Goal: Task Accomplishment & Management: Use online tool/utility

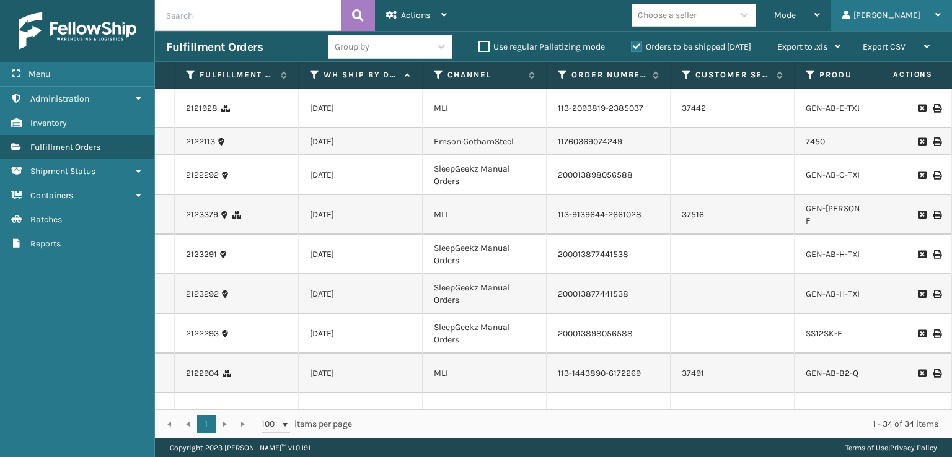
scroll to position [248, 0]
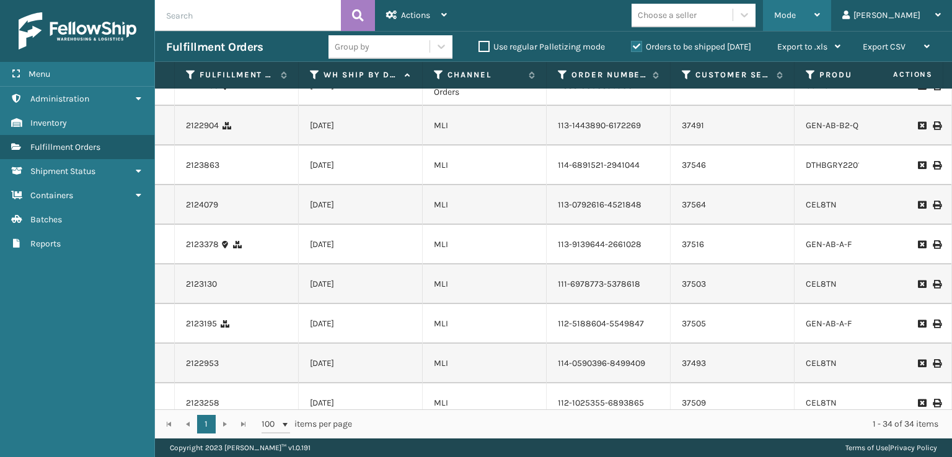
click at [796, 18] on span "Mode" at bounding box center [785, 15] width 22 height 11
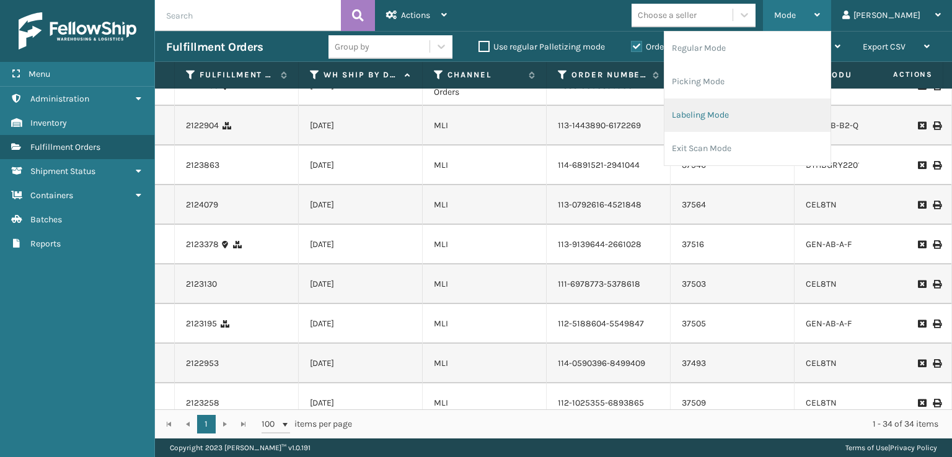
click at [768, 112] on li "Labeling Mode" at bounding box center [747, 115] width 166 height 33
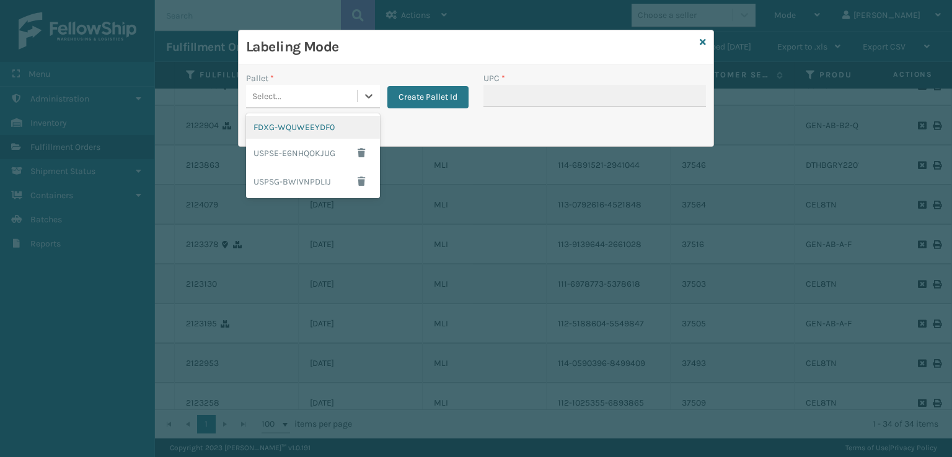
click at [306, 101] on div "Select..." at bounding box center [301, 96] width 111 height 20
drag, startPoint x: 308, startPoint y: 132, endPoint x: 320, endPoint y: 180, distance: 49.3
click at [320, 180] on div "FDXG-WQUWEEYDF0 USPSE-E6NHQOKJUG USPSG-BWIVNPDLIJ" at bounding box center [313, 155] width 134 height 85
click at [315, 127] on div "FDXG-WQUWEEYDF0" at bounding box center [313, 127] width 134 height 23
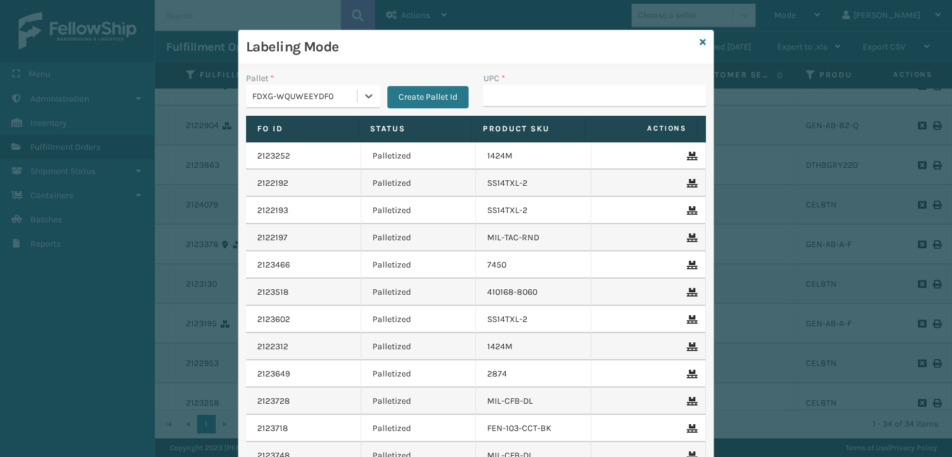
type input "GEN-AB-H-TXL"
click at [533, 99] on input "UPC *" at bounding box center [594, 96] width 223 height 22
type input "GEN-AB-H-[GEOGRAPHIC_DATA]"
type input "7054"
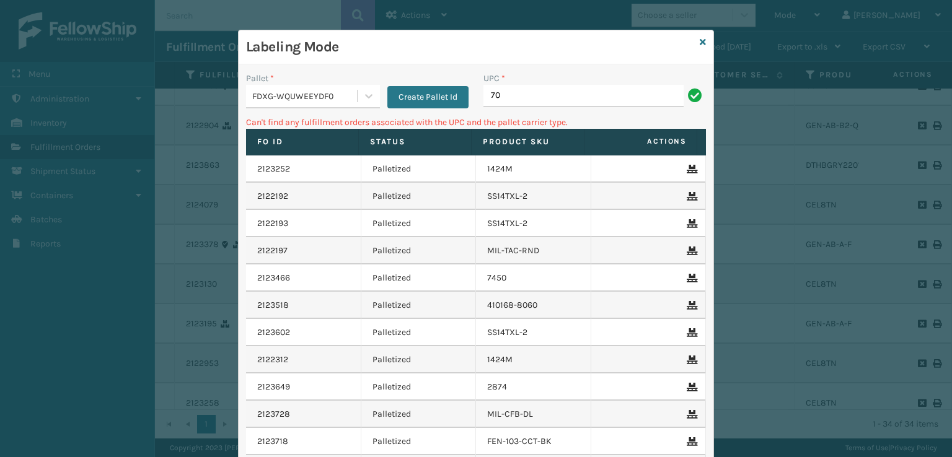
type input "7"
type input "5074"
type input "5"
type input "1"
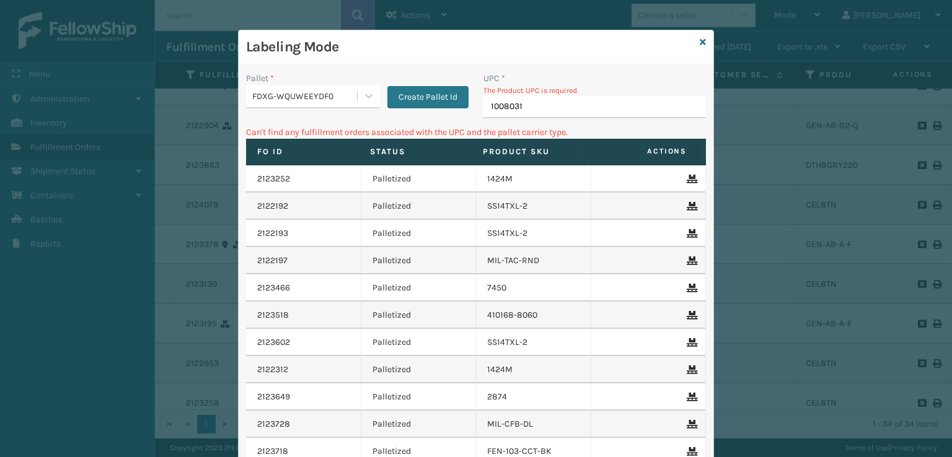
type input "10080313"
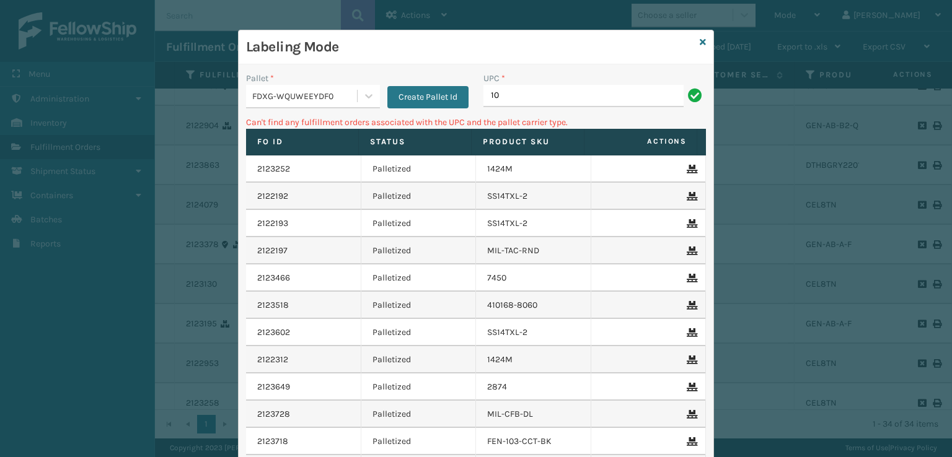
type input "1"
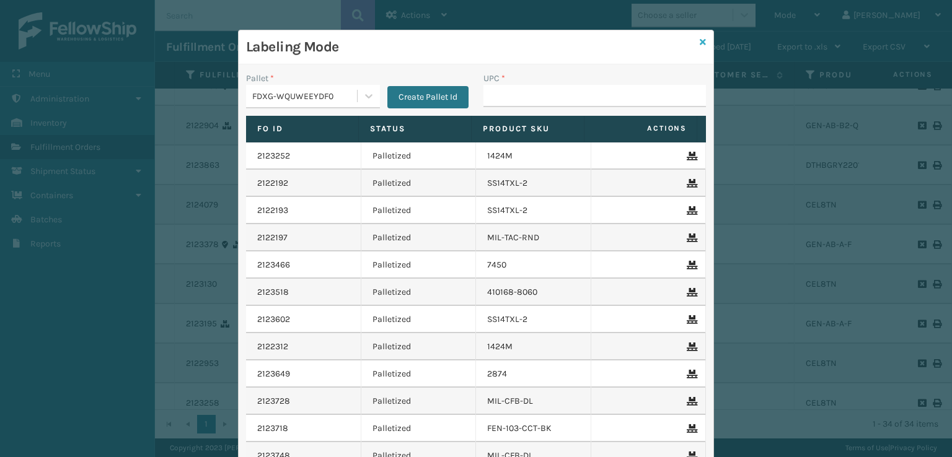
click at [700, 44] on icon at bounding box center [703, 42] width 6 height 9
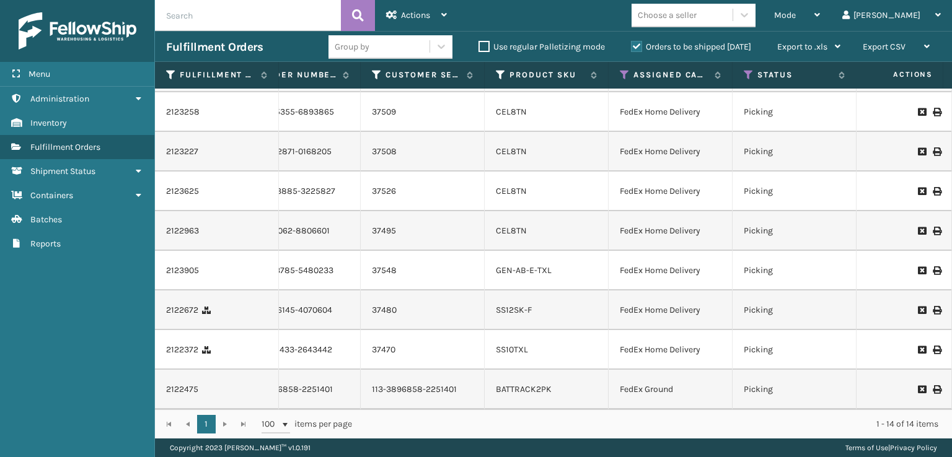
scroll to position [379, 310]
click at [620, 74] on icon at bounding box center [625, 74] width 10 height 11
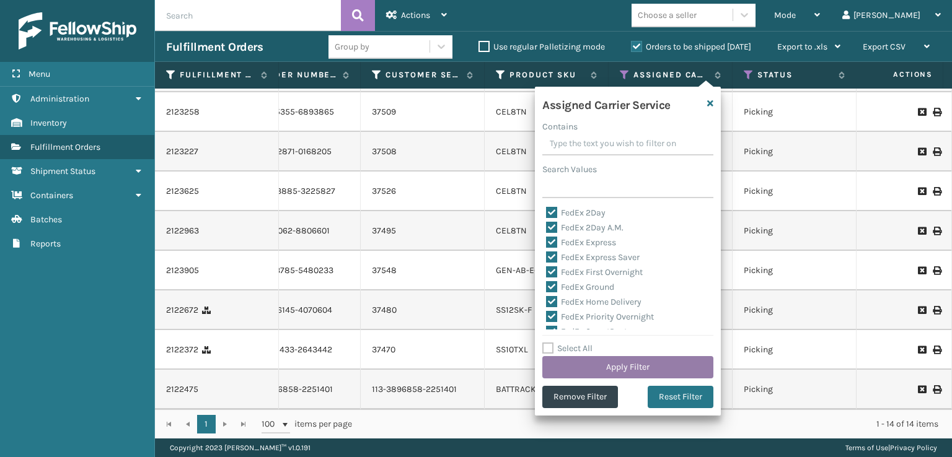
click at [616, 368] on button "Apply Filter" at bounding box center [627, 367] width 171 height 22
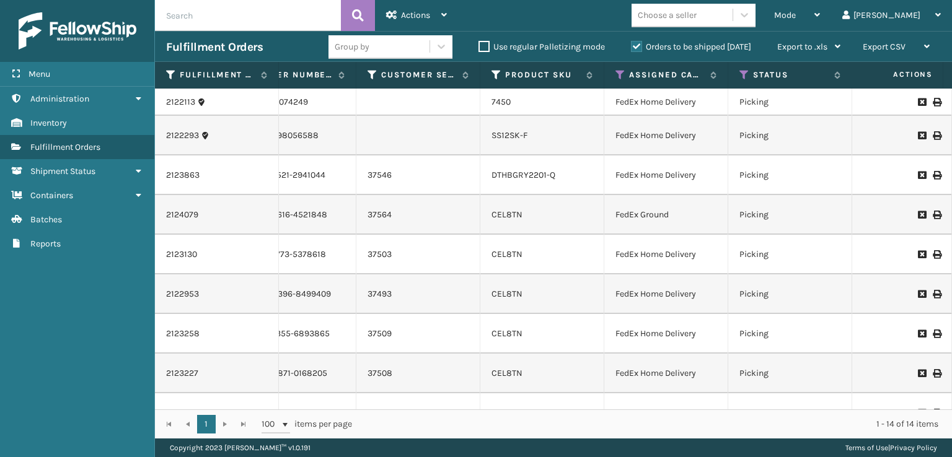
scroll to position [0, 0]
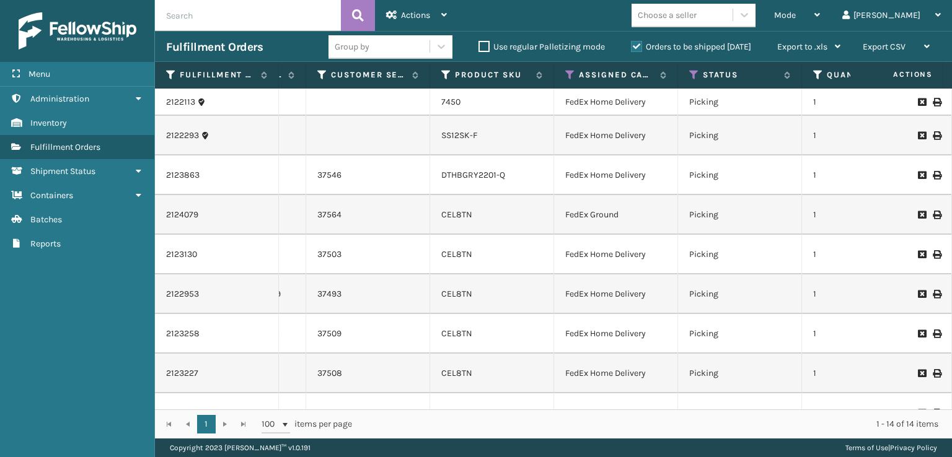
drag, startPoint x: 434, startPoint y: 409, endPoint x: 568, endPoint y: 400, distance: 133.6
click at [568, 400] on div "Fulfillment Order Id WH Ship By Date Channel Order Number Customer Service Orde…" at bounding box center [553, 250] width 797 height 377
click at [692, 76] on icon at bounding box center [694, 74] width 10 height 11
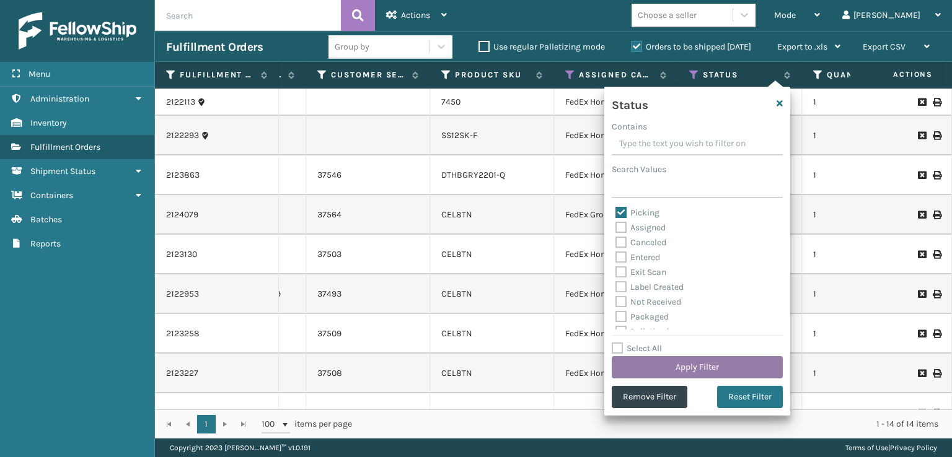
click at [639, 368] on button "Apply Filter" at bounding box center [697, 367] width 171 height 22
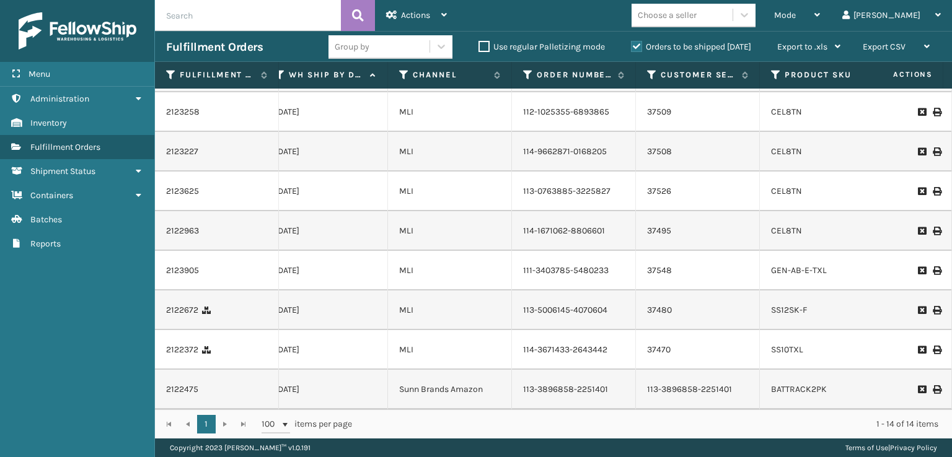
scroll to position [379, 57]
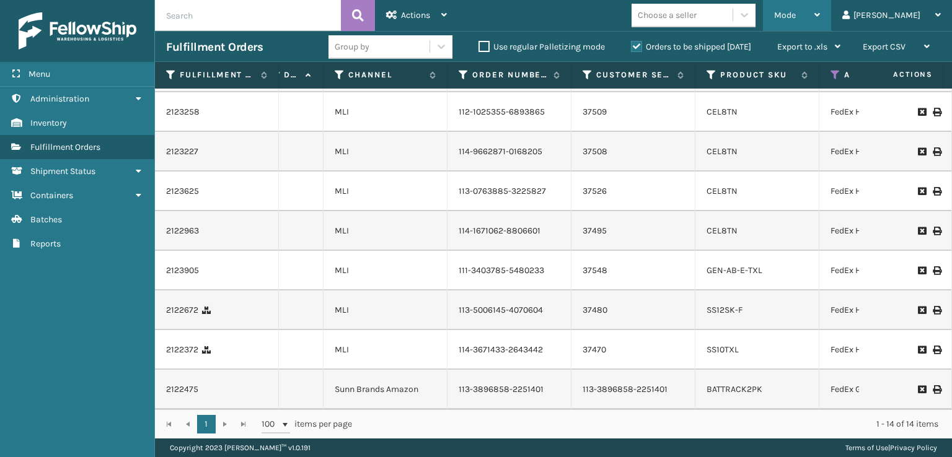
click at [820, 20] on div "Mode" at bounding box center [797, 15] width 46 height 31
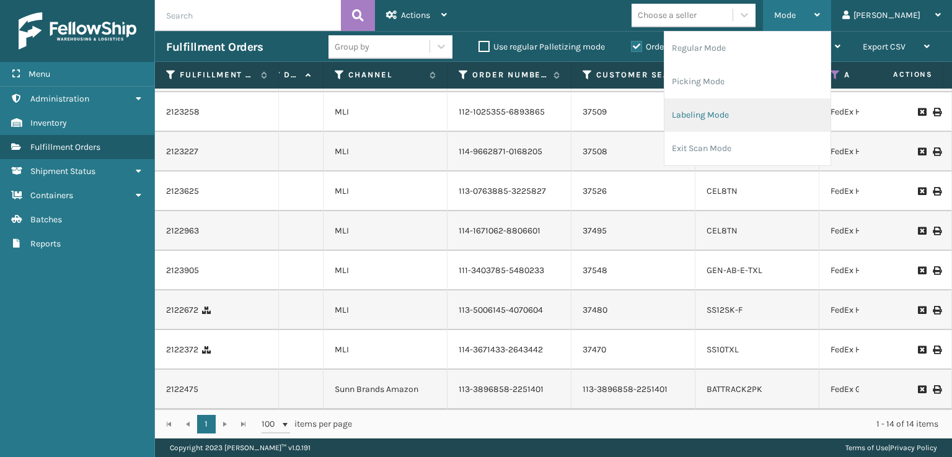
click at [746, 125] on li "Labeling Mode" at bounding box center [747, 115] width 166 height 33
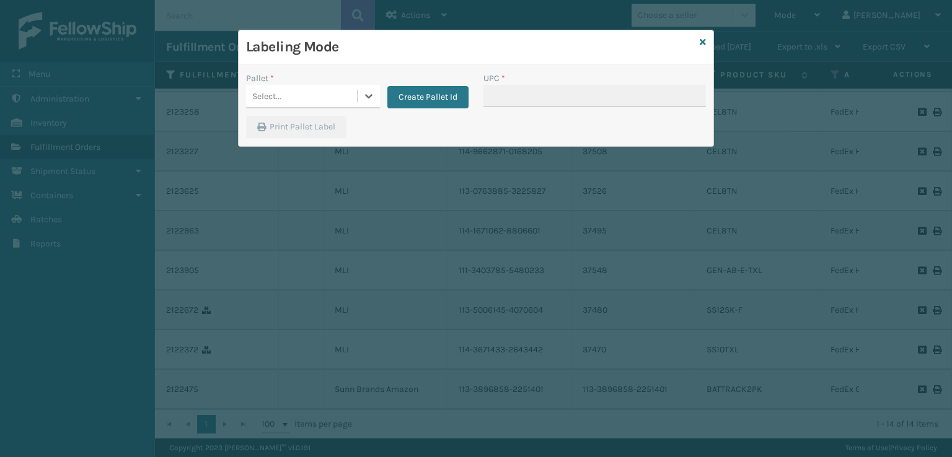
click at [319, 90] on div "Select..." at bounding box center [301, 96] width 111 height 20
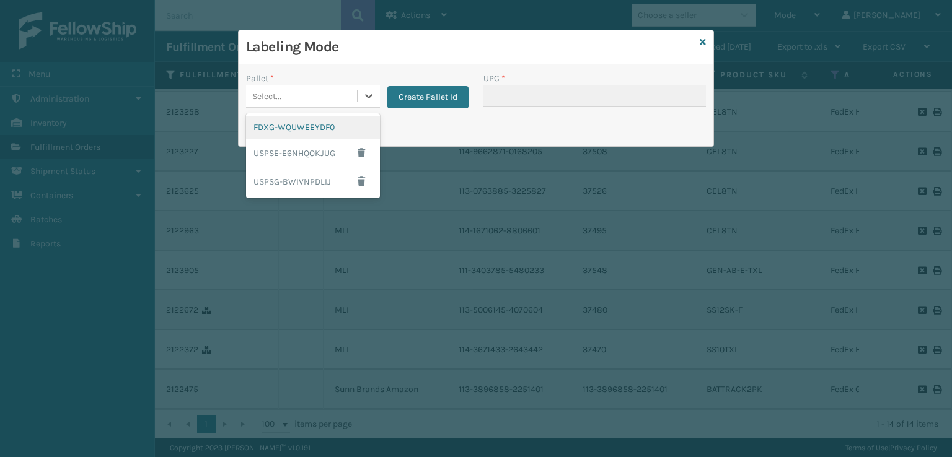
click at [319, 127] on div "FDXG-WQUWEEYDF0" at bounding box center [313, 127] width 134 height 23
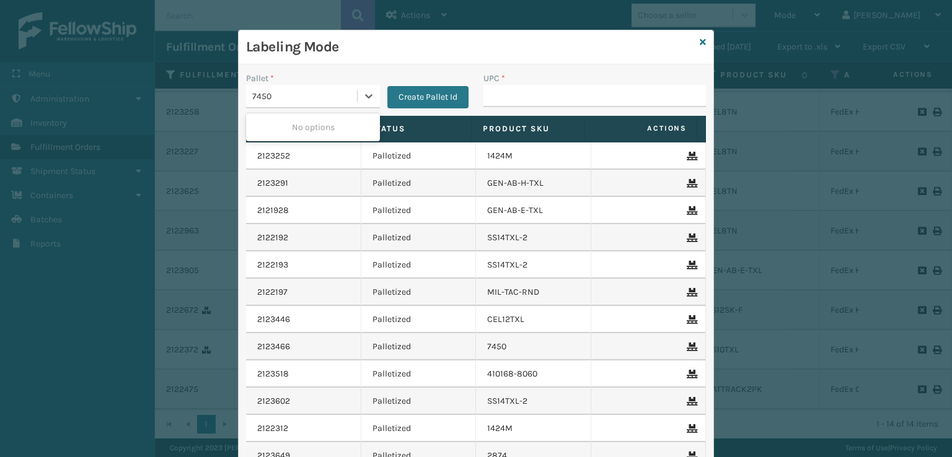
type input "7450"
click at [513, 84] on div "UPC *" at bounding box center [594, 78] width 223 height 13
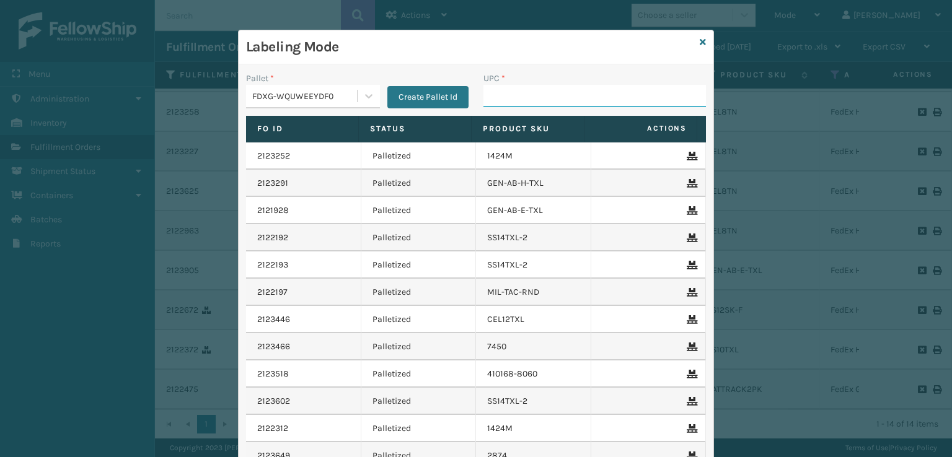
click at [513, 92] on input "UPC *" at bounding box center [594, 96] width 223 height 22
type input "7450"
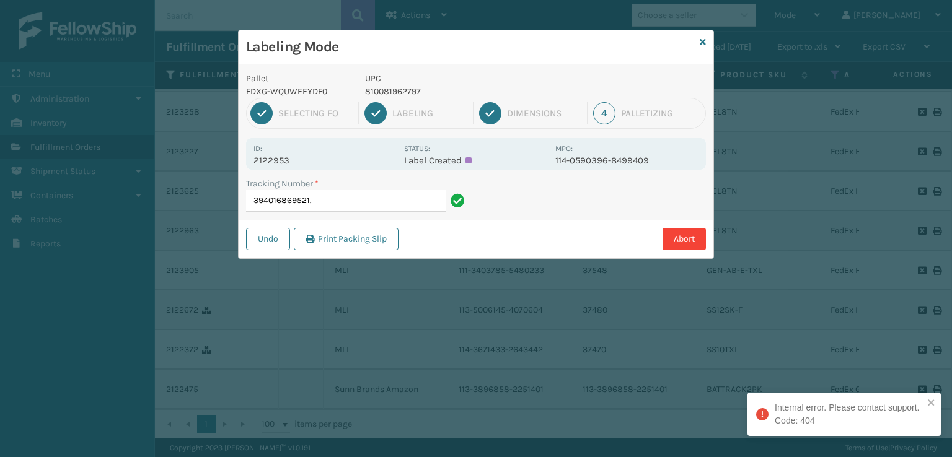
type input "394016869521"
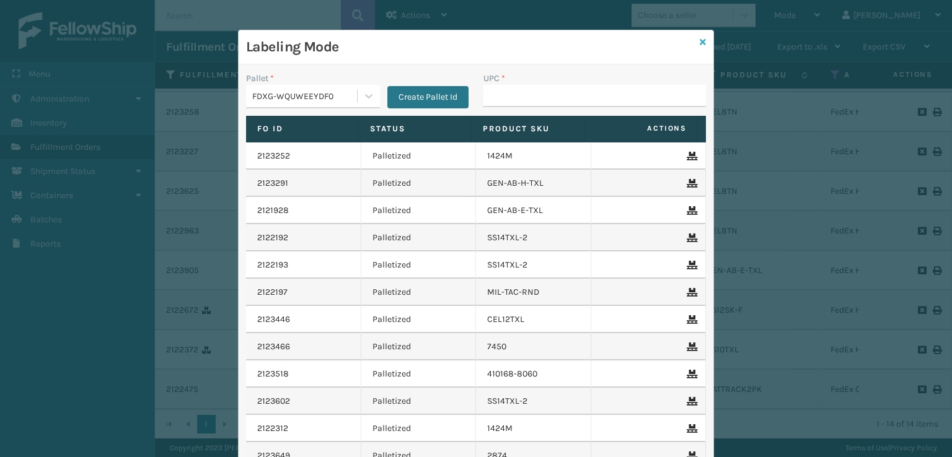
click at [700, 38] on icon at bounding box center [703, 42] width 6 height 9
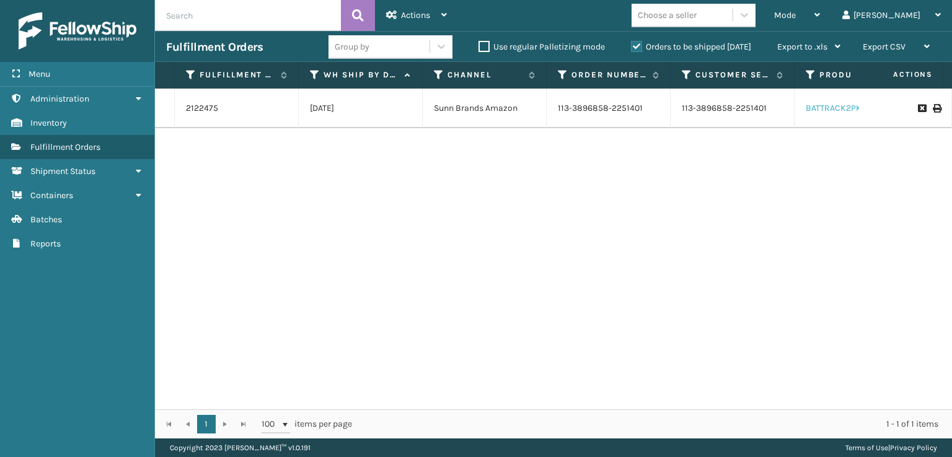
click at [831, 107] on link "BATTRACK2PK" at bounding box center [834, 108] width 56 height 11
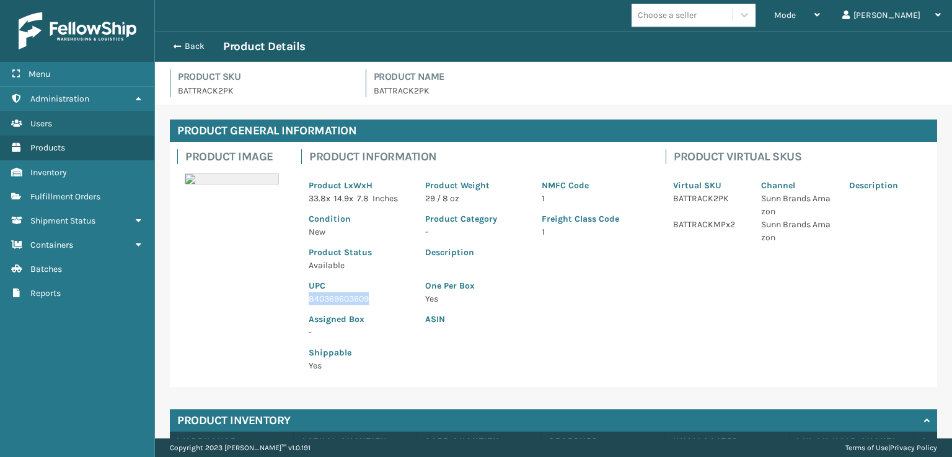
drag, startPoint x: 373, startPoint y: 293, endPoint x: 306, endPoint y: 299, distance: 67.8
click at [306, 299] on div "UPC 840369603609" at bounding box center [359, 288] width 117 height 33
copy p "840369603609"
drag, startPoint x: 171, startPoint y: 48, endPoint x: 214, endPoint y: 63, distance: 45.9
click at [172, 48] on button "Back" at bounding box center [194, 46] width 57 height 11
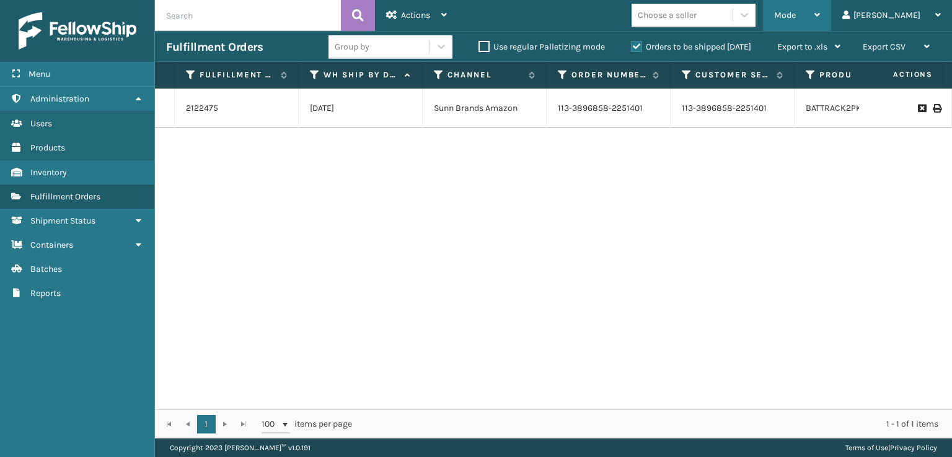
click at [796, 13] on span "Mode" at bounding box center [785, 15] width 22 height 11
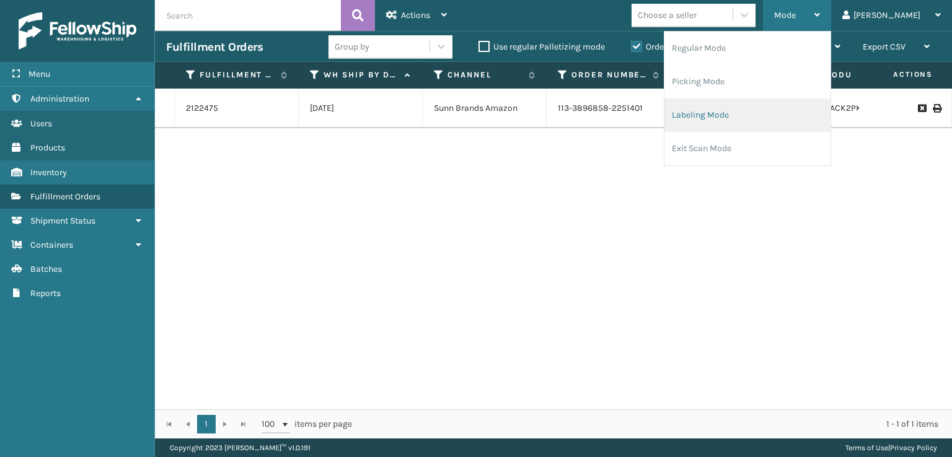
click at [751, 121] on li "Labeling Mode" at bounding box center [747, 115] width 166 height 33
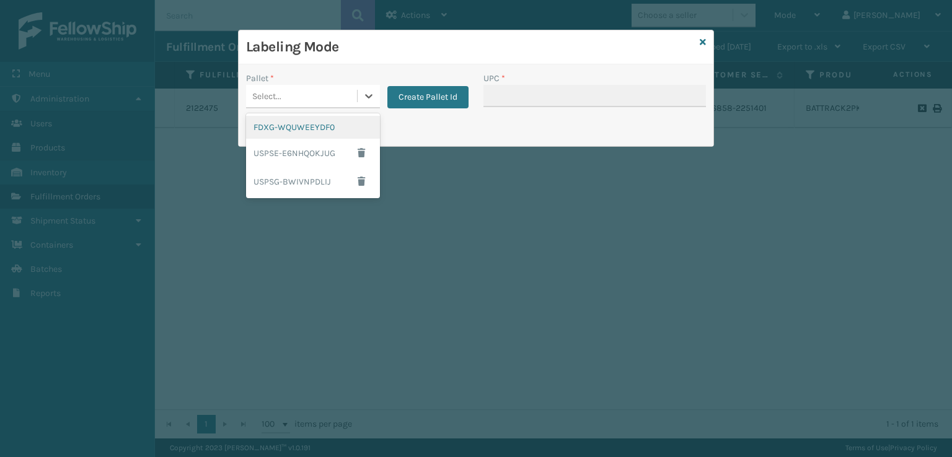
click at [291, 102] on div "Select..." at bounding box center [301, 96] width 111 height 20
drag, startPoint x: 259, startPoint y: 133, endPoint x: 369, endPoint y: 113, distance: 111.5
click at [270, 133] on div "FDXG-WQUWEEYDF0" at bounding box center [313, 127] width 134 height 23
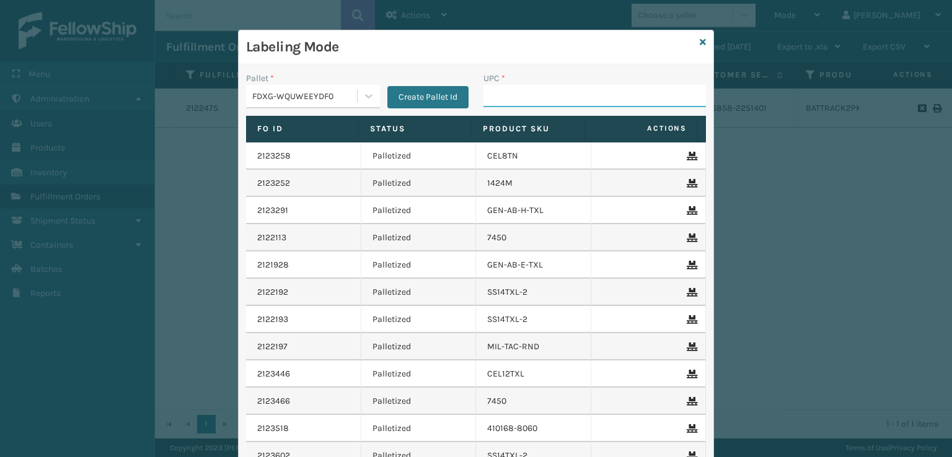
click at [488, 95] on input "UPC *" at bounding box center [594, 96] width 223 height 22
paste input "840369603609"
type input "8403696036095"
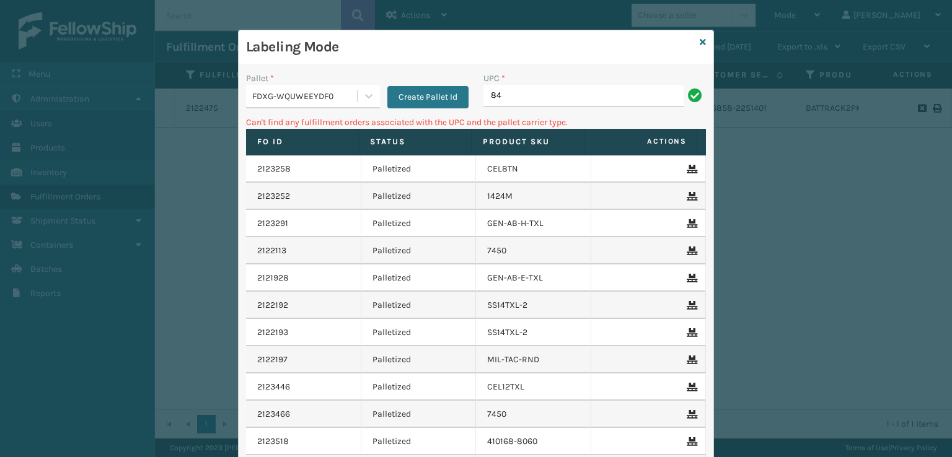
type input "8"
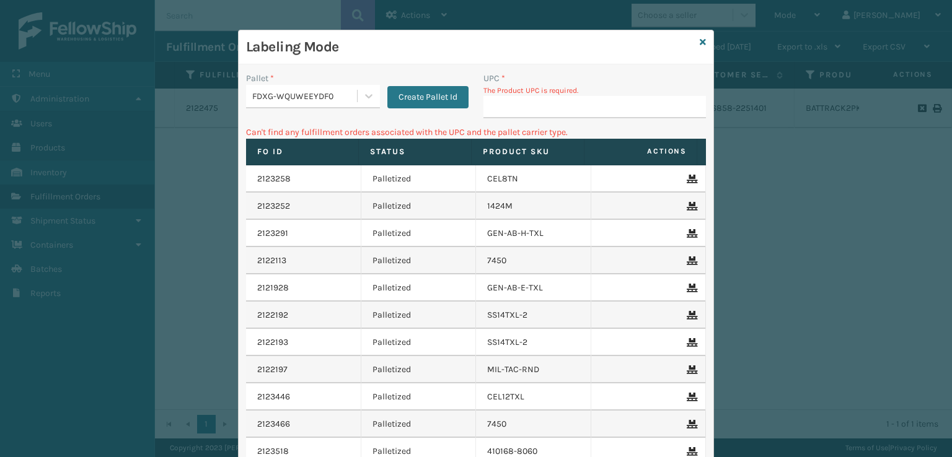
drag, startPoint x: 794, startPoint y: 141, endPoint x: 650, endPoint y: 107, distance: 148.5
click at [793, 139] on div "Labeling Mode Pallet * FDXG-WQUWEEYDF0 Create Pallet Id UPC * The Product UPC i…" at bounding box center [476, 228] width 952 height 457
click at [700, 40] on icon at bounding box center [703, 42] width 6 height 9
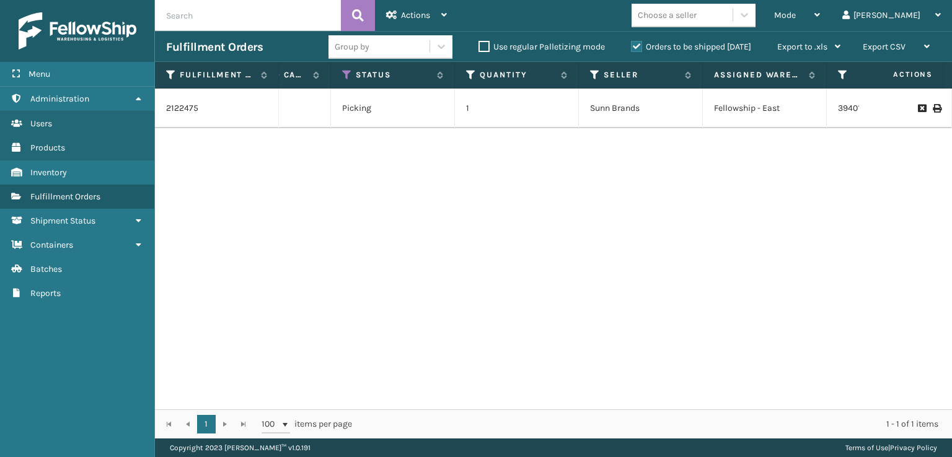
scroll to position [0, 767]
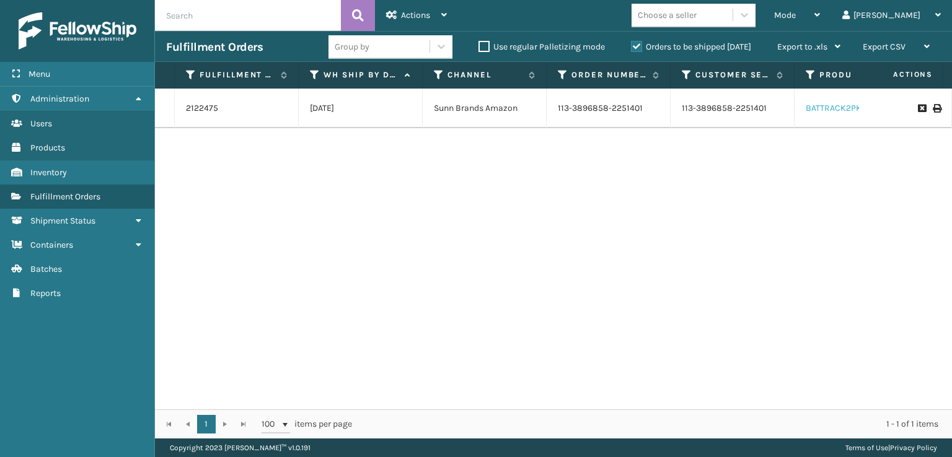
click at [844, 106] on link "BATTRACK2PK" at bounding box center [834, 108] width 56 height 11
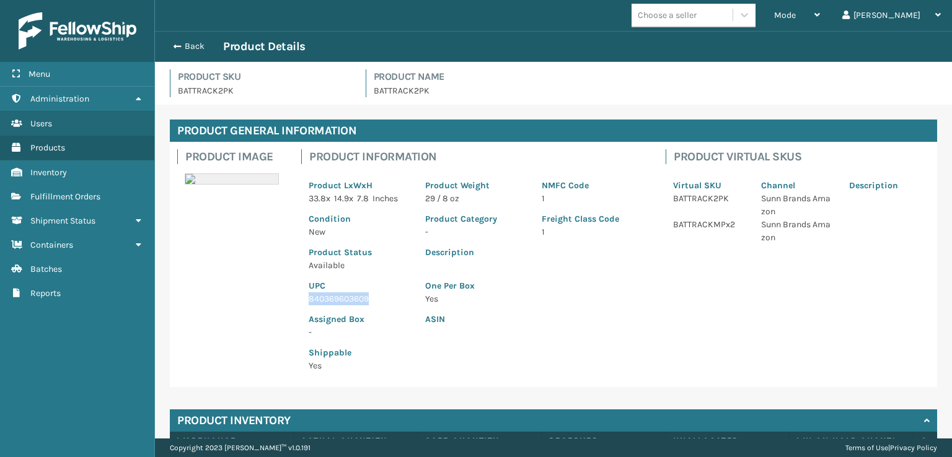
drag, startPoint x: 379, startPoint y: 296, endPoint x: 310, endPoint y: 300, distance: 68.9
click at [310, 300] on p "840369603609" at bounding box center [360, 299] width 102 height 13
copy p "840369603609"
click at [176, 45] on span "button" at bounding box center [175, 46] width 7 height 9
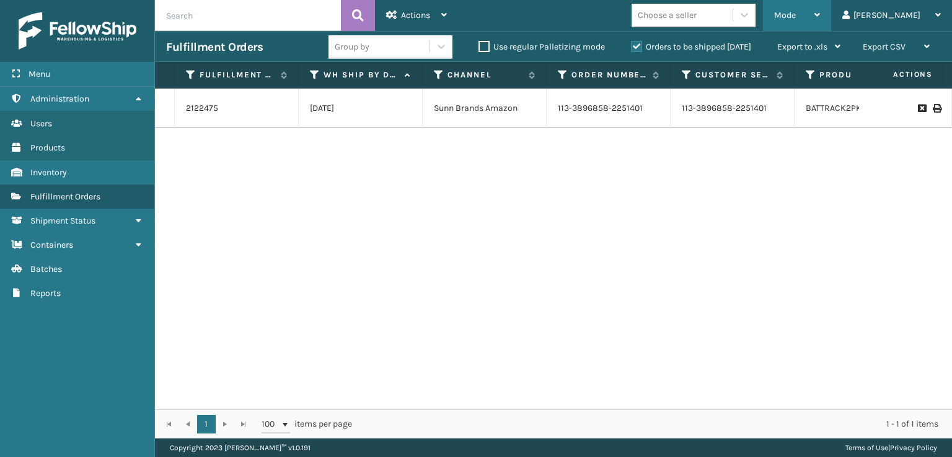
click at [826, 8] on div "Mode Regular Mode Picking Mode Labeling Mode Exit Scan Mode" at bounding box center [797, 15] width 68 height 31
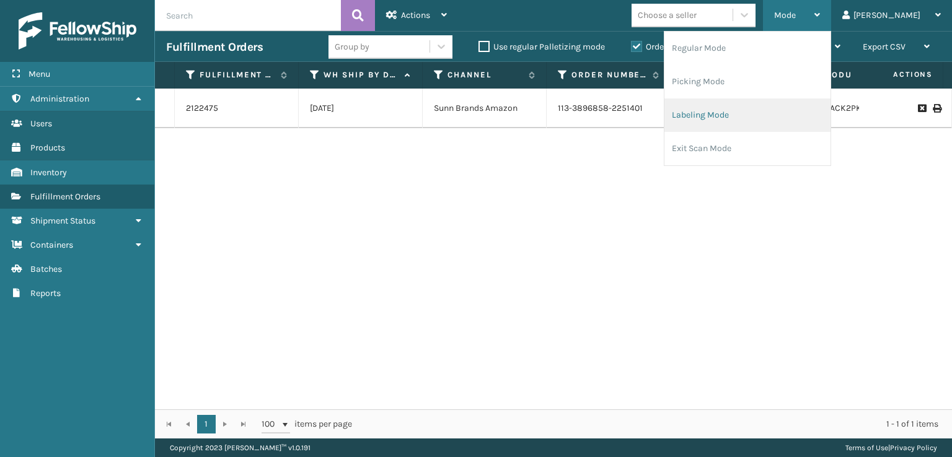
click at [752, 111] on li "Labeling Mode" at bounding box center [747, 115] width 166 height 33
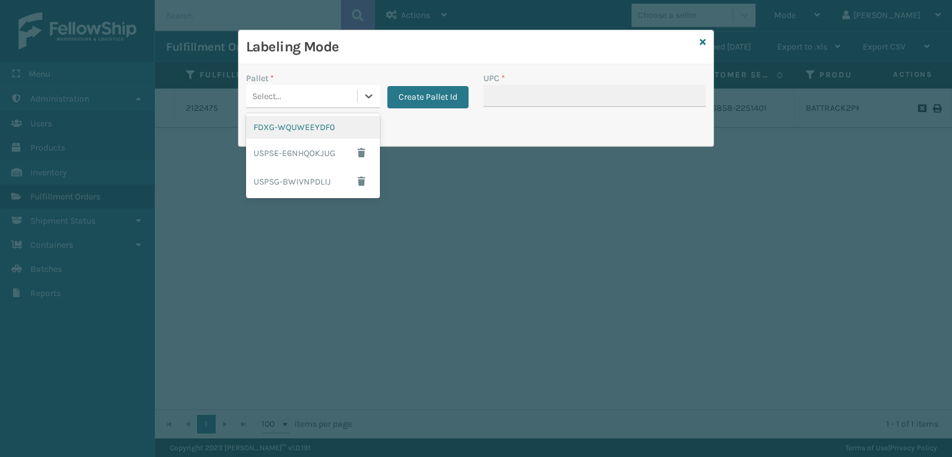
click at [288, 95] on div "Select..." at bounding box center [301, 96] width 111 height 20
drag, startPoint x: 288, startPoint y: 125, endPoint x: 499, endPoint y: 75, distance: 216.6
click at [291, 125] on div "FDXG-WQUWEEYDF0" at bounding box center [313, 127] width 134 height 23
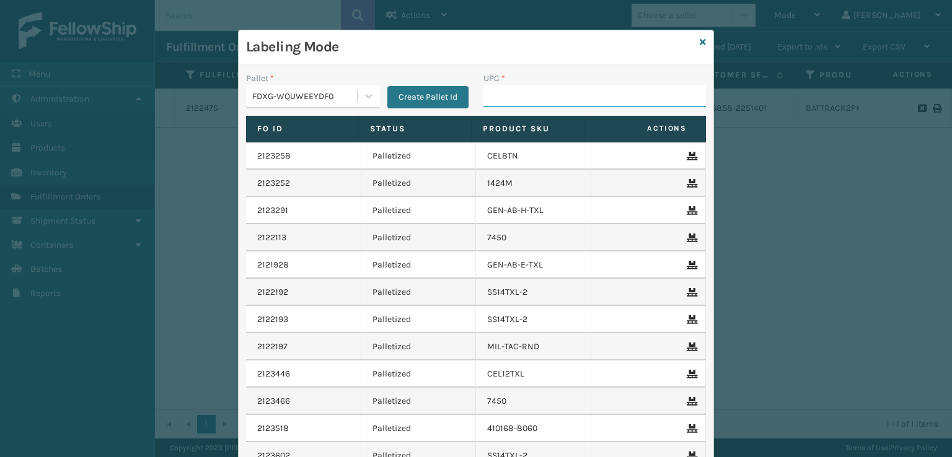
click at [560, 97] on input "UPC *" at bounding box center [594, 96] width 223 height 22
paste input "840369603609"
type input "840369603609"
click at [691, 43] on div "Labeling Mode" at bounding box center [476, 47] width 475 height 34
click at [700, 46] on link at bounding box center [703, 42] width 6 height 13
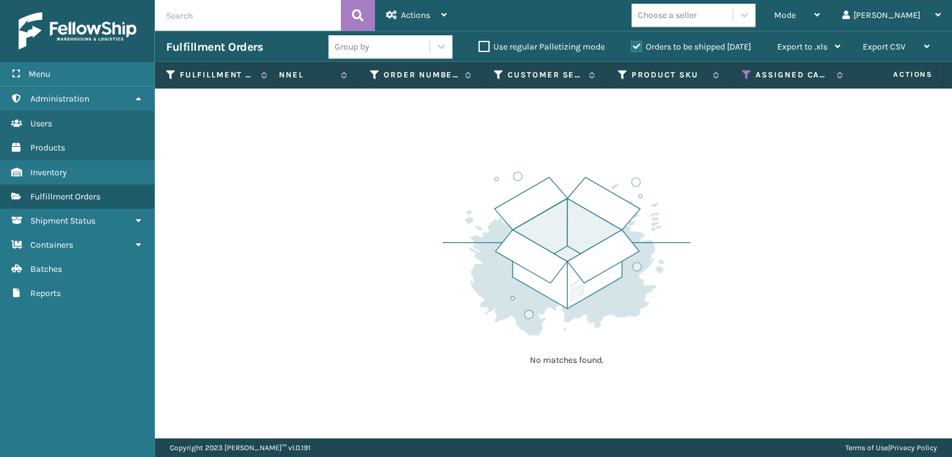
scroll to position [0, 213]
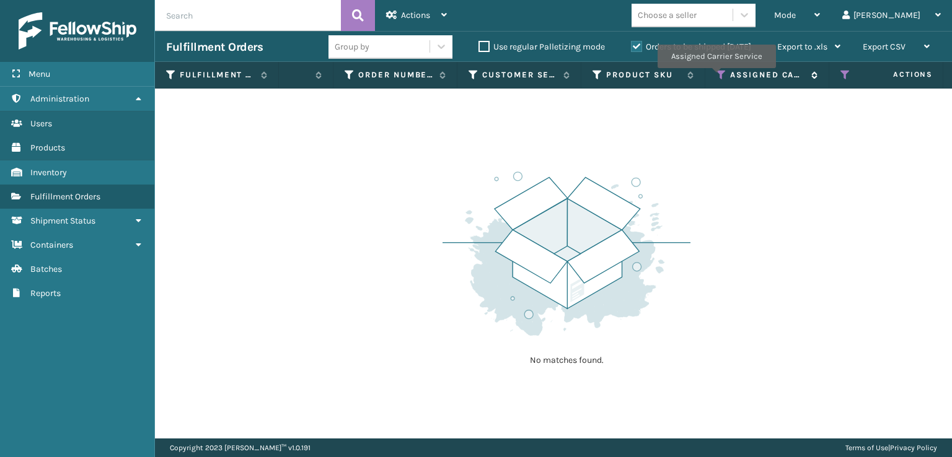
click at [716, 77] on icon at bounding box center [721, 74] width 10 height 11
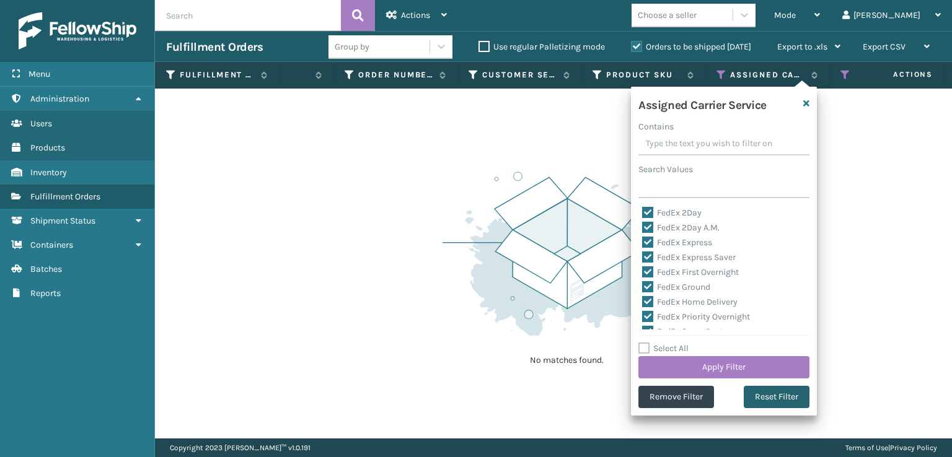
click at [777, 403] on button "Reset Filter" at bounding box center [777, 397] width 66 height 22
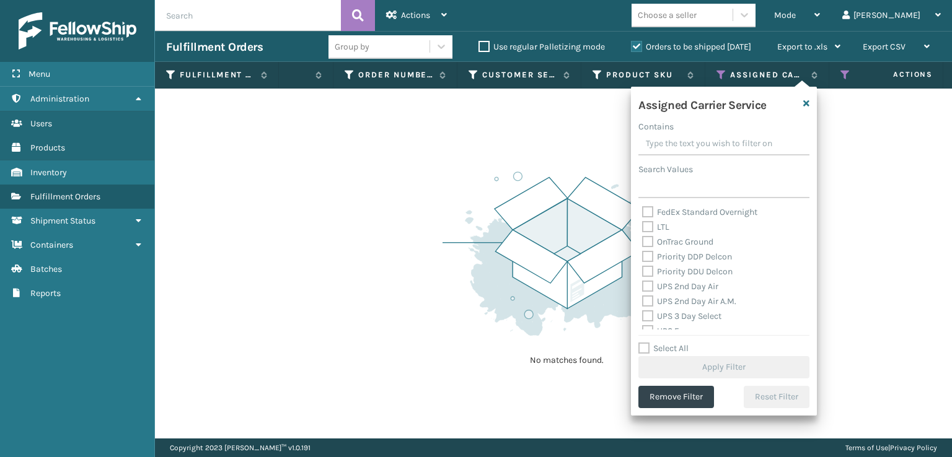
scroll to position [186, 0]
click at [650, 280] on label "UPS 2nd Day Air A.M." at bounding box center [689, 280] width 94 height 11
click at [643, 280] on input "UPS 2nd Day Air A.M." at bounding box center [642, 277] width 1 height 8
checkbox input "true"
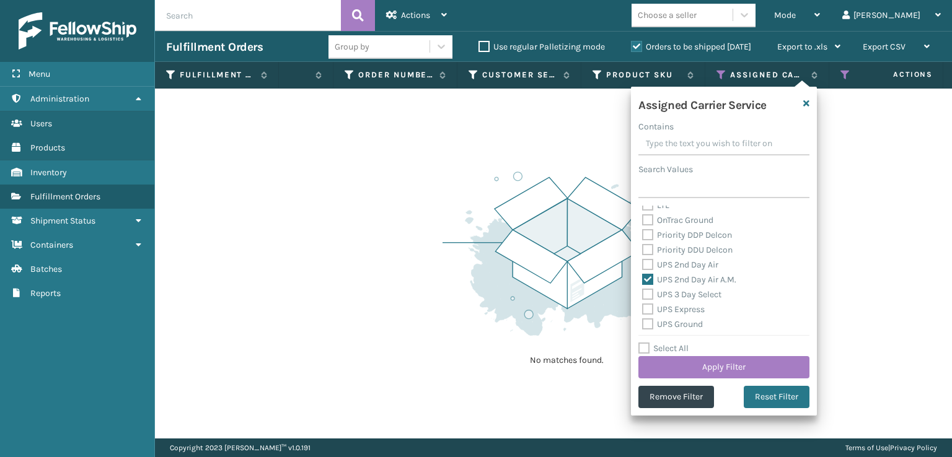
click at [645, 261] on label "UPS 2nd Day Air" at bounding box center [680, 265] width 76 height 11
click at [643, 261] on input "UPS 2nd Day Air" at bounding box center [642, 262] width 1 height 8
checkbox input "true"
click at [652, 296] on label "UPS 3 Day Select" at bounding box center [681, 294] width 79 height 11
click at [643, 296] on input "UPS 3 Day Select" at bounding box center [642, 292] width 1 height 8
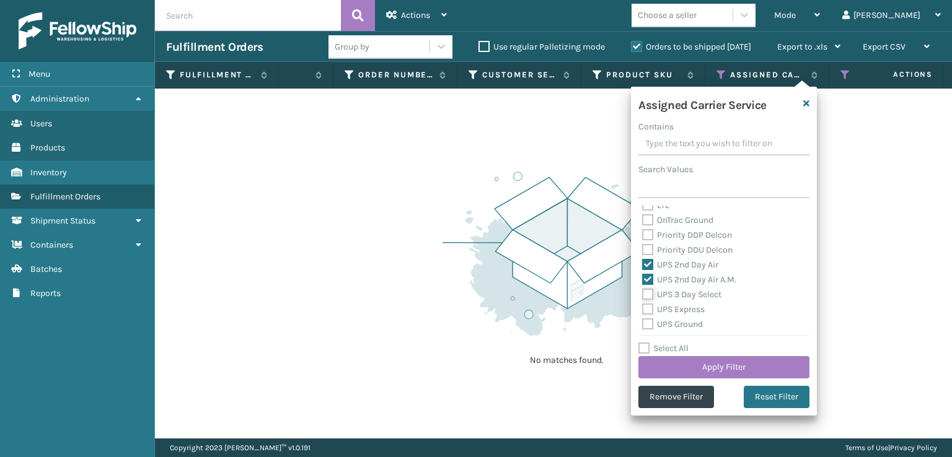
checkbox input "true"
click at [650, 311] on label "UPS Express" at bounding box center [673, 309] width 63 height 11
click at [643, 311] on input "UPS Express" at bounding box center [642, 306] width 1 height 8
checkbox input "true"
click at [650, 324] on label "UPS Ground" at bounding box center [672, 324] width 61 height 11
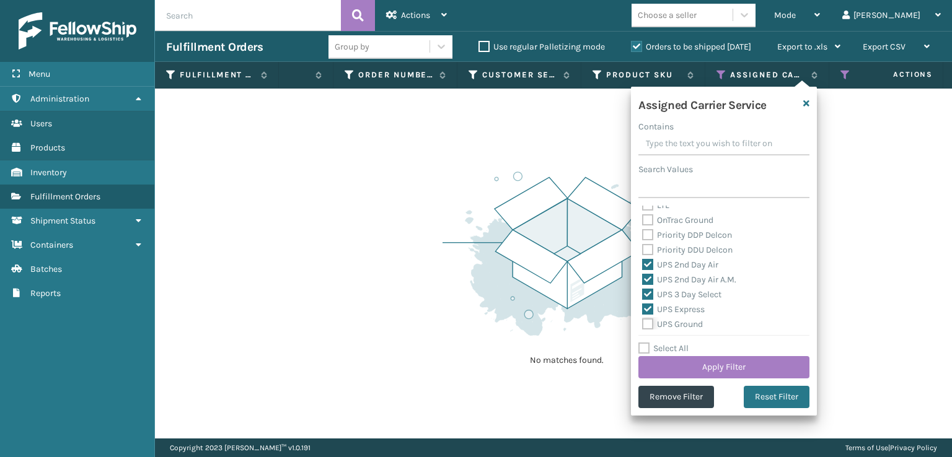
click at [643, 324] on input "UPS Ground" at bounding box center [642, 321] width 1 height 8
checkbox input "true"
click at [650, 276] on label "UPS Next Day Air" at bounding box center [681, 277] width 79 height 11
click at [643, 276] on input "UPS Next Day Air" at bounding box center [642, 274] width 1 height 8
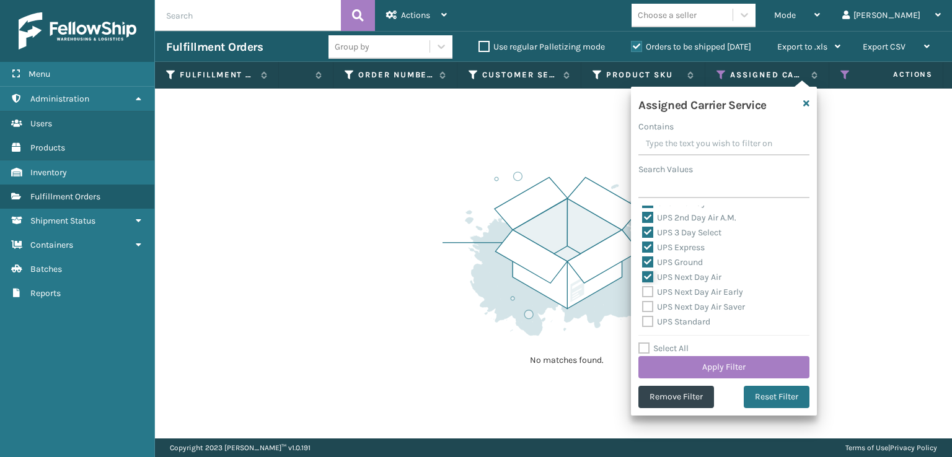
checkbox input "true"
click at [646, 291] on label "UPS Next Day Air Early" at bounding box center [692, 292] width 101 height 11
click at [643, 291] on input "UPS Next Day Air Early" at bounding box center [642, 289] width 1 height 8
checkbox input "true"
click at [648, 311] on label "UPS Next Day Air Saver" at bounding box center [693, 307] width 103 height 11
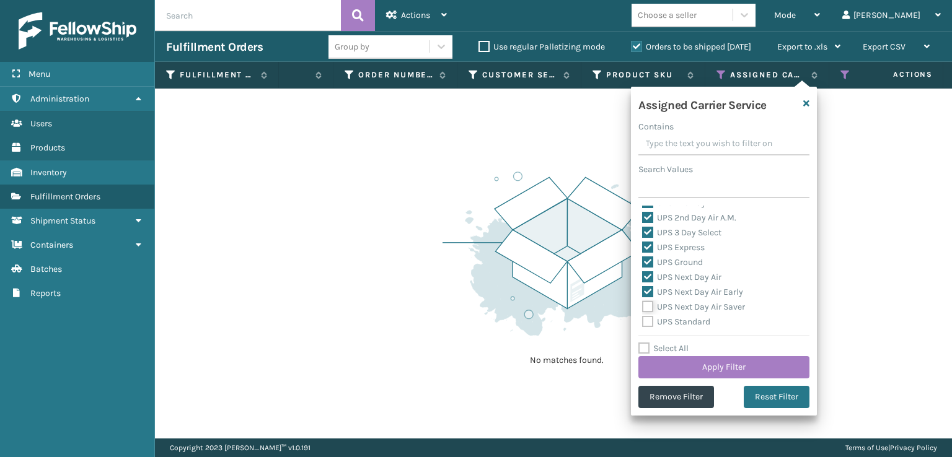
click at [643, 308] on input "UPS Next Day Air Saver" at bounding box center [642, 304] width 1 height 8
checkbox input "true"
click at [648, 324] on label "UPS Standard" at bounding box center [676, 322] width 68 height 11
click at [643, 323] on input "UPS Standard" at bounding box center [642, 319] width 1 height 8
checkbox input "true"
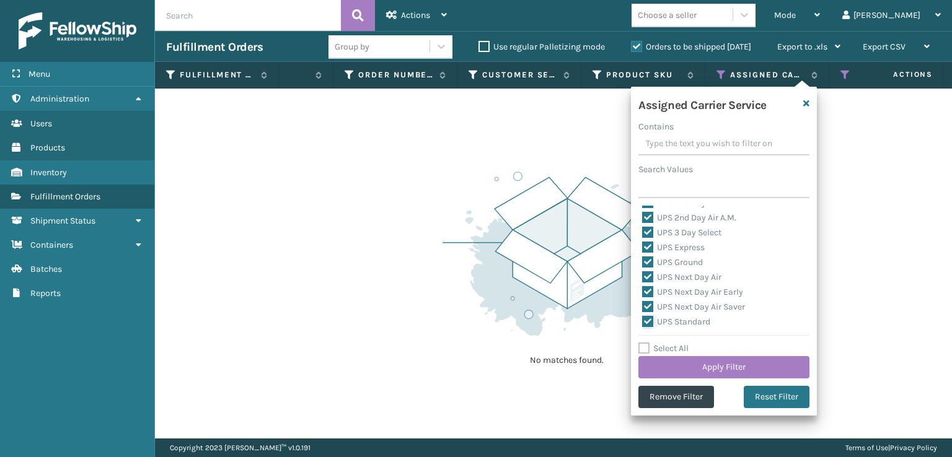
scroll to position [310, 0]
click at [648, 304] on label "USPS First Class Mail International" at bounding box center [717, 304] width 150 height 11
click at [643, 304] on input "USPS First Class Mail International" at bounding box center [642, 302] width 1 height 8
checkbox input "true"
click at [647, 313] on div "USPS Parcel SELECT" at bounding box center [724, 319] width 164 height 15
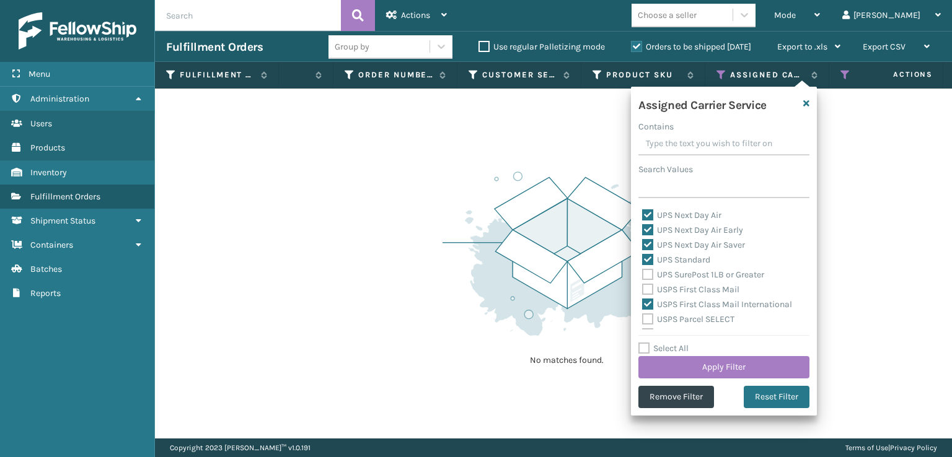
drag, startPoint x: 648, startPoint y: 325, endPoint x: 647, endPoint y: 315, distance: 10.6
click at [648, 322] on div "Amazon Transportation Air Amazon Transportation Ground FedEx 2Day FedEx 2Day A.…" at bounding box center [723, 268] width 171 height 124
click at [645, 284] on label "USPS First Class Mail" at bounding box center [690, 285] width 97 height 11
click at [643, 284] on input "USPS First Class Mail" at bounding box center [642, 282] width 1 height 8
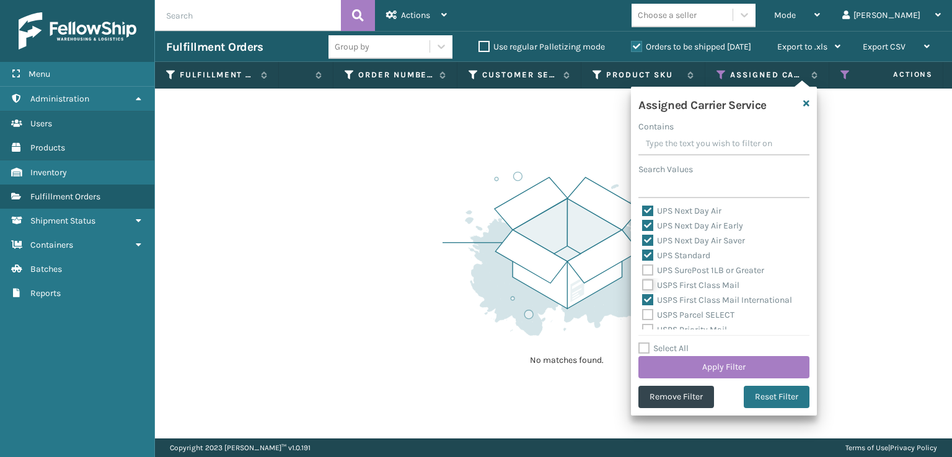
checkbox input "true"
drag, startPoint x: 646, startPoint y: 270, endPoint x: 647, endPoint y: 306, distance: 36.6
click at [645, 275] on label "UPS SurePost 1LB or Greater" at bounding box center [703, 270] width 122 height 11
click at [645, 293] on label "USPS Priority Mail Express International" at bounding box center [700, 305] width 117 height 25
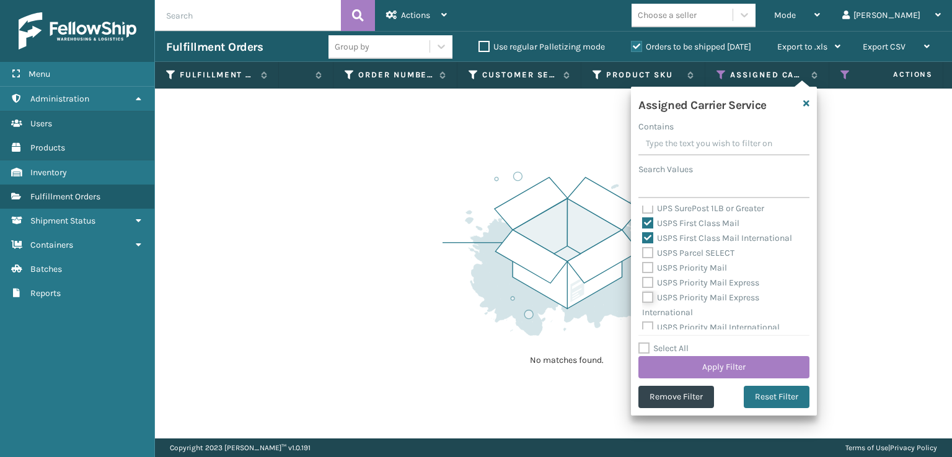
click at [643, 293] on input "USPS Priority Mail Express International" at bounding box center [642, 295] width 1 height 8
checkbox input "true"
click at [645, 289] on div "USPS Priority Mail Express" at bounding box center [724, 283] width 164 height 15
click at [648, 281] on label "USPS Priority Mail Express" at bounding box center [700, 283] width 117 height 11
click at [643, 281] on input "USPS Priority Mail Express" at bounding box center [642, 280] width 1 height 8
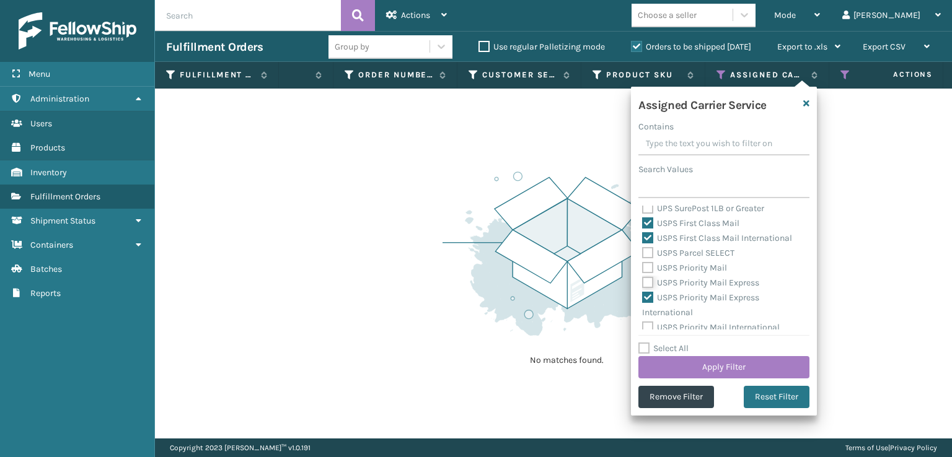
checkbox input "true"
click at [647, 270] on label "USPS Priority Mail" at bounding box center [684, 268] width 85 height 11
click at [643, 269] on input "USPS Priority Mail" at bounding box center [642, 265] width 1 height 8
click at [647, 270] on label "USPS Priority Mail" at bounding box center [684, 268] width 85 height 11
click at [643, 269] on input "USPS Priority Mail" at bounding box center [642, 265] width 1 height 8
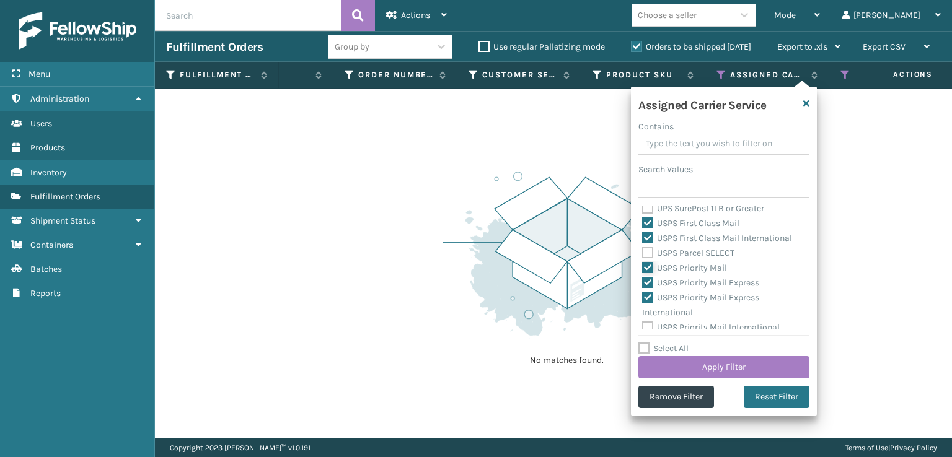
checkbox input "false"
click at [647, 286] on label "USPS Priority Mail Express" at bounding box center [700, 283] width 117 height 11
click at [643, 284] on input "USPS Priority Mail Express" at bounding box center [642, 280] width 1 height 8
checkbox input "false"
click at [648, 293] on label "USPS Priority Mail Express International" at bounding box center [700, 305] width 117 height 25
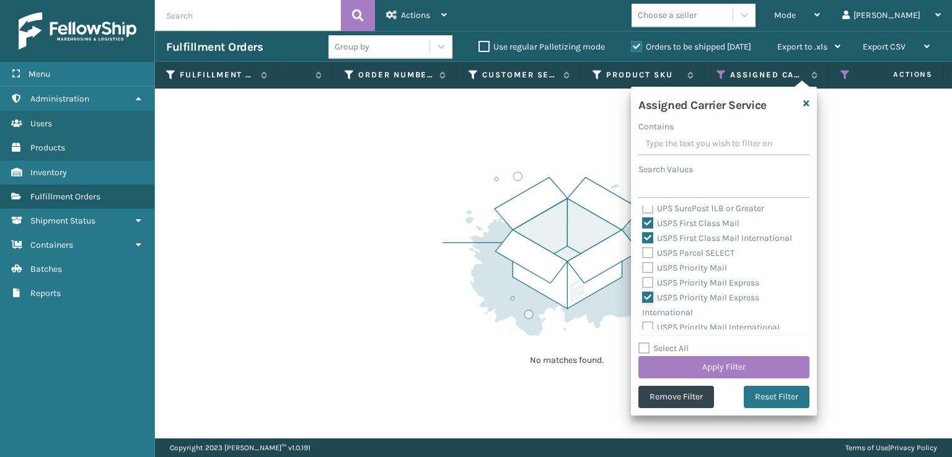
click at [643, 292] on input "USPS Priority Mail Express International" at bounding box center [642, 295] width 1 height 8
checkbox input "false"
click at [652, 234] on label "USPS First Class Mail International" at bounding box center [717, 238] width 150 height 11
click at [643, 234] on input "USPS First Class Mail International" at bounding box center [642, 235] width 1 height 8
checkbox input "false"
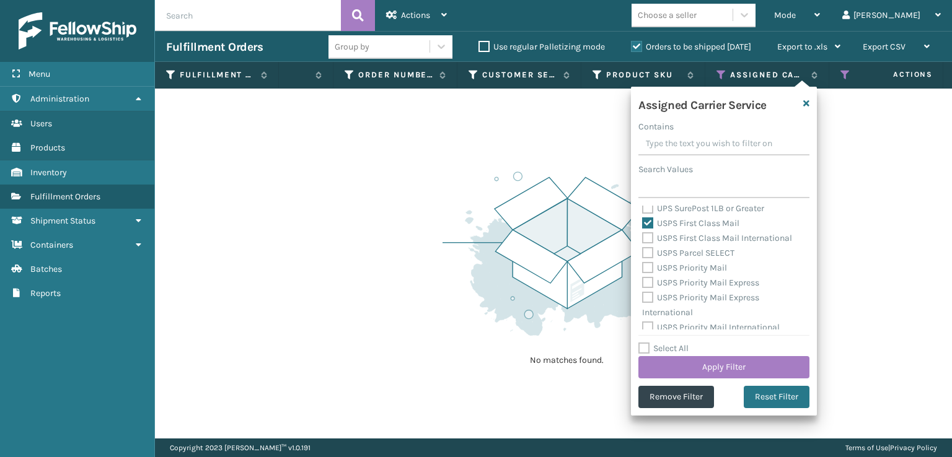
click at [640, 223] on div "Amazon Transportation Air Amazon Transportation Ground FedEx 2Day FedEx 2Day A.…" at bounding box center [723, 268] width 171 height 124
click at [642, 224] on label "USPS First Class Mail" at bounding box center [690, 223] width 97 height 11
click at [642, 224] on input "USPS First Class Mail" at bounding box center [642, 220] width 1 height 8
checkbox input "false"
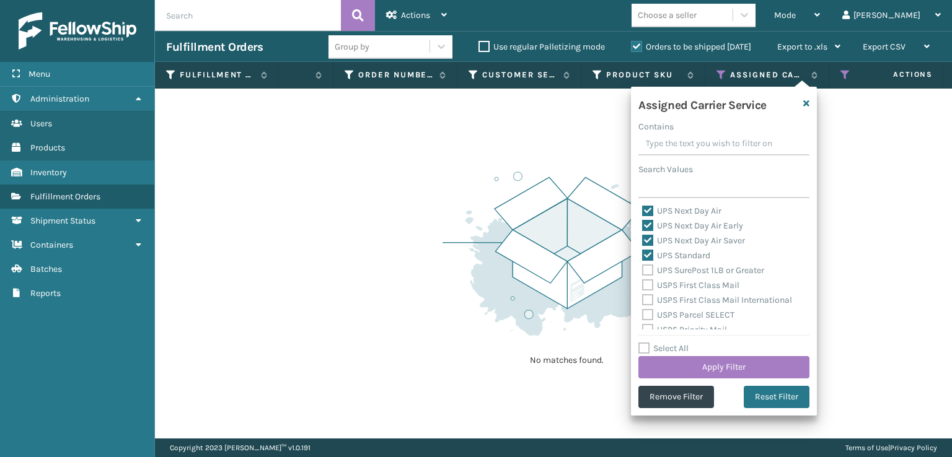
click at [653, 267] on label "UPS SurePost 1LB or Greater" at bounding box center [703, 270] width 122 height 11
click at [643, 267] on input "UPS SurePost 1LB or Greater" at bounding box center [642, 267] width 1 height 8
checkbox input "true"
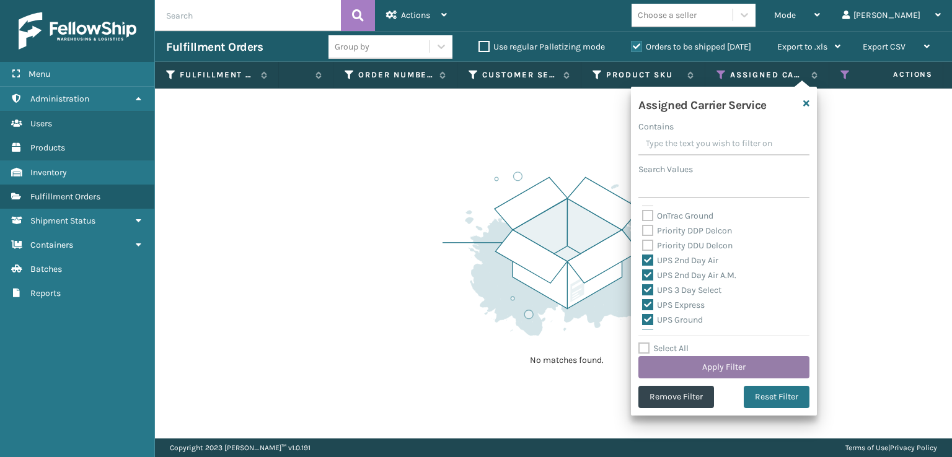
click at [699, 360] on button "Apply Filter" at bounding box center [723, 367] width 171 height 22
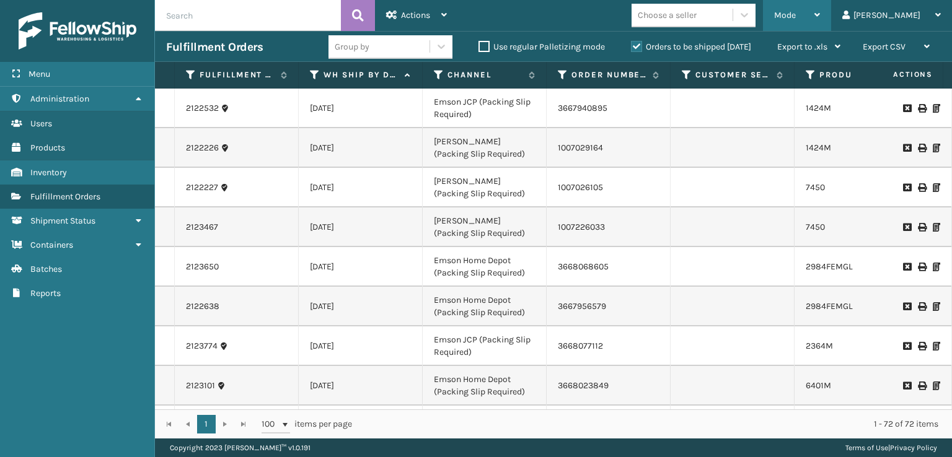
click at [796, 14] on span "Mode" at bounding box center [785, 15] width 22 height 11
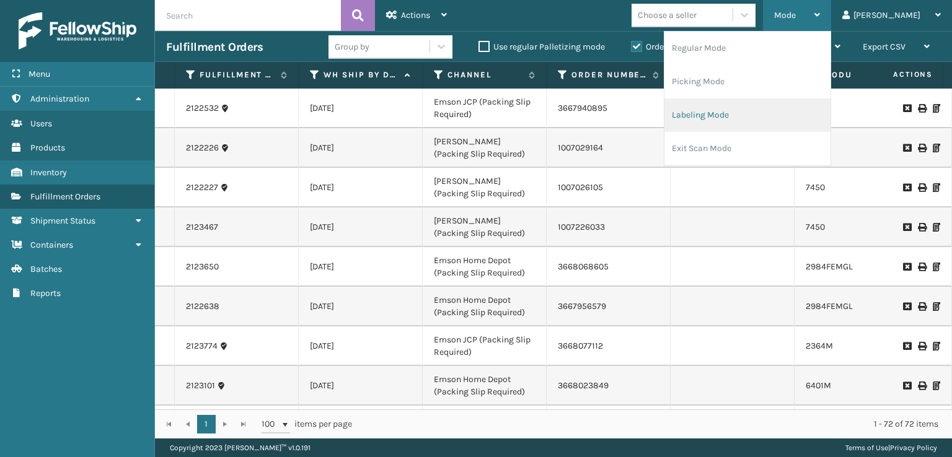
click at [744, 112] on li "Labeling Mode" at bounding box center [747, 115] width 166 height 33
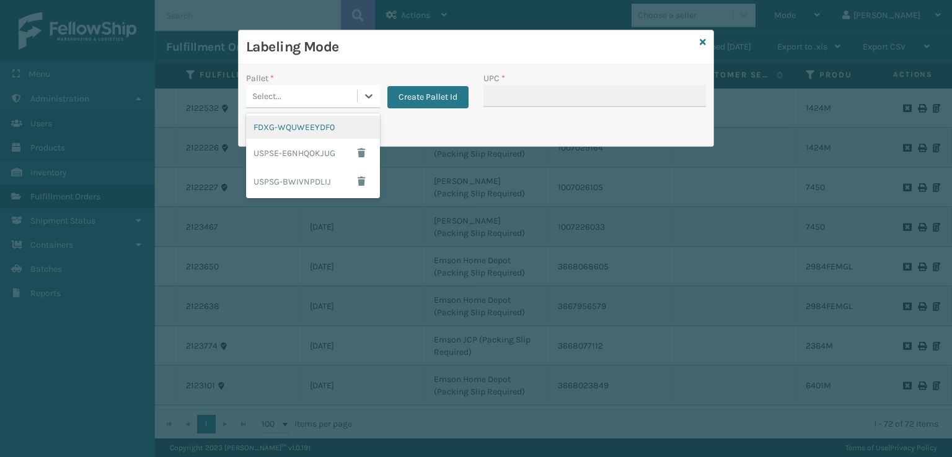
click at [304, 88] on div "Select..." at bounding box center [301, 96] width 111 height 20
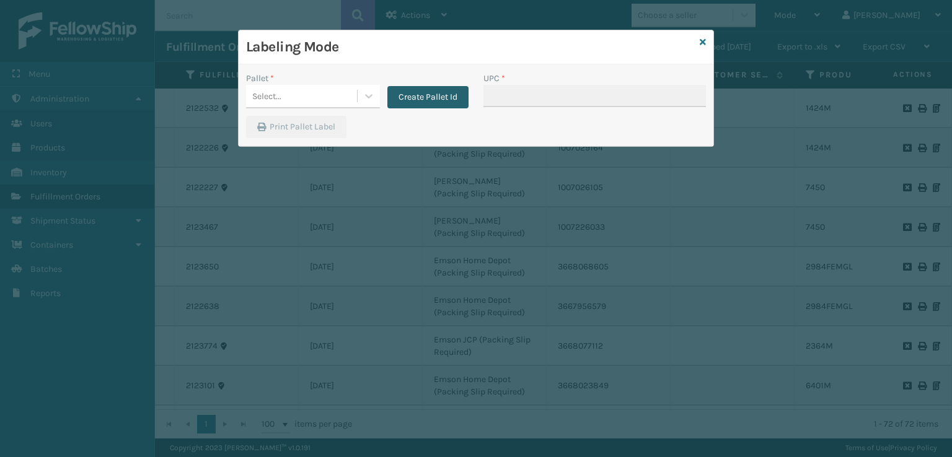
click at [435, 105] on button "Create Pallet Id" at bounding box center [427, 97] width 81 height 22
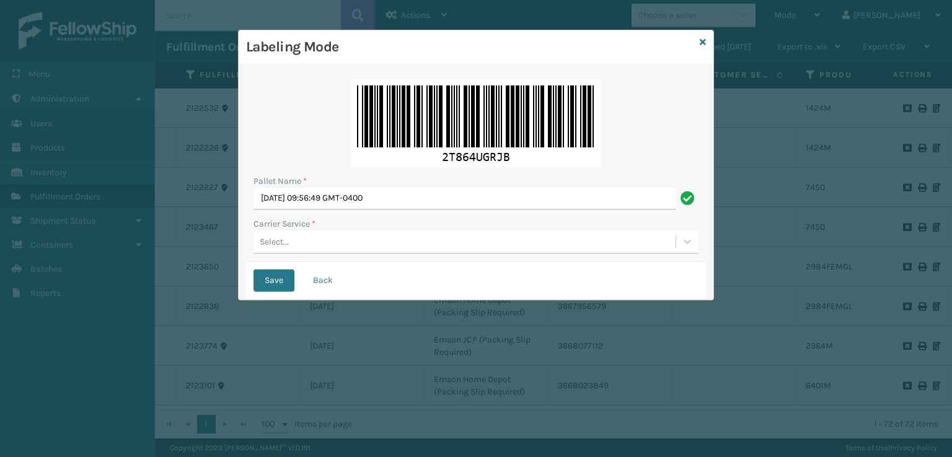
click at [321, 248] on div "Select..." at bounding box center [464, 242] width 422 height 20
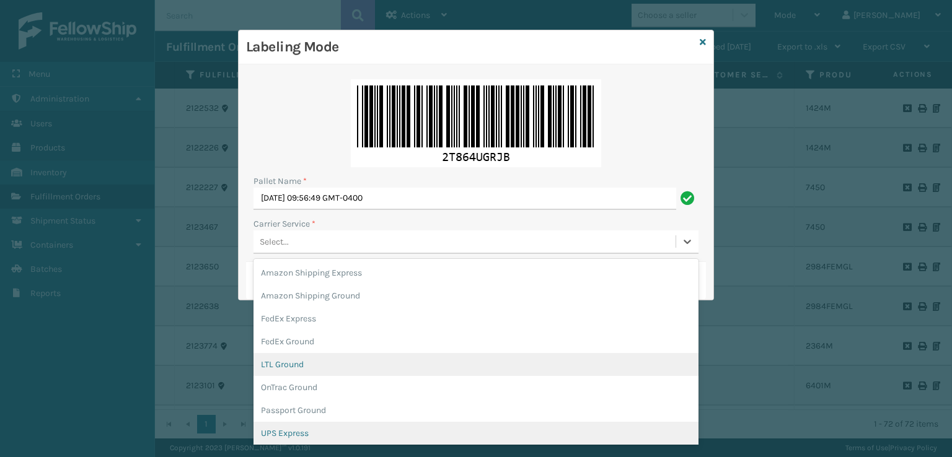
scroll to position [71, 0]
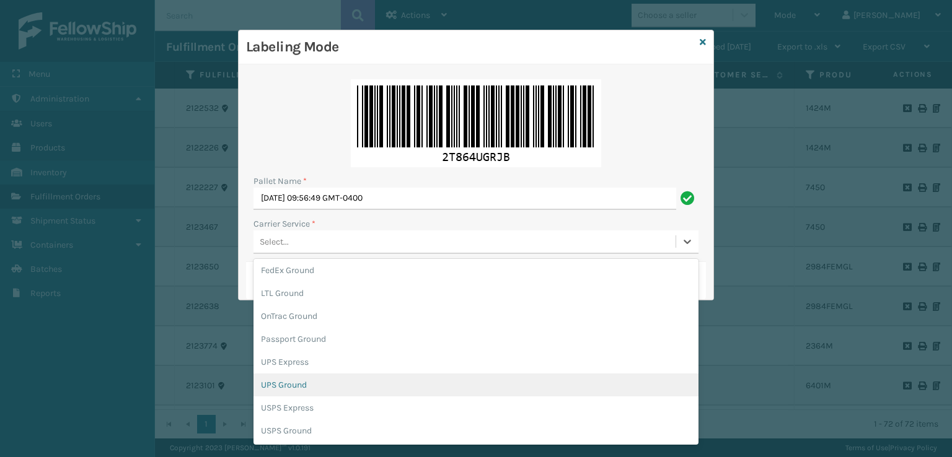
click at [275, 383] on div "UPS Ground" at bounding box center [475, 385] width 445 height 23
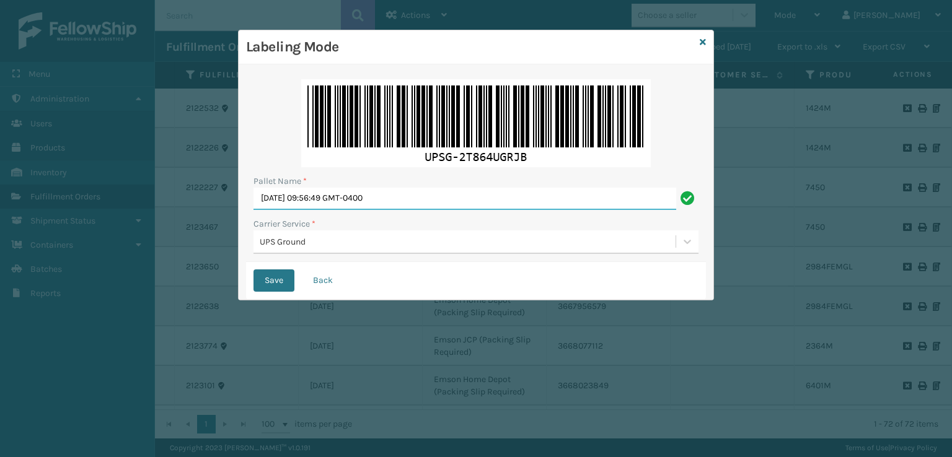
drag, startPoint x: 415, startPoint y: 195, endPoint x: 245, endPoint y: 198, distance: 169.9
click at [245, 198] on div "Pallet Name * [DATE] 09:56:49 GMT-0400 Carrier Service * UPS Ground Save Back" at bounding box center [476, 182] width 475 height 236
type input "99T000000344142"
click at [253, 270] on button "Save" at bounding box center [273, 281] width 41 height 22
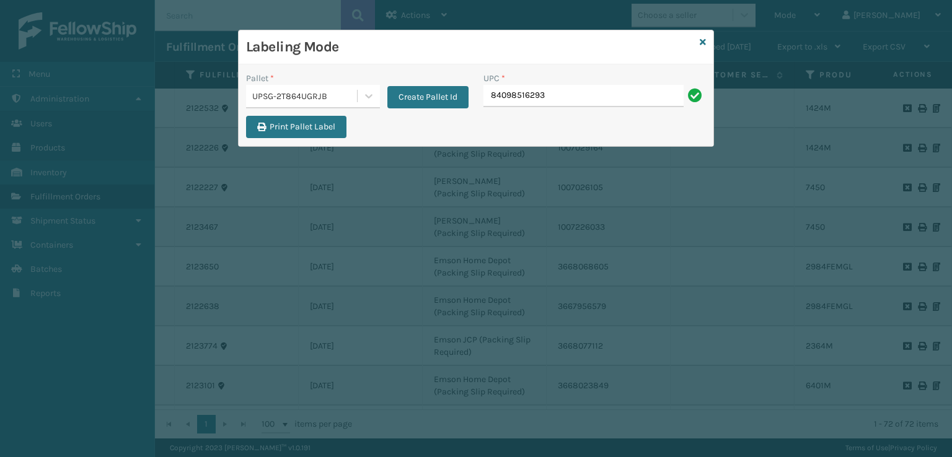
type input "84098516293"
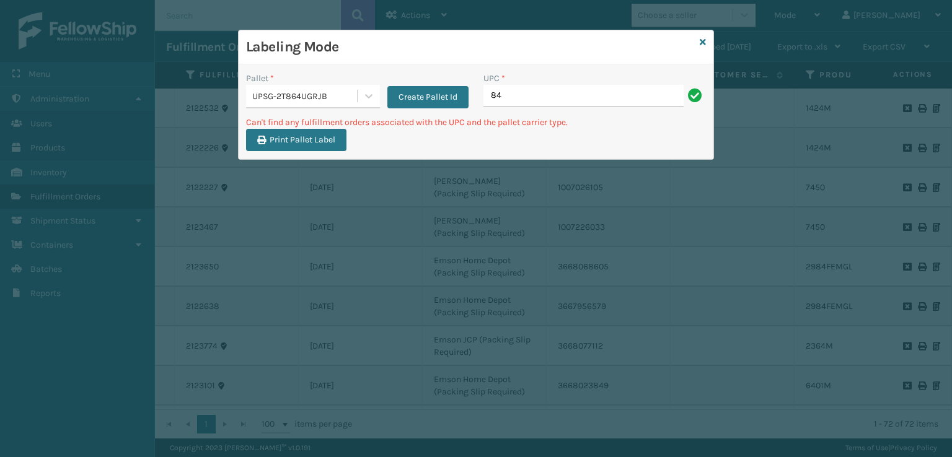
type input "8"
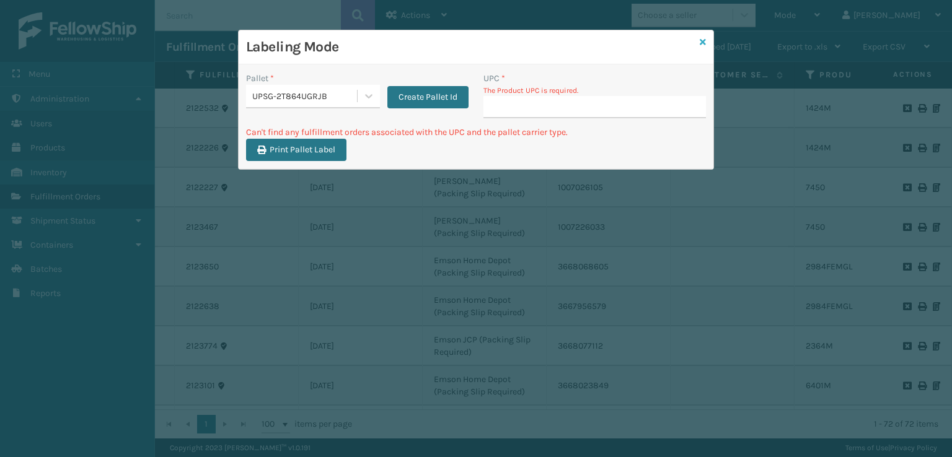
click at [699, 44] on div "Labeling Mode" at bounding box center [476, 47] width 475 height 34
click at [707, 42] on div "Labeling Mode" at bounding box center [476, 47] width 475 height 34
click at [706, 43] on div "Labeling Mode" at bounding box center [476, 47] width 475 height 34
click at [700, 45] on icon at bounding box center [703, 42] width 6 height 9
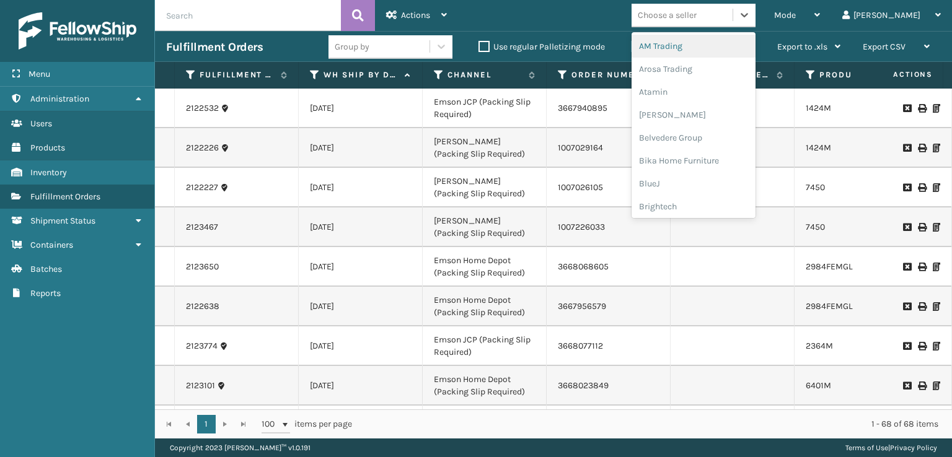
click at [709, 25] on div "Choose a seller" at bounding box center [694, 16] width 124 height 24
type input "MIL"
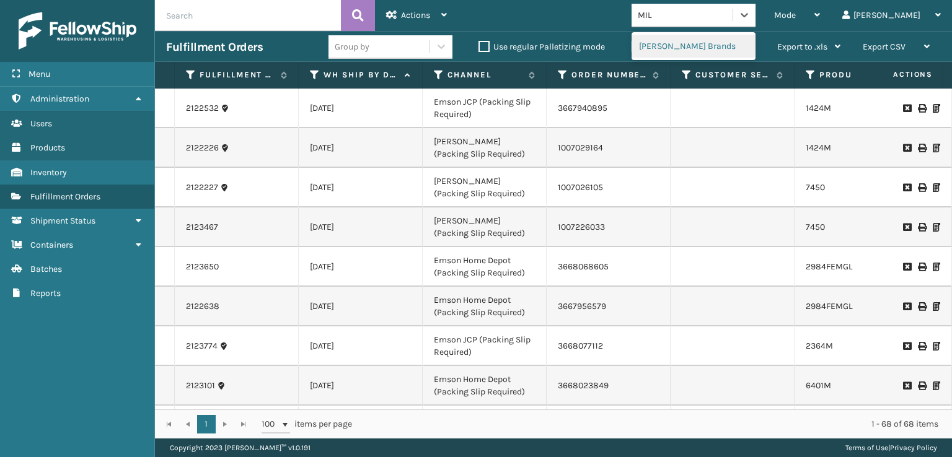
click at [708, 55] on div "[PERSON_NAME] Brands" at bounding box center [694, 46] width 124 height 23
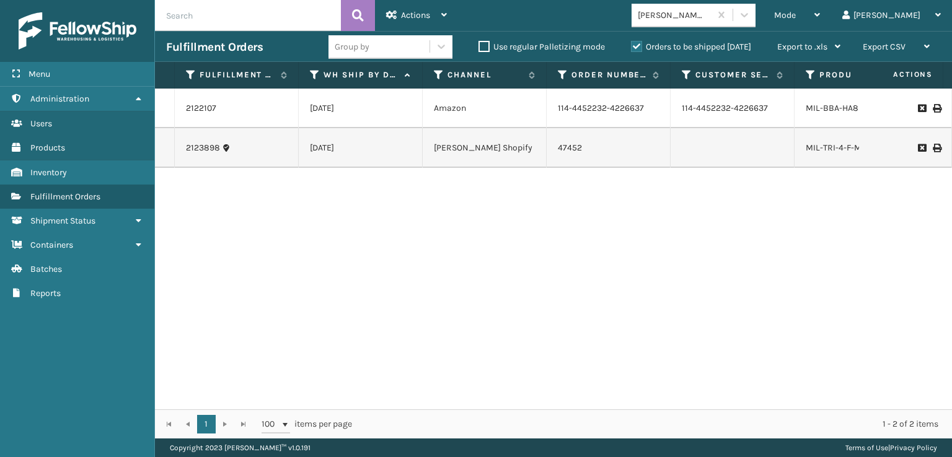
drag, startPoint x: 408, startPoint y: 410, endPoint x: 438, endPoint y: 410, distance: 29.1
click at [437, 413] on div "1 1 100 items per page 1 - 2 of 2 items" at bounding box center [553, 424] width 797 height 29
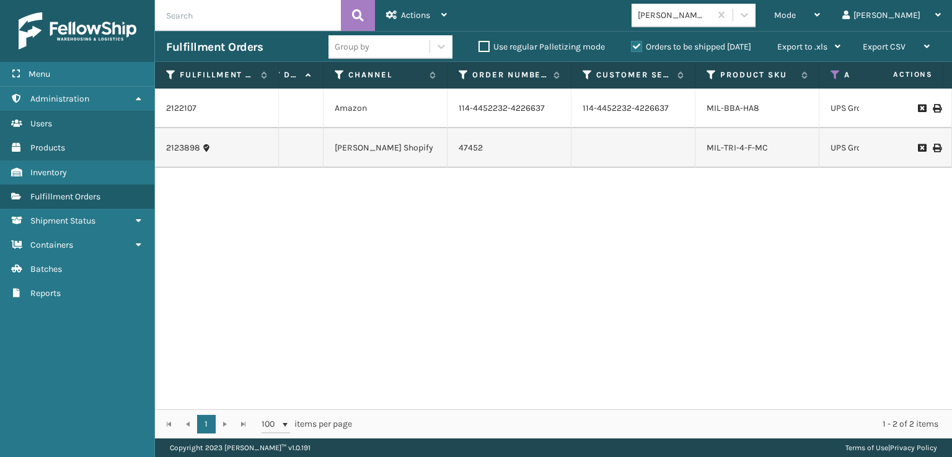
scroll to position [0, 100]
click at [734, 104] on link "MIL-BBA-HA8" at bounding box center [731, 108] width 53 height 11
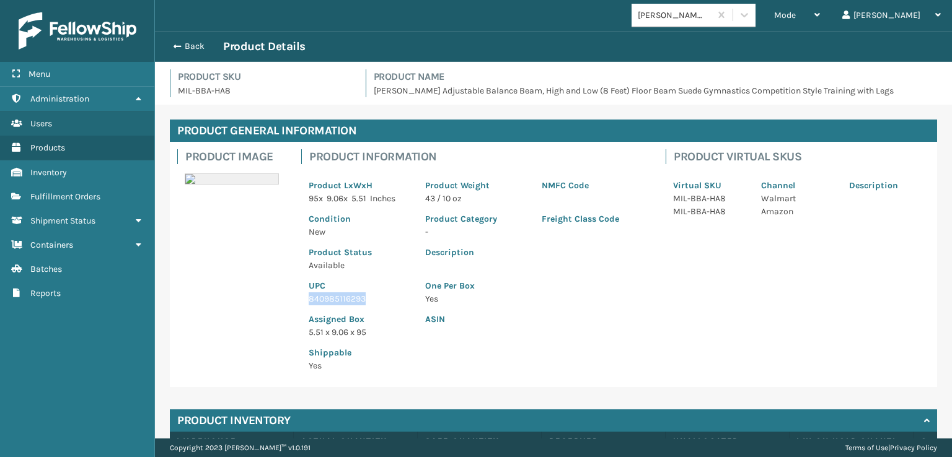
drag, startPoint x: 366, startPoint y: 301, endPoint x: 304, endPoint y: 296, distance: 62.2
click at [304, 296] on div "UPC 840985116293" at bounding box center [359, 288] width 117 height 33
copy p "840985116293"
click at [171, 48] on button "Back" at bounding box center [194, 46] width 57 height 11
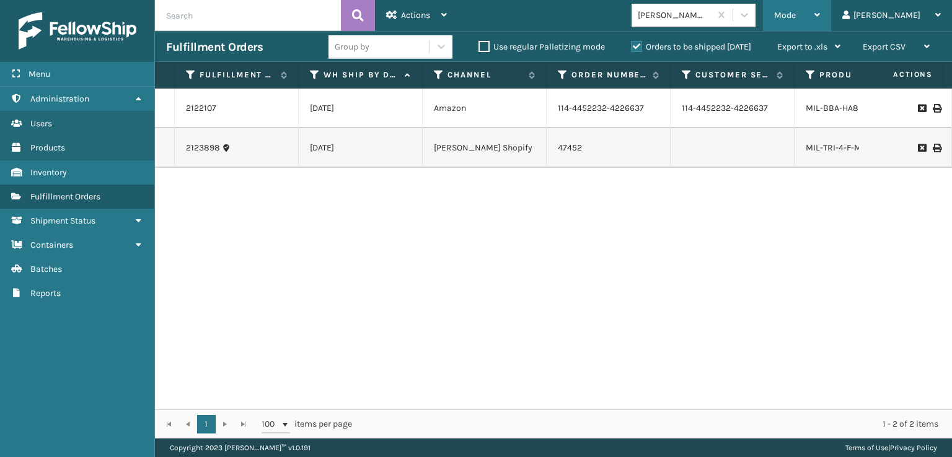
click at [796, 17] on span "Mode" at bounding box center [785, 15] width 22 height 11
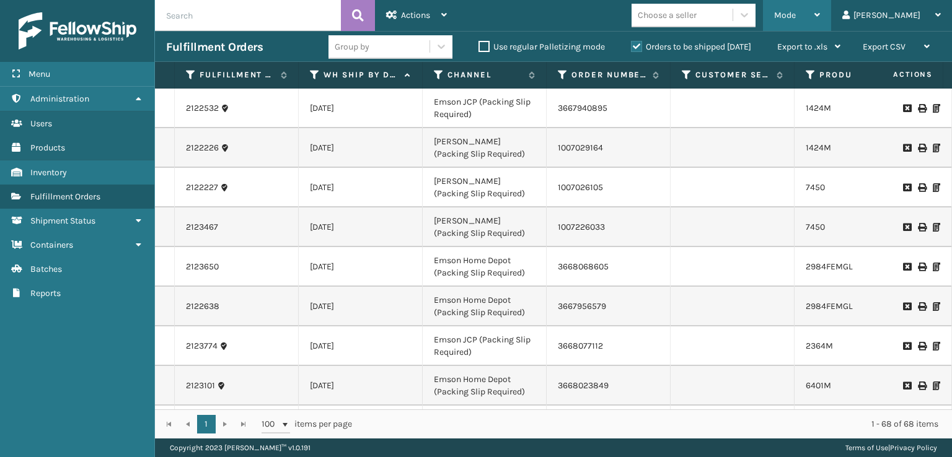
click at [796, 11] on span "Mode" at bounding box center [785, 15] width 22 height 11
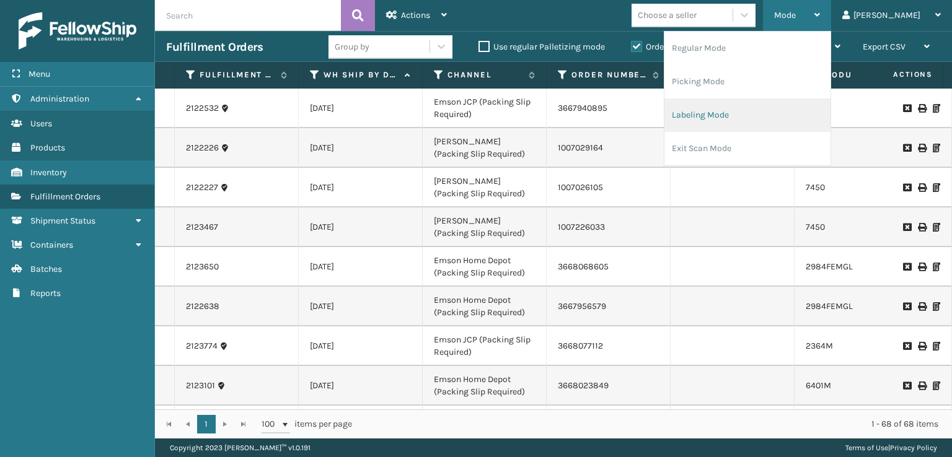
click at [729, 109] on li "Labeling Mode" at bounding box center [747, 115] width 166 height 33
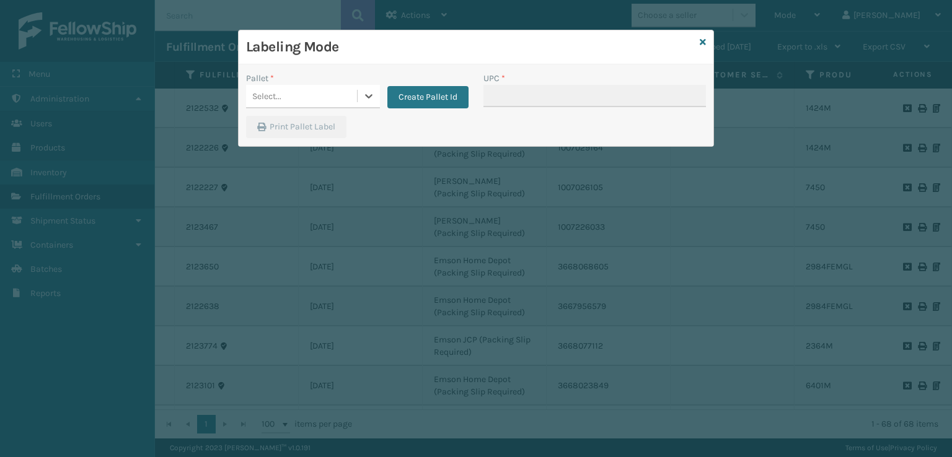
click at [330, 103] on div "Select..." at bounding box center [301, 96] width 111 height 20
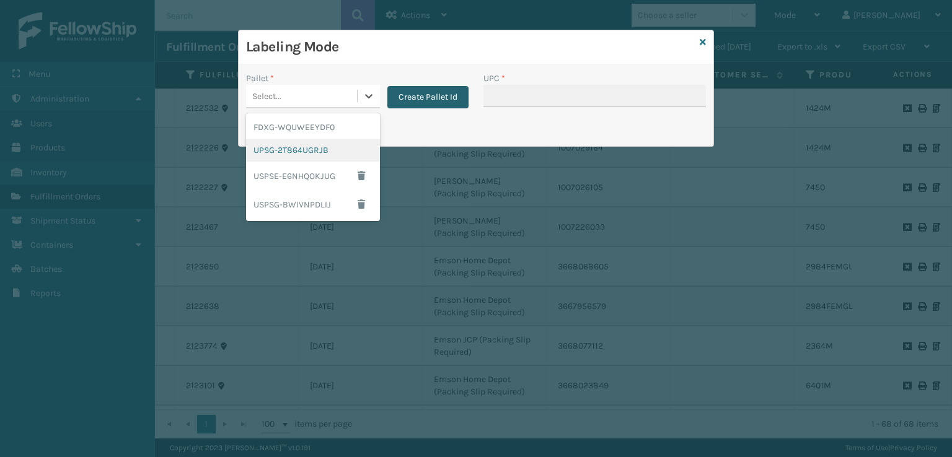
drag, startPoint x: 317, startPoint y: 147, endPoint x: 419, endPoint y: 105, distance: 109.8
click at [324, 141] on div "UPSG-2T864UGRJB" at bounding box center [313, 150] width 134 height 23
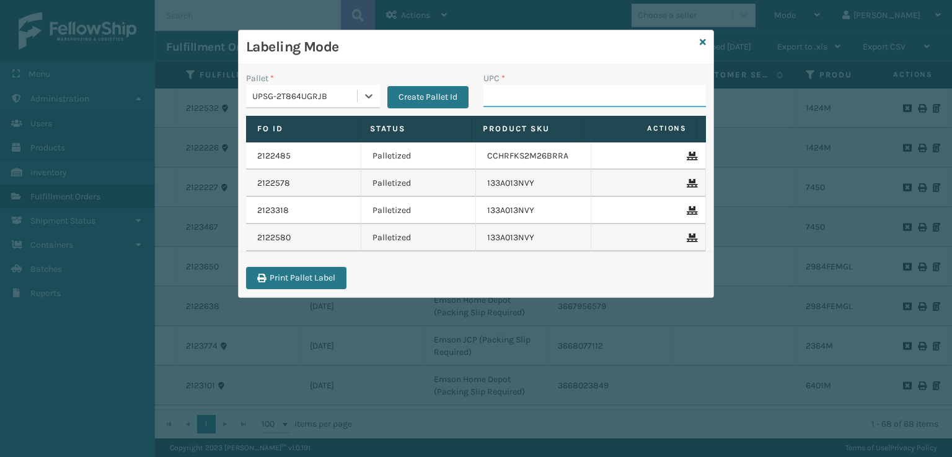
click at [501, 97] on input "UPC *" at bounding box center [594, 96] width 223 height 22
paste input "840985116293"
type input "840985116293"
type input "840985124168"
click at [692, 40] on h3 "Labeling Mode" at bounding box center [470, 47] width 449 height 19
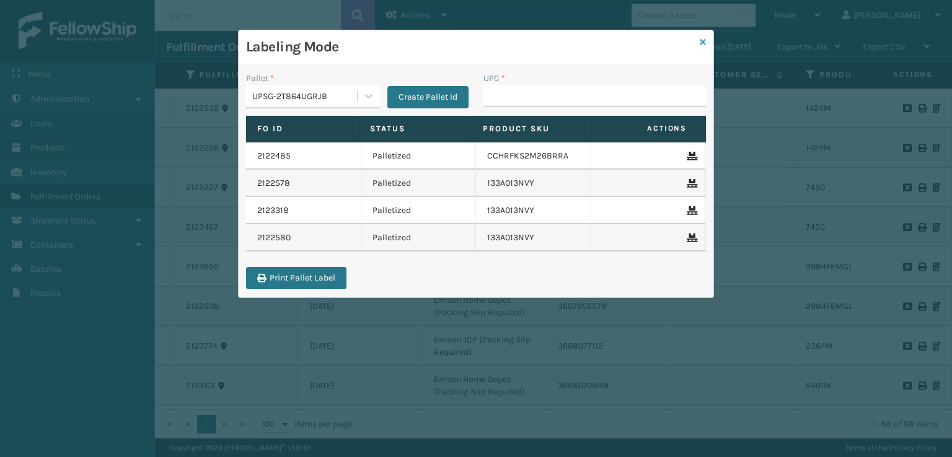
click at [701, 38] on icon at bounding box center [703, 42] width 6 height 9
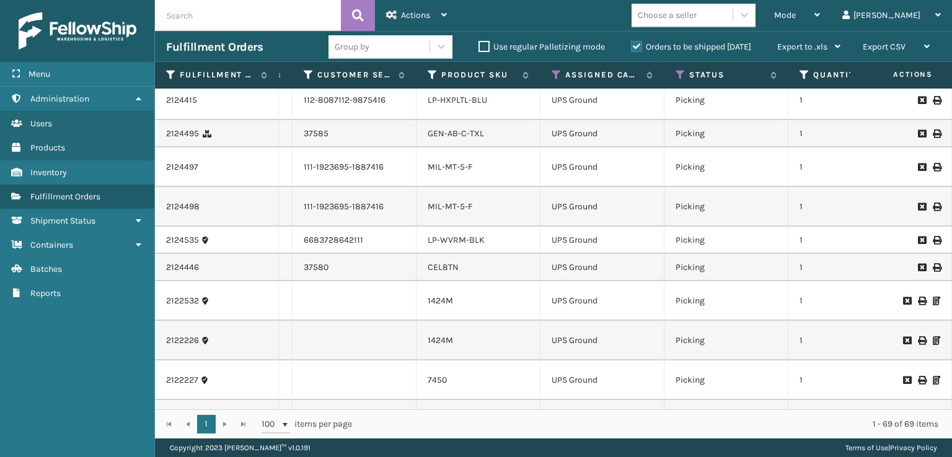
scroll to position [0, 378]
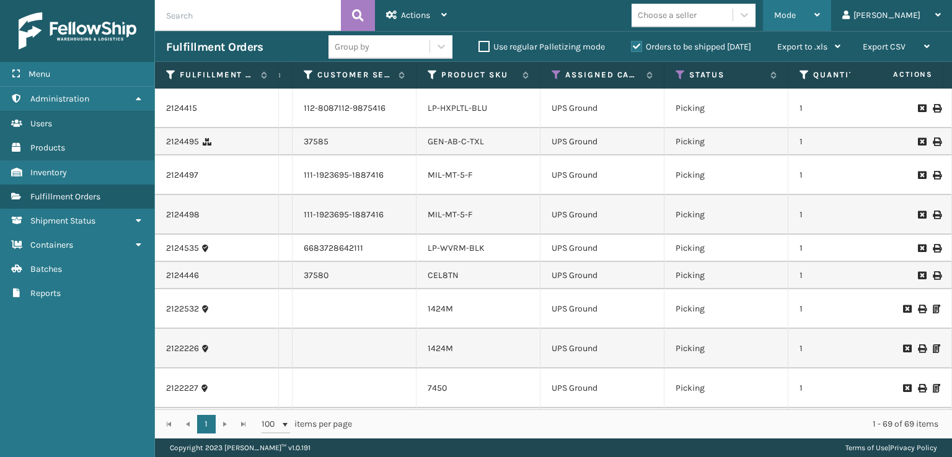
click at [796, 13] on span "Mode" at bounding box center [785, 15] width 22 height 11
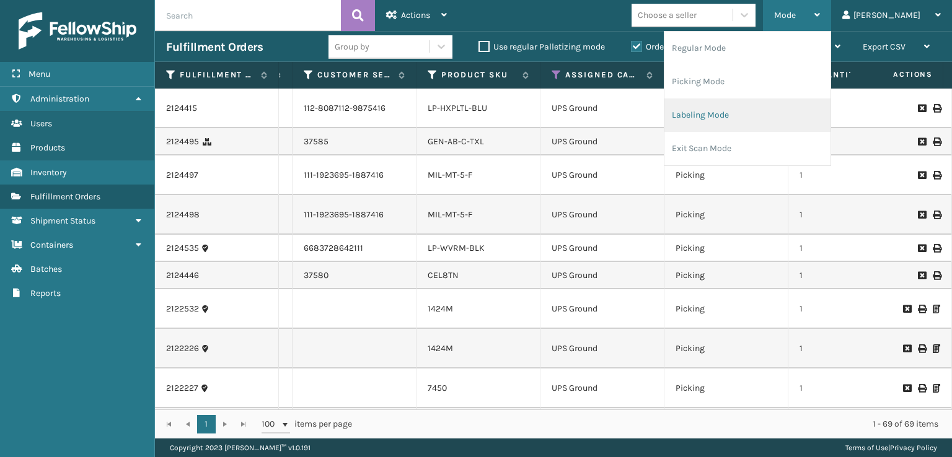
drag, startPoint x: 759, startPoint y: 120, endPoint x: 742, endPoint y: 120, distance: 16.7
click at [742, 120] on li "Labeling Mode" at bounding box center [747, 115] width 166 height 33
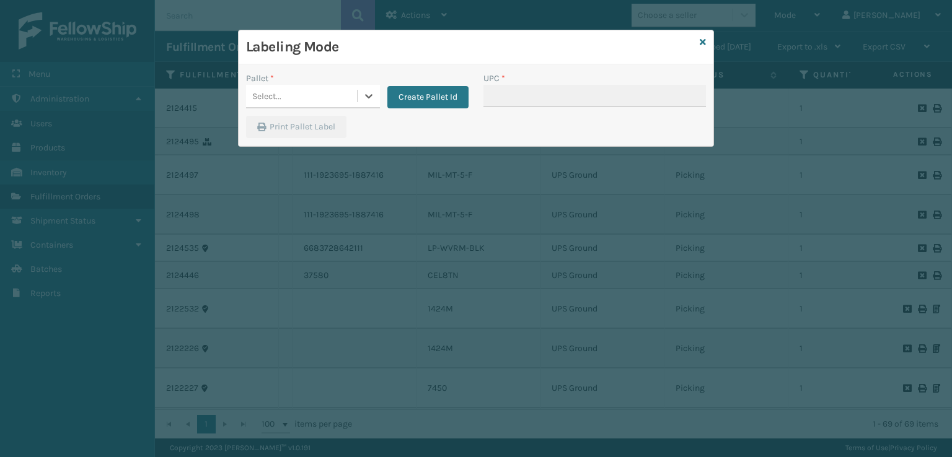
drag, startPoint x: 268, startPoint y: 102, endPoint x: 271, endPoint y: 110, distance: 9.4
click at [270, 108] on div "Pallet * 0 results available. Select is focused ,type to refine list, press Dow…" at bounding box center [357, 94] width 237 height 44
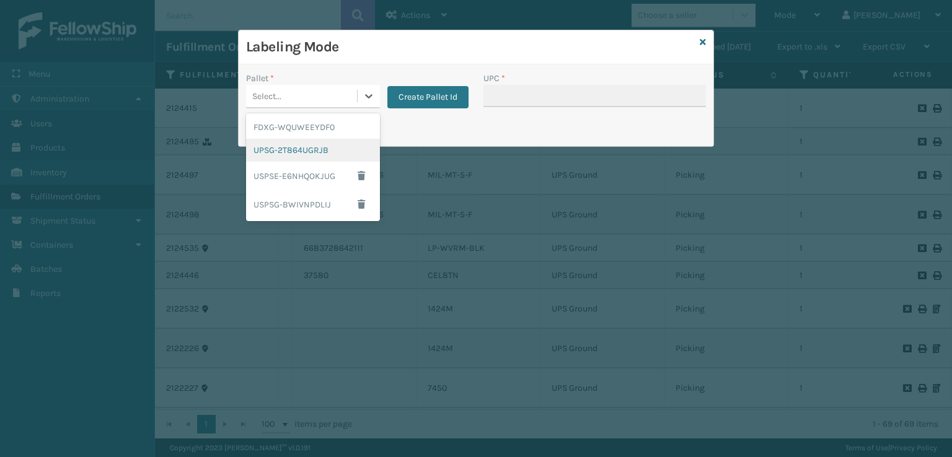
click at [284, 152] on div "UPSG-2T864UGRJB" at bounding box center [313, 150] width 134 height 23
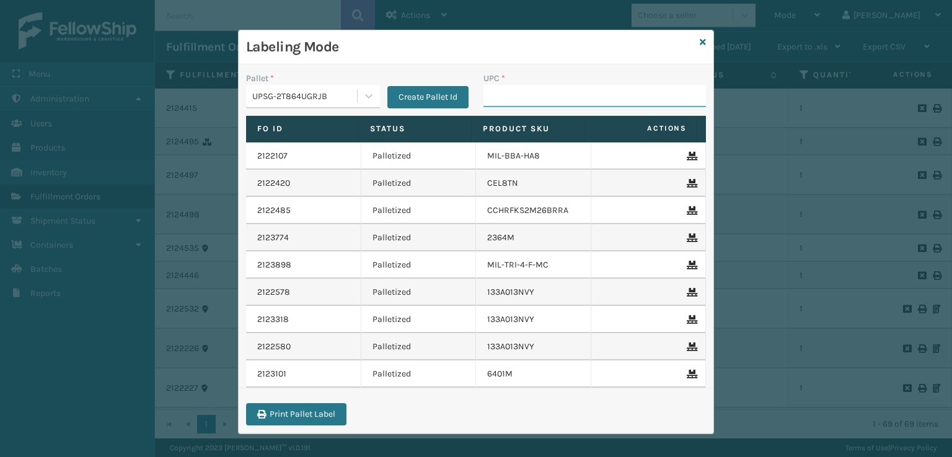
click at [552, 95] on input "UPC *" at bounding box center [594, 96] width 223 height 22
type input "810090930210"
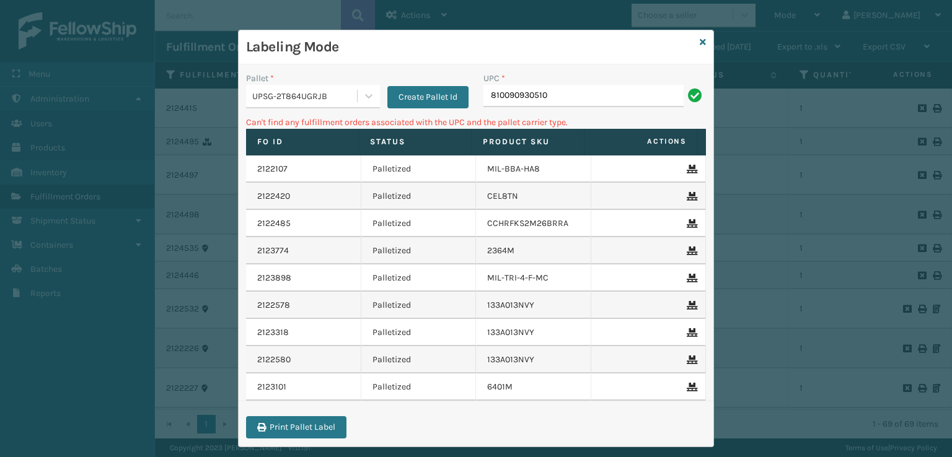
type input "810090930510"
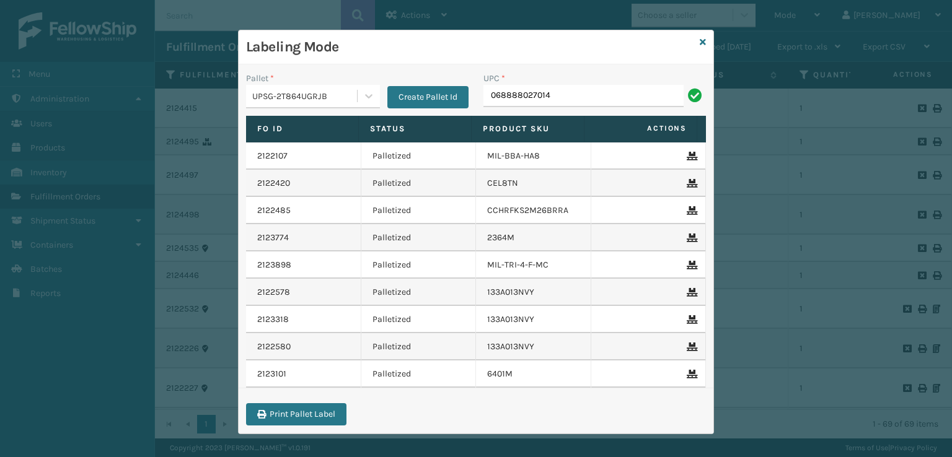
type input "068888027014"
type input "810090932989"
type input "810090930510"
type input "LP-HYDLFCHG-FOG"
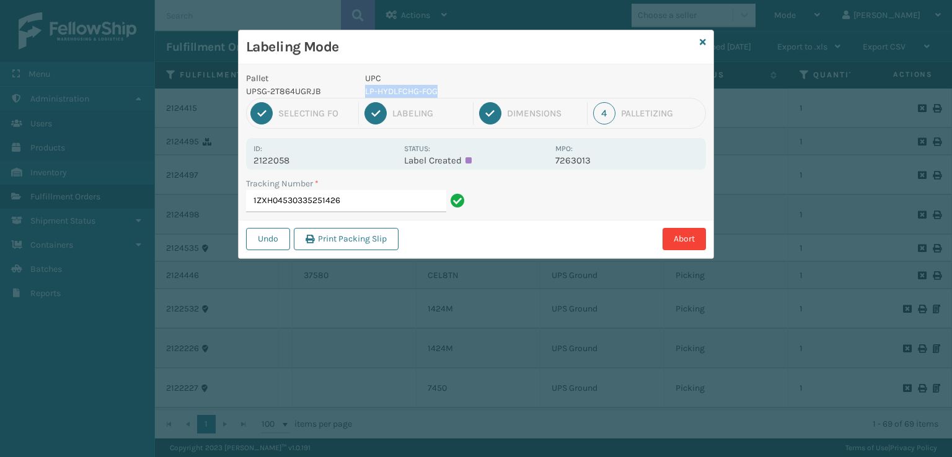
drag, startPoint x: 460, startPoint y: 92, endPoint x: 363, endPoint y: 93, distance: 96.7
click at [363, 93] on div "UPC LP-HYDLFCHG-FOG" at bounding box center [457, 85] width 198 height 26
copy p "LP-HYDLFCHG-FOG"
click at [369, 211] on input "1ZXH04530335251426" at bounding box center [346, 201] width 200 height 22
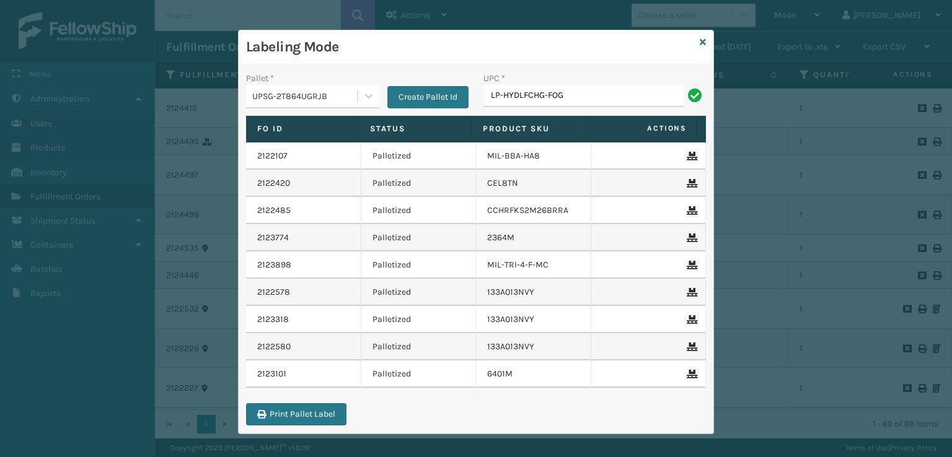
type input "LP-HYDLFCHG-FOG"
type input "LP-HYDLFPK-OCN"
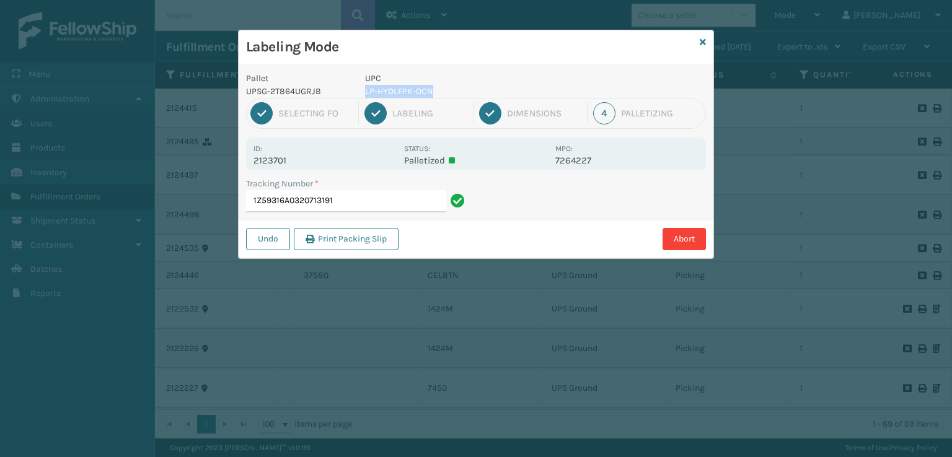
drag, startPoint x: 451, startPoint y: 92, endPoint x: 362, endPoint y: 97, distance: 89.4
click at [362, 97] on div "UPC LP-HYDLFPK-OCN" at bounding box center [457, 85] width 198 height 26
copy p "LP-HYDLFPK-OCN"
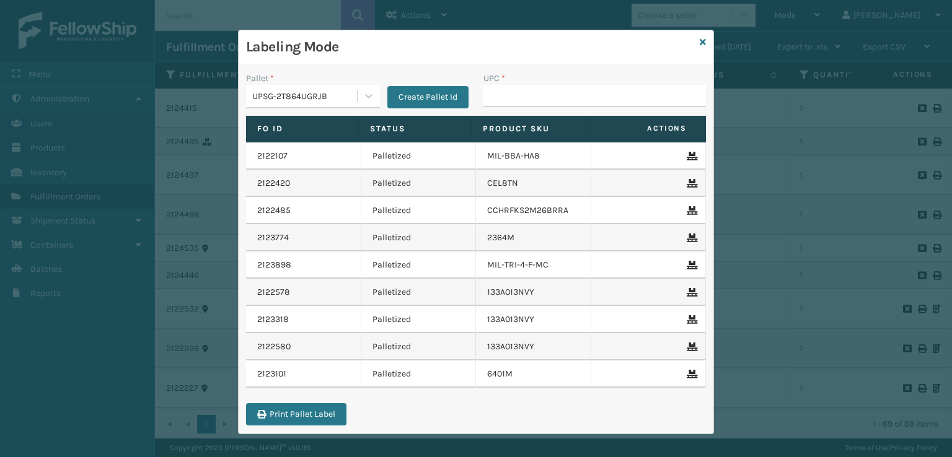
click at [498, 97] on input "UPC *" at bounding box center [594, 96] width 223 height 22
type input "LP-HYDLFPK-OCN"
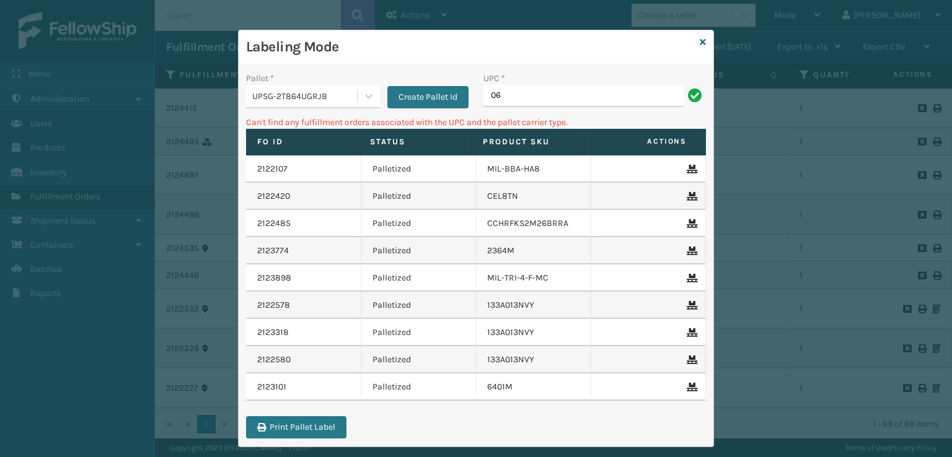
type input "0"
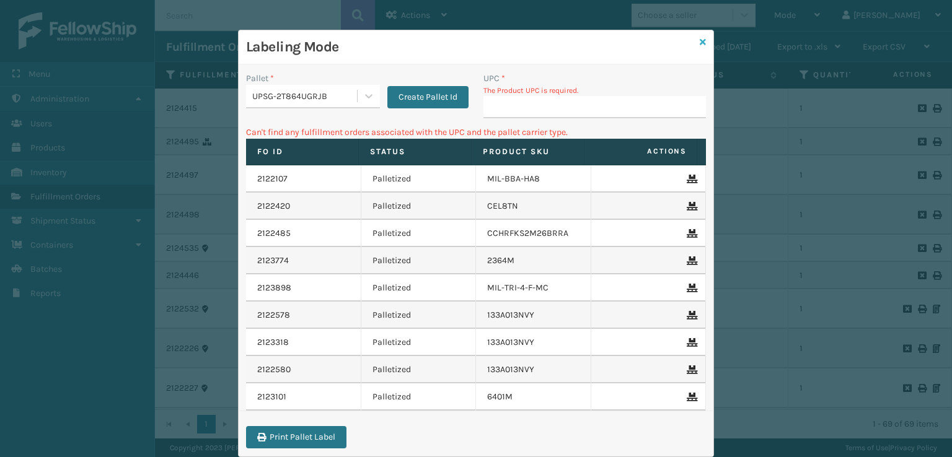
click at [700, 43] on icon at bounding box center [703, 42] width 6 height 9
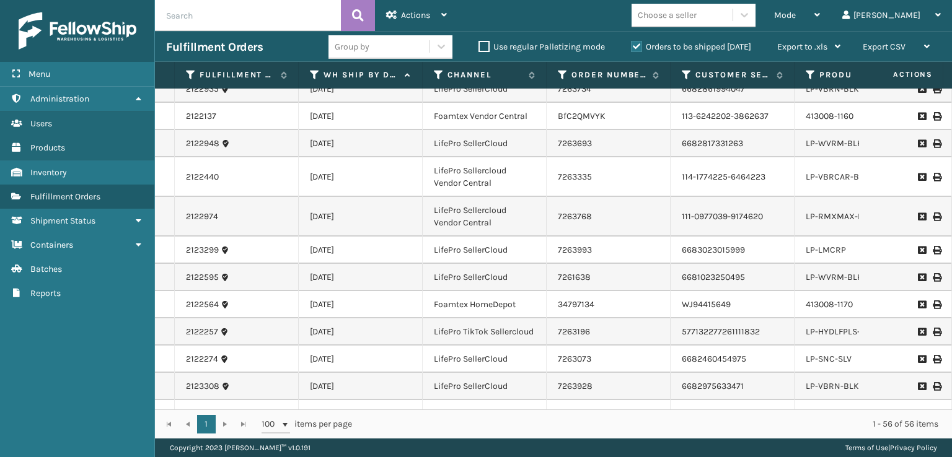
scroll to position [372, 0]
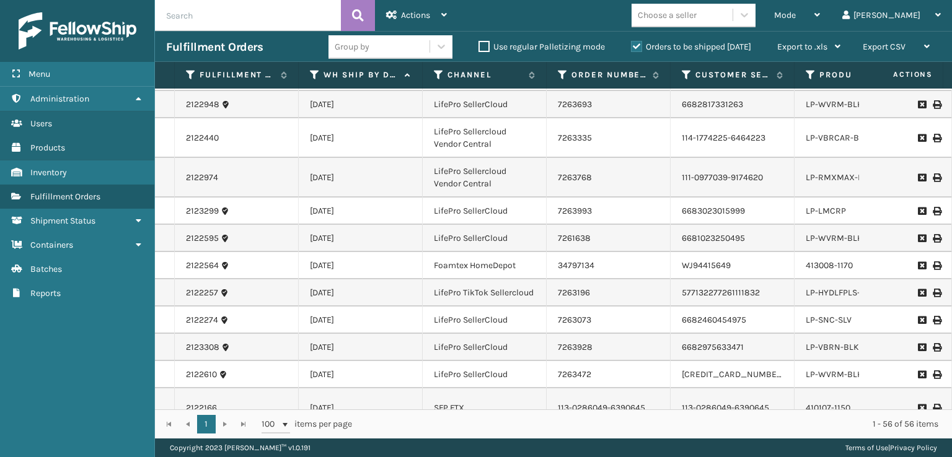
drag, startPoint x: 397, startPoint y: 412, endPoint x: 417, endPoint y: 414, distance: 20.5
click at [417, 414] on div "1 1 100 items per page 1 - 56 of 56 items" at bounding box center [553, 424] width 797 height 29
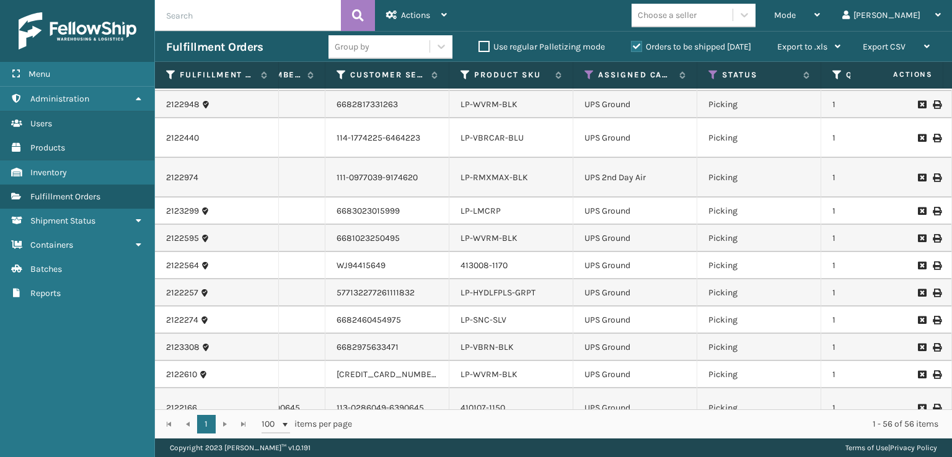
scroll to position [0, 320]
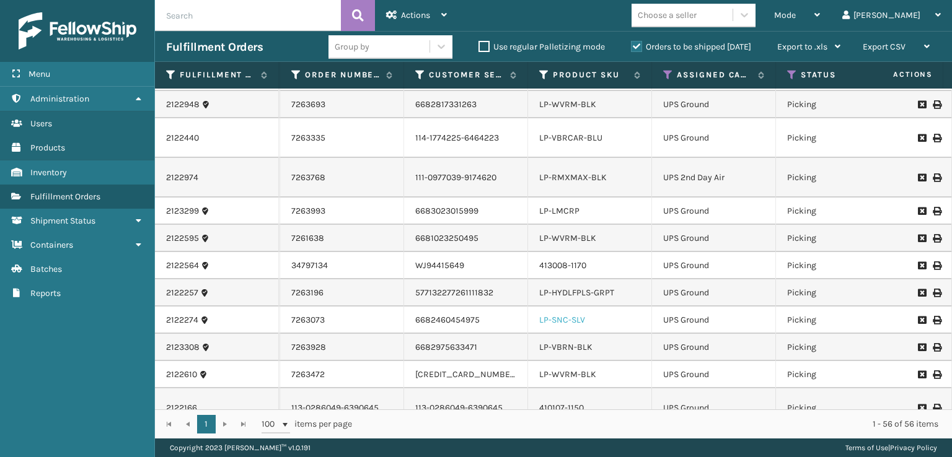
click at [562, 315] on link "LP-SNC-SLV" at bounding box center [562, 320] width 46 height 11
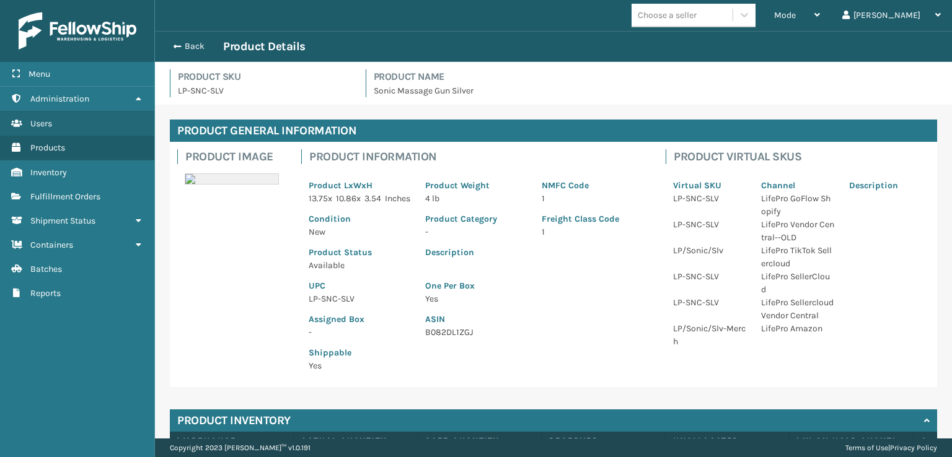
drag, startPoint x: 368, startPoint y: 306, endPoint x: 359, endPoint y: 306, distance: 8.7
click at [359, 306] on p "LP-SNC-SLV" at bounding box center [360, 299] width 102 height 13
drag, startPoint x: 309, startPoint y: 312, endPoint x: 365, endPoint y: 315, distance: 56.5
click at [365, 306] on p "LP-SNC-SLV" at bounding box center [360, 299] width 102 height 13
copy p "LP-SNC-SLV"
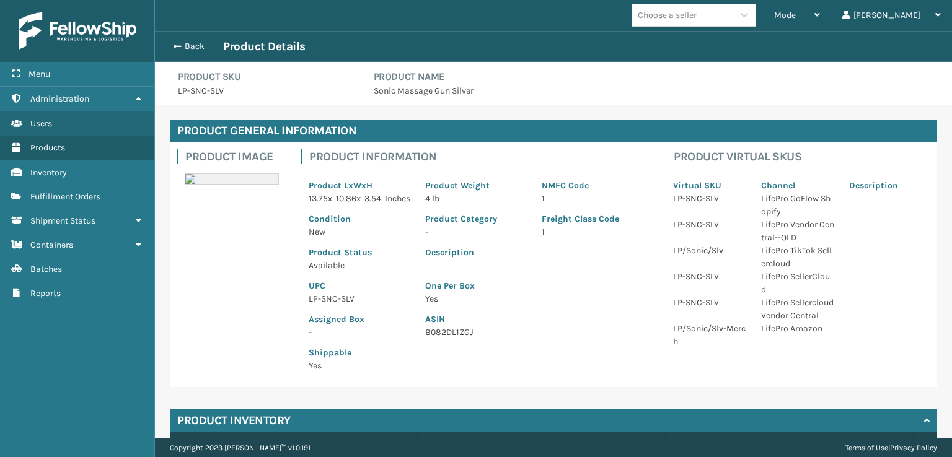
click at [175, 53] on div "Back Product Details" at bounding box center [553, 46] width 775 height 15
click at [174, 48] on span "button" at bounding box center [175, 46] width 7 height 9
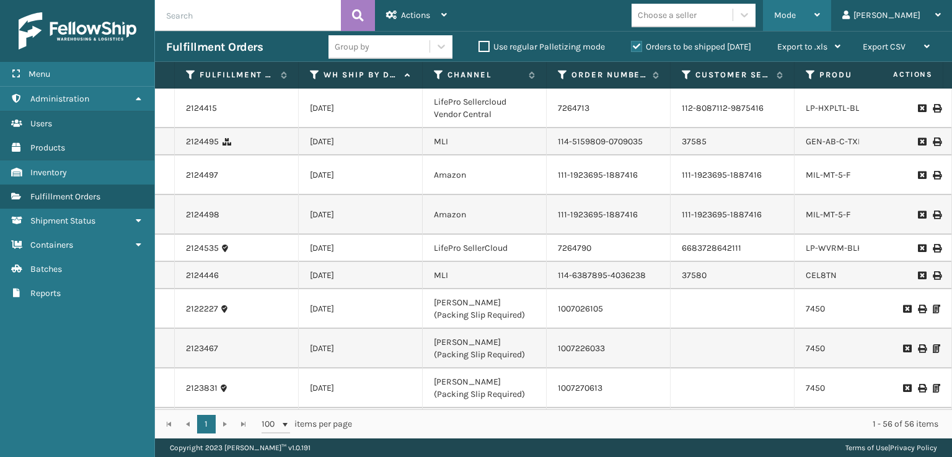
click at [796, 14] on span "Mode" at bounding box center [785, 15] width 22 height 11
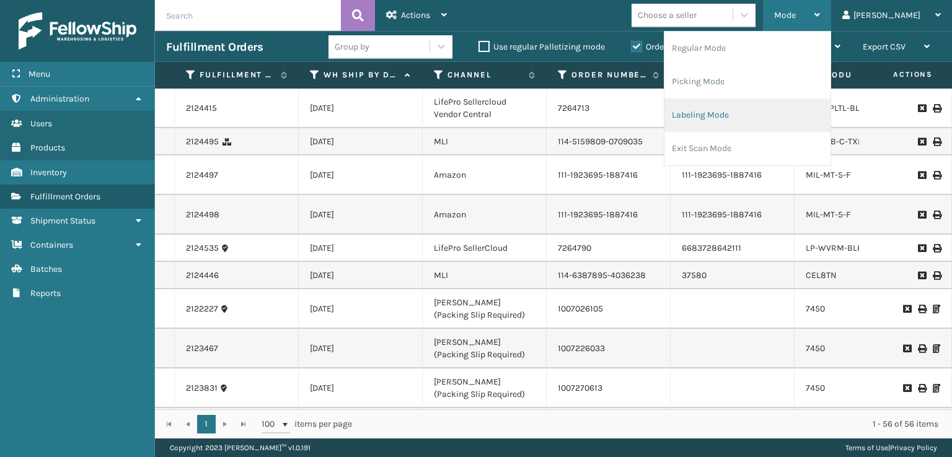
click at [724, 120] on li "Labeling Mode" at bounding box center [747, 115] width 166 height 33
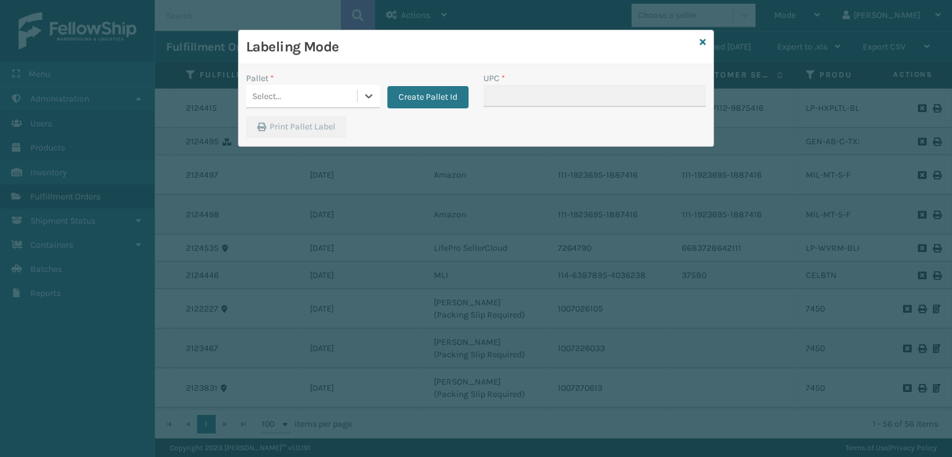
drag, startPoint x: 282, startPoint y: 100, endPoint x: 280, endPoint y: 112, distance: 12.5
click at [282, 103] on div "Select..." at bounding box center [301, 96] width 111 height 20
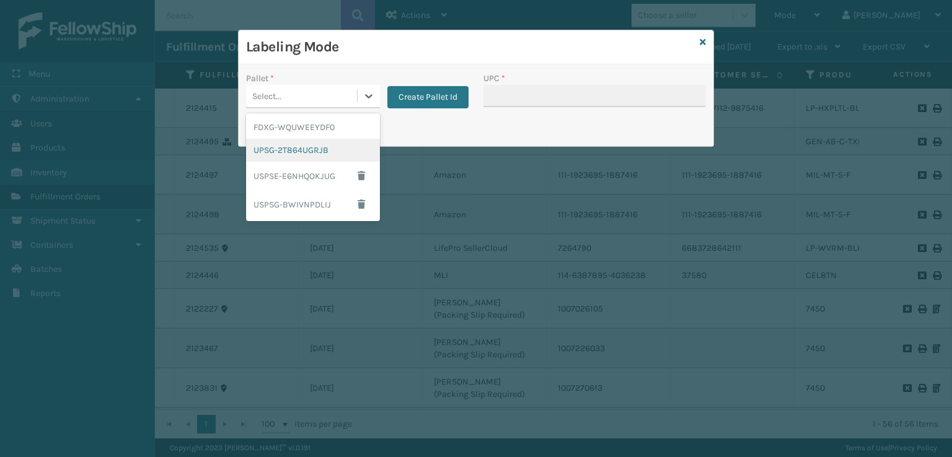
click at [281, 152] on div "UPSG-2T864UGRJB" at bounding box center [313, 150] width 134 height 23
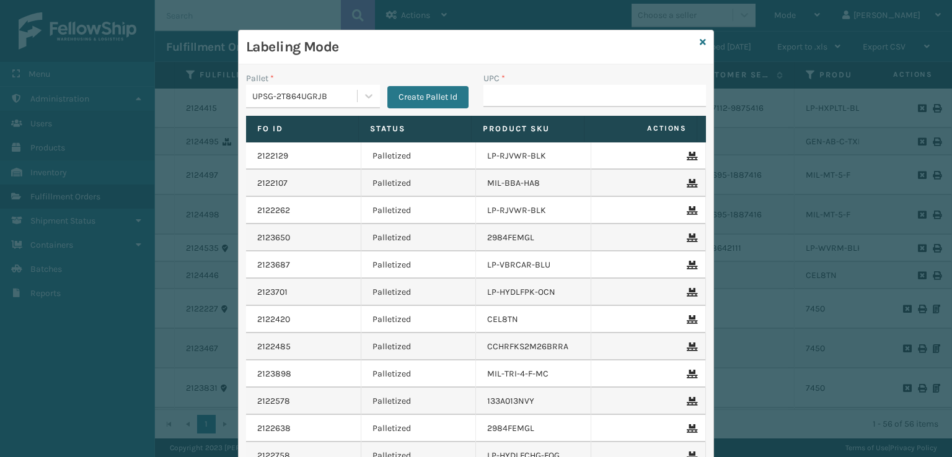
click at [507, 108] on div "UPC *" at bounding box center [594, 94] width 237 height 44
click at [505, 94] on input "UPC *" at bounding box center [594, 96] width 223 height 22
paste input "LP-SNC-SLV"
type input "LP-SNC-SLV"
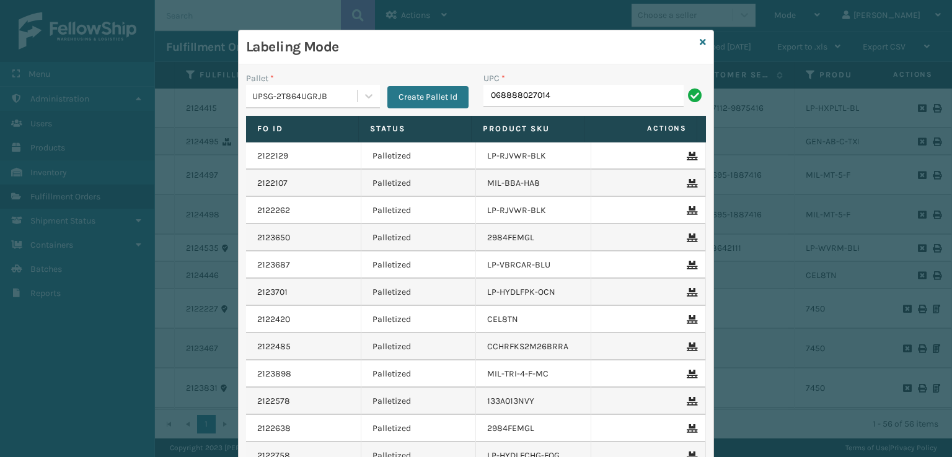
type input "068888027014"
type input "7450"
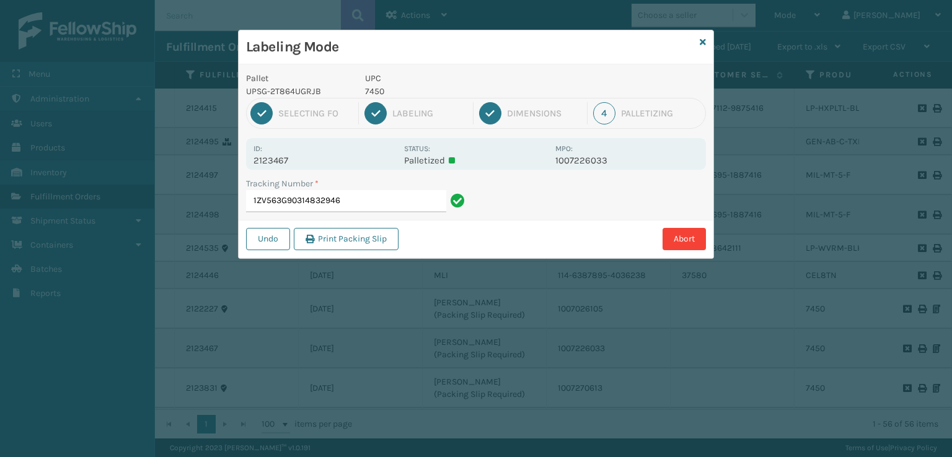
type input "1ZV563G903148329467"
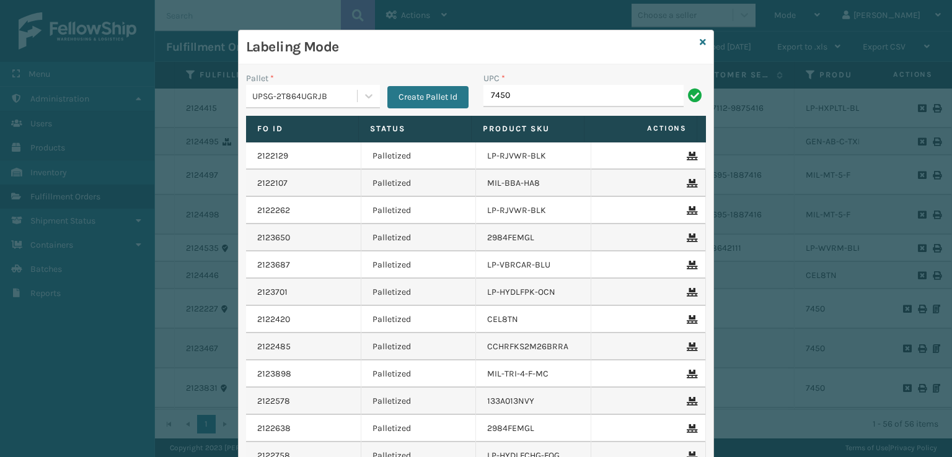
type input "7450"
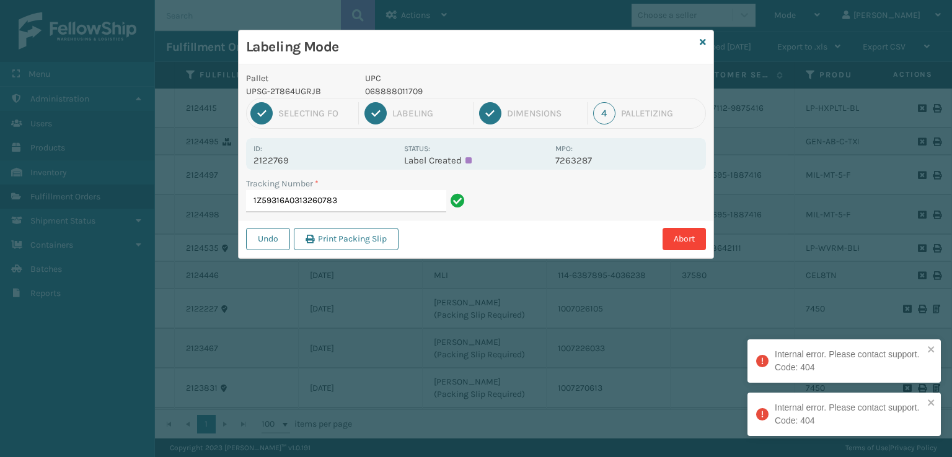
type input "1Z59316A0313260783"
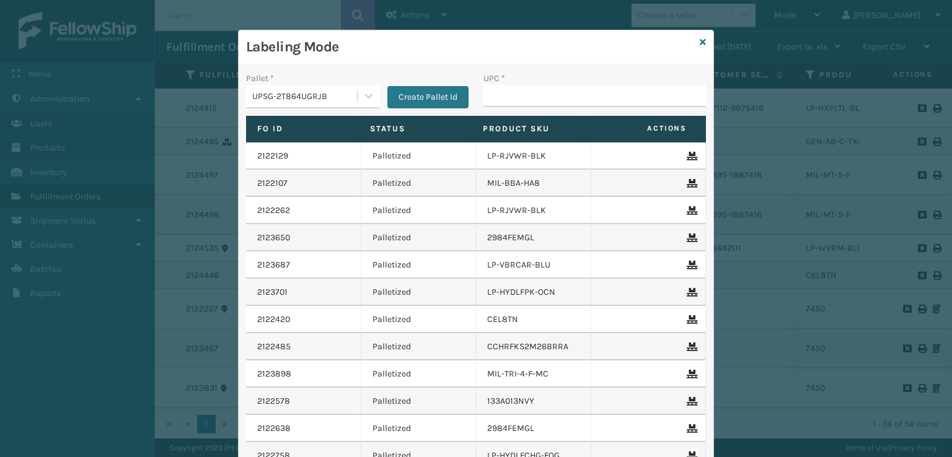
click at [702, 39] on div "Labeling Mode" at bounding box center [476, 47] width 475 height 34
click at [701, 38] on div "Labeling Mode Pallet * UPSG-2T864UGRJB Create Pallet Id UPC * Fo Id Status Prod…" at bounding box center [476, 284] width 476 height 509
click at [700, 38] on icon at bounding box center [703, 42] width 6 height 9
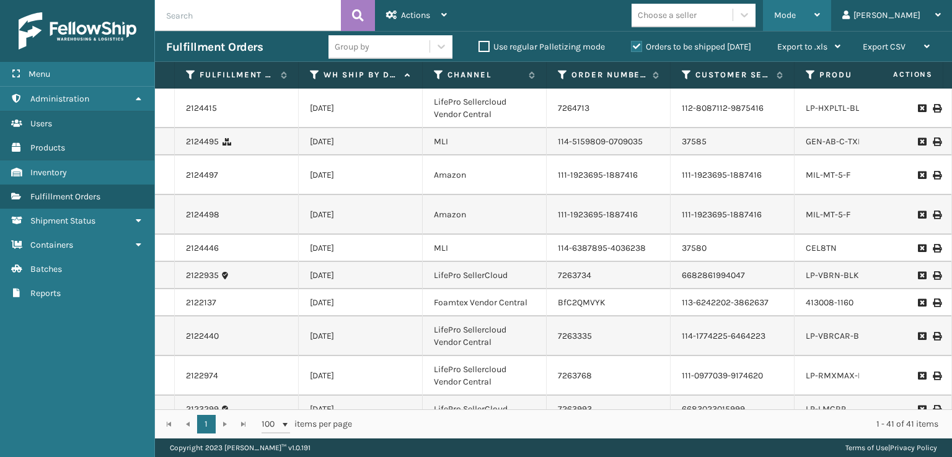
click at [820, 22] on div "Mode" at bounding box center [797, 15] width 46 height 31
drag, startPoint x: 573, startPoint y: 258, endPoint x: 588, endPoint y: 245, distance: 20.2
click at [575, 262] on td "7263734" at bounding box center [609, 275] width 124 height 27
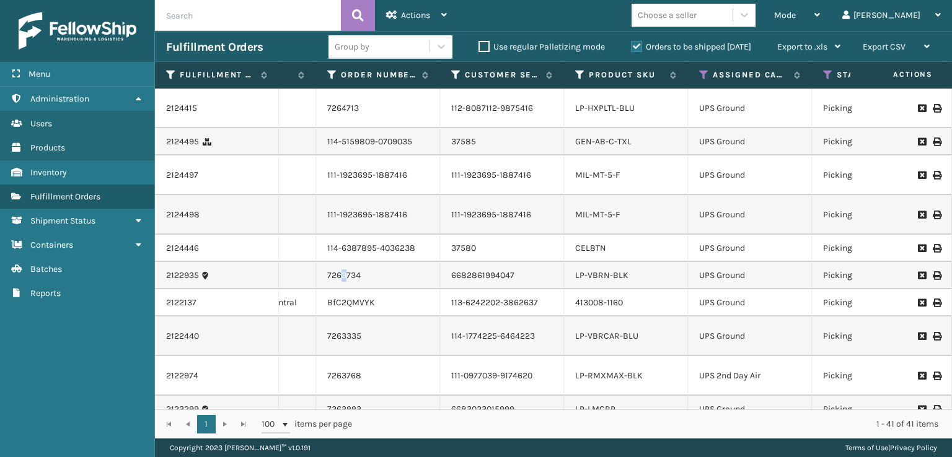
scroll to position [0, 232]
click at [709, 75] on div "Assigned Carrier Service" at bounding box center [747, 74] width 101 height 11
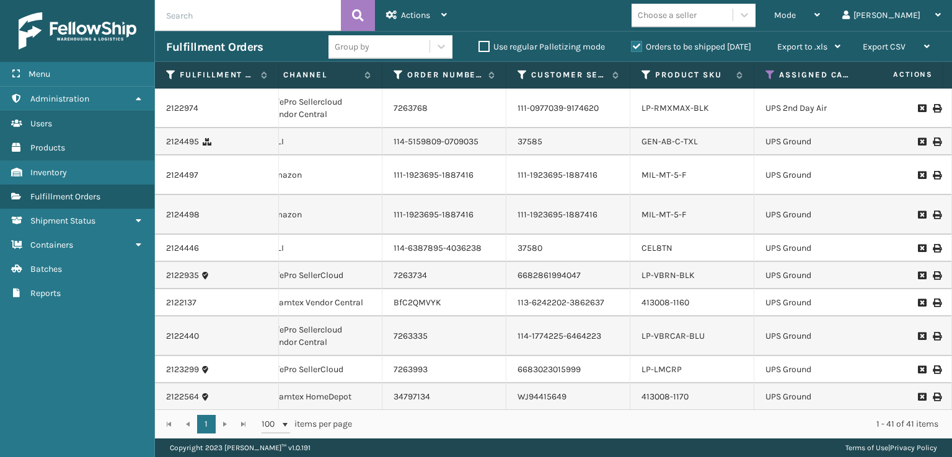
scroll to position [0, 203]
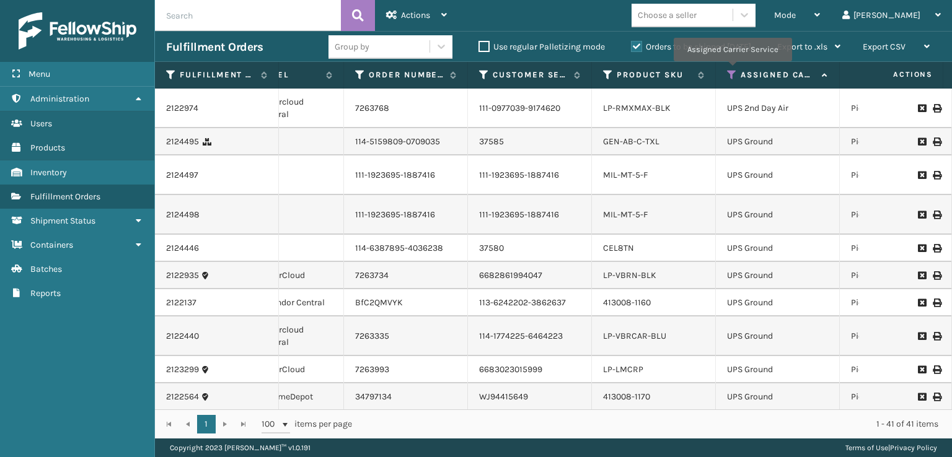
click at [732, 70] on icon at bounding box center [732, 74] width 10 height 11
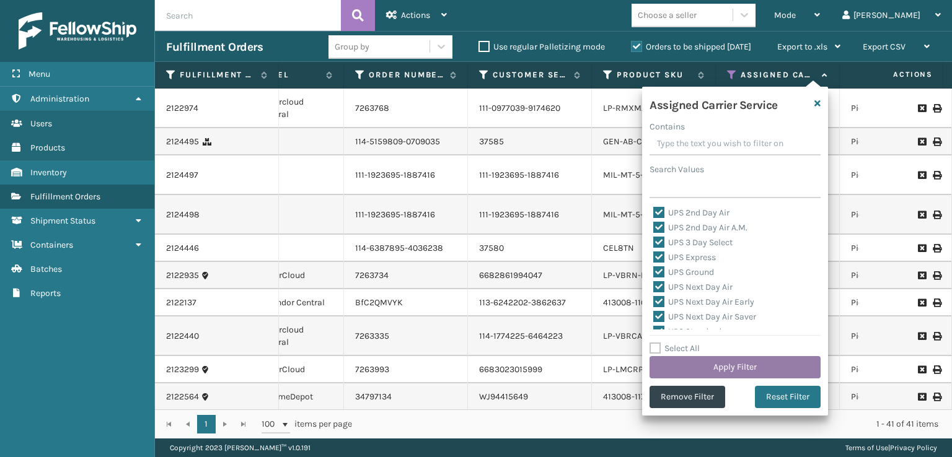
click at [779, 366] on button "Apply Filter" at bounding box center [735, 367] width 171 height 22
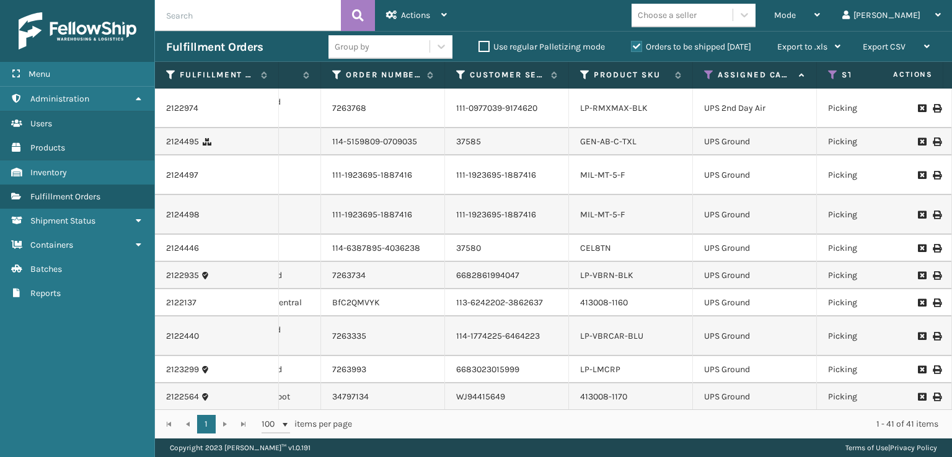
scroll to position [0, 234]
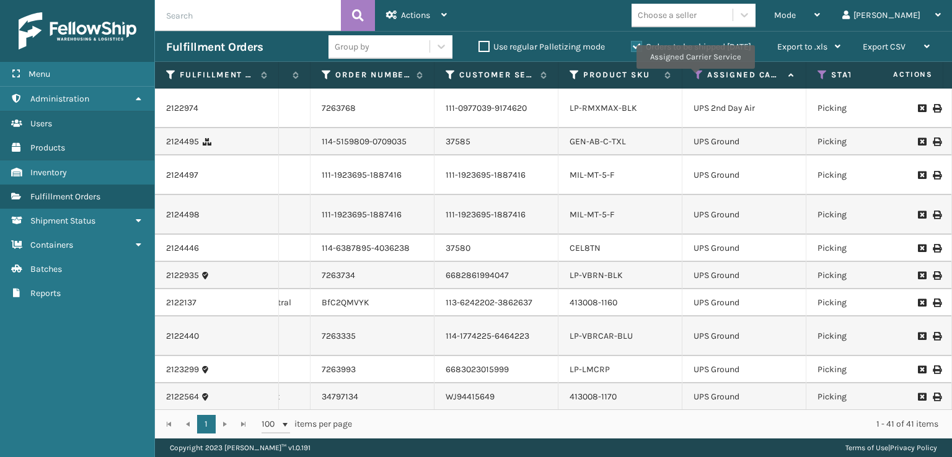
click at [695, 77] on icon at bounding box center [699, 74] width 10 height 11
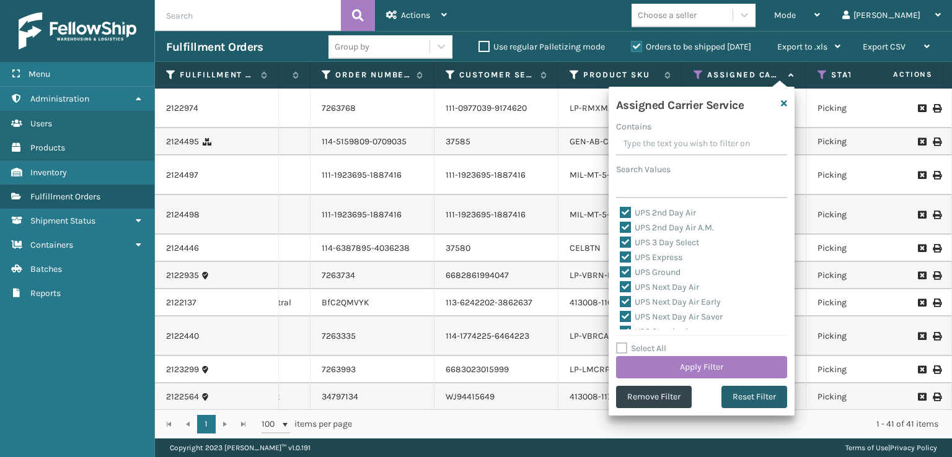
click at [747, 397] on button "Reset Filter" at bounding box center [754, 397] width 66 height 22
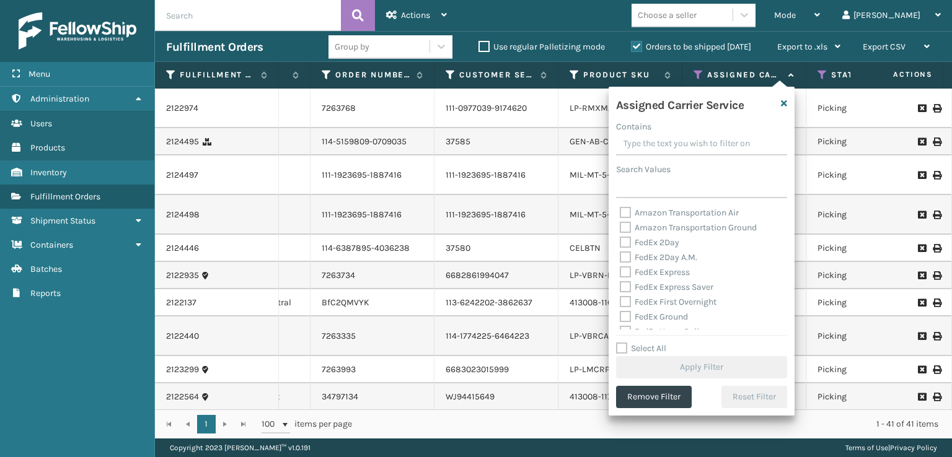
click at [624, 241] on label "FedEx 2Day" at bounding box center [650, 242] width 60 height 11
click at [620, 241] on input "FedEx 2Day" at bounding box center [620, 240] width 1 height 8
checkbox input "true"
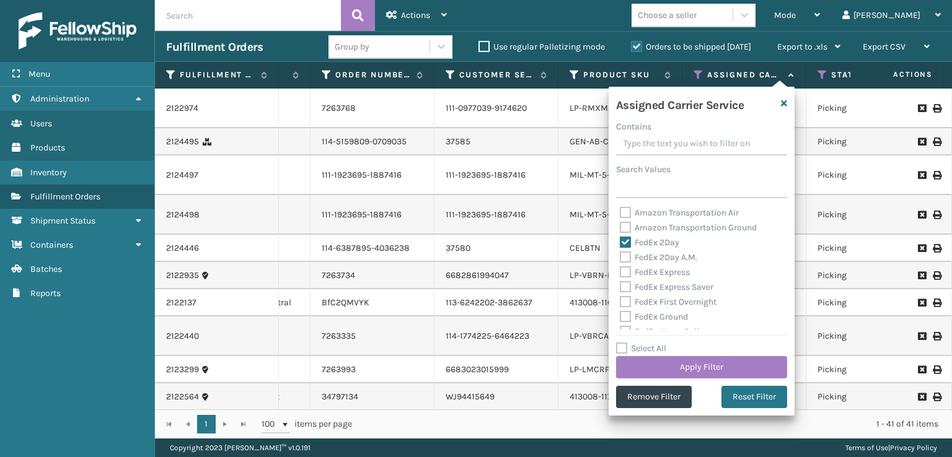
click at [624, 256] on label "FedEx 2Day A.M." at bounding box center [658, 257] width 77 height 11
click at [620, 256] on input "FedEx 2Day A.M." at bounding box center [620, 254] width 1 height 8
checkbox input "true"
click at [627, 269] on label "FedEx Express" at bounding box center [655, 272] width 70 height 11
click at [620, 269] on input "FedEx Express" at bounding box center [620, 269] width 1 height 8
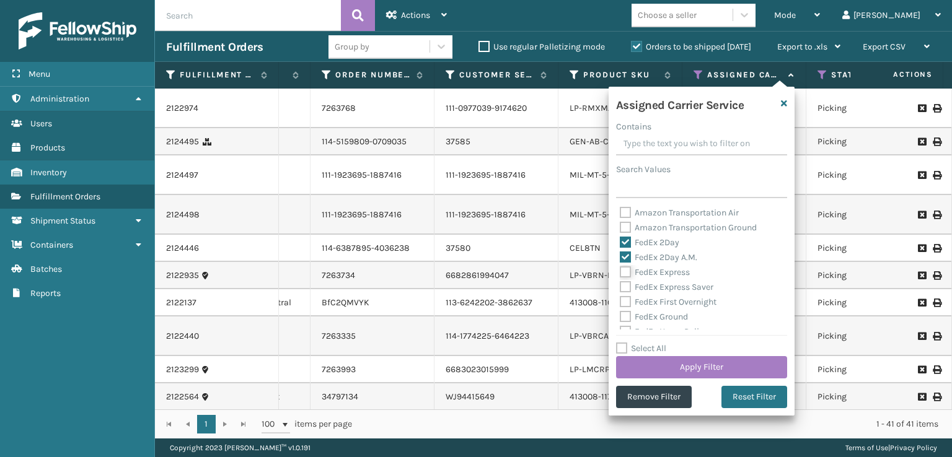
checkbox input "true"
click at [628, 288] on label "FedEx Express Saver" at bounding box center [667, 287] width 94 height 11
click at [620, 288] on input "FedEx Express Saver" at bounding box center [620, 284] width 1 height 8
checkbox input "true"
click at [626, 302] on label "FedEx First Overnight" at bounding box center [668, 302] width 97 height 11
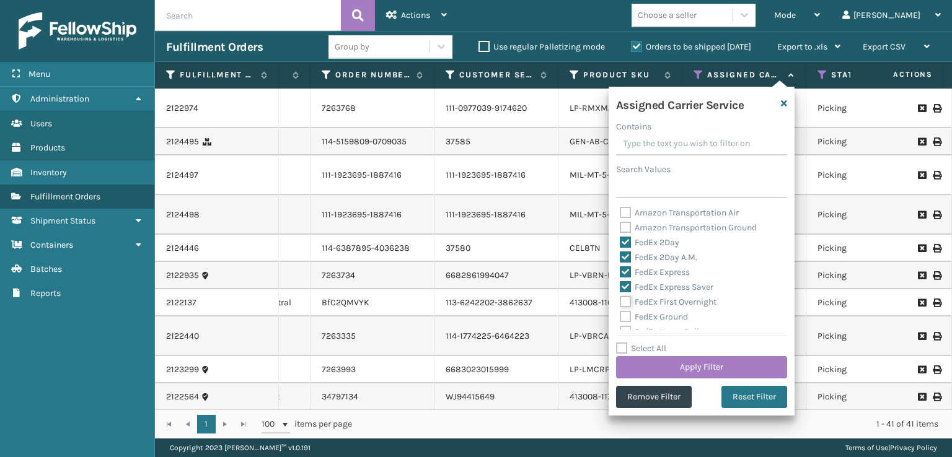
click at [620, 302] on input "FedEx First Overnight" at bounding box center [620, 299] width 1 height 8
checkbox input "true"
click at [622, 320] on label "FedEx Ground" at bounding box center [654, 317] width 68 height 11
click at [620, 318] on input "FedEx Ground" at bounding box center [620, 314] width 1 height 8
checkbox input "true"
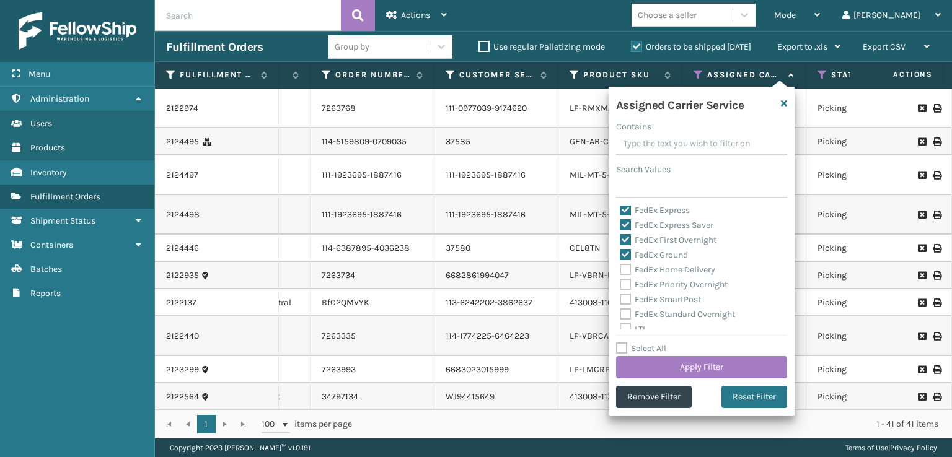
click at [628, 273] on label "FedEx Home Delivery" at bounding box center [667, 270] width 95 height 11
click at [620, 271] on input "FedEx Home Delivery" at bounding box center [620, 267] width 1 height 8
checkbox input "true"
click at [629, 281] on label "FedEx Priority Overnight" at bounding box center [674, 285] width 108 height 11
click at [620, 281] on input "FedEx Priority Overnight" at bounding box center [620, 282] width 1 height 8
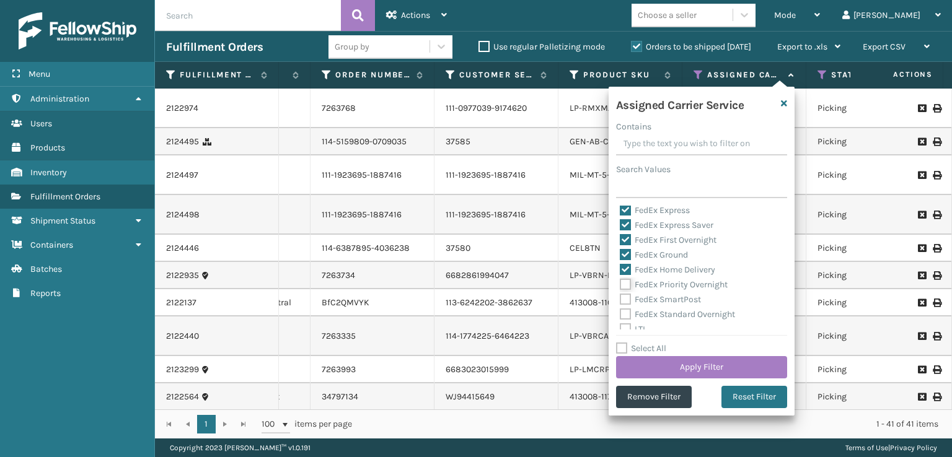
checkbox input "true"
drag, startPoint x: 628, startPoint y: 291, endPoint x: 628, endPoint y: 298, distance: 6.8
click at [628, 298] on div "Amazon Transportation Air Amazon Transportation Ground FedEx 2Day FedEx 2Day A.…" at bounding box center [701, 268] width 171 height 124
click at [627, 308] on div "FedEx Standard Overnight" at bounding box center [702, 314] width 164 height 15
click at [624, 304] on label "FedEx SmartPost" at bounding box center [660, 299] width 81 height 11
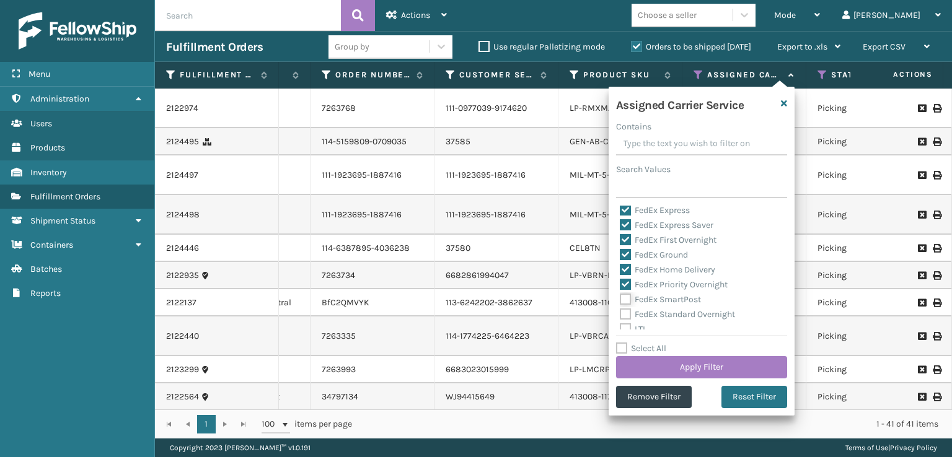
click at [620, 301] on input "FedEx SmartPost" at bounding box center [620, 297] width 1 height 8
checkbox input "true"
click at [630, 314] on label "FedEx Standard Overnight" at bounding box center [677, 314] width 115 height 11
click at [620, 314] on input "FedEx Standard Overnight" at bounding box center [620, 311] width 1 height 8
checkbox input "true"
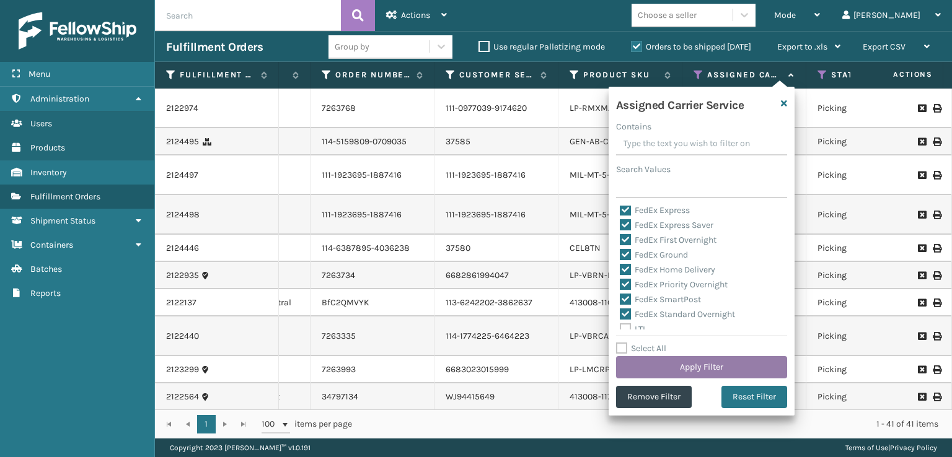
click at [667, 372] on button "Apply Filter" at bounding box center [701, 367] width 171 height 22
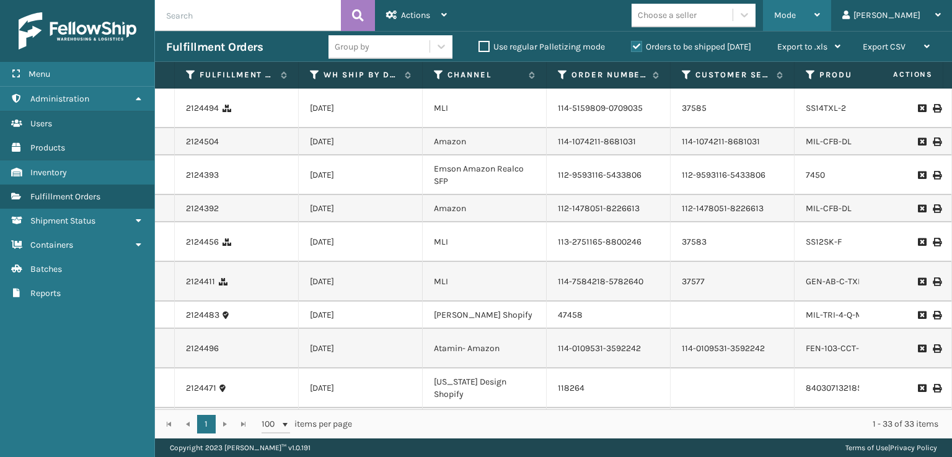
click at [796, 11] on span "Mode" at bounding box center [785, 15] width 22 height 11
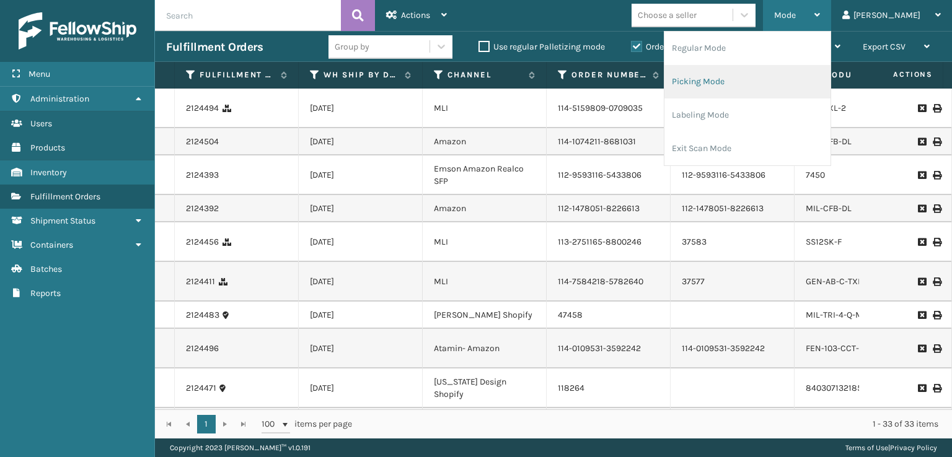
click at [757, 81] on li "Picking Mode" at bounding box center [747, 81] width 166 height 33
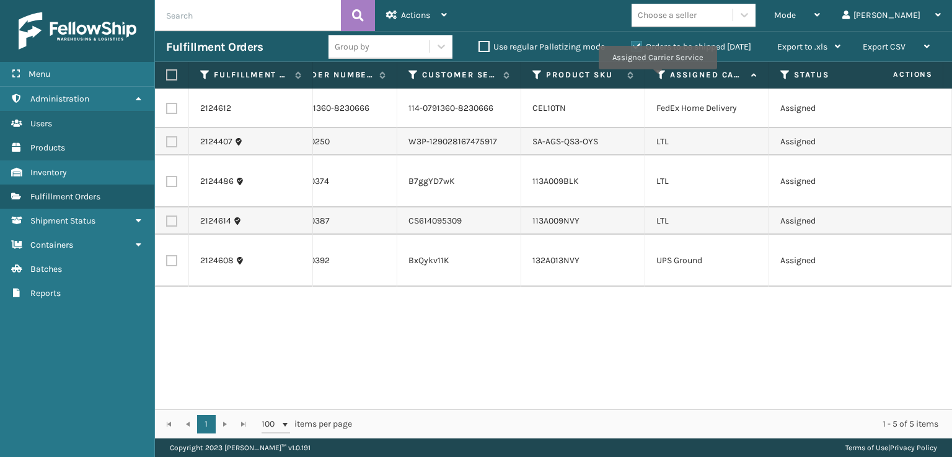
click at [657, 78] on icon at bounding box center [661, 74] width 10 height 11
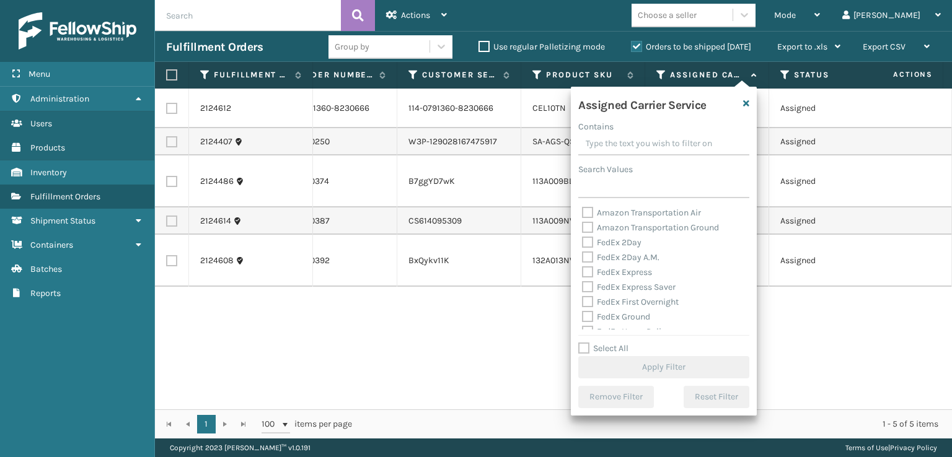
click at [588, 244] on label "FedEx 2Day" at bounding box center [612, 242] width 60 height 11
click at [583, 244] on input "FedEx 2Day" at bounding box center [582, 240] width 1 height 8
checkbox input "true"
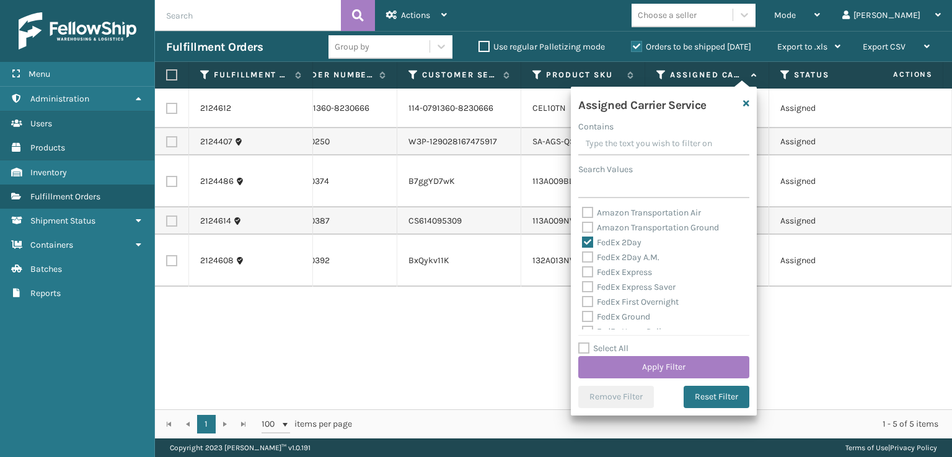
click at [589, 259] on label "FedEx 2Day A.M." at bounding box center [620, 257] width 77 height 11
click at [583, 258] on input "FedEx 2Day A.M." at bounding box center [582, 254] width 1 height 8
checkbox input "true"
drag, startPoint x: 589, startPoint y: 269, endPoint x: 588, endPoint y: 278, distance: 9.4
click at [589, 273] on label "FedEx Express" at bounding box center [617, 272] width 70 height 11
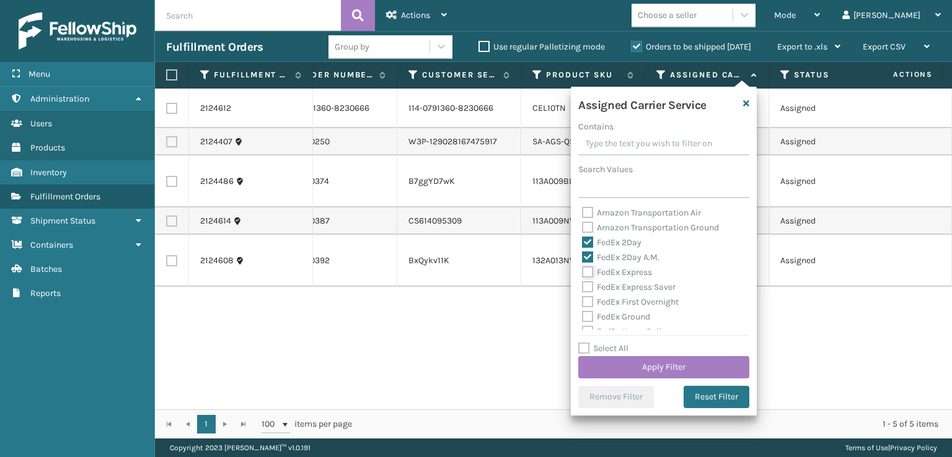
click at [583, 273] on input "FedEx Express" at bounding box center [582, 269] width 1 height 8
checkbox input "true"
click at [588, 286] on label "FedEx Express Saver" at bounding box center [629, 287] width 94 height 11
click at [583, 286] on input "FedEx Express Saver" at bounding box center [582, 284] width 1 height 8
checkbox input "true"
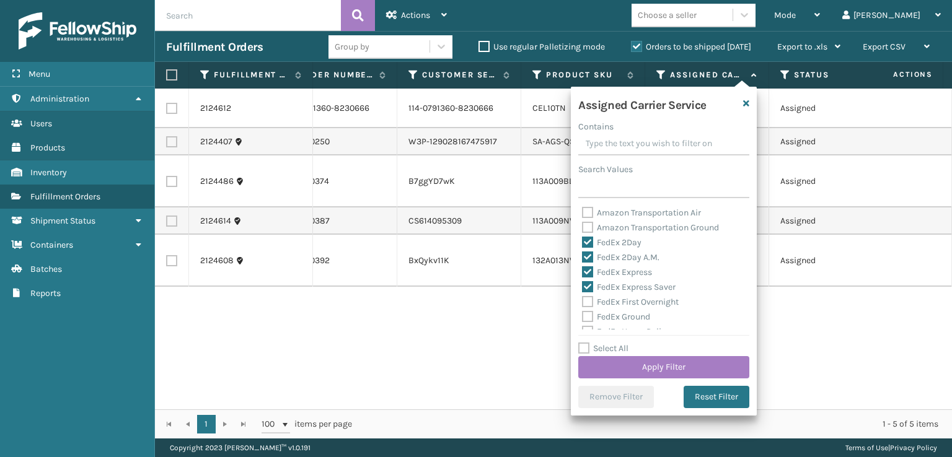
drag, startPoint x: 582, startPoint y: 301, endPoint x: 588, endPoint y: 303, distance: 6.7
click at [585, 302] on label "FedEx First Overnight" at bounding box center [630, 302] width 97 height 11
click at [588, 307] on label "FedEx First Overnight" at bounding box center [630, 302] width 97 height 11
click at [583, 303] on input "FedEx First Overnight" at bounding box center [582, 299] width 1 height 8
checkbox input "true"
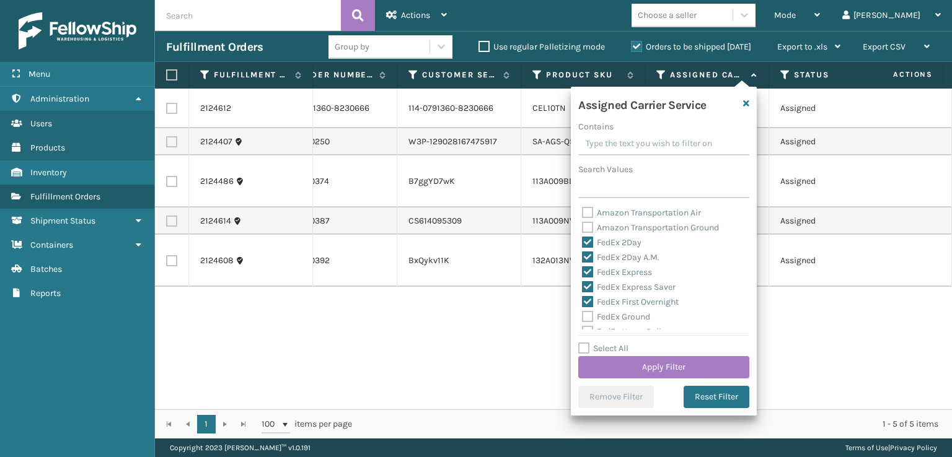
click at [586, 318] on label "FedEx Ground" at bounding box center [616, 317] width 68 height 11
click at [583, 318] on input "FedEx Ground" at bounding box center [582, 314] width 1 height 8
checkbox input "true"
click at [590, 288] on label "FedEx Priority Overnight" at bounding box center [636, 285] width 108 height 11
click at [583, 286] on input "FedEx Priority Overnight" at bounding box center [582, 282] width 1 height 8
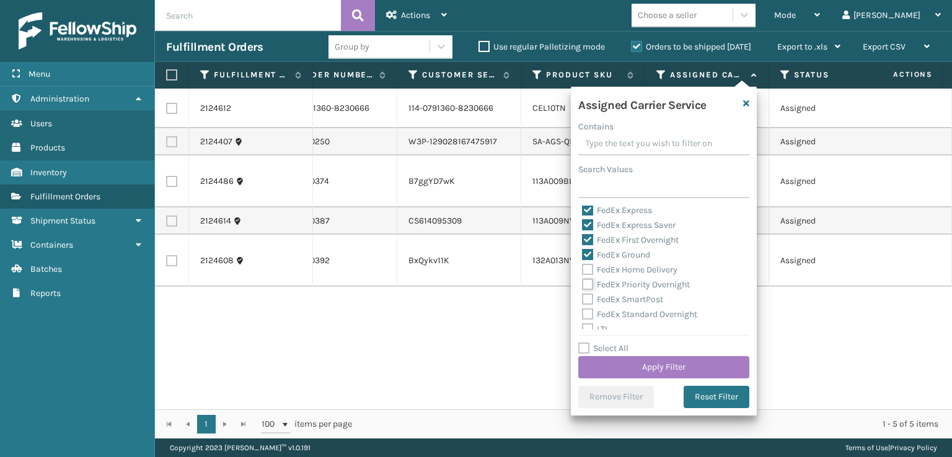
checkbox input "true"
click at [588, 275] on label "FedEx Home Delivery" at bounding box center [629, 270] width 95 height 11
click at [583, 271] on input "FedEx Home Delivery" at bounding box center [582, 267] width 1 height 8
checkbox input "true"
click at [588, 296] on label "FedEx SmartPost" at bounding box center [622, 299] width 81 height 11
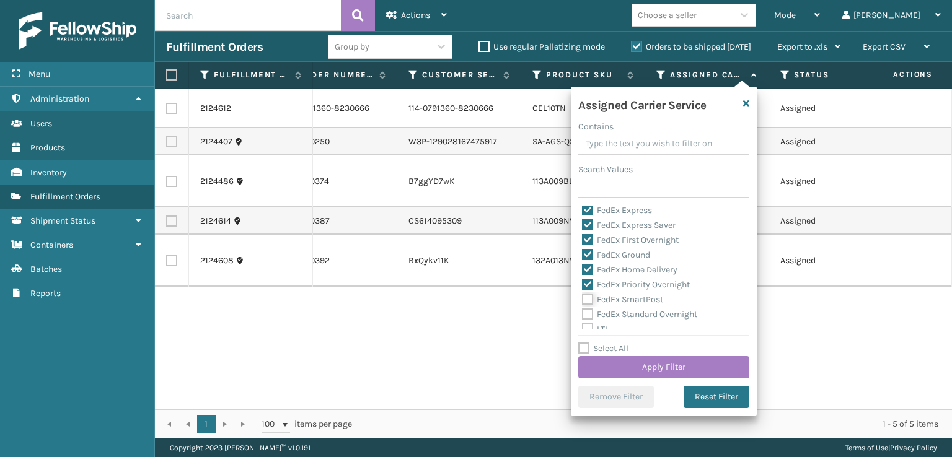
click at [583, 296] on input "FedEx SmartPost" at bounding box center [582, 297] width 1 height 8
checkbox input "true"
click at [586, 318] on label "FedEx Standard Overnight" at bounding box center [639, 314] width 115 height 11
click at [583, 315] on input "FedEx Standard Overnight" at bounding box center [582, 311] width 1 height 8
checkbox input "true"
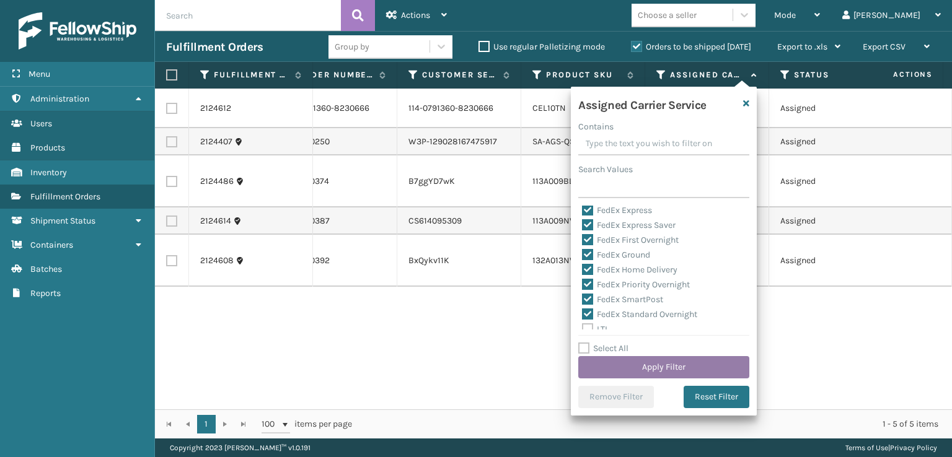
click at [659, 367] on button "Apply Filter" at bounding box center [663, 367] width 171 height 22
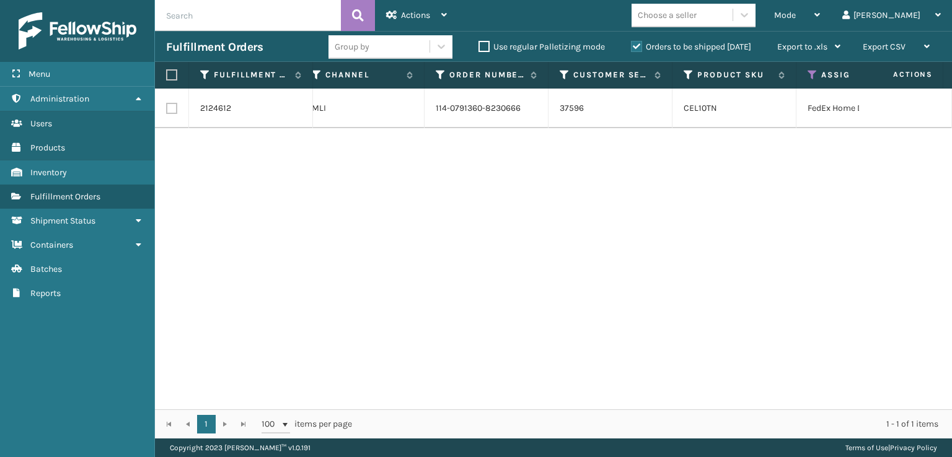
scroll to position [0, 171]
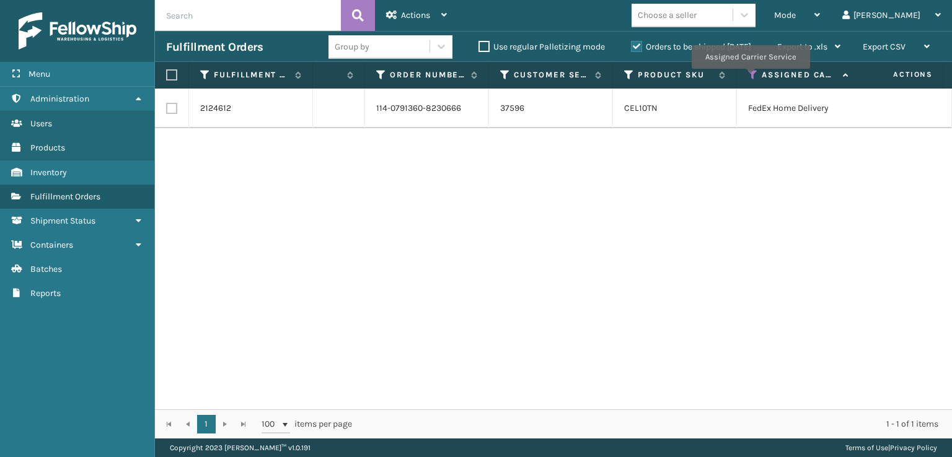
click at [750, 77] on icon at bounding box center [753, 74] width 10 height 11
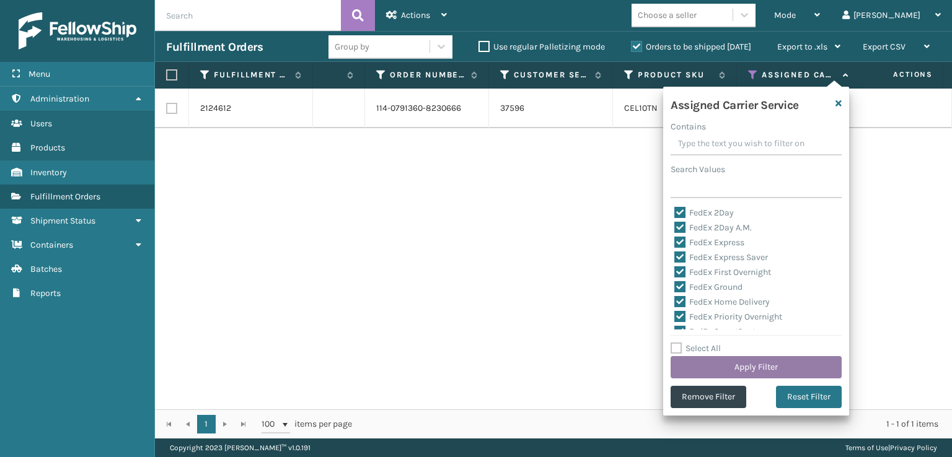
click at [784, 365] on button "Apply Filter" at bounding box center [756, 367] width 171 height 22
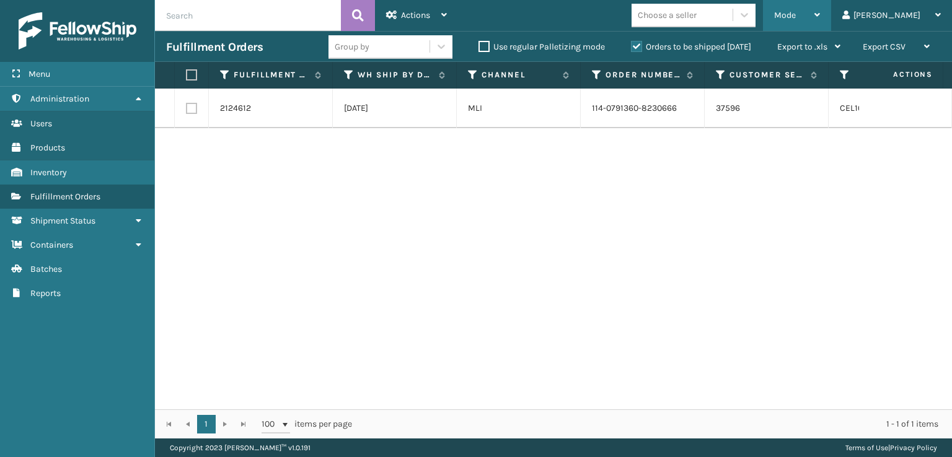
click at [796, 17] on span "Mode" at bounding box center [785, 15] width 22 height 11
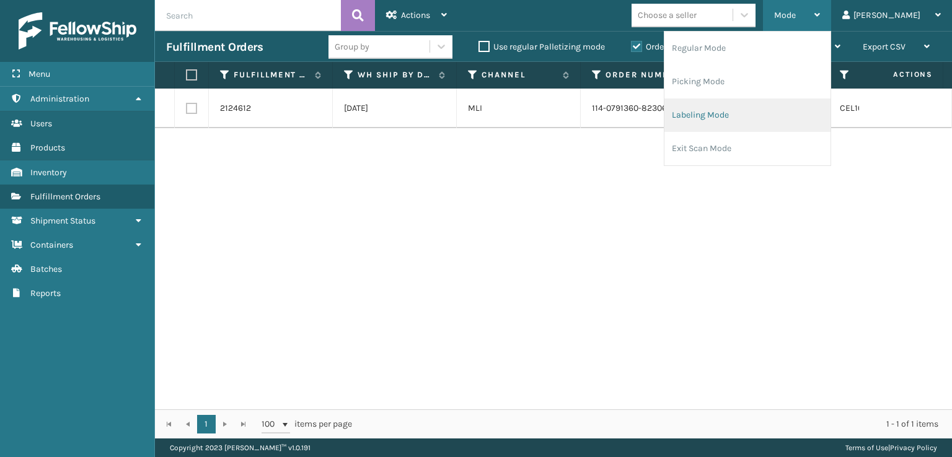
click at [778, 117] on li "Labeling Mode" at bounding box center [747, 115] width 166 height 33
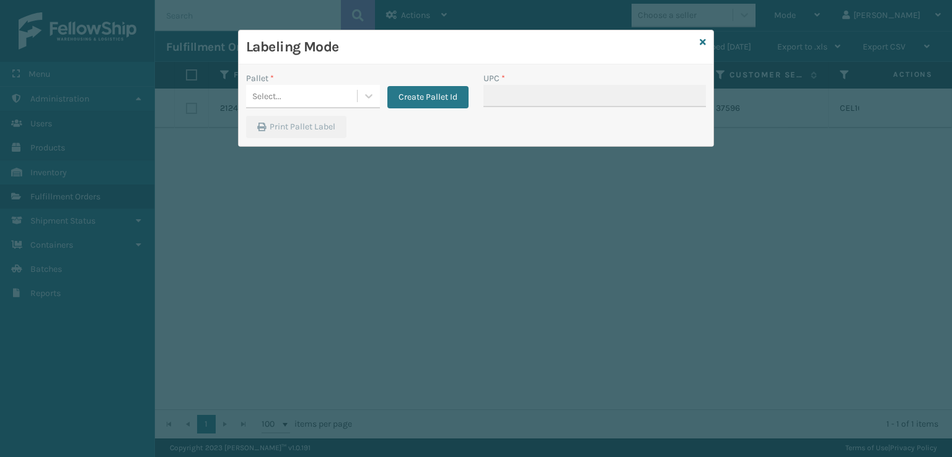
drag, startPoint x: 704, startPoint y: 43, endPoint x: 749, endPoint y: 10, distance: 55.4
click at [707, 42] on div "Labeling Mode Pallet * Select... Create Pallet Id UPC * Print Pallet Label" at bounding box center [476, 88] width 476 height 117
click at [847, 13] on div "Labeling Mode Pallet * Select... Create Pallet Id UPC * Print Pallet Label" at bounding box center [476, 228] width 952 height 457
click at [700, 39] on icon at bounding box center [703, 42] width 6 height 9
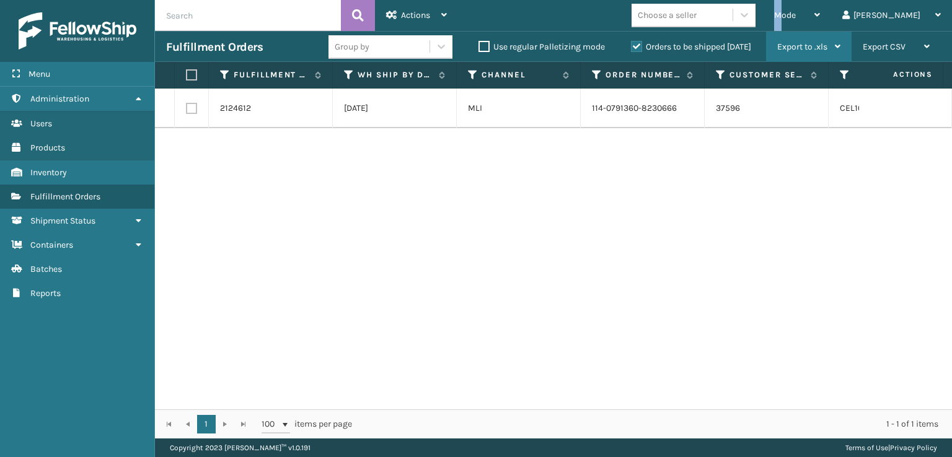
drag, startPoint x: 830, startPoint y: 15, endPoint x: 818, endPoint y: 50, distance: 36.7
click at [820, 23] on div "Mode" at bounding box center [797, 15] width 46 height 31
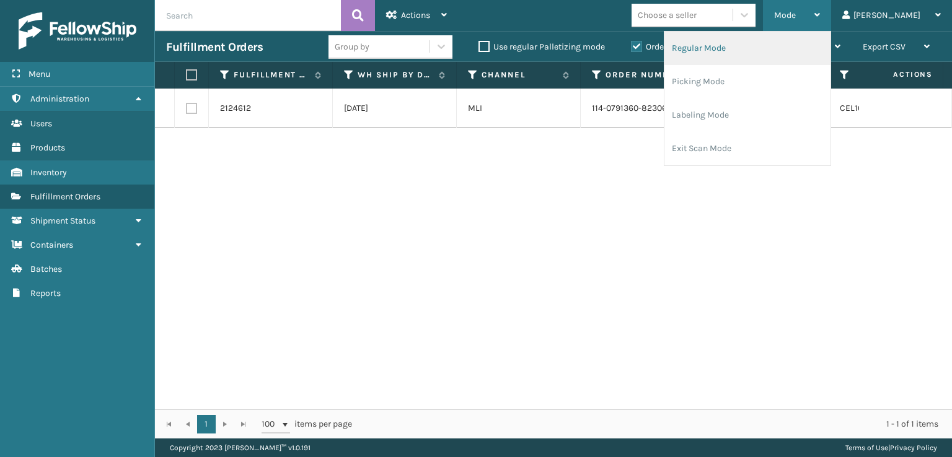
click at [739, 48] on li "Regular Mode" at bounding box center [747, 48] width 166 height 33
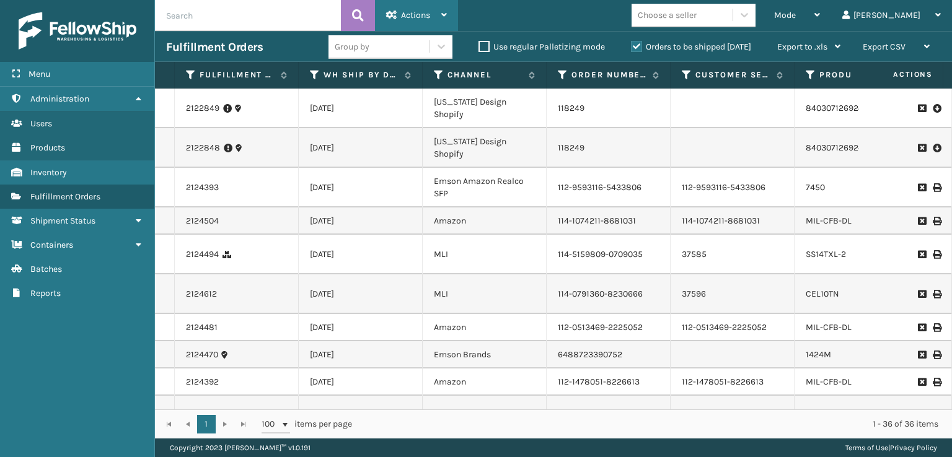
click at [418, 18] on span "Actions" at bounding box center [415, 15] width 29 height 11
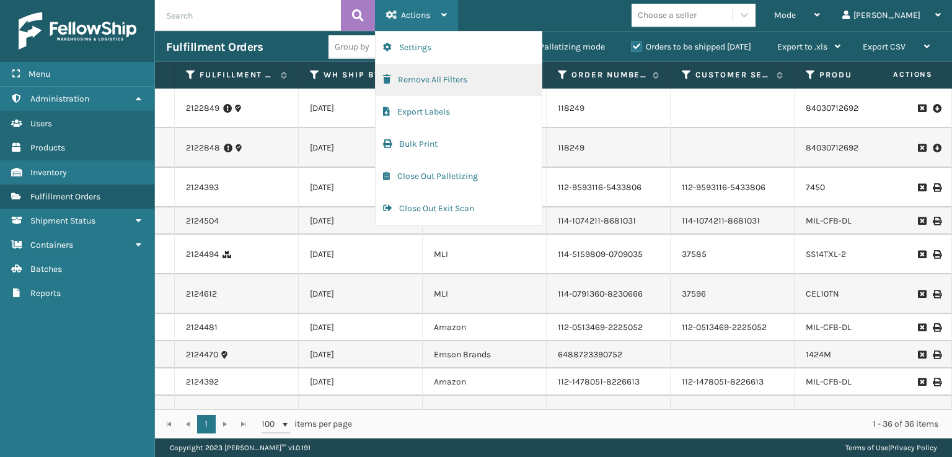
click at [417, 76] on button "Remove All Filters" at bounding box center [459, 80] width 166 height 32
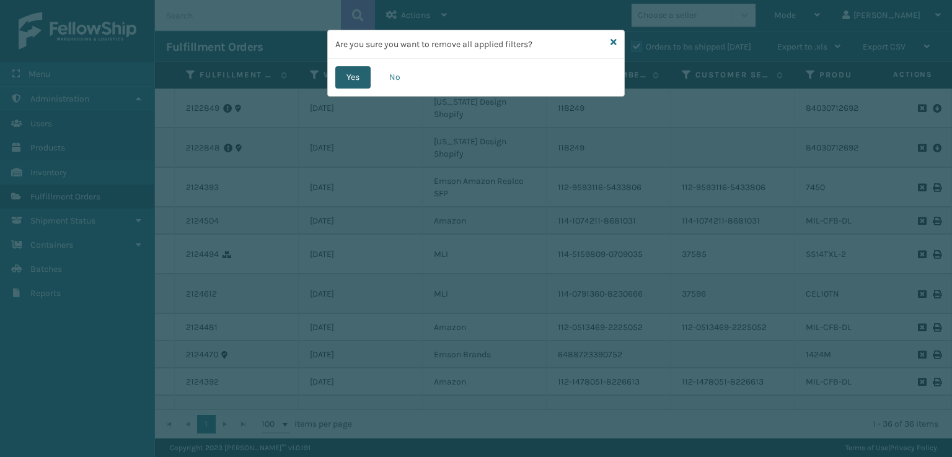
click at [355, 74] on button "Yes" at bounding box center [352, 77] width 35 height 22
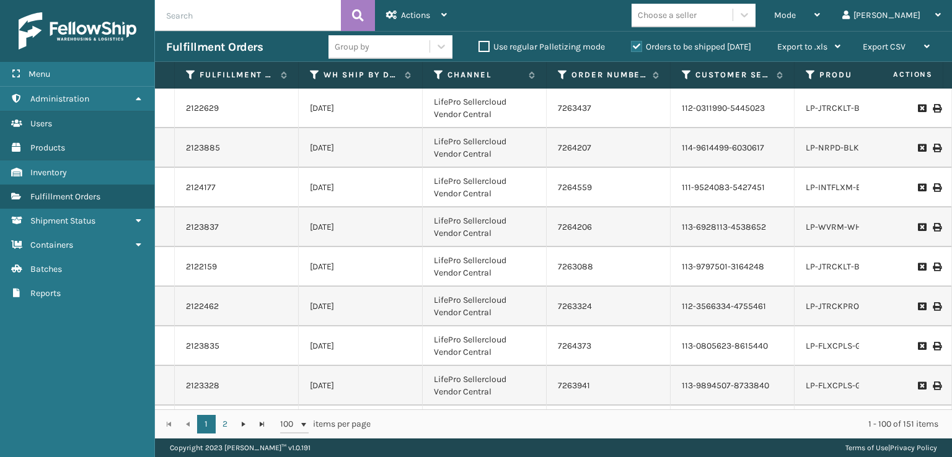
scroll to position [0, 159]
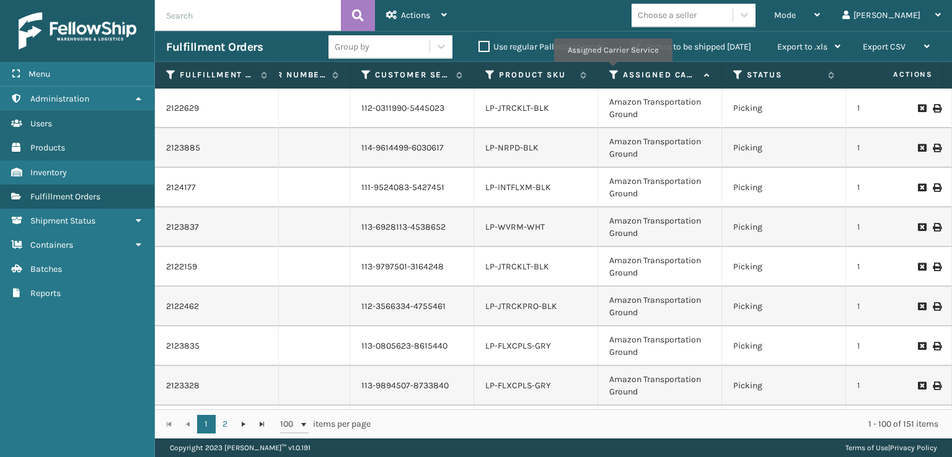
click at [612, 71] on icon at bounding box center [614, 74] width 10 height 11
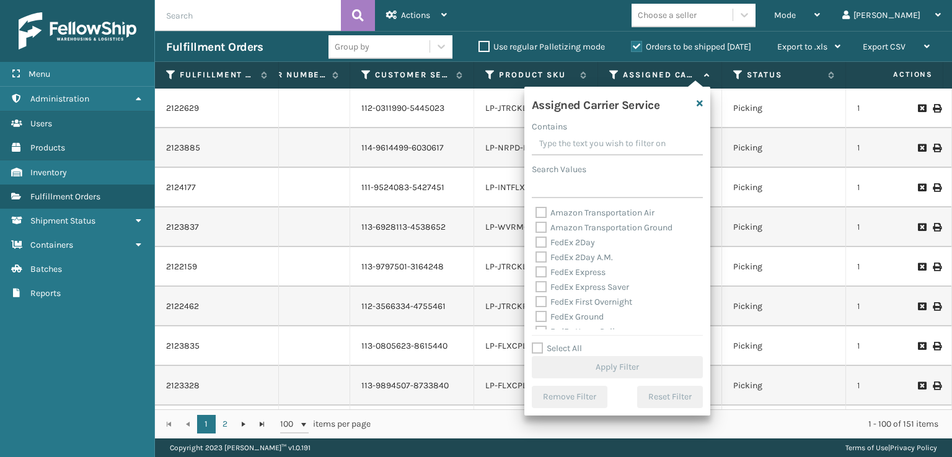
click at [543, 246] on label "FedEx 2Day" at bounding box center [566, 242] width 60 height 11
click at [536, 244] on input "FedEx 2Day" at bounding box center [536, 240] width 1 height 8
checkbox input "true"
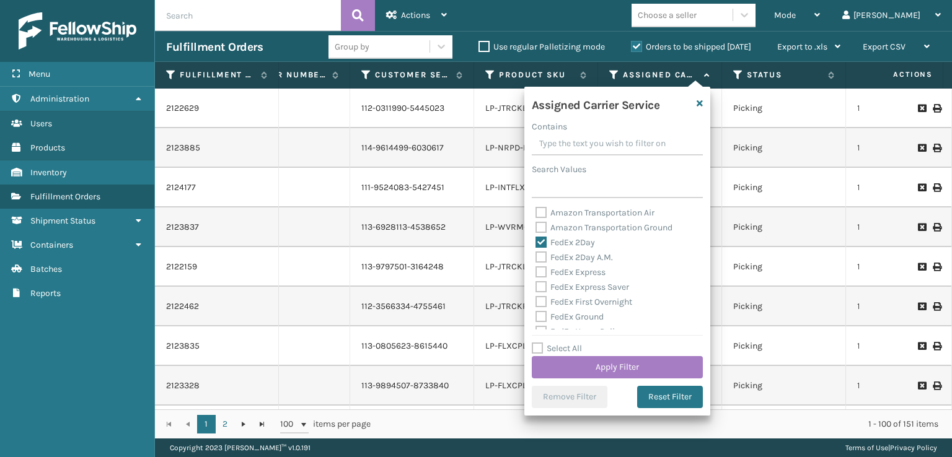
drag, startPoint x: 543, startPoint y: 259, endPoint x: 538, endPoint y: 264, distance: 7.0
click at [541, 262] on label "FedEx 2Day A.M." at bounding box center [574, 257] width 77 height 11
click at [536, 258] on input "FedEx 2Day A.M." at bounding box center [536, 254] width 1 height 8
checkbox input "true"
click at [539, 271] on label "FedEx Express" at bounding box center [571, 272] width 70 height 11
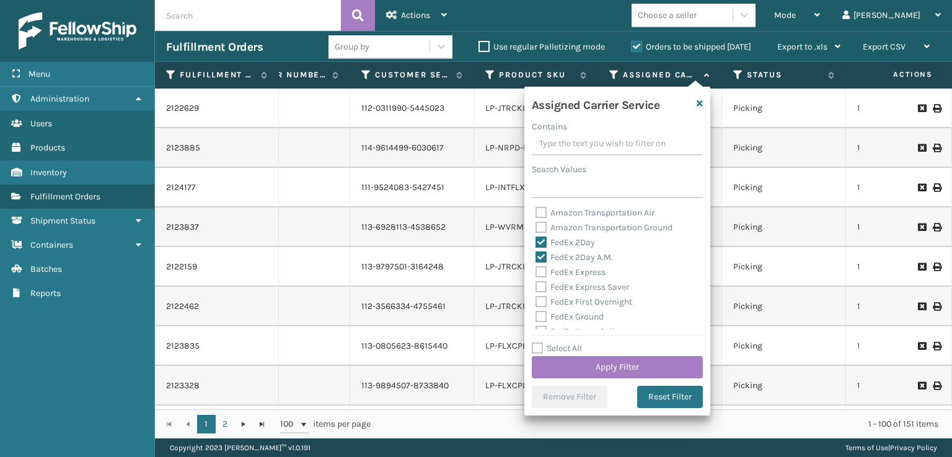
click at [536, 271] on input "FedEx Express" at bounding box center [536, 269] width 1 height 8
checkbox input "true"
click at [546, 286] on label "FedEx Express Saver" at bounding box center [583, 287] width 94 height 11
click at [536, 286] on input "FedEx Express Saver" at bounding box center [536, 284] width 1 height 8
checkbox input "true"
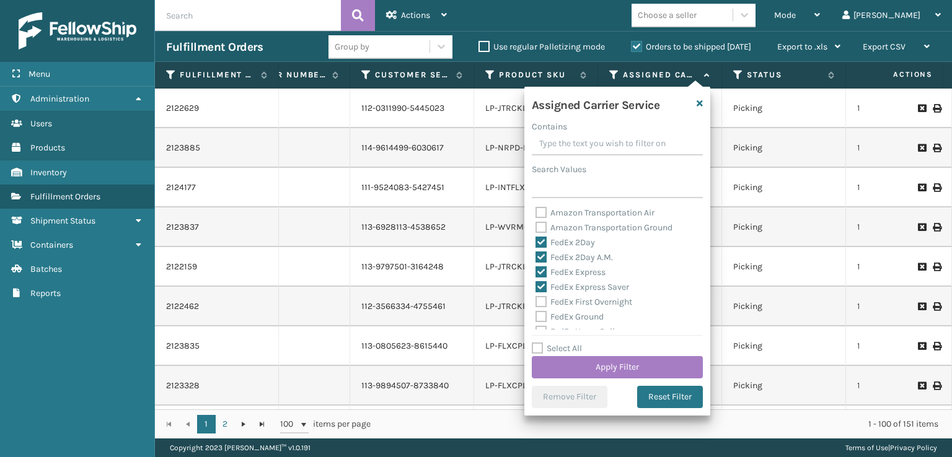
click at [544, 315] on label "FedEx Ground" at bounding box center [570, 317] width 68 height 11
click at [541, 299] on label "FedEx First Overnight" at bounding box center [584, 302] width 97 height 11
click at [536, 299] on input "FedEx First Overnight" at bounding box center [536, 299] width 1 height 8
checkbox input "true"
drag, startPoint x: 536, startPoint y: 320, endPoint x: 545, endPoint y: 327, distance: 11.2
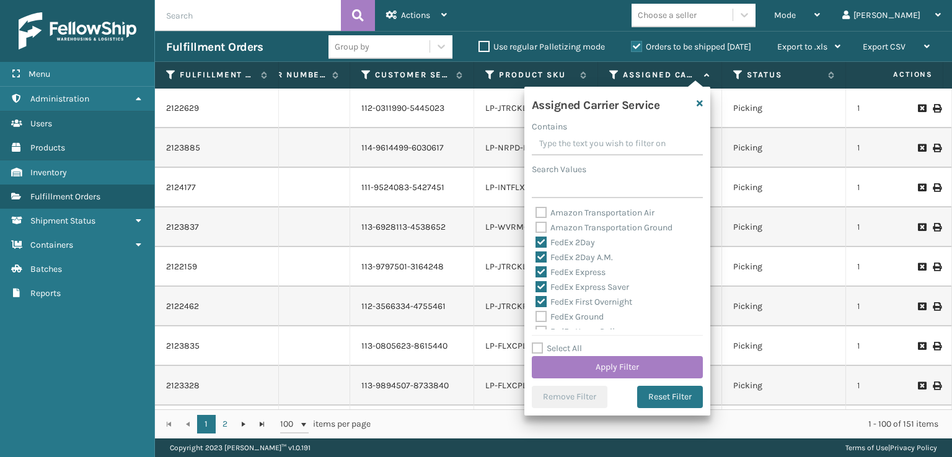
click at [537, 320] on label "FedEx Ground" at bounding box center [570, 317] width 68 height 11
click at [536, 318] on input "FedEx Ground" at bounding box center [536, 314] width 1 height 8
checkbox input "true"
click at [547, 286] on label "FedEx Priority Overnight" at bounding box center [590, 285] width 108 height 11
click at [536, 286] on input "FedEx Priority Overnight" at bounding box center [536, 282] width 1 height 8
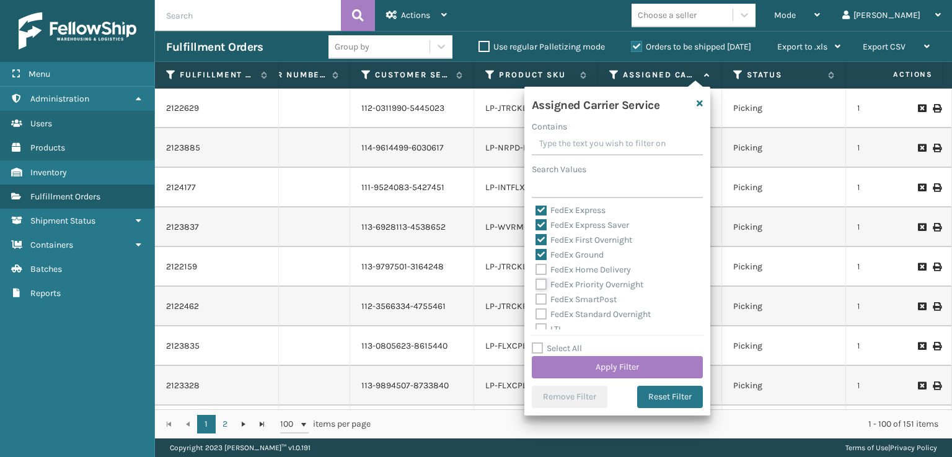
checkbox input "true"
drag, startPoint x: 540, startPoint y: 273, endPoint x: 533, endPoint y: 302, distance: 30.5
click at [540, 273] on label "FedEx Home Delivery" at bounding box center [583, 270] width 95 height 11
click at [536, 271] on input "FedEx Home Delivery" at bounding box center [536, 267] width 1 height 8
checkbox input "true"
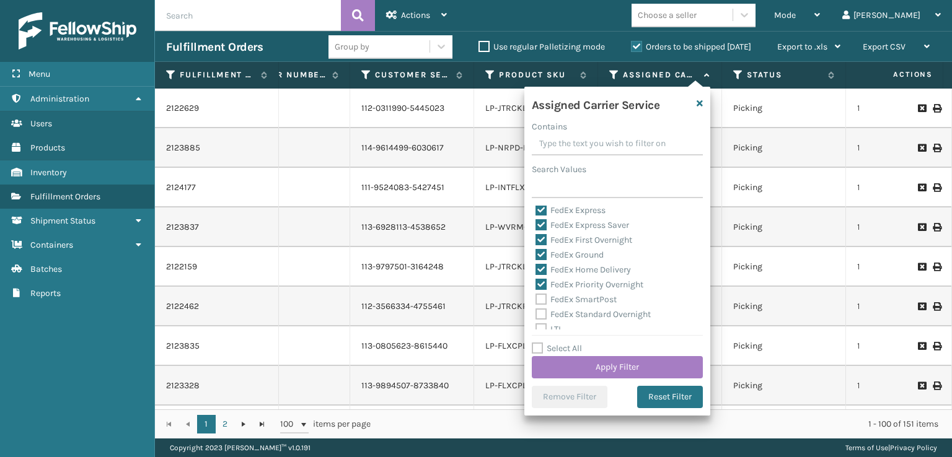
click at [538, 308] on div "FedEx Standard Overnight" at bounding box center [618, 314] width 164 height 15
click at [540, 298] on label "FedEx SmartPost" at bounding box center [576, 299] width 81 height 11
click at [536, 298] on input "FedEx SmartPost" at bounding box center [536, 297] width 1 height 8
checkbox input "true"
click at [543, 318] on label "FedEx Standard Overnight" at bounding box center [593, 314] width 115 height 11
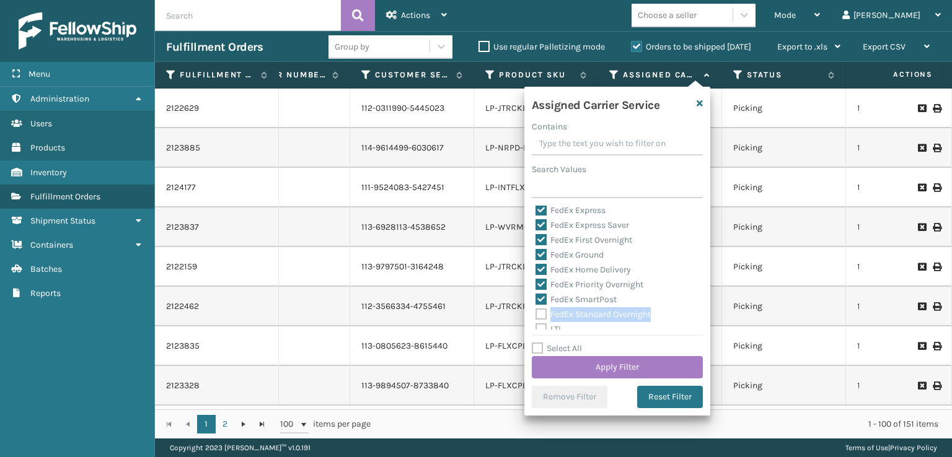
click at [536, 315] on label "FedEx Standard Overnight" at bounding box center [593, 314] width 115 height 11
click at [536, 315] on input "FedEx Standard Overnight" at bounding box center [536, 311] width 1 height 8
checkbox input "true"
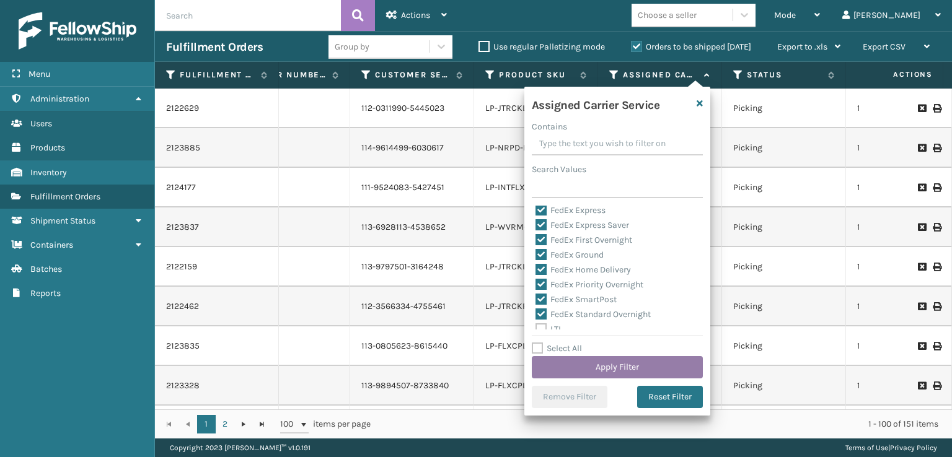
click at [580, 371] on button "Apply Filter" at bounding box center [617, 367] width 171 height 22
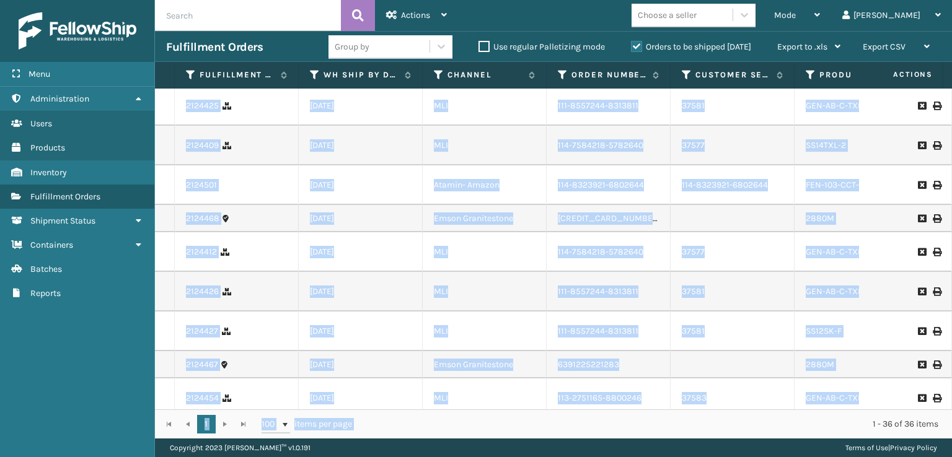
scroll to position [760, 0]
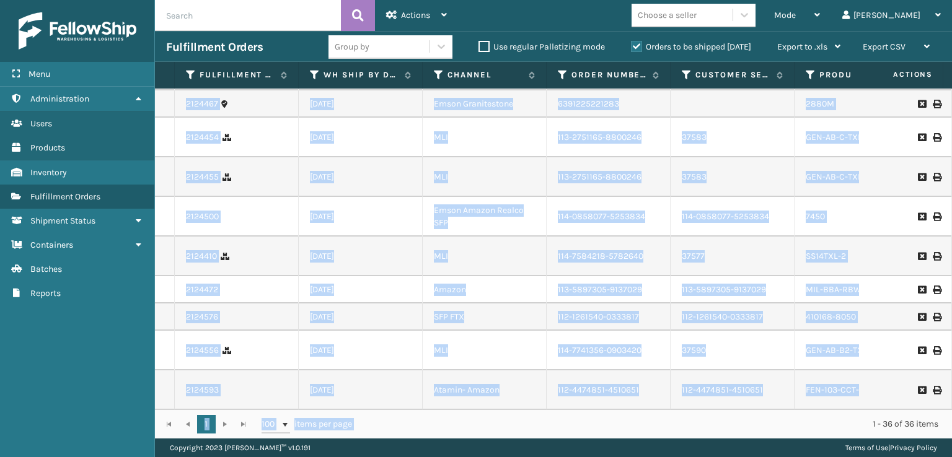
drag, startPoint x: 439, startPoint y: 400, endPoint x: 513, endPoint y: 410, distance: 75.0
click at [513, 410] on div "Fulfillment Order Id WH Ship By Date Channel Order Number Customer Service Orde…" at bounding box center [553, 250] width 797 height 377
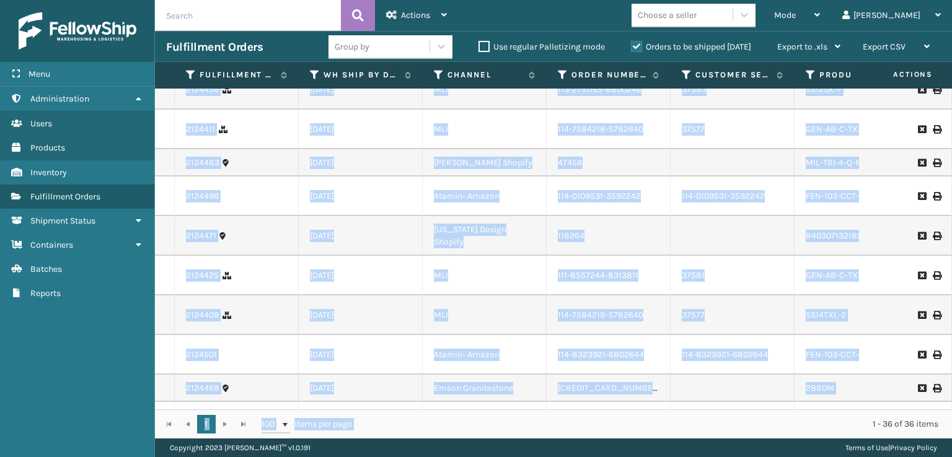
click at [746, 110] on td "37583" at bounding box center [733, 90] width 124 height 40
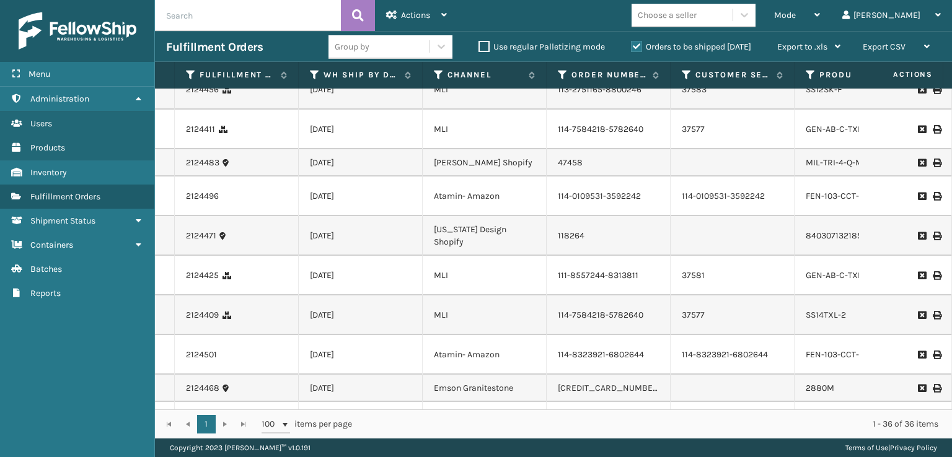
scroll to position [78, 0]
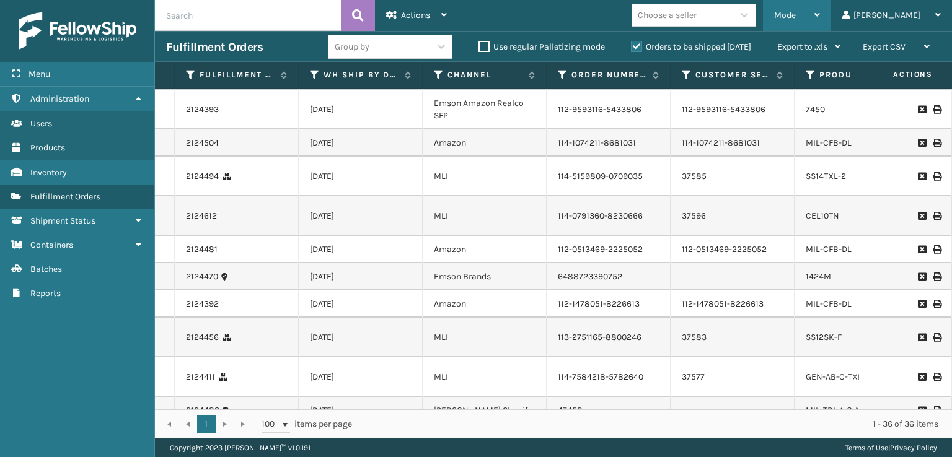
click at [796, 13] on span "Mode" at bounding box center [785, 15] width 22 height 11
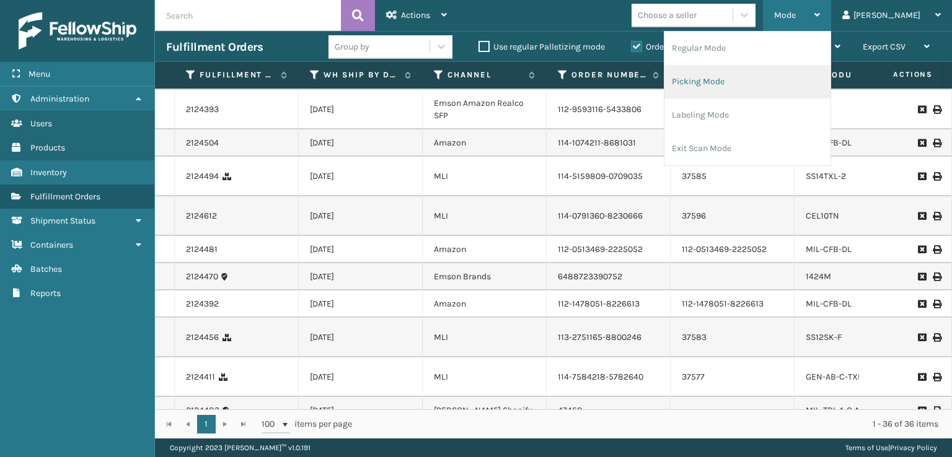
click at [758, 77] on li "Picking Mode" at bounding box center [747, 81] width 166 height 33
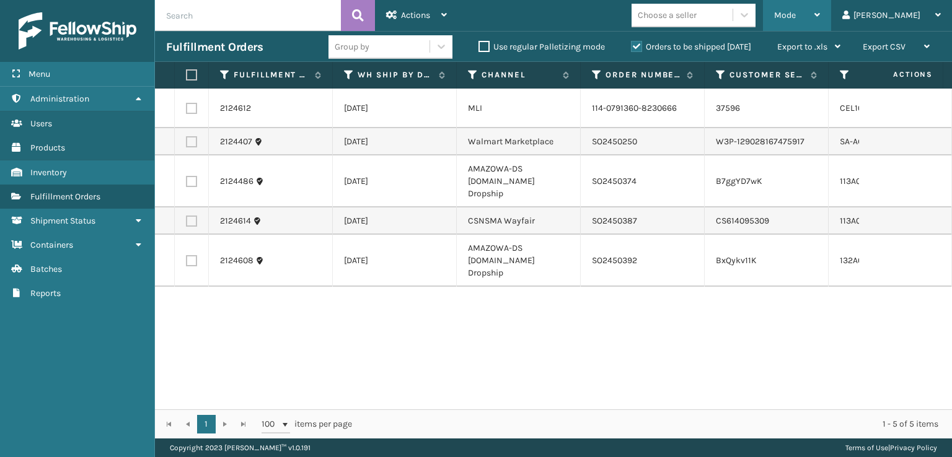
drag, startPoint x: 842, startPoint y: 14, endPoint x: 824, endPoint y: 40, distance: 31.6
click at [796, 14] on span "Mode" at bounding box center [785, 15] width 22 height 11
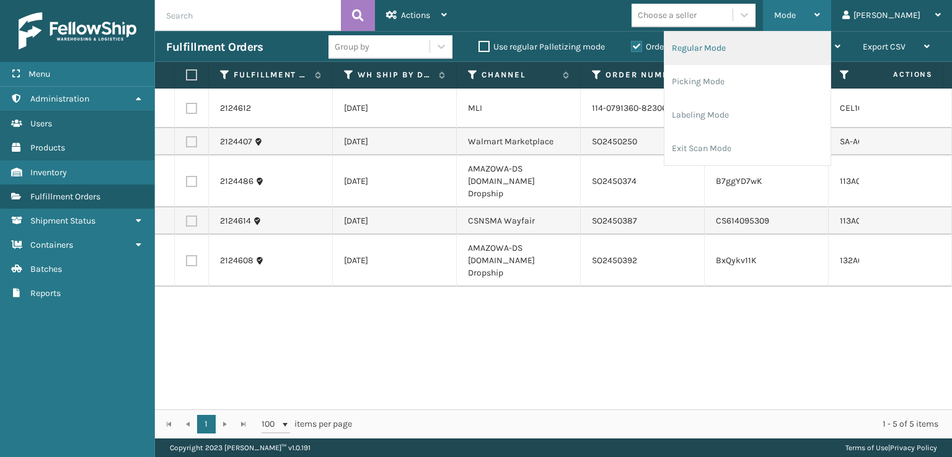
click at [754, 51] on li "Regular Mode" at bounding box center [747, 48] width 166 height 33
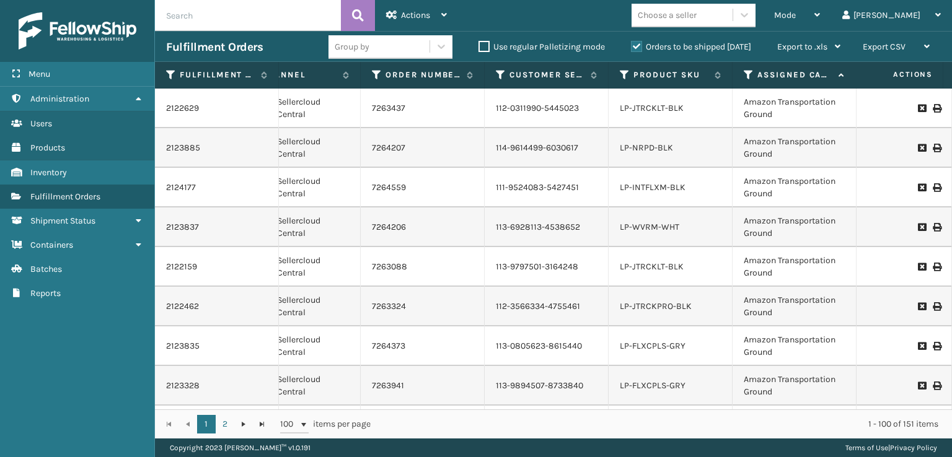
scroll to position [0, 203]
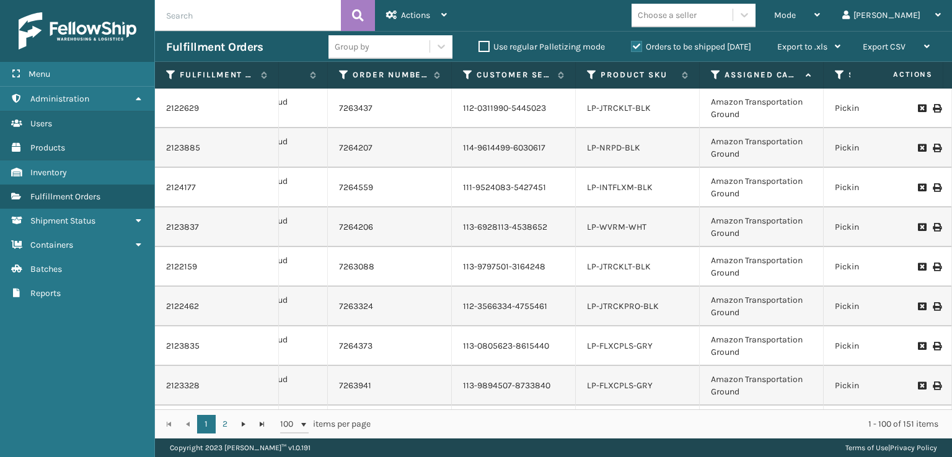
click at [716, 73] on icon at bounding box center [716, 74] width 10 height 11
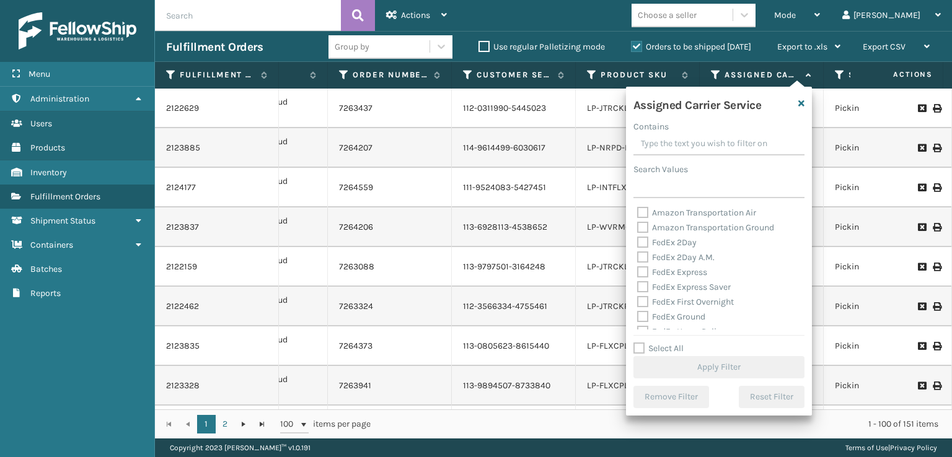
click at [669, 251] on div "FedEx 2Day A.M." at bounding box center [719, 257] width 164 height 15
click at [644, 241] on label "FedEx 2Day" at bounding box center [667, 242] width 60 height 11
click at [638, 241] on input "FedEx 2Day" at bounding box center [637, 240] width 1 height 8
checkbox input "true"
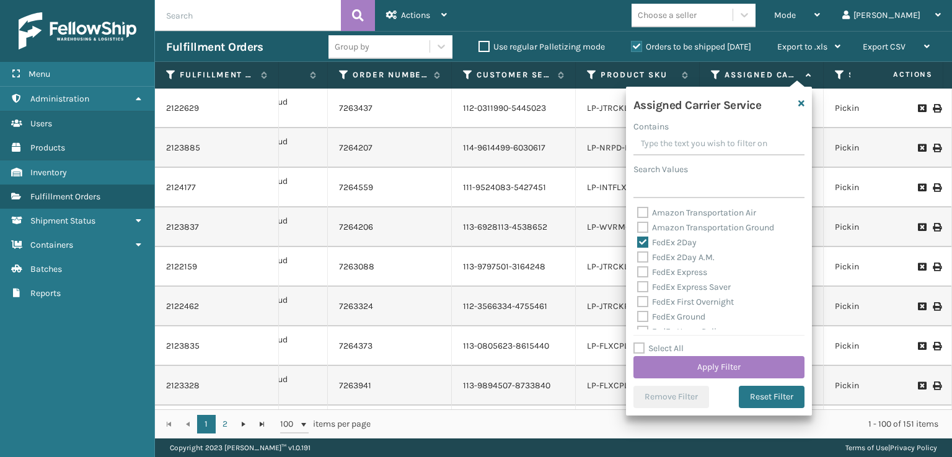
drag, startPoint x: 640, startPoint y: 262, endPoint x: 642, endPoint y: 271, distance: 9.5
click at [642, 262] on label "FedEx 2Day A.M." at bounding box center [675, 257] width 77 height 11
click at [638, 258] on input "FedEx 2Day A.M." at bounding box center [637, 254] width 1 height 8
checkbox input "true"
click at [642, 286] on label "FedEx Express Saver" at bounding box center [684, 287] width 94 height 11
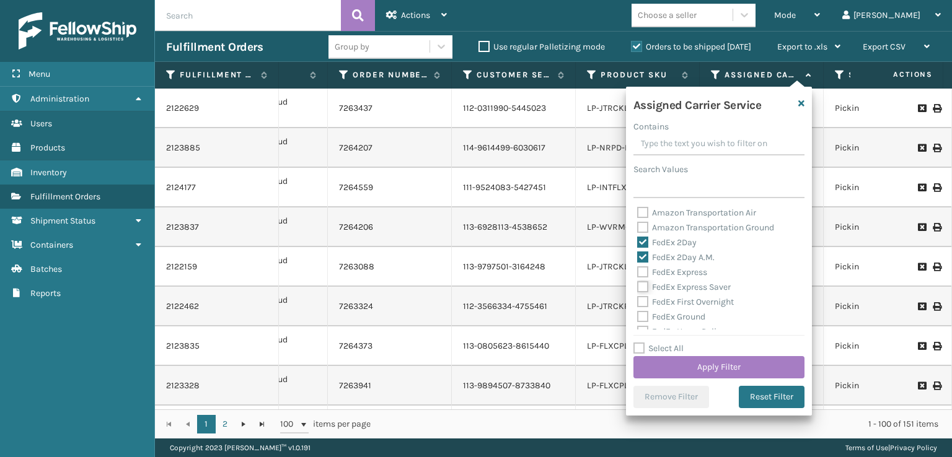
click at [638, 286] on input "FedEx Express Saver" at bounding box center [637, 284] width 1 height 8
checkbox input "true"
click at [643, 275] on label "FedEx Express" at bounding box center [672, 272] width 70 height 11
click at [638, 273] on input "FedEx Express" at bounding box center [637, 269] width 1 height 8
checkbox input "true"
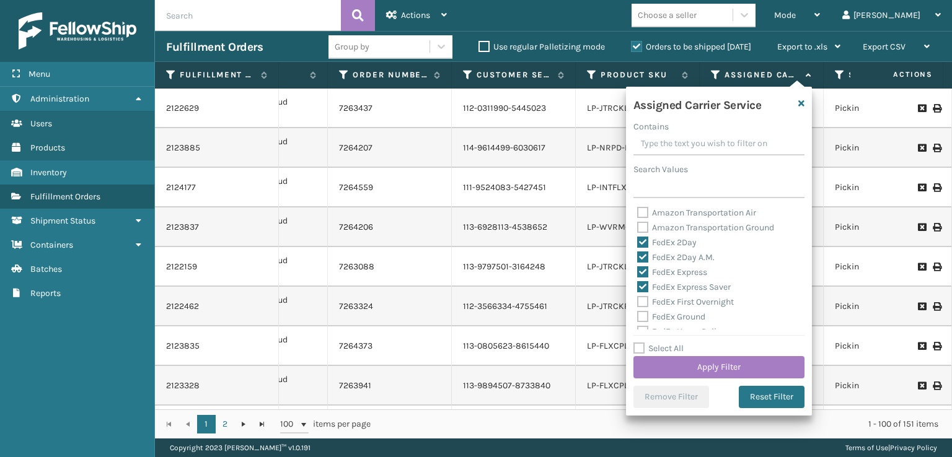
click at [645, 299] on label "FedEx First Overnight" at bounding box center [685, 302] width 97 height 11
click at [638, 299] on input "FedEx First Overnight" at bounding box center [637, 299] width 1 height 8
checkbox input "true"
click at [640, 317] on label "FedEx Ground" at bounding box center [671, 317] width 68 height 11
click at [638, 317] on input "FedEx Ground" at bounding box center [637, 314] width 1 height 8
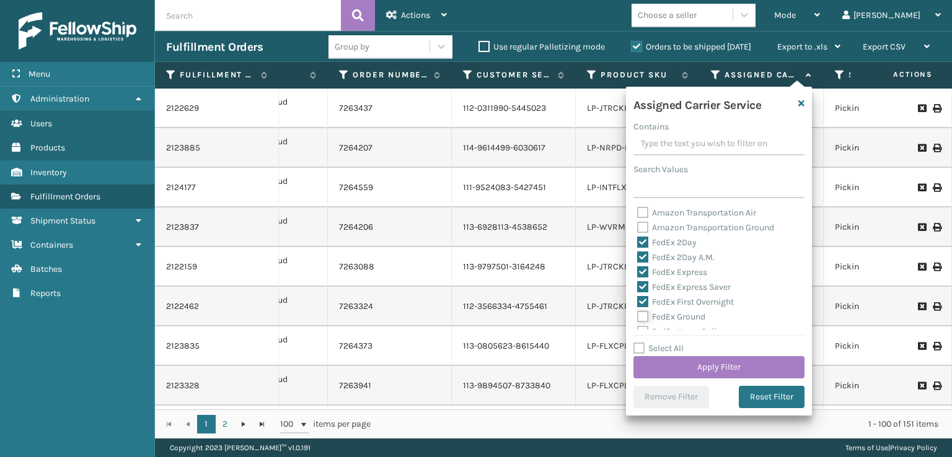
checkbox input "true"
click at [640, 278] on div "FedEx Priority Overnight" at bounding box center [719, 285] width 164 height 15
click at [640, 271] on label "FedEx Home Delivery" at bounding box center [684, 270] width 95 height 11
click at [638, 271] on input "FedEx Home Delivery" at bounding box center [637, 267] width 1 height 8
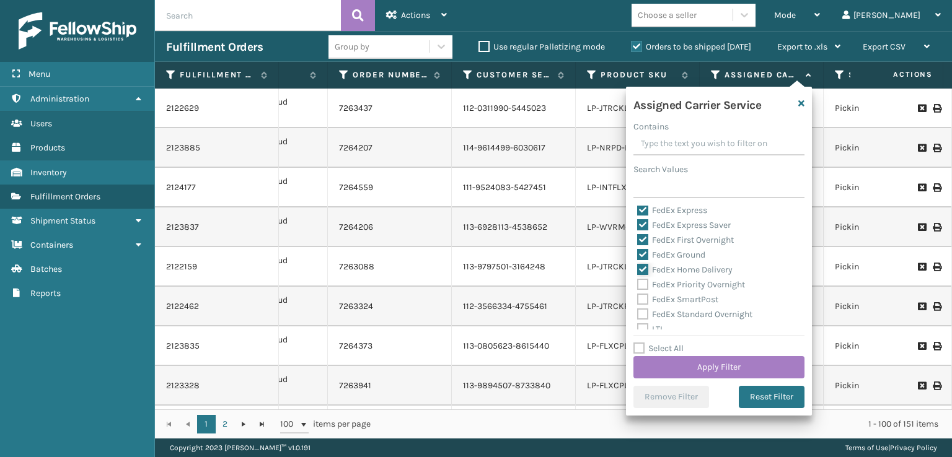
checkbox input "true"
click at [640, 284] on label "FedEx Priority Overnight" at bounding box center [691, 285] width 108 height 11
click at [638, 284] on input "FedEx Priority Overnight" at bounding box center [637, 282] width 1 height 8
checkbox input "true"
click at [642, 305] on label "FedEx SmartPost" at bounding box center [677, 299] width 81 height 11
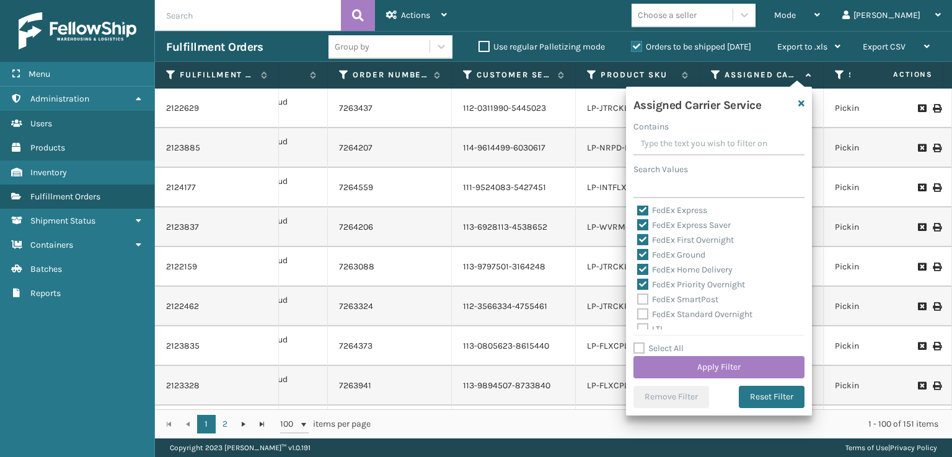
click at [641, 318] on label "FedEx Standard Overnight" at bounding box center [694, 314] width 115 height 11
click at [638, 315] on input "FedEx Standard Overnight" at bounding box center [637, 311] width 1 height 8
checkbox input "true"
click at [641, 293] on div "FedEx SmartPost" at bounding box center [719, 300] width 164 height 15
click at [638, 299] on label "FedEx SmartPost" at bounding box center [677, 299] width 81 height 11
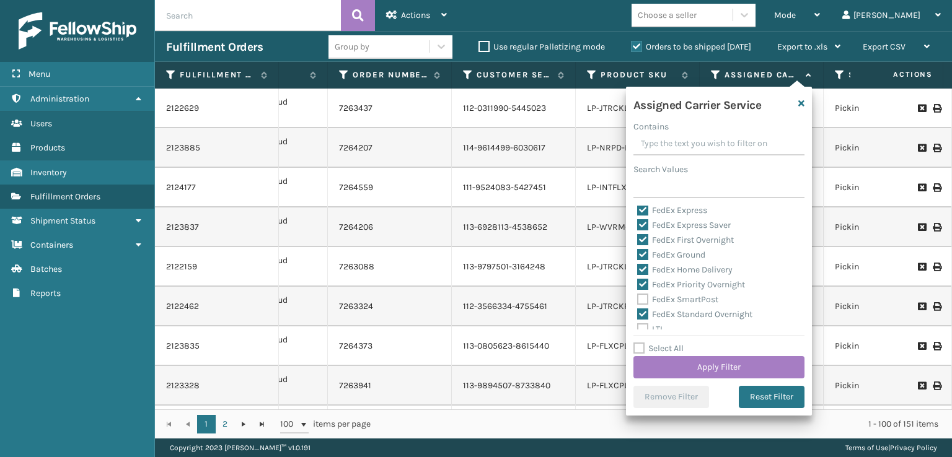
click at [638, 299] on input "FedEx SmartPost" at bounding box center [637, 297] width 1 height 8
checkbox input "true"
click at [677, 365] on button "Apply Filter" at bounding box center [718, 367] width 171 height 22
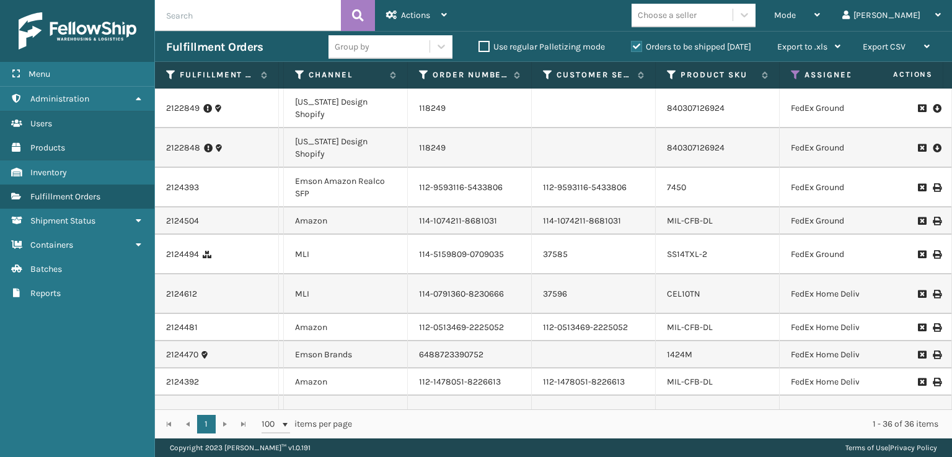
scroll to position [0, 214]
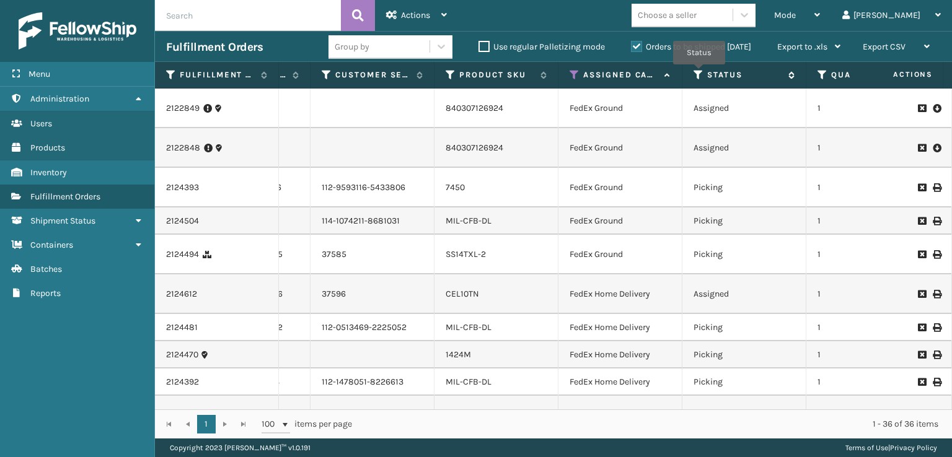
click at [699, 73] on icon at bounding box center [699, 74] width 10 height 11
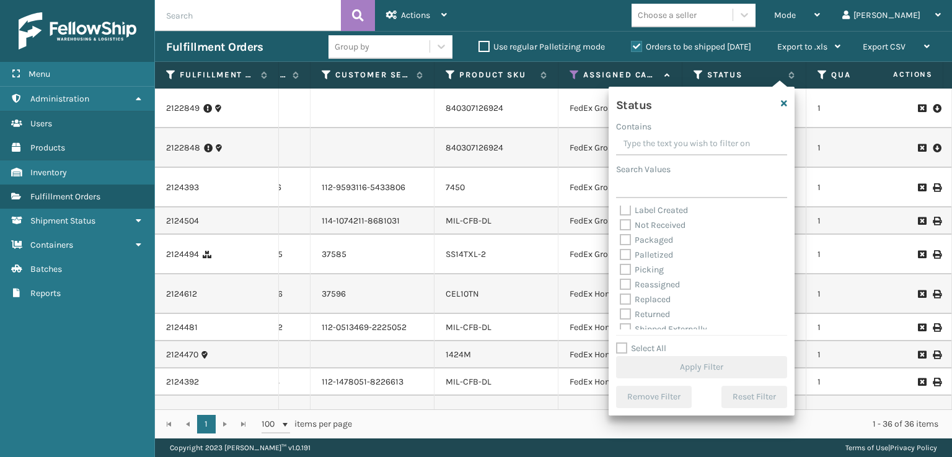
click at [624, 263] on div "Picking" at bounding box center [702, 270] width 164 height 15
click at [626, 271] on label "Picking" at bounding box center [642, 270] width 44 height 11
click at [620, 271] on input "Picking" at bounding box center [620, 267] width 1 height 8
checkbox input "true"
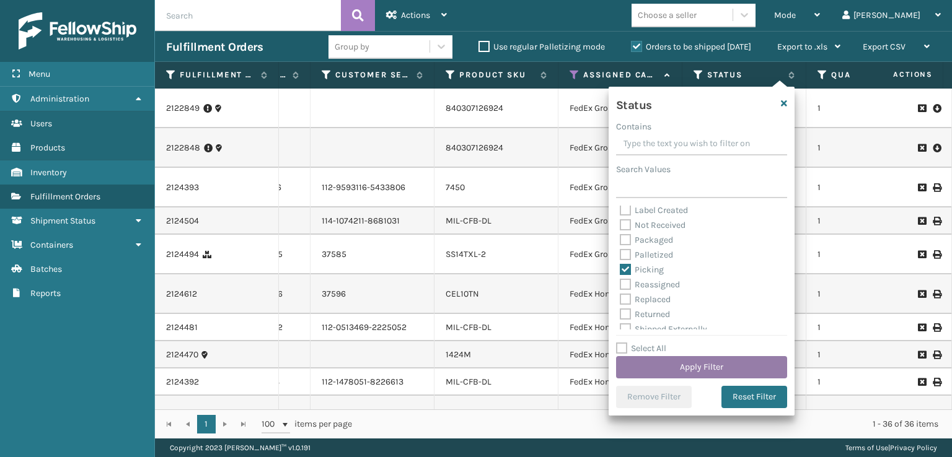
click at [704, 364] on button "Apply Filter" at bounding box center [701, 367] width 171 height 22
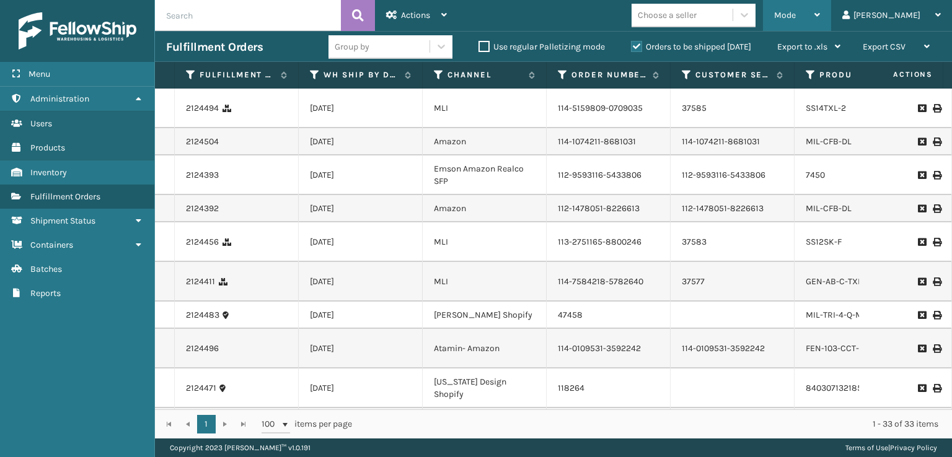
click at [820, 21] on div "Mode" at bounding box center [797, 15] width 46 height 31
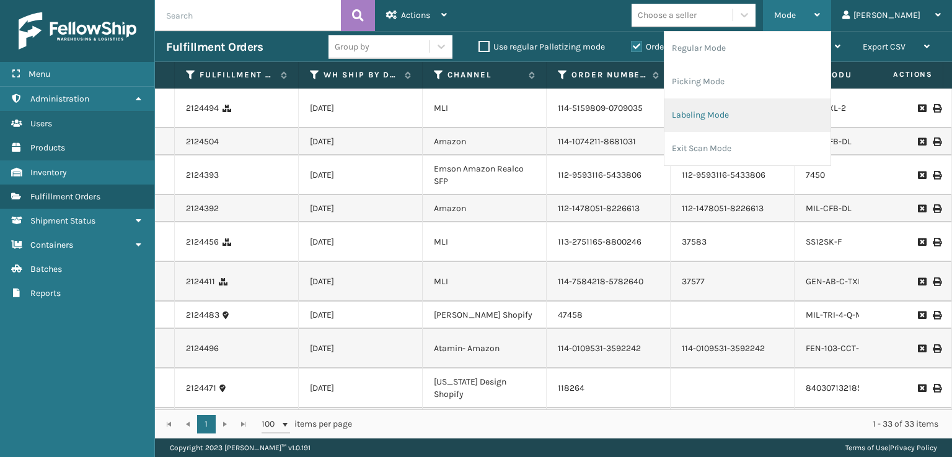
click at [747, 106] on li "Labeling Mode" at bounding box center [747, 115] width 166 height 33
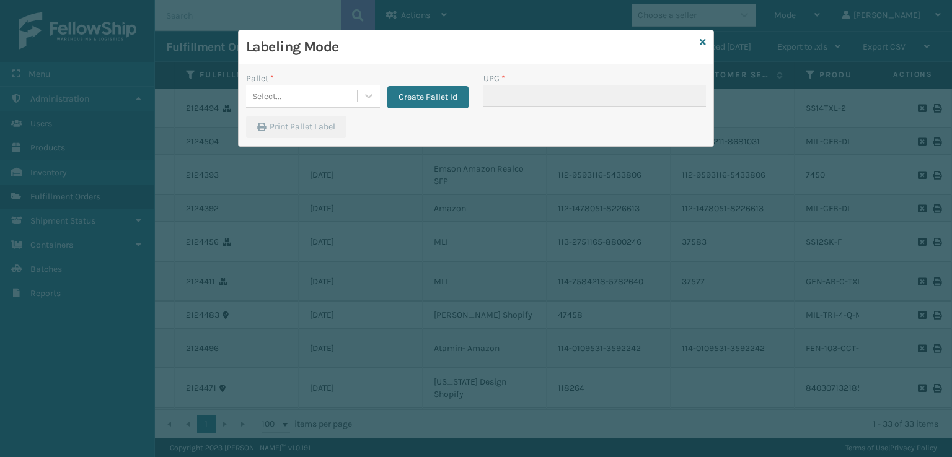
click at [319, 109] on div "Pallet * Select... Create Pallet Id" at bounding box center [357, 94] width 237 height 44
click at [289, 93] on div "Select..." at bounding box center [301, 96] width 111 height 20
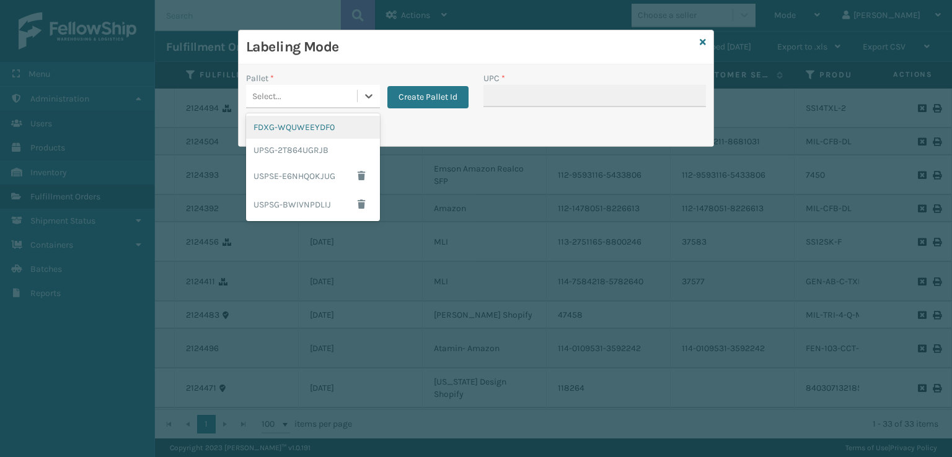
click at [286, 133] on div "FDXG-WQUWEEYDF0" at bounding box center [313, 127] width 134 height 23
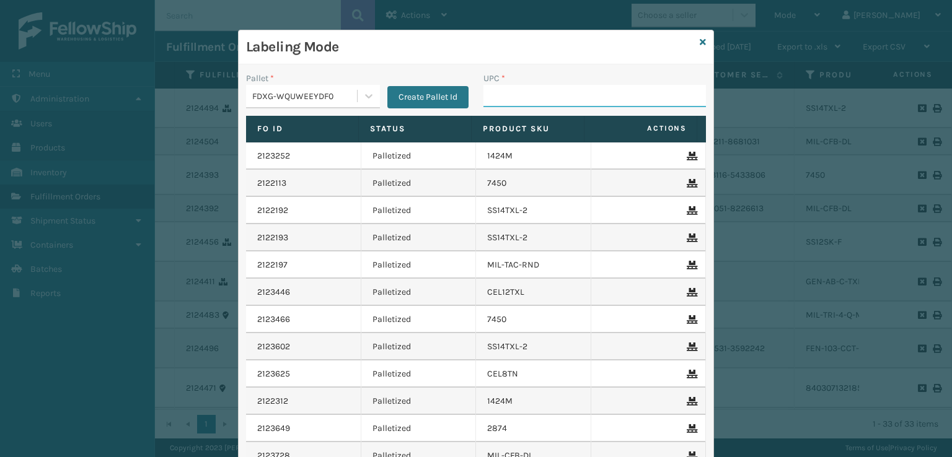
click at [526, 96] on input "UPC *" at bounding box center [594, 96] width 223 height 22
type input "840985124175"
type input "7054"
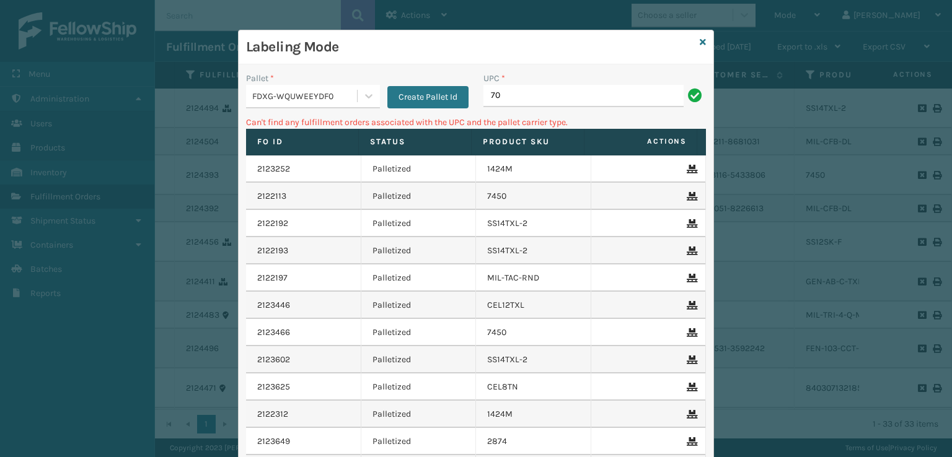
type input "7"
type input "7450"
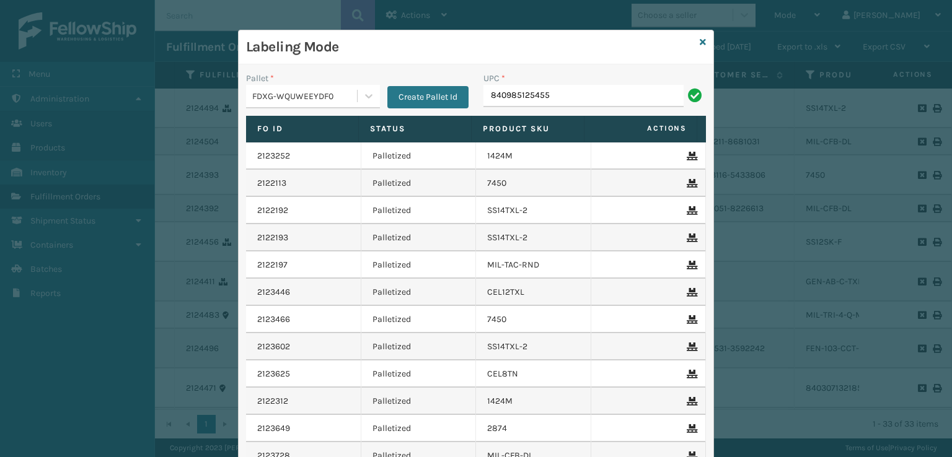
type input "840985125455"
click at [701, 42] on icon at bounding box center [703, 42] width 6 height 9
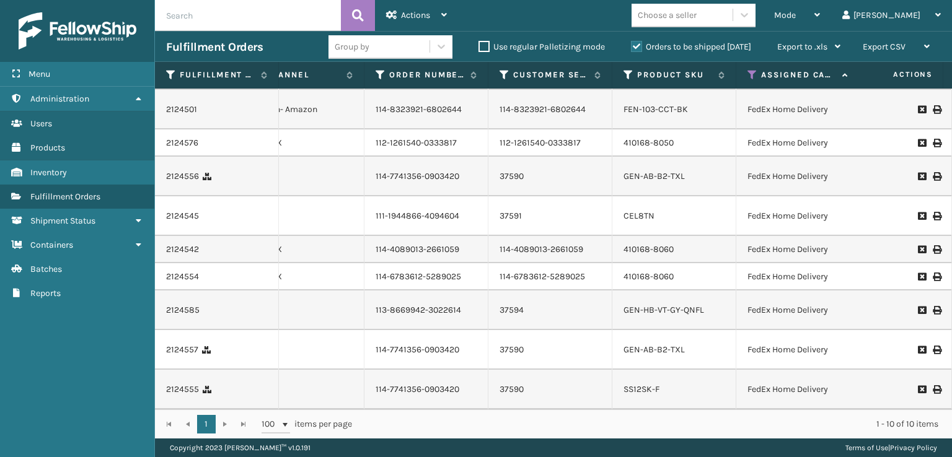
scroll to position [0, 182]
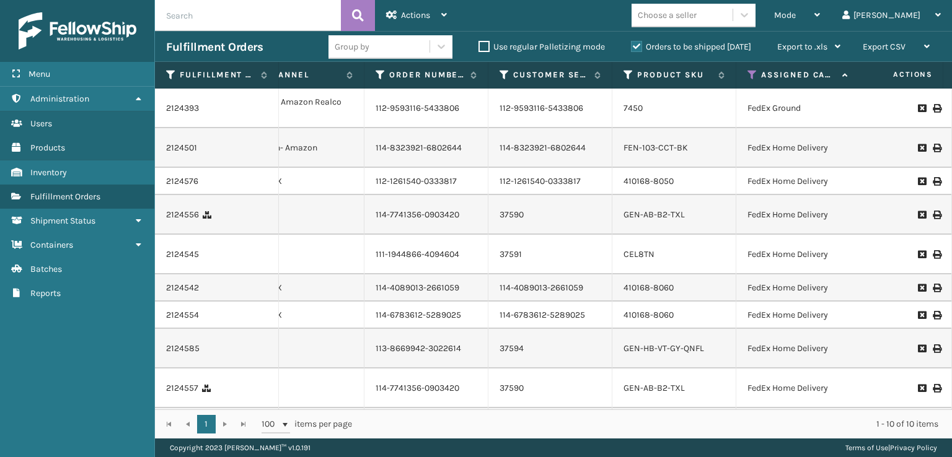
click at [211, 107] on div "2124393" at bounding box center [216, 108] width 101 height 12
click at [189, 108] on link "2124393" at bounding box center [182, 108] width 33 height 12
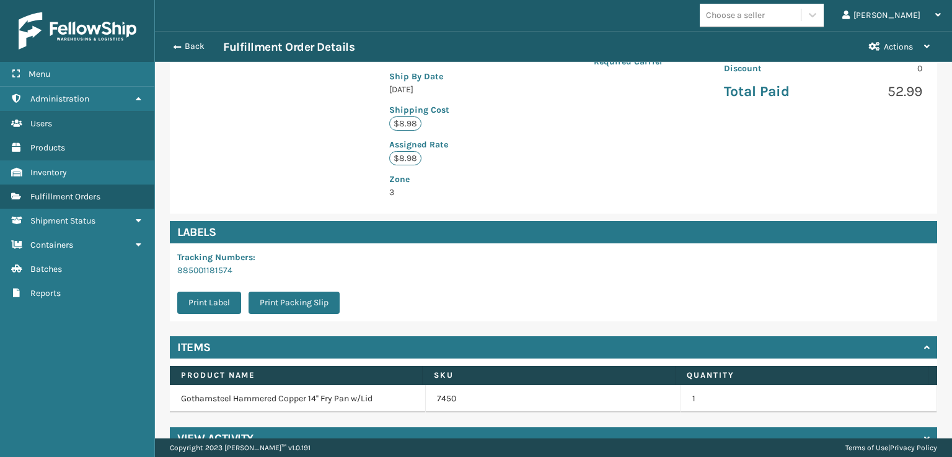
scroll to position [288, 0]
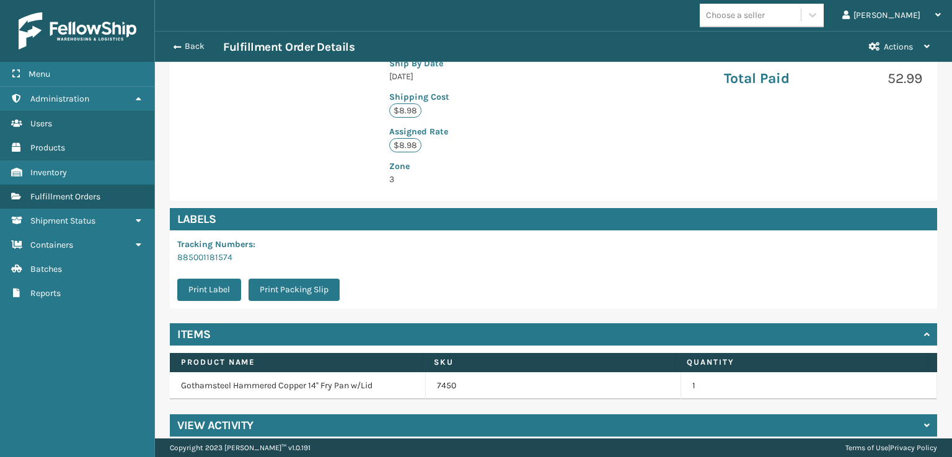
click at [193, 418] on h4 "View Activity" at bounding box center [215, 425] width 76 height 15
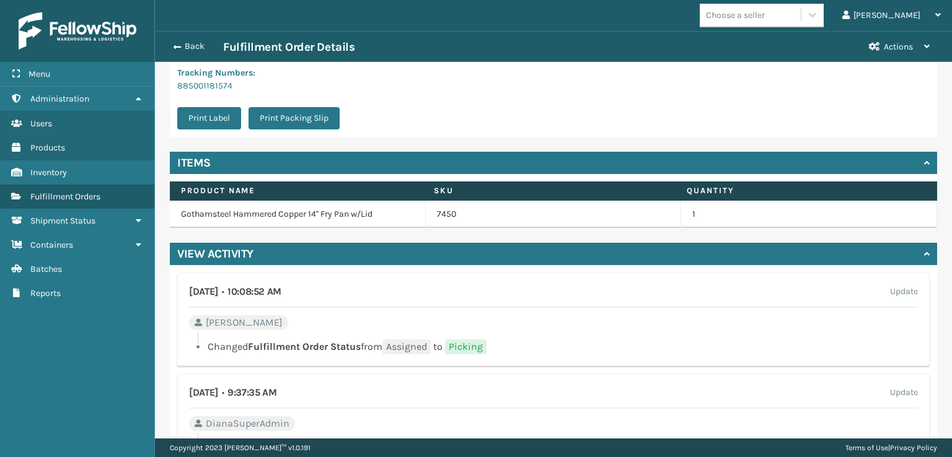
scroll to position [474, 0]
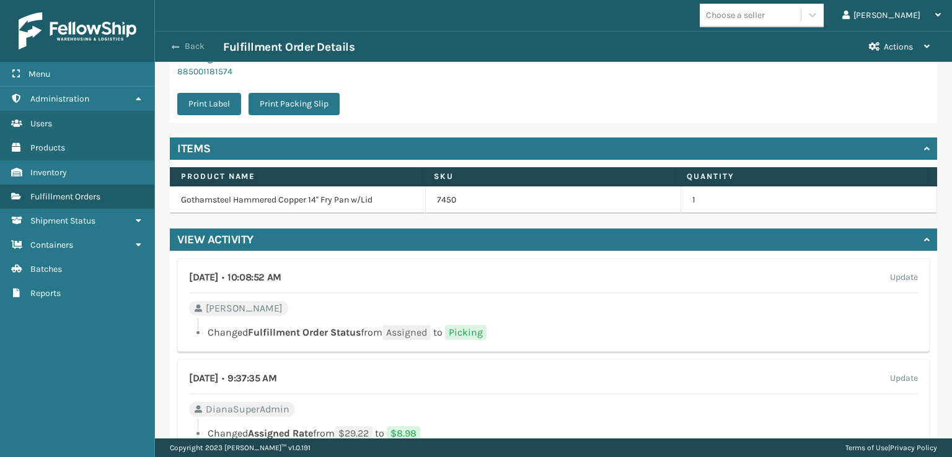
click at [177, 45] on span "button" at bounding box center [175, 47] width 7 height 9
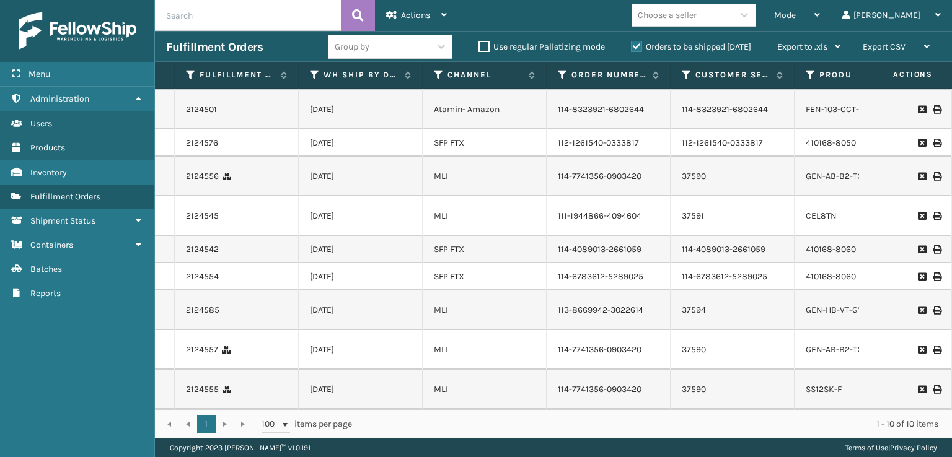
scroll to position [109, 0]
click at [195, 384] on link "2124555" at bounding box center [202, 390] width 33 height 12
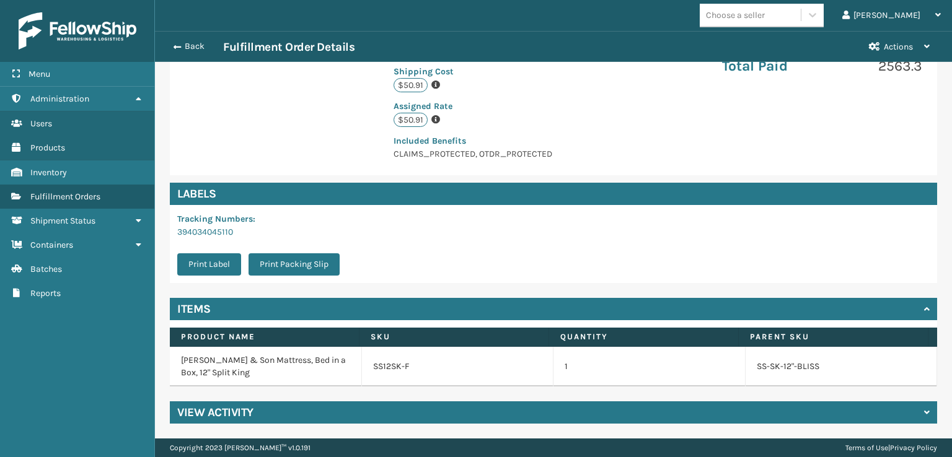
scroll to position [312, 0]
click at [201, 407] on h4 "View Activity" at bounding box center [215, 412] width 76 height 15
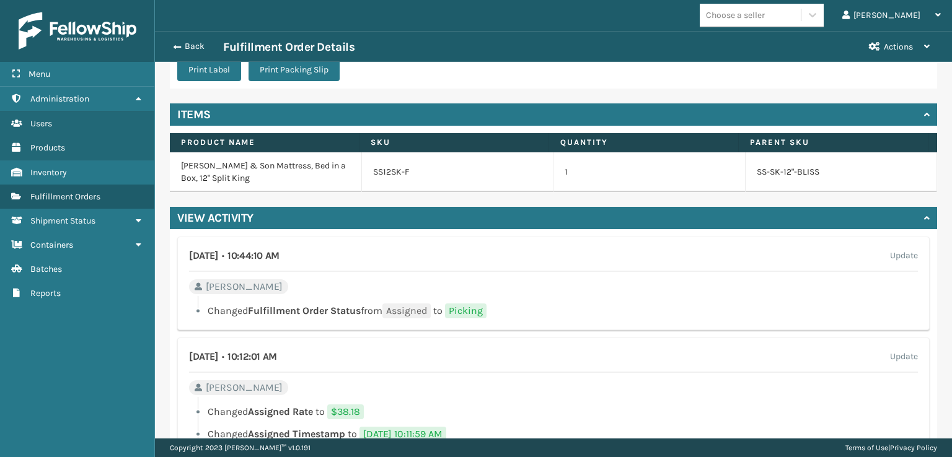
scroll to position [560, 0]
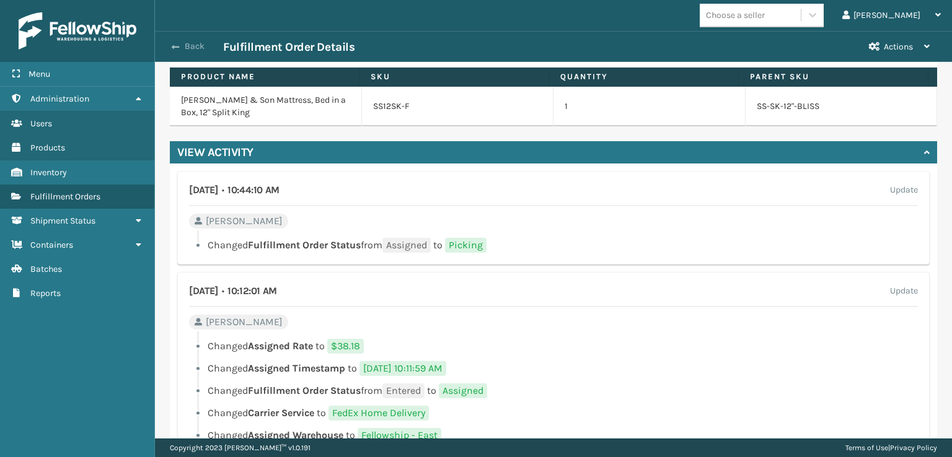
click at [169, 45] on button "Back" at bounding box center [194, 46] width 57 height 11
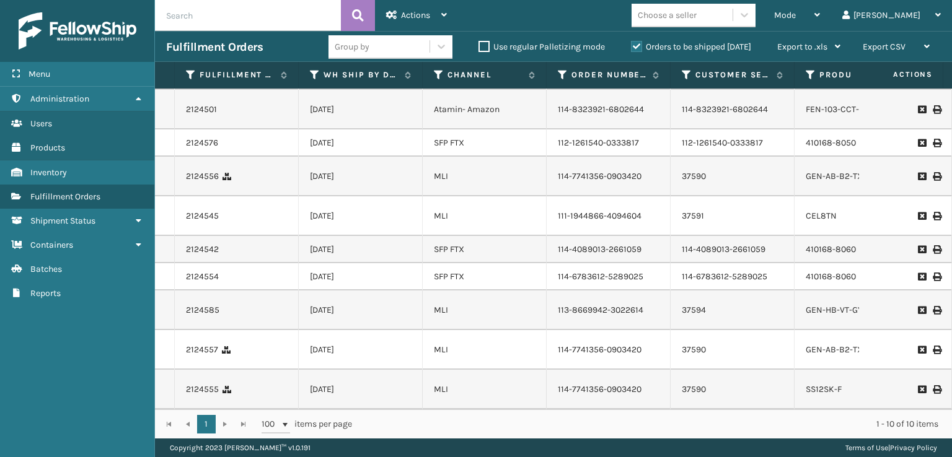
scroll to position [0, 46]
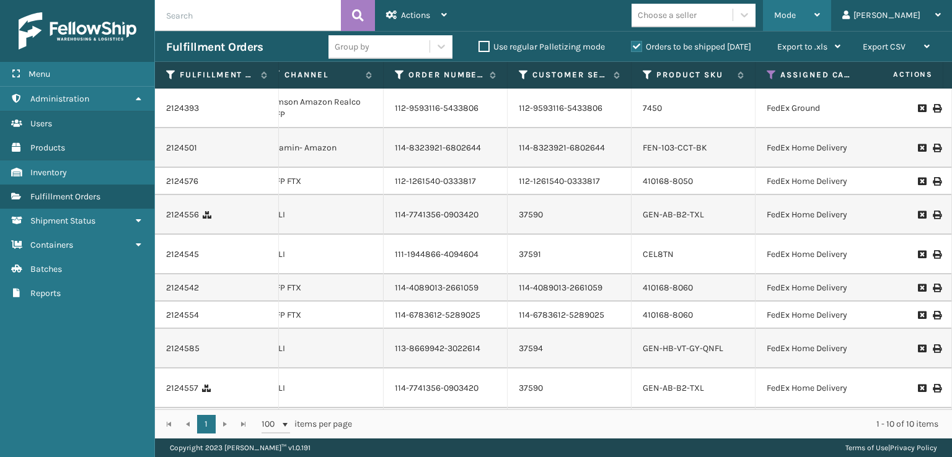
click at [820, 15] on div "Mode" at bounding box center [797, 15] width 46 height 31
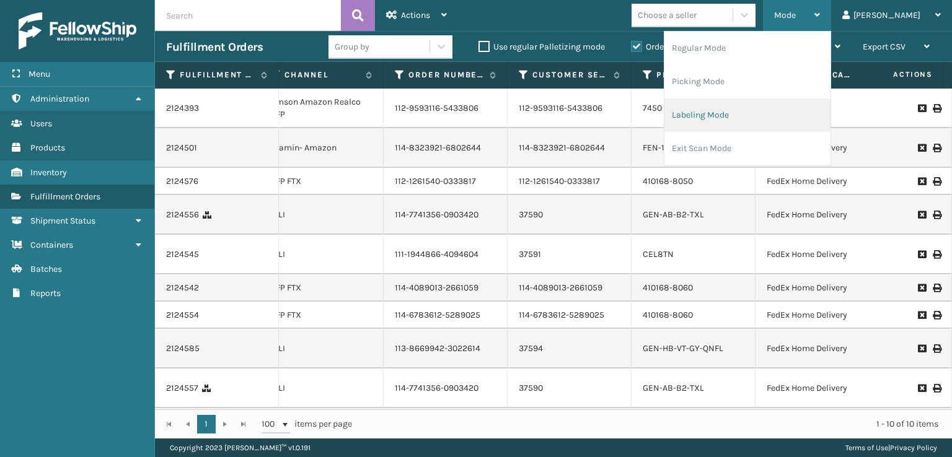
click at [737, 121] on li "Labeling Mode" at bounding box center [747, 115] width 166 height 33
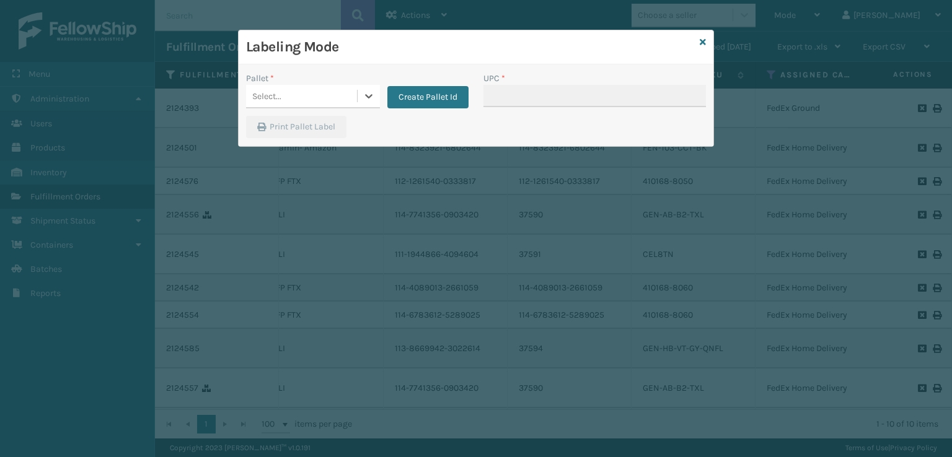
click at [295, 102] on div "Select..." at bounding box center [301, 96] width 111 height 20
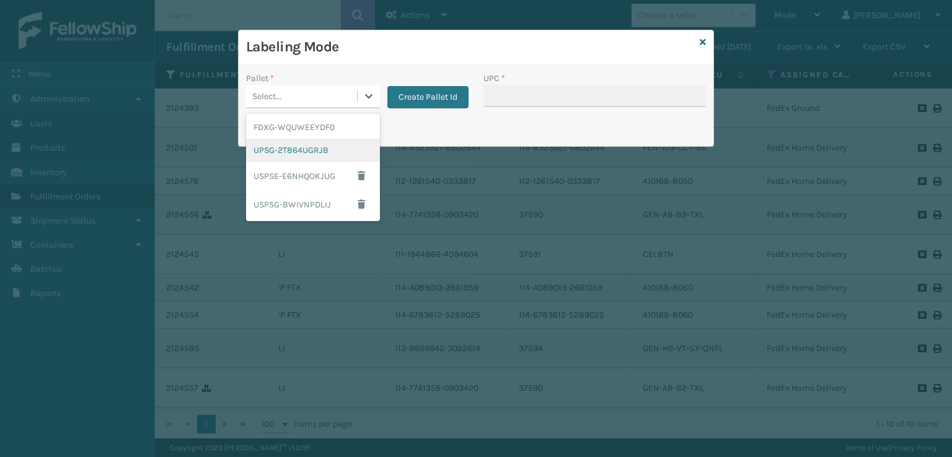
click at [291, 147] on div "UPSG-2T864UGRJB" at bounding box center [313, 150] width 134 height 23
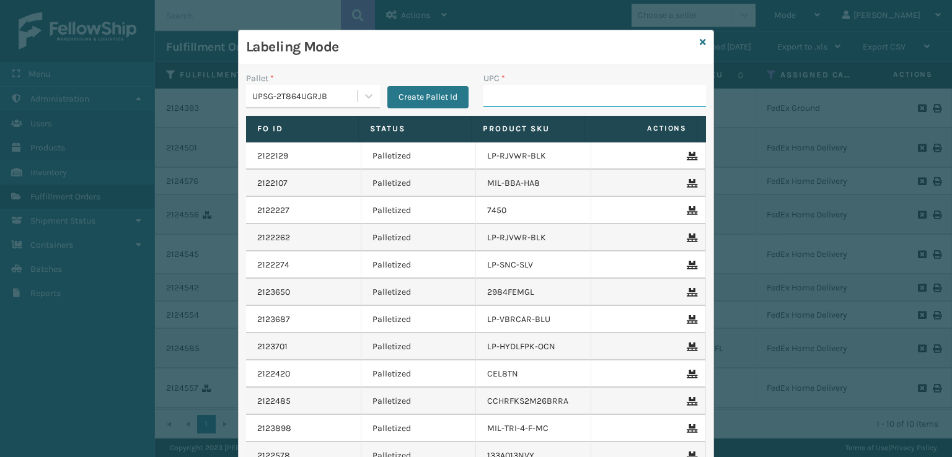
click at [486, 100] on input "UPC *" at bounding box center [594, 96] width 223 height 22
type input "81009093346+7"
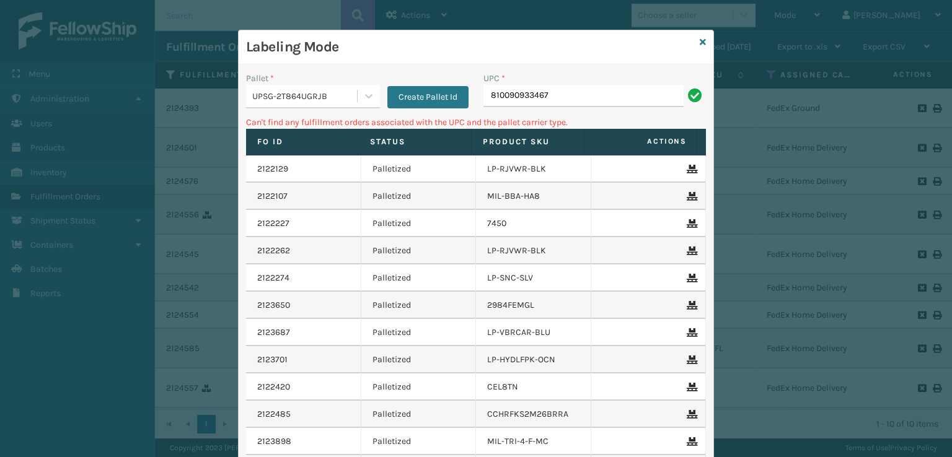
type input "810090933467"
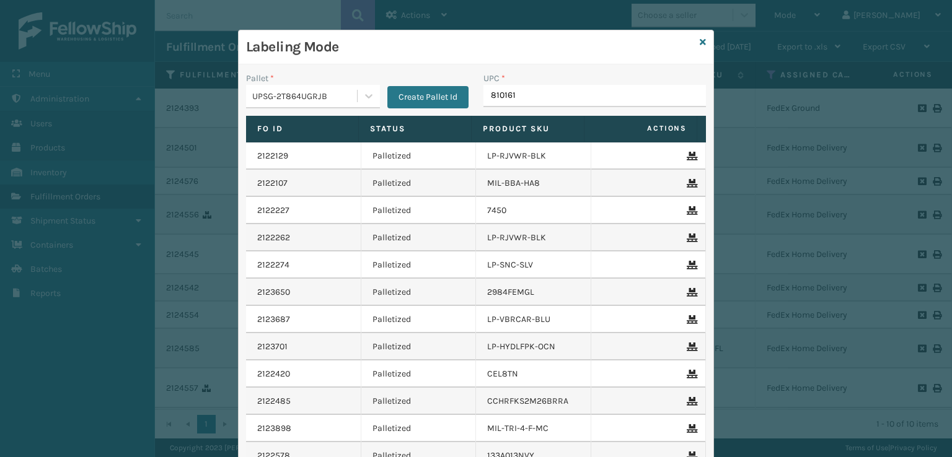
type input "8101613"
type input "810090933474"
type input "LP-VBRN-BLK"
drag, startPoint x: 554, startPoint y: 102, endPoint x: 483, endPoint y: 97, distance: 70.8
click at [483, 97] on input "LP-VBRN-BLK" at bounding box center [583, 96] width 200 height 22
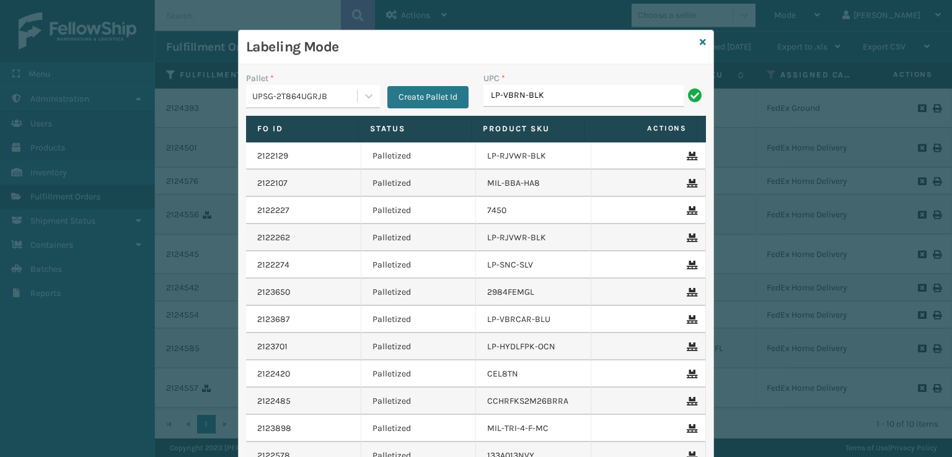
click at [549, 95] on input "LP-VBRN-BLK" at bounding box center [583, 96] width 200 height 22
type input "LP-VBRN-BLK"
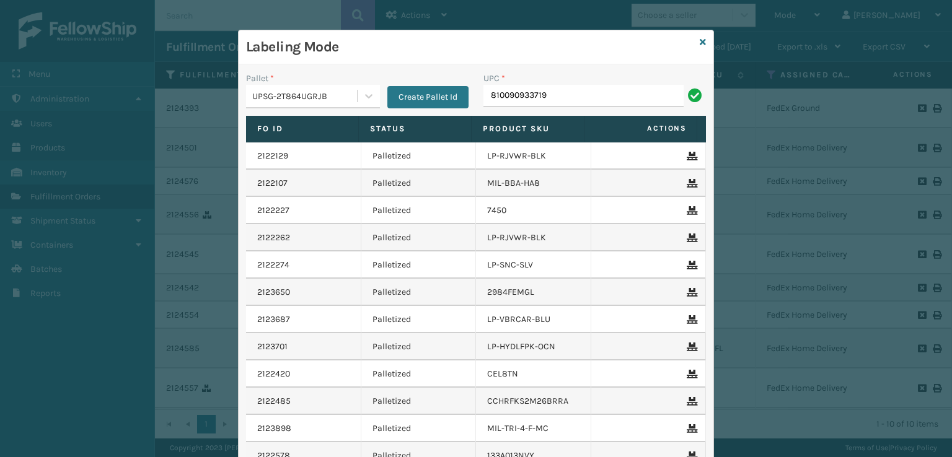
type input "810090933719"
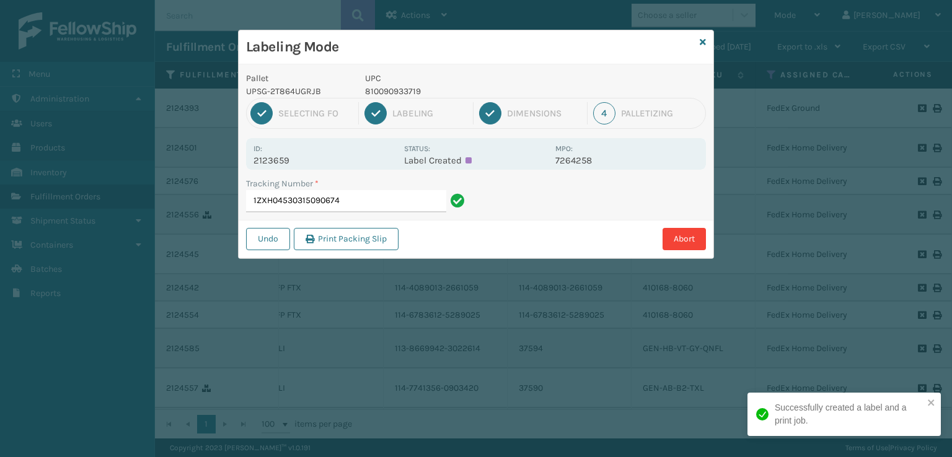
drag, startPoint x: 376, startPoint y: 94, endPoint x: 389, endPoint y: 90, distance: 14.1
click at [379, 94] on p "810090933719" at bounding box center [456, 91] width 183 height 13
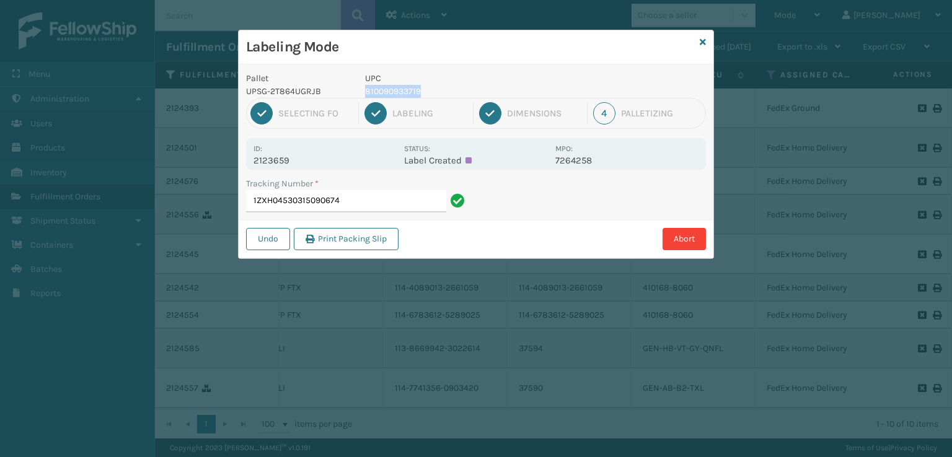
drag, startPoint x: 441, startPoint y: 95, endPoint x: 359, endPoint y: 90, distance: 81.9
click at [359, 90] on div "UPC 810090933719" at bounding box center [457, 85] width 198 height 26
copy p "810090933719"
click at [383, 201] on input "1ZXH04530315090674" at bounding box center [346, 201] width 200 height 22
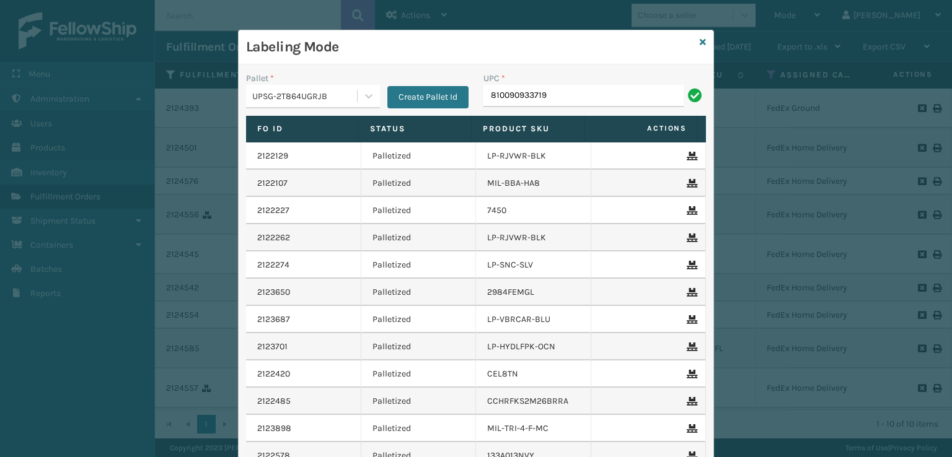
type input "810090933719"
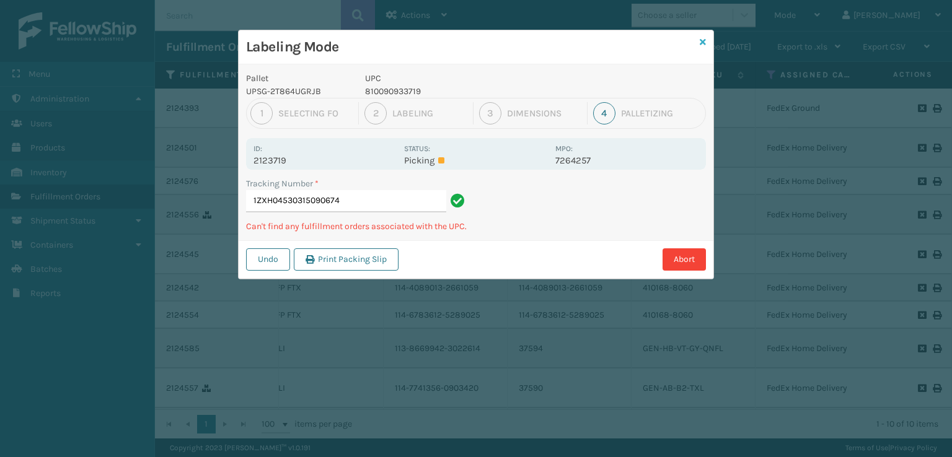
click at [704, 40] on icon at bounding box center [703, 42] width 6 height 9
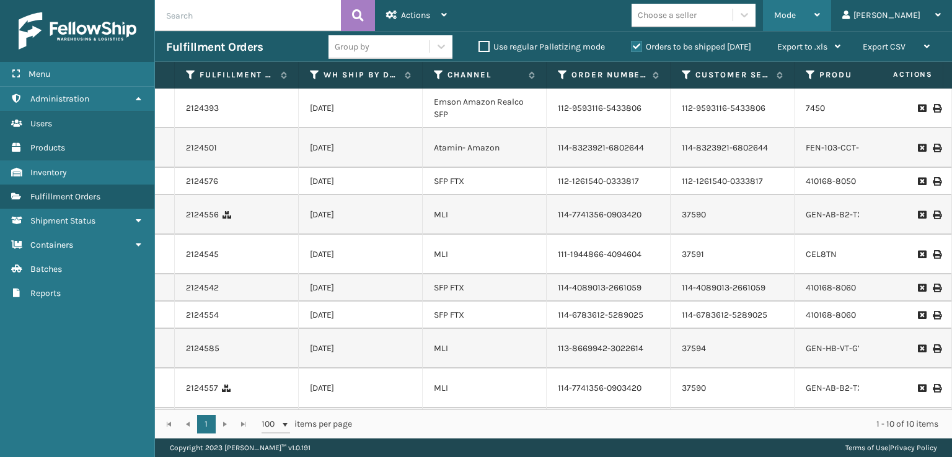
click at [819, 15] on div "Mode Regular Mode Picking Mode Labeling Mode Exit Scan Mode" at bounding box center [797, 15] width 68 height 31
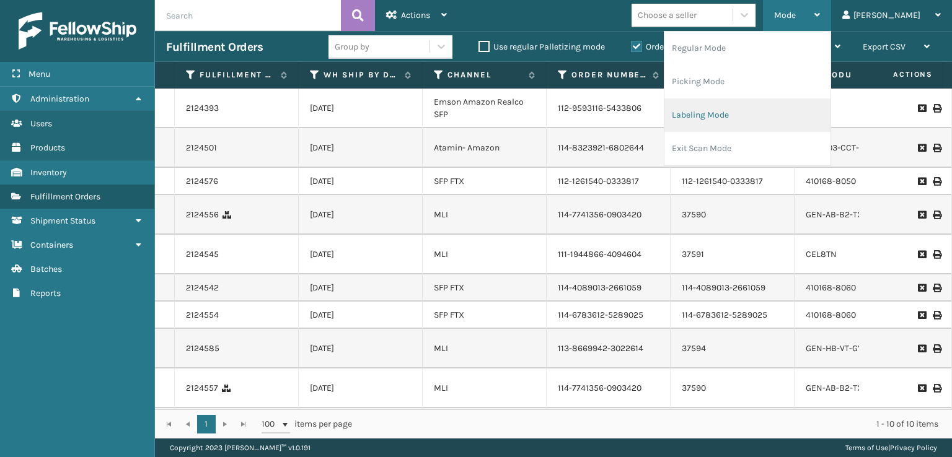
click at [731, 116] on li "Labeling Mode" at bounding box center [747, 115] width 166 height 33
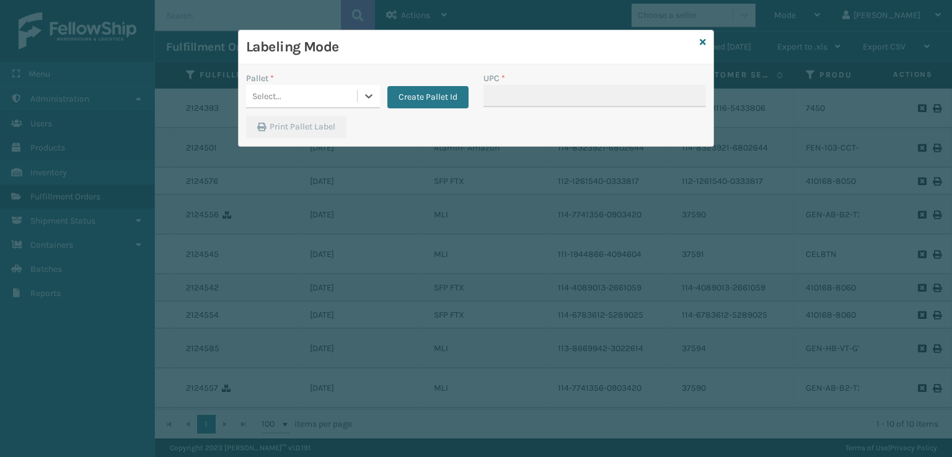
click at [289, 96] on div "Select..." at bounding box center [301, 96] width 111 height 20
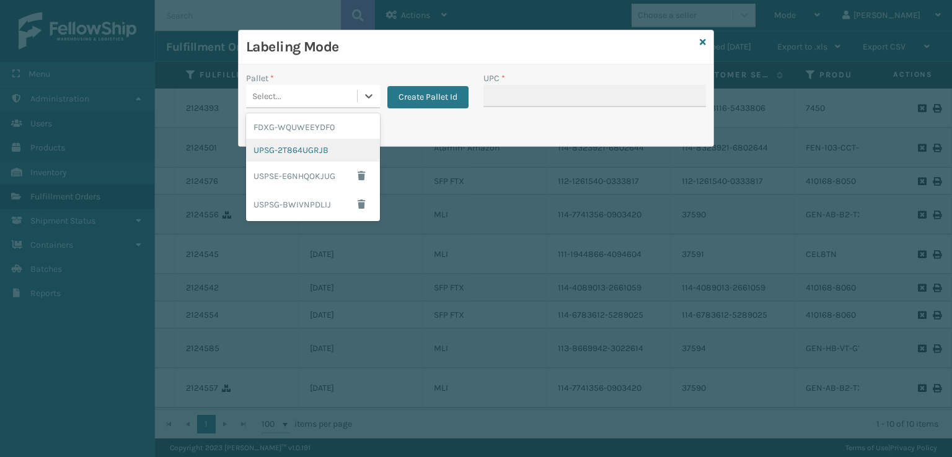
drag, startPoint x: 280, startPoint y: 151, endPoint x: 288, endPoint y: 148, distance: 8.3
click at [288, 148] on div "UPSG-2T864UGRJB" at bounding box center [313, 150] width 134 height 23
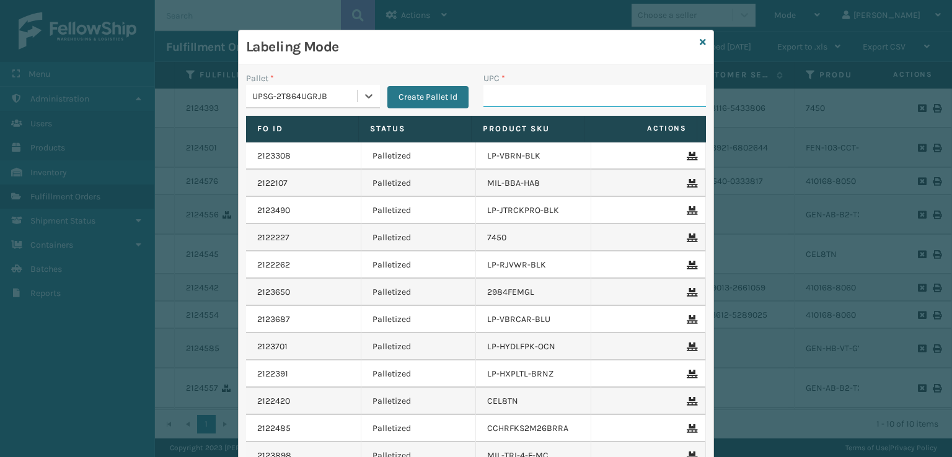
click at [496, 99] on input "UPC *" at bounding box center [594, 96] width 223 height 22
type input "810090931425"
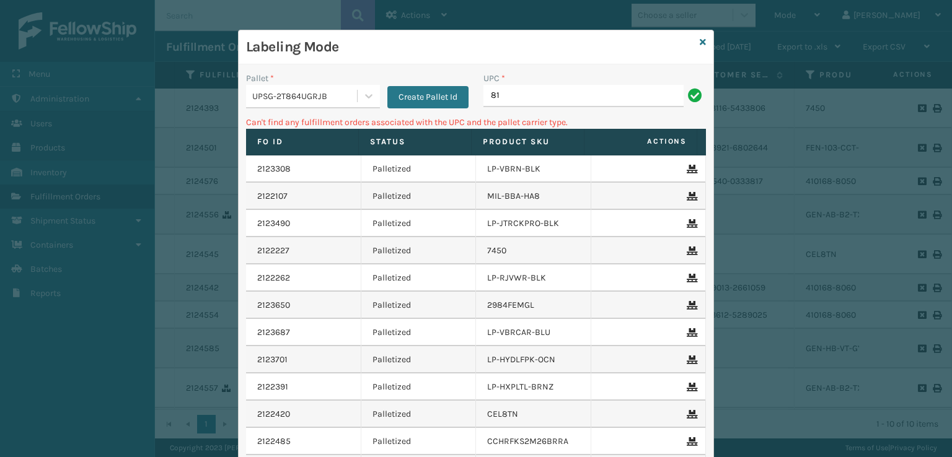
type input "8"
type input "810090931425"
click at [700, 42] on icon at bounding box center [703, 42] width 6 height 9
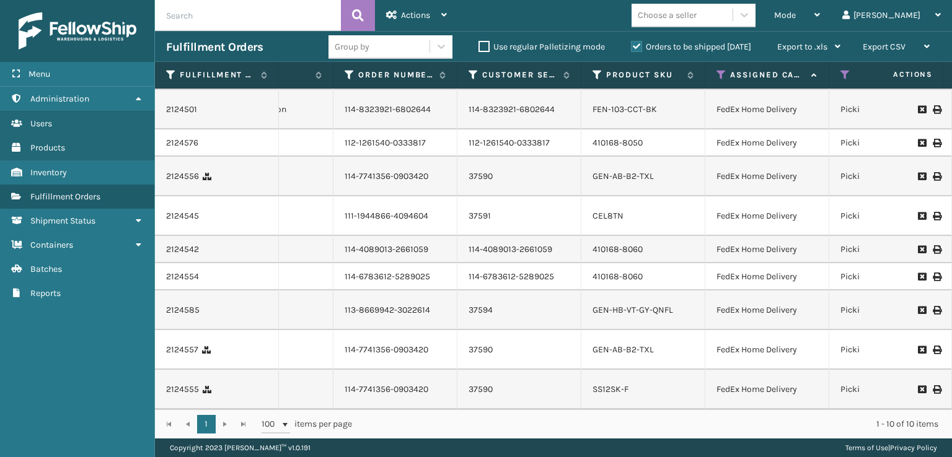
scroll to position [0, 212]
click at [503, 413] on div "1 1 100 items per page 1 - 10 of 10 items" at bounding box center [553, 424] width 797 height 29
click at [722, 74] on icon at bounding box center [723, 74] width 10 height 11
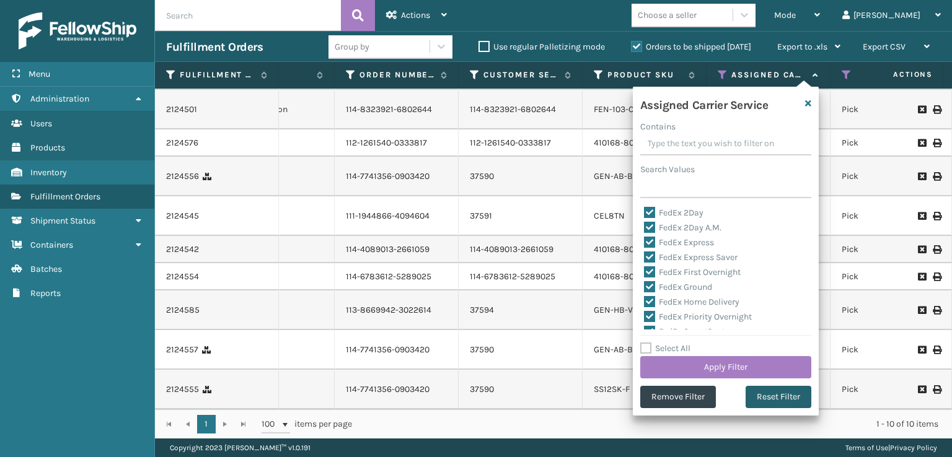
click at [765, 399] on button "Reset Filter" at bounding box center [779, 397] width 66 height 22
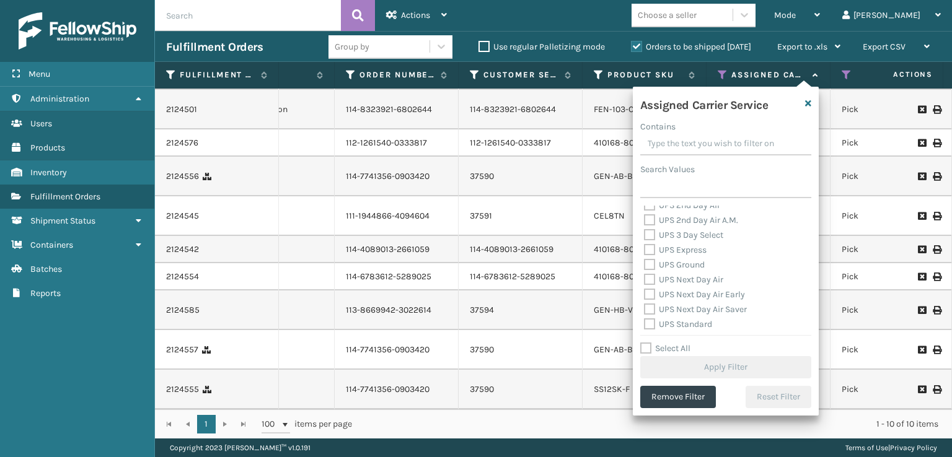
scroll to position [248, 0]
click at [649, 324] on label "UPS Standard" at bounding box center [678, 322] width 68 height 11
click at [645, 323] on input "UPS Standard" at bounding box center [644, 319] width 1 height 8
checkbox input "true"
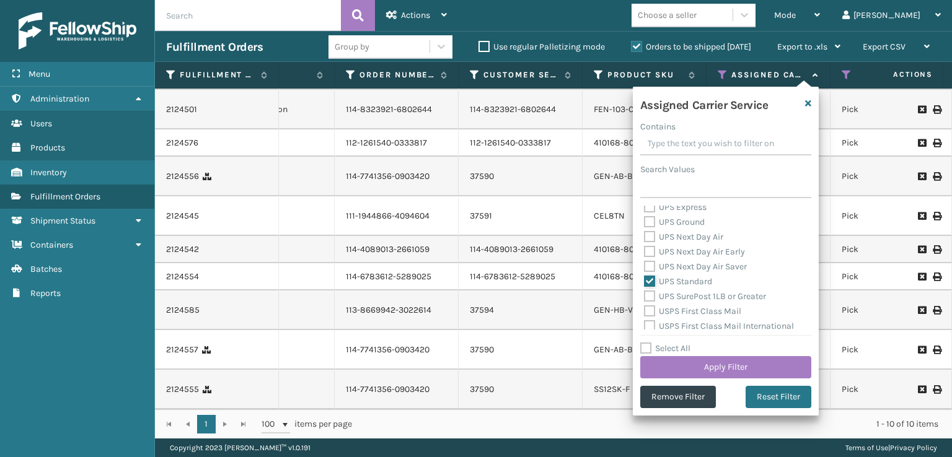
scroll to position [310, 0]
click at [649, 280] on label "UPS SurePost 1LB or Greater" at bounding box center [705, 275] width 122 height 11
click at [645, 276] on input "UPS SurePost 1LB or Greater" at bounding box center [644, 272] width 1 height 8
checkbox input "true"
click at [652, 241] on label "UPS Next Day Air Saver" at bounding box center [695, 245] width 103 height 11
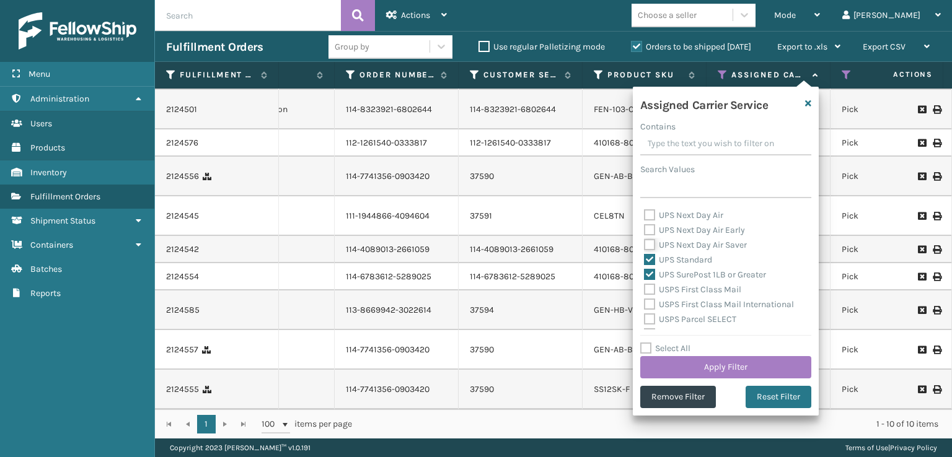
click at [645, 241] on input "UPS Next Day Air Saver" at bounding box center [644, 242] width 1 height 8
checkbox input "true"
click at [652, 231] on label "UPS Next Day Air Early" at bounding box center [694, 230] width 101 height 11
click at [645, 231] on input "UPS Next Day Air Early" at bounding box center [644, 227] width 1 height 8
checkbox input "true"
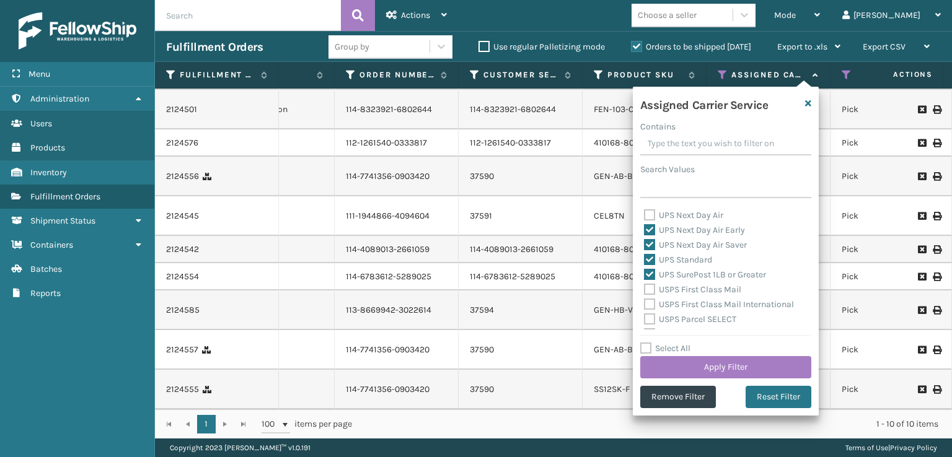
click at [652, 217] on label "UPS Next Day Air" at bounding box center [683, 215] width 79 height 11
click at [645, 216] on input "UPS Next Day Air" at bounding box center [644, 212] width 1 height 8
checkbox input "true"
click at [650, 260] on label "UPS Ground" at bounding box center [674, 262] width 61 height 11
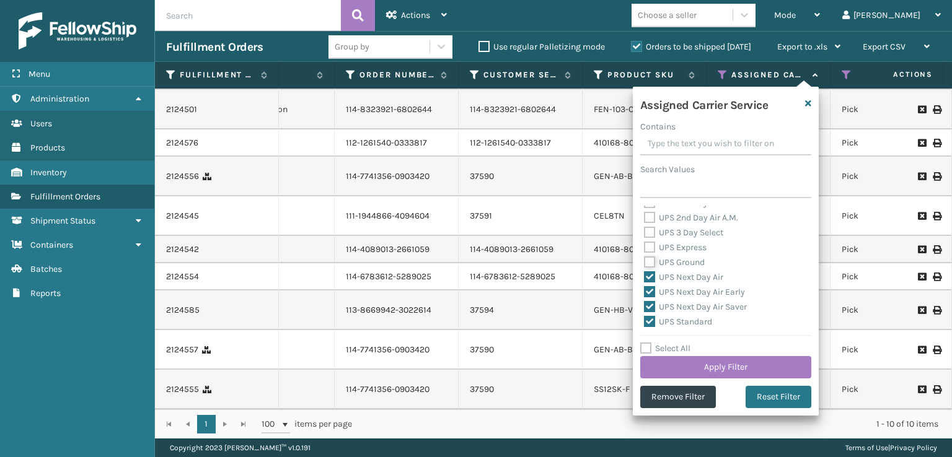
click at [645, 260] on input "UPS Ground" at bounding box center [644, 259] width 1 height 8
checkbox input "true"
click at [650, 253] on div "UPS Express" at bounding box center [726, 247] width 164 height 15
click at [650, 246] on label "UPS Express" at bounding box center [675, 247] width 63 height 11
click at [645, 246] on input "UPS Express" at bounding box center [644, 244] width 1 height 8
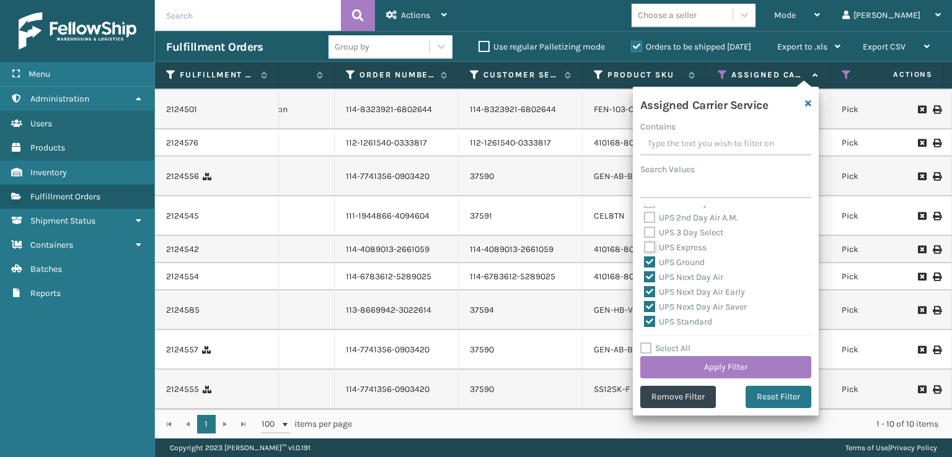
checkbox input "true"
click at [647, 230] on label "UPS 3 Day Select" at bounding box center [683, 232] width 79 height 11
click at [645, 230] on input "UPS 3 Day Select" at bounding box center [644, 230] width 1 height 8
checkbox input "true"
click at [649, 211] on div "UPS 2nd Day Air A.M." at bounding box center [726, 218] width 164 height 15
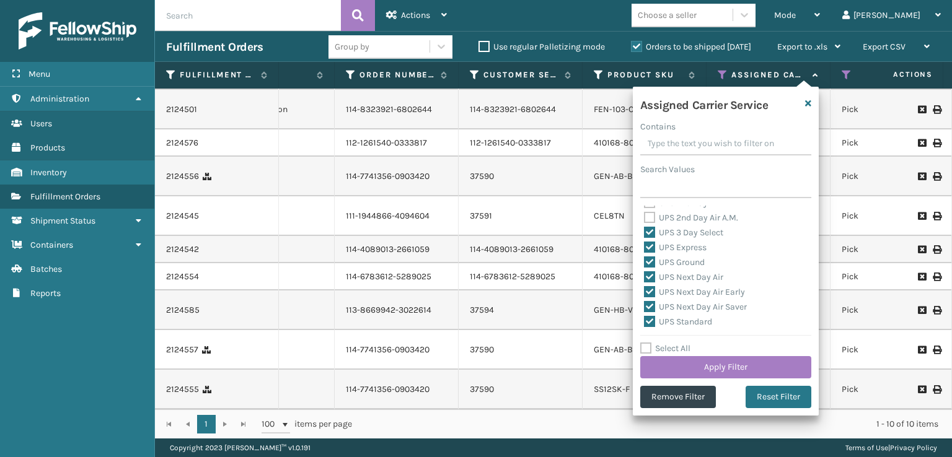
scroll to position [186, 0]
click at [647, 281] on label "UPS 2nd Day Air A.M." at bounding box center [691, 280] width 94 height 11
click at [645, 281] on input "UPS 2nd Day Air A.M." at bounding box center [644, 277] width 1 height 8
checkbox input "true"
click at [646, 265] on label "UPS 2nd Day Air" at bounding box center [682, 265] width 76 height 11
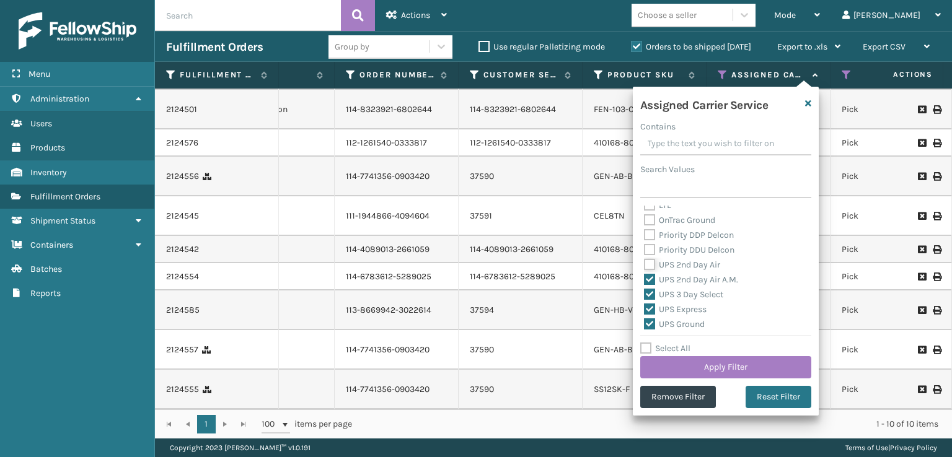
click at [645, 265] on input "UPS 2nd Day Air" at bounding box center [644, 262] width 1 height 8
checkbox input "true"
click at [680, 364] on button "Apply Filter" at bounding box center [725, 367] width 171 height 22
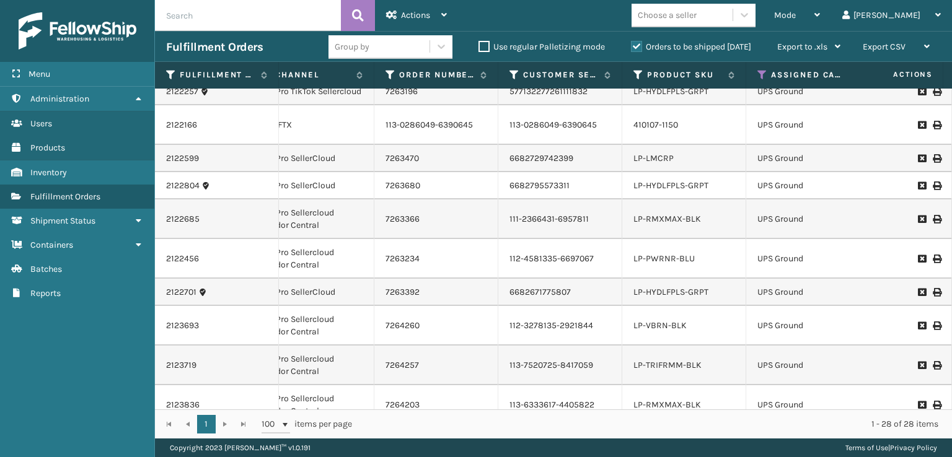
scroll to position [310, 172]
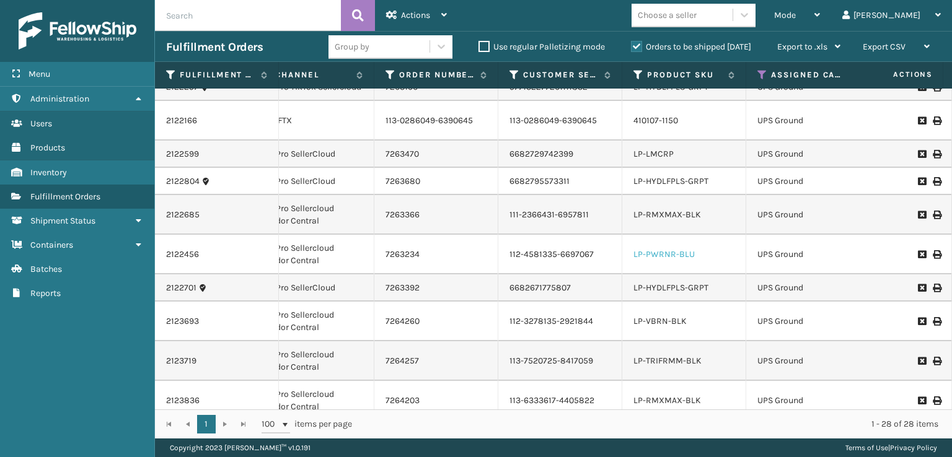
click at [674, 249] on link "LP-PWRNR-BLU" at bounding box center [663, 254] width 61 height 11
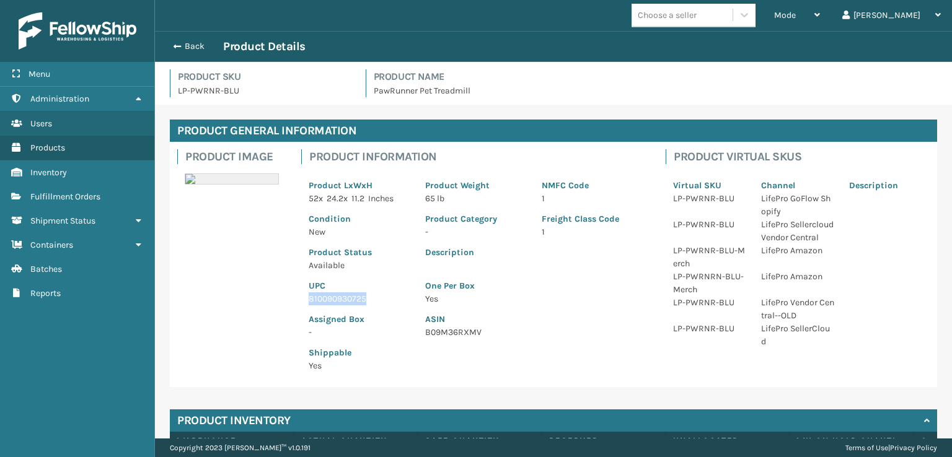
drag, startPoint x: 384, startPoint y: 302, endPoint x: 284, endPoint y: 301, distance: 100.4
click at [284, 301] on div "Product Image Product Information Product LxWxH 52 x 24.2 x 11.2 Inches Product…" at bounding box center [553, 264] width 767 height 245
copy p "810090930725"
click at [175, 45] on span "button" at bounding box center [175, 46] width 7 height 9
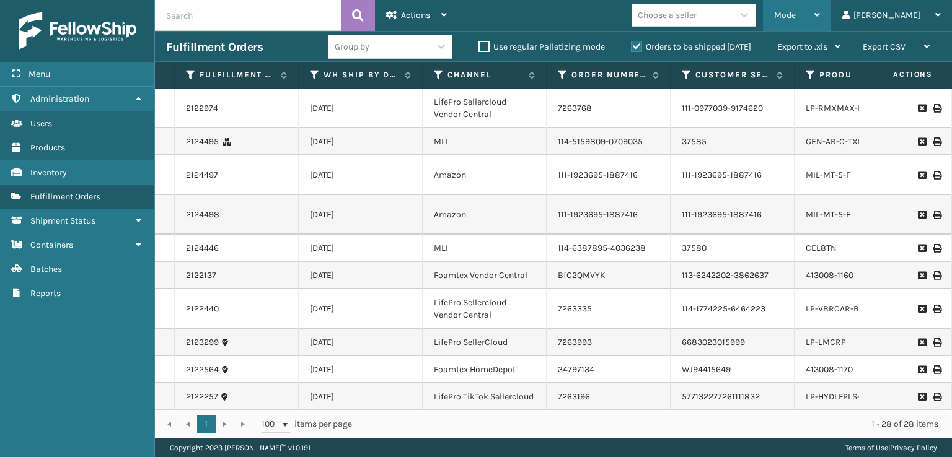
click at [796, 17] on span "Mode" at bounding box center [785, 15] width 22 height 11
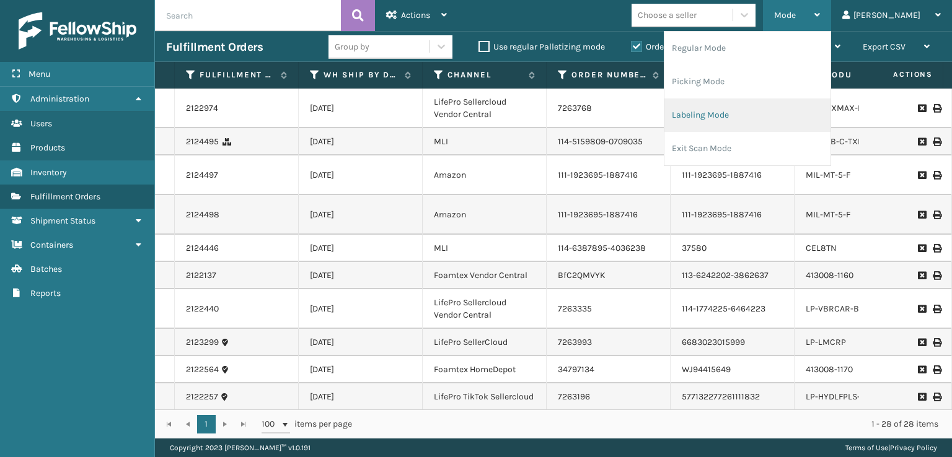
click at [746, 121] on li "Labeling Mode" at bounding box center [747, 115] width 166 height 33
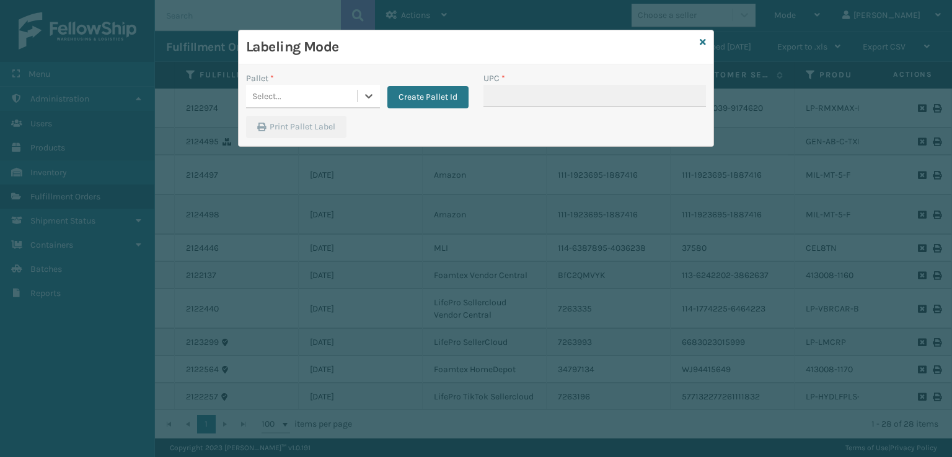
drag, startPoint x: 284, startPoint y: 87, endPoint x: 283, endPoint y: 105, distance: 17.4
click at [284, 89] on div "Select..." at bounding box center [301, 96] width 111 height 20
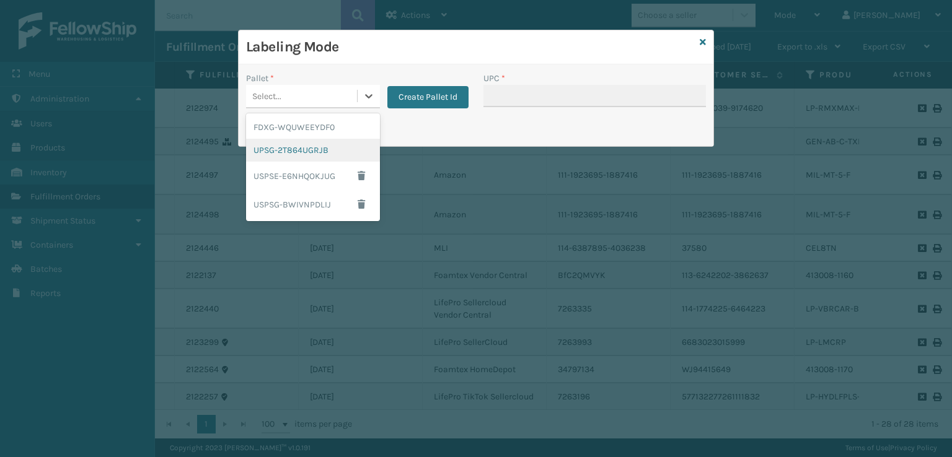
click at [273, 150] on div "UPSG-2T864UGRJB" at bounding box center [313, 150] width 134 height 23
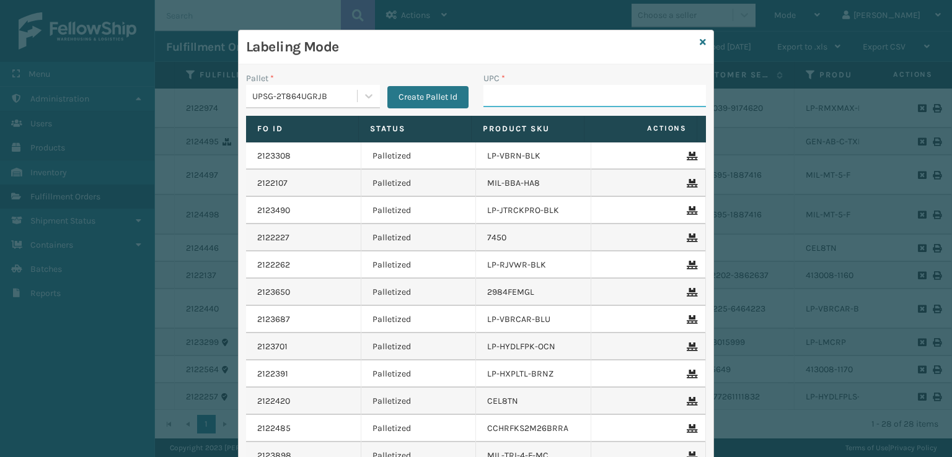
click at [493, 94] on input "UPC *" at bounding box center [594, 96] width 223 height 22
paste input "810090930725"
type input "810090930725"
click at [700, 41] on icon at bounding box center [703, 42] width 6 height 9
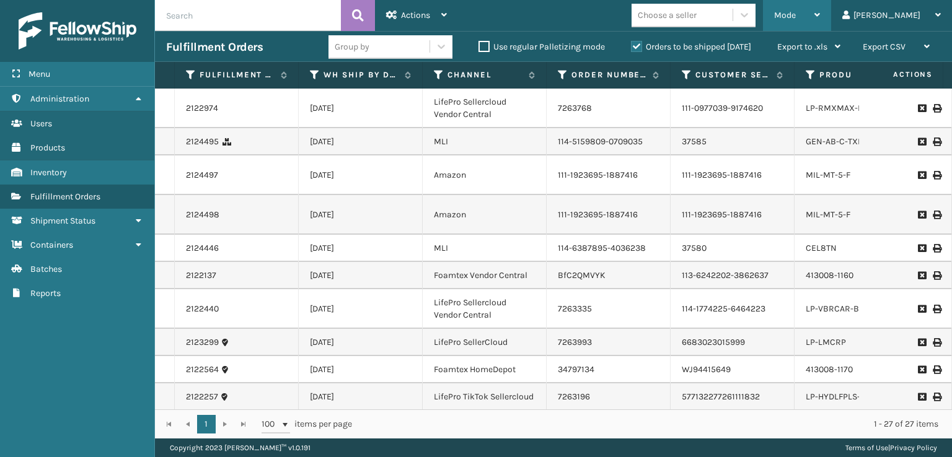
click at [796, 11] on span "Mode" at bounding box center [785, 15] width 22 height 11
click at [591, 289] on td "7263335" at bounding box center [609, 309] width 124 height 40
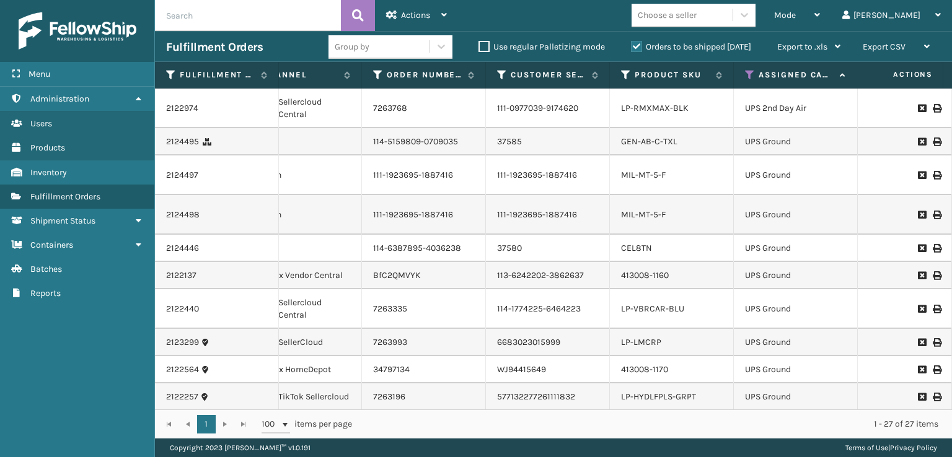
scroll to position [0, 265]
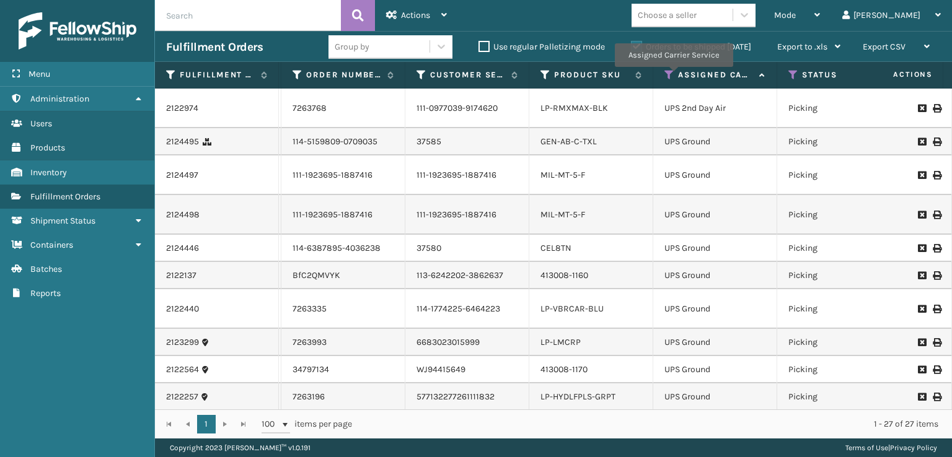
click at [673, 76] on icon at bounding box center [669, 74] width 10 height 11
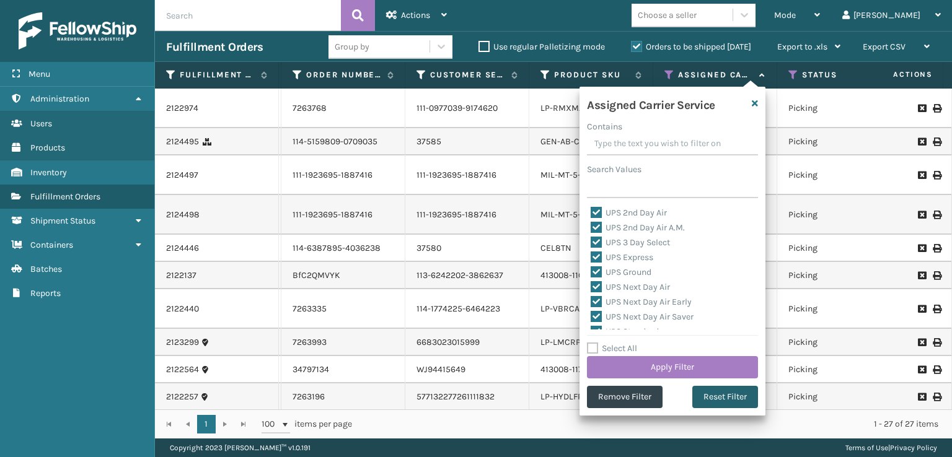
click at [729, 397] on button "Reset Filter" at bounding box center [725, 397] width 66 height 22
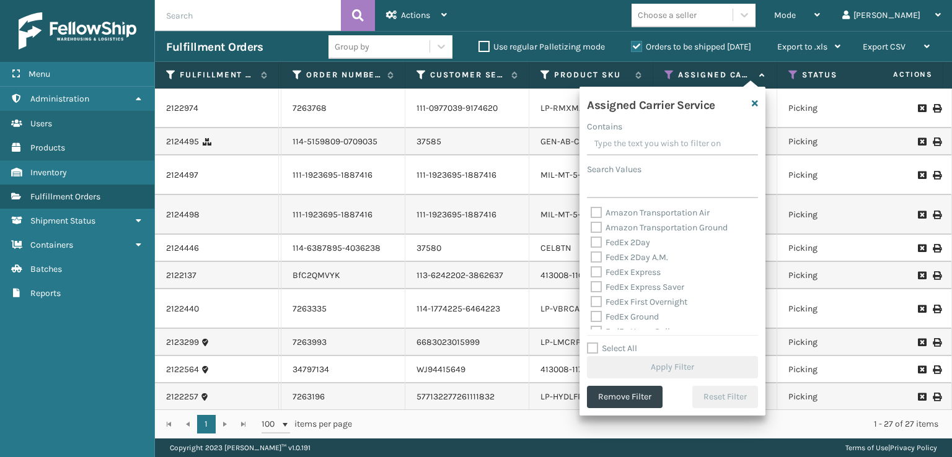
click at [585, 239] on div "Assigned Carrier Service Contains Search Values Amazon Transportation Air Amazo…" at bounding box center [673, 251] width 186 height 329
click at [605, 242] on label "FedEx 2Day" at bounding box center [621, 242] width 60 height 11
click at [591, 242] on input "FedEx 2Day" at bounding box center [591, 240] width 1 height 8
checkbox input "true"
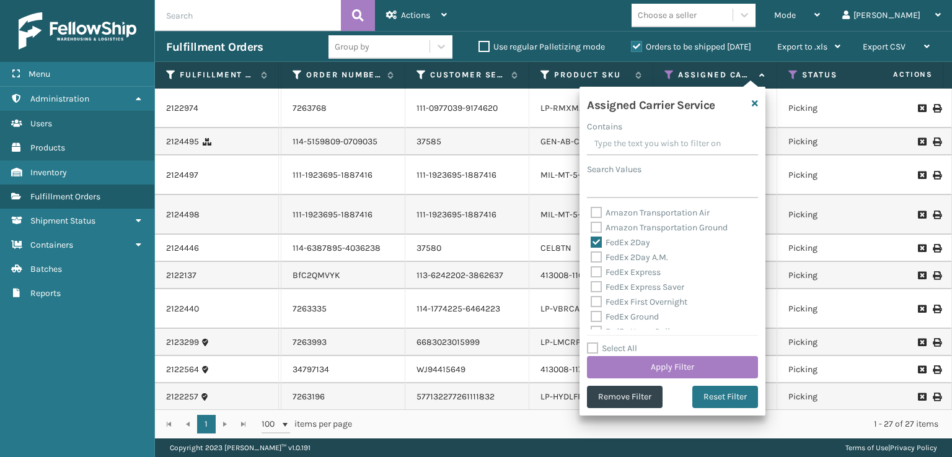
click at [594, 256] on label "FedEx 2Day A.M." at bounding box center [629, 257] width 77 height 11
click at [591, 256] on input "FedEx 2Day A.M." at bounding box center [591, 254] width 1 height 8
checkbox input "true"
click at [593, 283] on label "FedEx Express Saver" at bounding box center [638, 287] width 94 height 11
click at [591, 283] on input "FedEx Express Saver" at bounding box center [591, 284] width 1 height 8
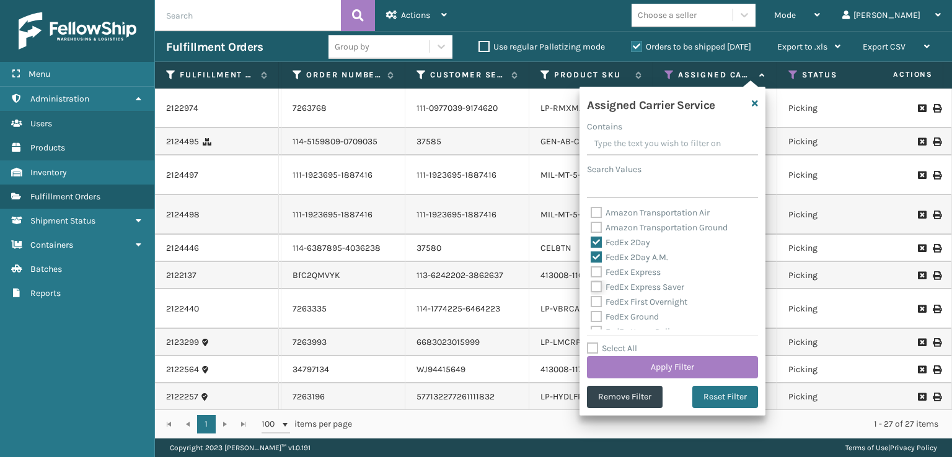
checkbox input "true"
drag, startPoint x: 599, startPoint y: 274, endPoint x: 612, endPoint y: 315, distance: 43.7
click at [599, 276] on label "FedEx Express" at bounding box center [626, 272] width 70 height 11
click at [598, 301] on label "FedEx First Overnight" at bounding box center [639, 302] width 97 height 11
click at [591, 301] on input "FedEx First Overnight" at bounding box center [591, 299] width 1 height 8
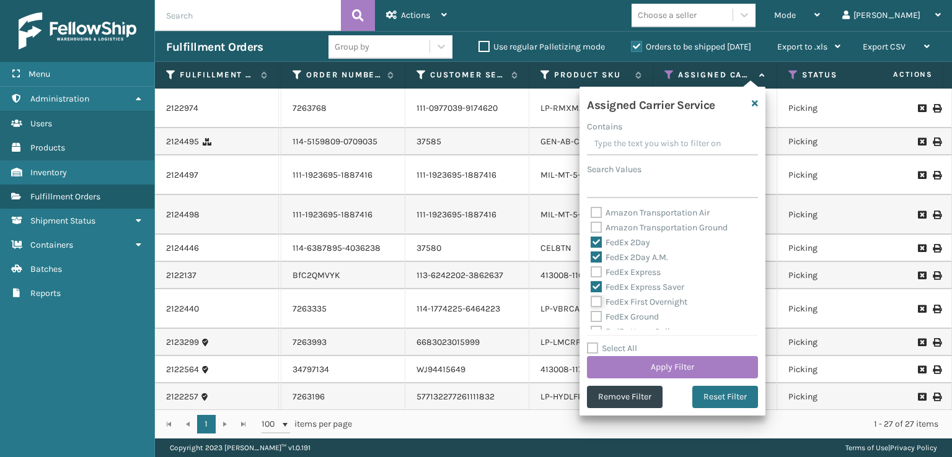
checkbox input "true"
drag, startPoint x: 599, startPoint y: 273, endPoint x: 601, endPoint y: 313, distance: 39.7
click at [599, 273] on label "FedEx Express" at bounding box center [626, 272] width 70 height 11
click at [591, 273] on input "FedEx Express" at bounding box center [591, 269] width 1 height 8
checkbox input "true"
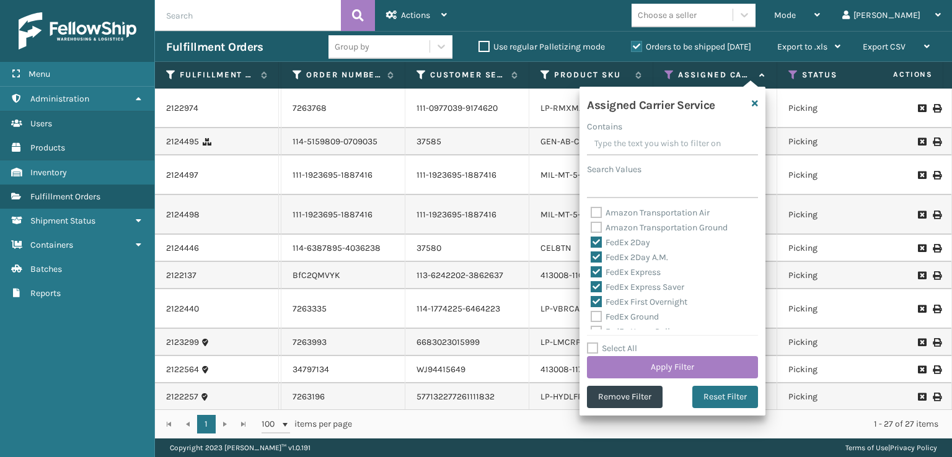
click at [591, 313] on label "FedEx Ground" at bounding box center [625, 317] width 68 height 11
click at [591, 313] on input "FedEx Ground" at bounding box center [591, 314] width 1 height 8
checkbox input "true"
click at [597, 299] on label "FedEx SmartPost" at bounding box center [631, 299] width 81 height 11
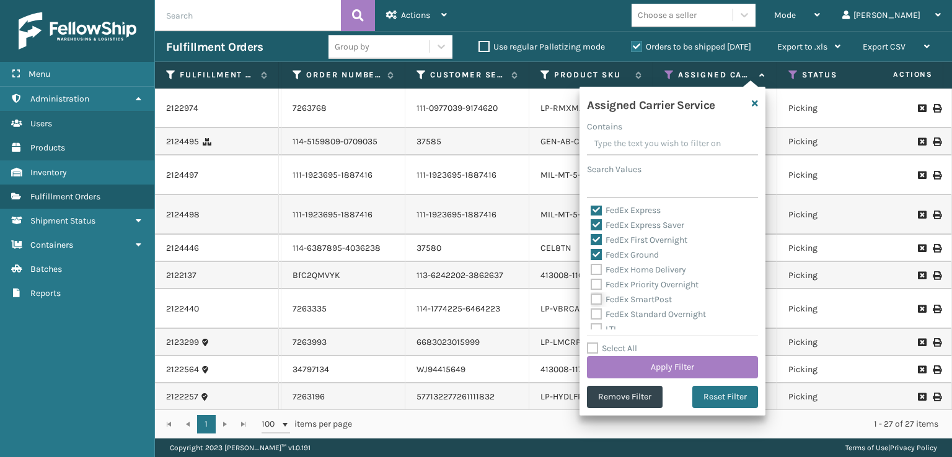
click at [591, 299] on input "FedEx SmartPost" at bounding box center [591, 297] width 1 height 8
checkbox input "true"
click at [594, 284] on label "FedEx Priority Overnight" at bounding box center [645, 285] width 108 height 11
click at [591, 284] on input "FedEx Priority Overnight" at bounding box center [591, 282] width 1 height 8
checkbox input "true"
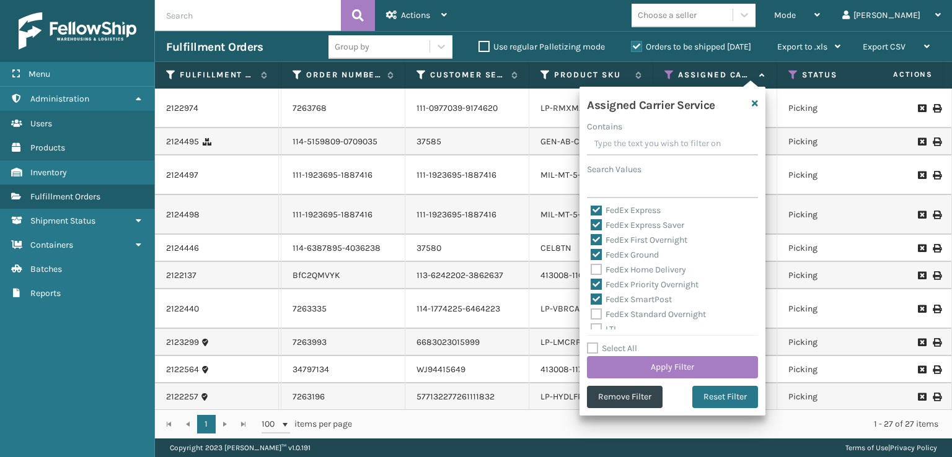
click at [595, 271] on label "FedEx Home Delivery" at bounding box center [638, 270] width 95 height 11
click at [591, 271] on input "FedEx Home Delivery" at bounding box center [591, 267] width 1 height 8
checkbox input "true"
click at [597, 317] on label "FedEx Standard Overnight" at bounding box center [648, 314] width 115 height 11
click at [591, 315] on input "FedEx Standard Overnight" at bounding box center [591, 311] width 1 height 8
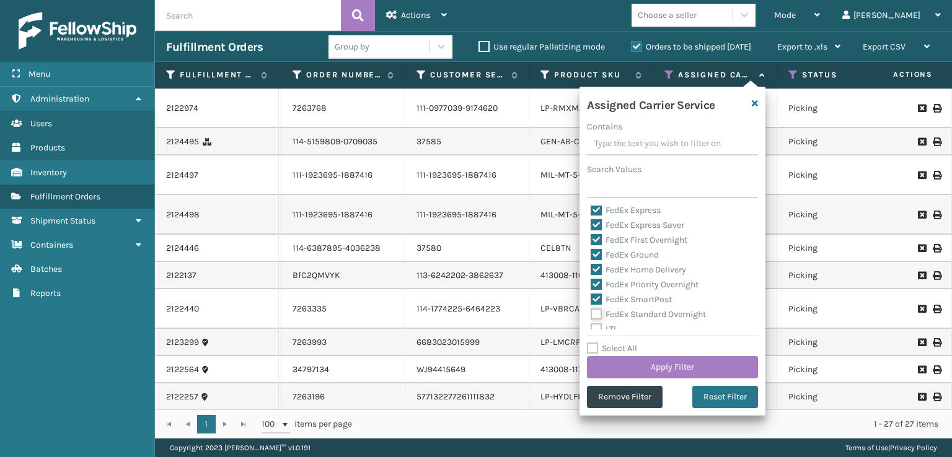
checkbox input "true"
click at [615, 365] on button "Apply Filter" at bounding box center [672, 367] width 171 height 22
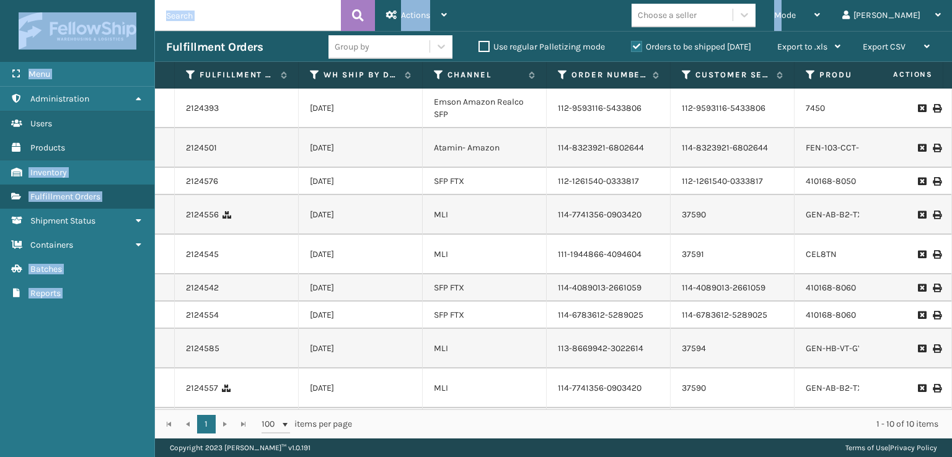
click at [837, 0] on html "Menu Administration Users Products Inventory Fulfillment Orders Shipment Status…" at bounding box center [476, 228] width 952 height 457
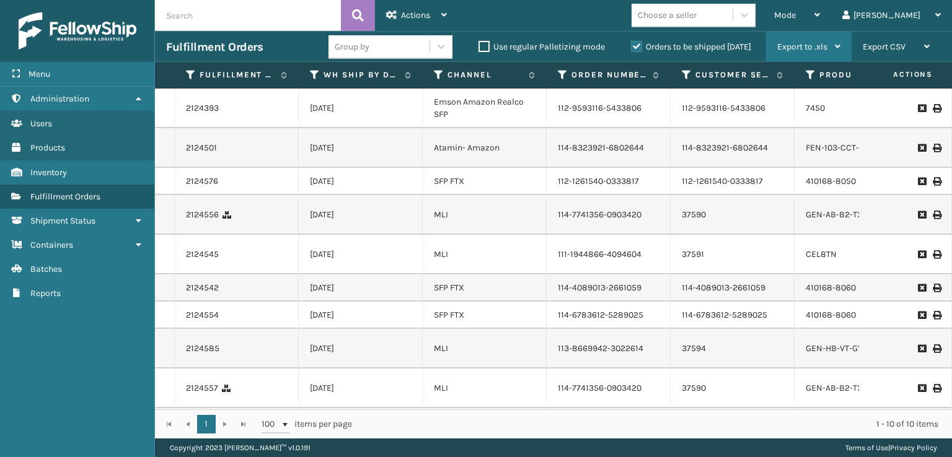
click at [816, 32] on div "Export to .xls" at bounding box center [808, 47] width 63 height 31
click at [820, 2] on div "Mode" at bounding box center [797, 15] width 46 height 31
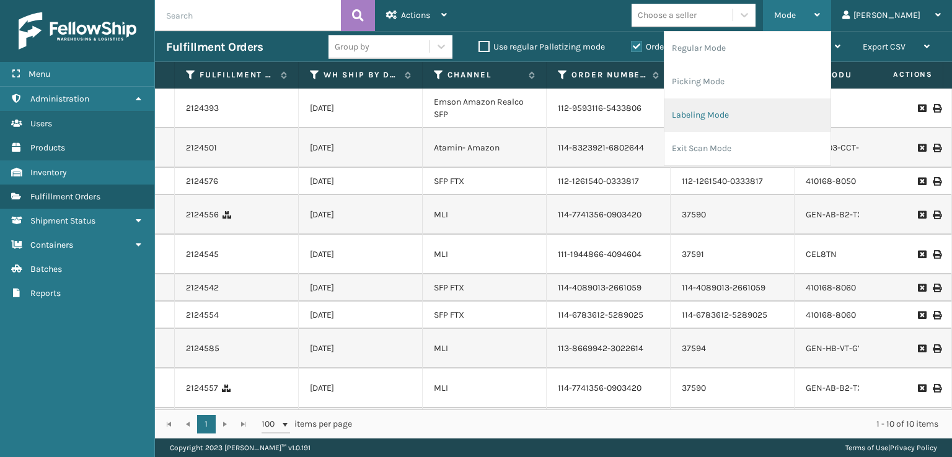
click at [769, 118] on li "Labeling Mode" at bounding box center [747, 115] width 166 height 33
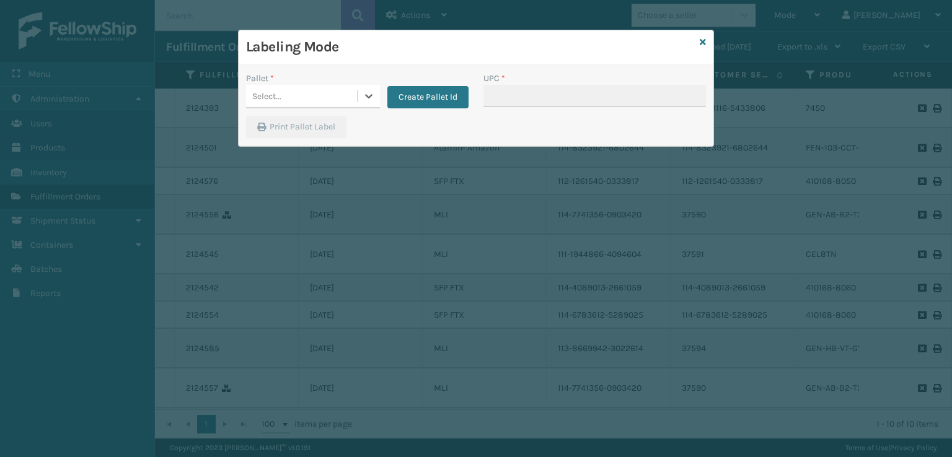
click at [332, 92] on div "Select..." at bounding box center [301, 96] width 111 height 20
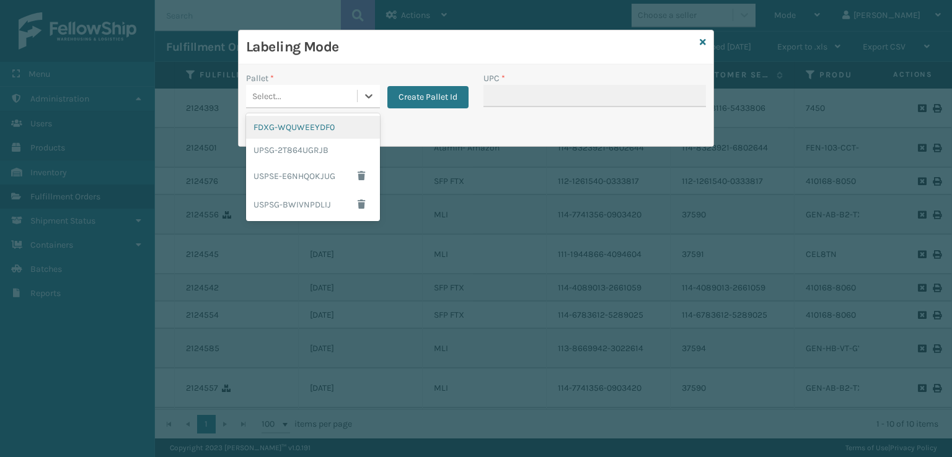
click at [306, 125] on div "FDXG-WQUWEEYDF0" at bounding box center [313, 127] width 134 height 23
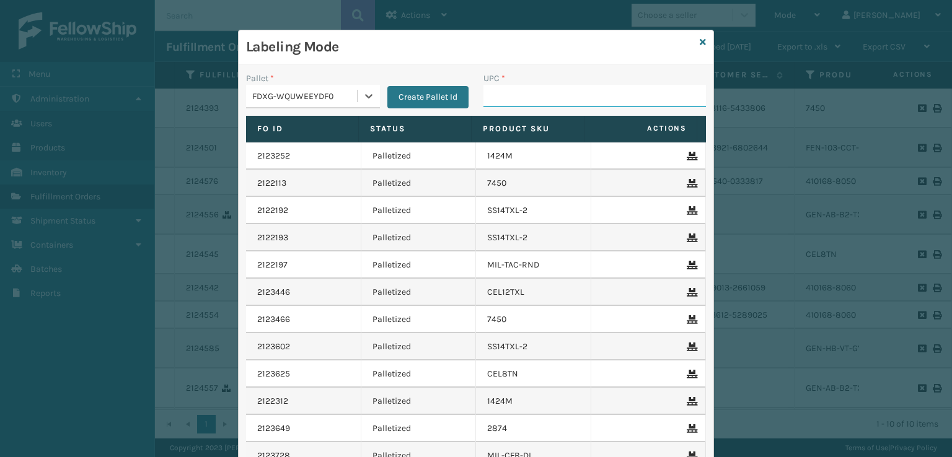
click at [524, 90] on input "UPC *" at bounding box center [594, 96] width 223 height 22
click at [700, 40] on icon at bounding box center [703, 42] width 6 height 9
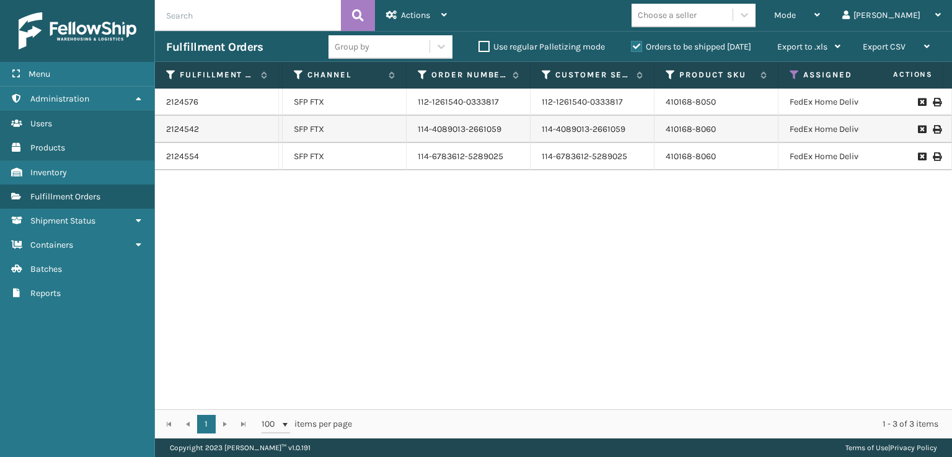
scroll to position [0, 192]
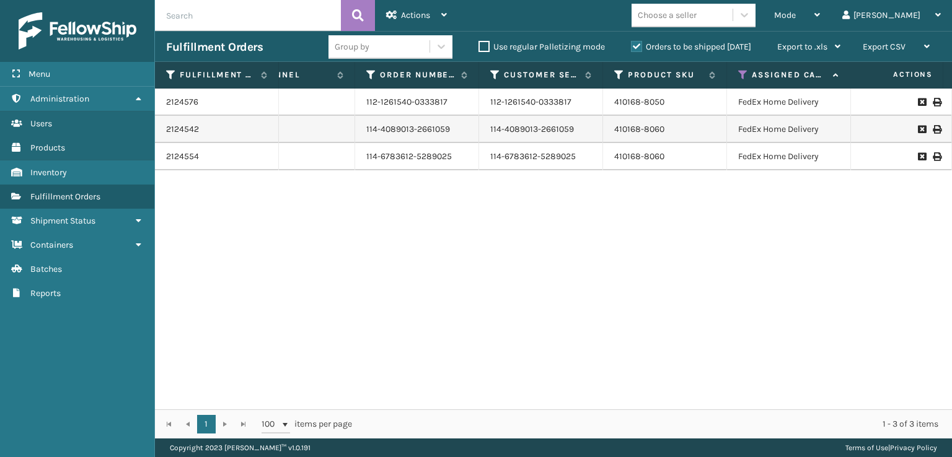
click at [464, 410] on div "1 1 100 items per page 1 - 3 of 3 items" at bounding box center [553, 424] width 797 height 29
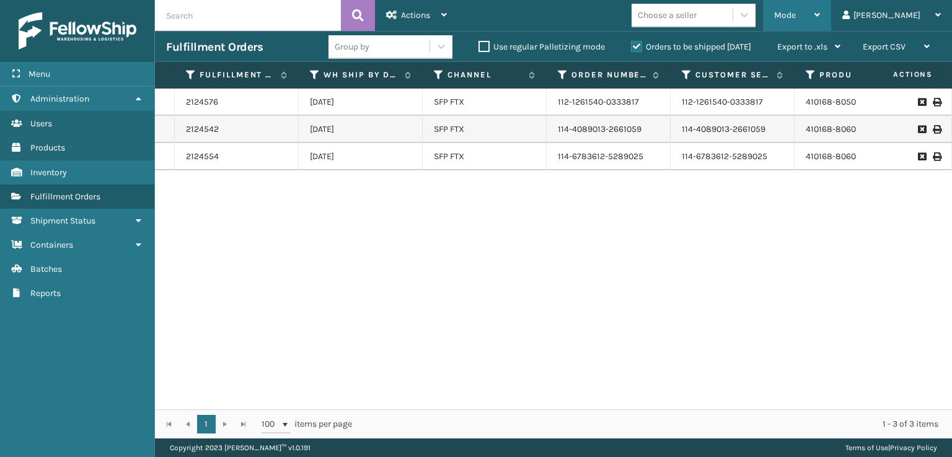
click at [819, 9] on div "Mode Regular Mode Picking Mode Labeling Mode Exit Scan Mode" at bounding box center [797, 15] width 68 height 31
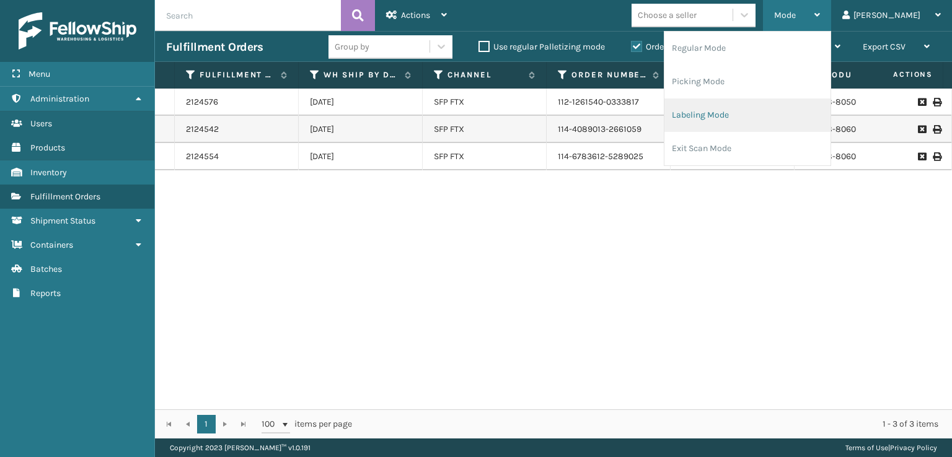
click at [749, 116] on li "Labeling Mode" at bounding box center [747, 115] width 166 height 33
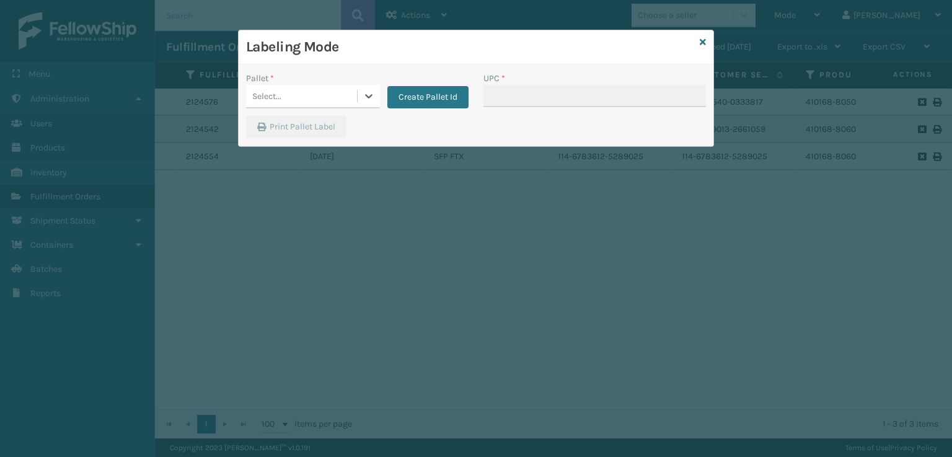
click at [320, 96] on div "Select..." at bounding box center [301, 96] width 111 height 20
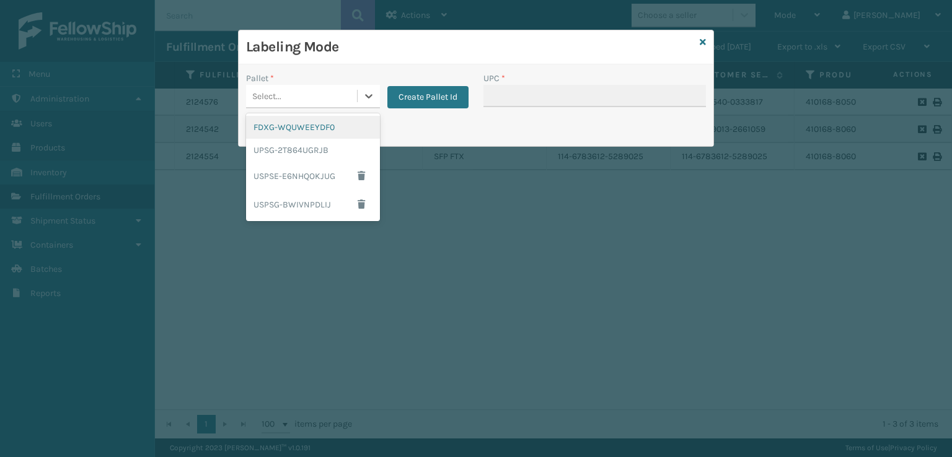
click at [290, 127] on div "FDXG-WQUWEEYDF0" at bounding box center [313, 127] width 134 height 23
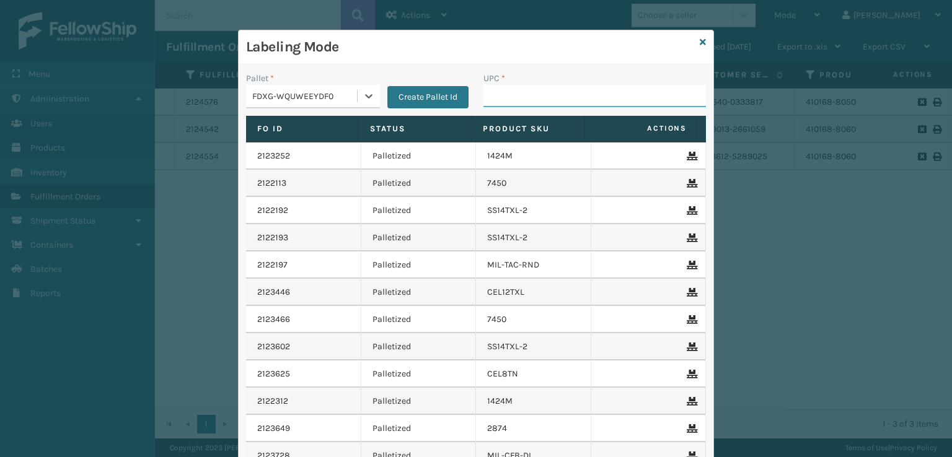
click at [501, 92] on input "UPC *" at bounding box center [594, 96] width 223 height 22
click at [700, 44] on icon at bounding box center [703, 42] width 6 height 9
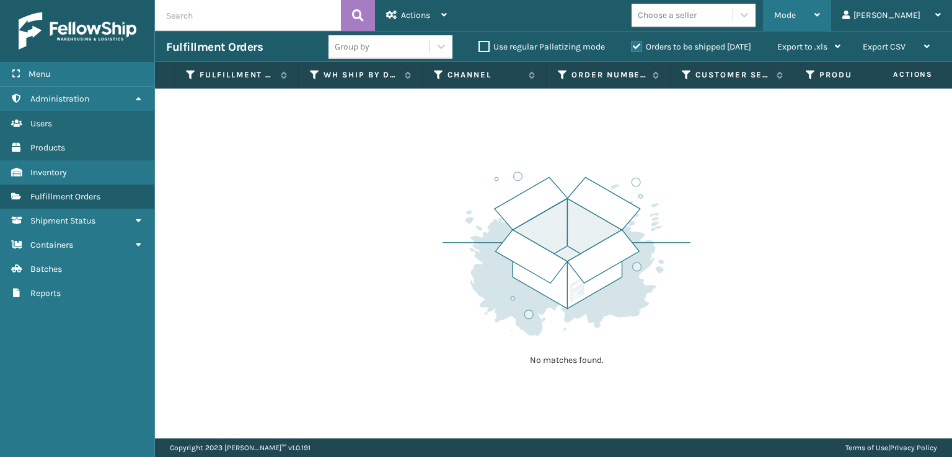
click at [820, 23] on div "Mode" at bounding box center [797, 15] width 46 height 31
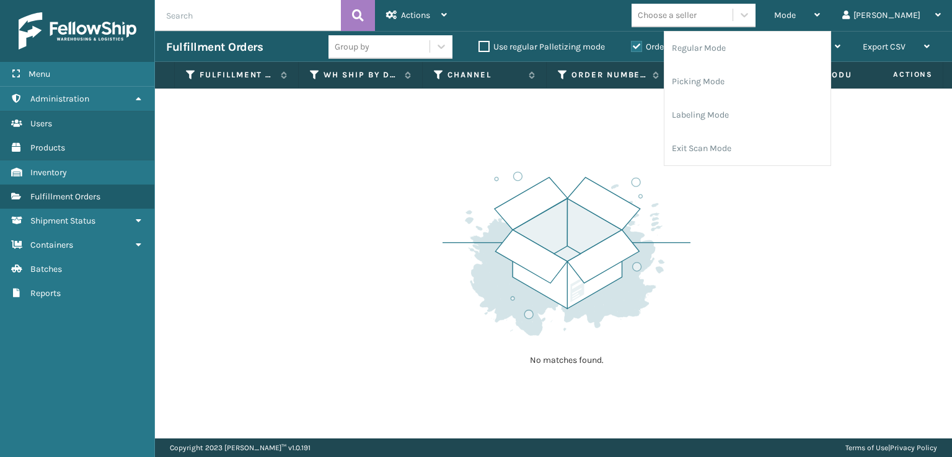
drag, startPoint x: 511, startPoint y: 144, endPoint x: 533, endPoint y: 142, distance: 22.4
click at [514, 145] on div "No matches found." at bounding box center [553, 264] width 797 height 350
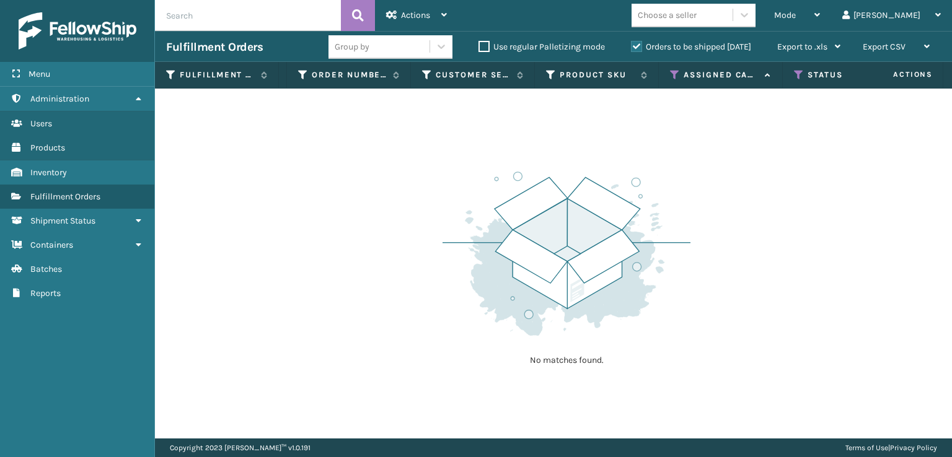
scroll to position [0, 272]
click at [659, 80] on icon at bounding box center [663, 74] width 10 height 11
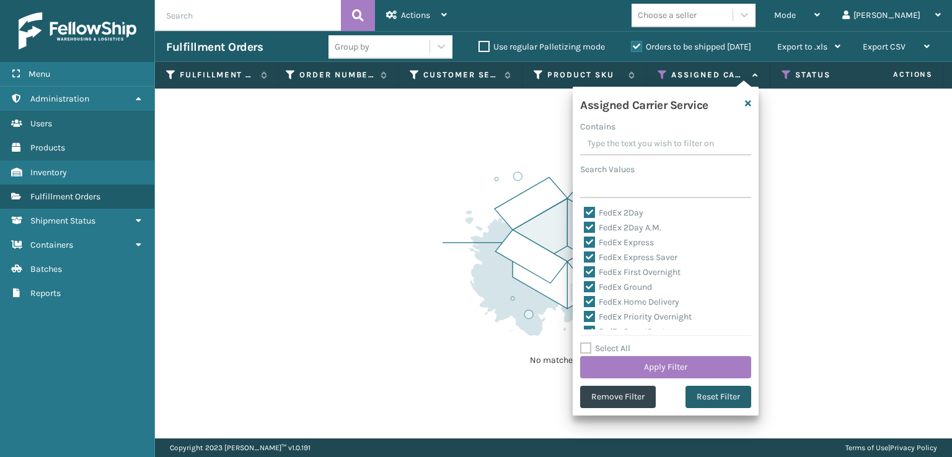
click at [720, 399] on button "Reset Filter" at bounding box center [718, 397] width 66 height 22
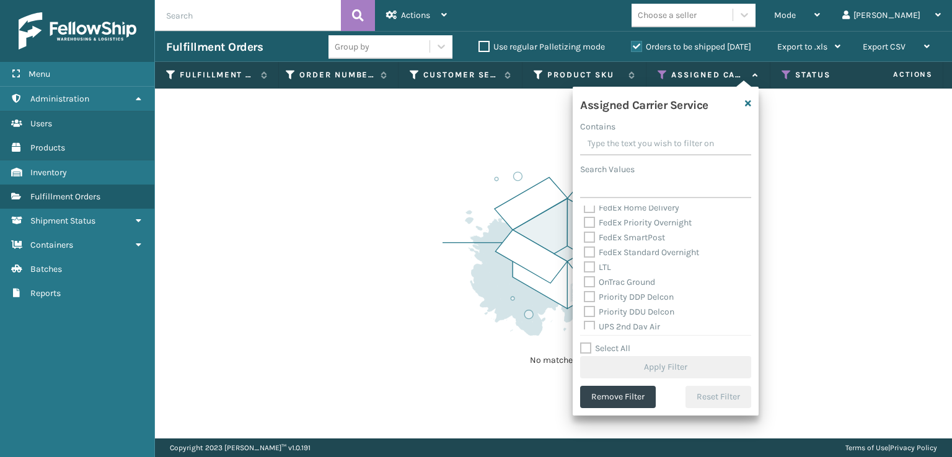
scroll to position [186, 0]
click at [588, 270] on label "UPS 2nd Day Air" at bounding box center [622, 265] width 76 height 11
click at [584, 266] on input "UPS 2nd Day Air" at bounding box center [584, 262] width 1 height 8
checkbox input "true"
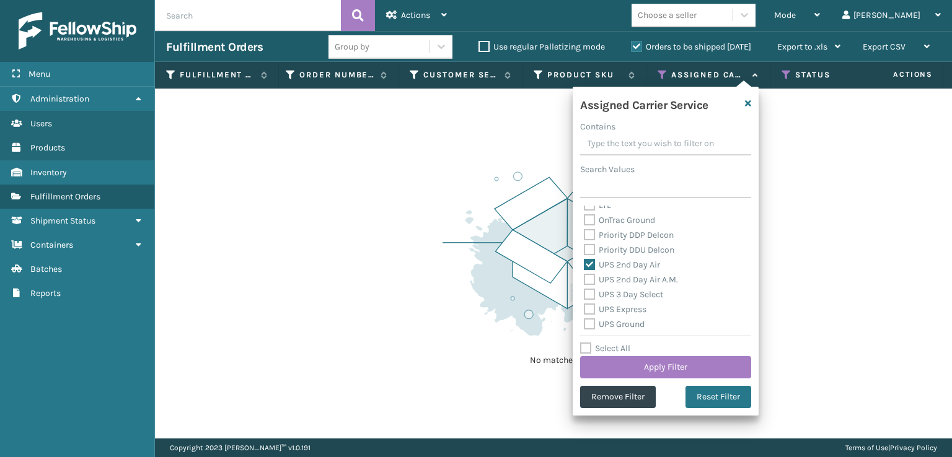
click at [592, 281] on label "UPS 2nd Day Air A.M." at bounding box center [631, 280] width 94 height 11
click at [584, 281] on input "UPS 2nd Day Air A.M." at bounding box center [584, 277] width 1 height 8
checkbox input "true"
click at [596, 302] on div "UPS Express" at bounding box center [666, 309] width 164 height 15
click at [586, 294] on label "UPS 3 Day Select" at bounding box center [623, 294] width 79 height 11
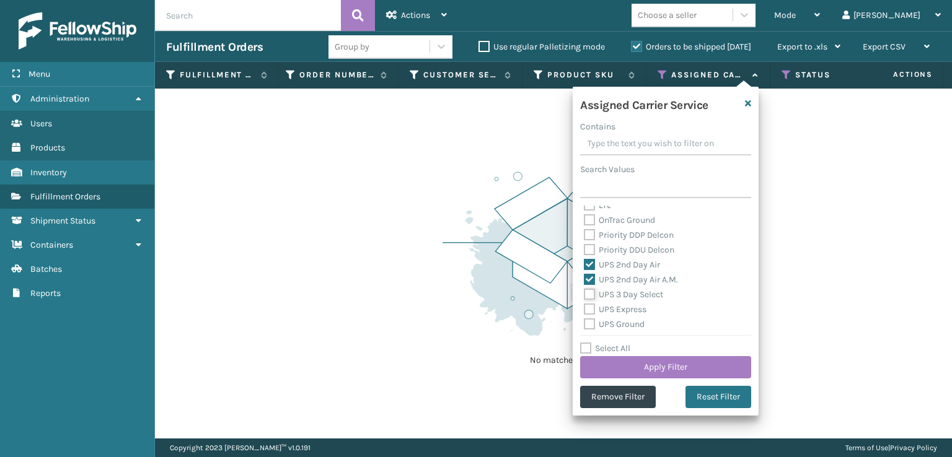
click at [584, 294] on input "UPS 3 Day Select" at bounding box center [584, 292] width 1 height 8
checkbox input "true"
click at [591, 311] on label "UPS Express" at bounding box center [615, 309] width 63 height 11
click at [584, 311] on input "UPS Express" at bounding box center [584, 306] width 1 height 8
checkbox input "true"
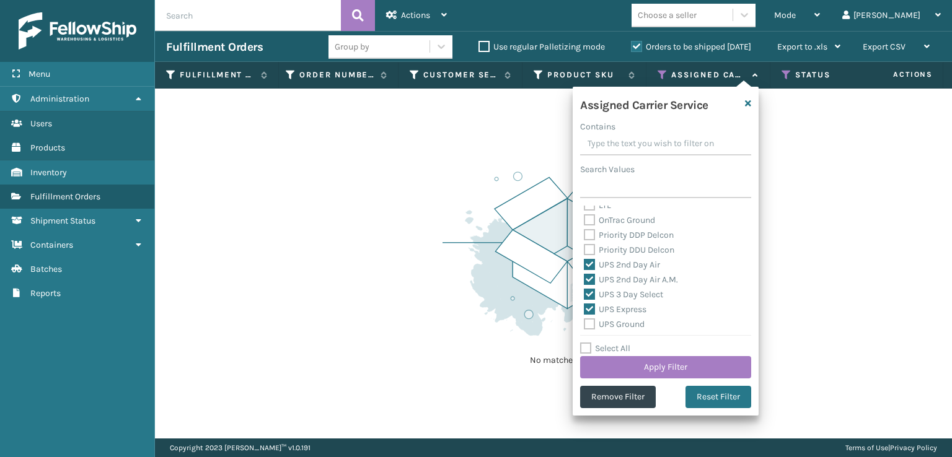
drag, startPoint x: 590, startPoint y: 325, endPoint x: 603, endPoint y: 345, distance: 24.2
click at [590, 325] on label "UPS Ground" at bounding box center [614, 324] width 61 height 11
click at [584, 325] on input "UPS Ground" at bounding box center [584, 321] width 1 height 8
checkbox input "true"
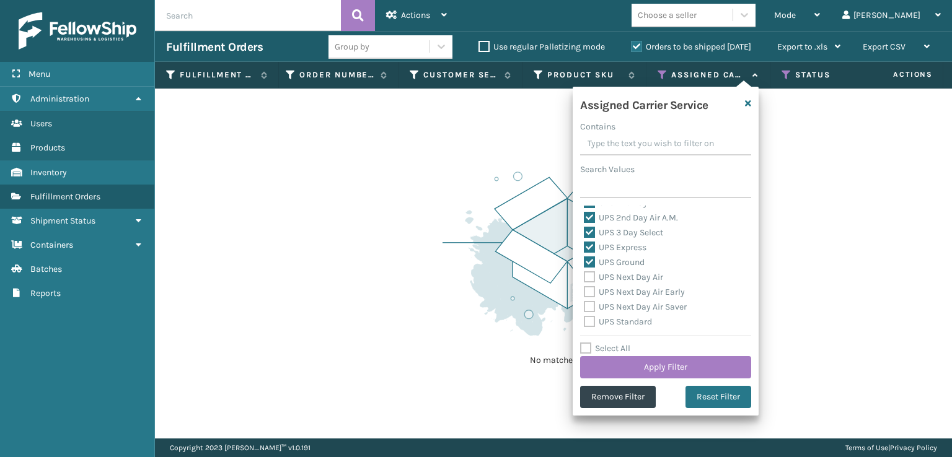
click at [584, 282] on label "UPS Next Day Air" at bounding box center [623, 277] width 79 height 11
click at [584, 278] on input "UPS Next Day Air" at bounding box center [584, 274] width 1 height 8
checkbox input "true"
click at [591, 300] on div "UPS Next Day Air Saver" at bounding box center [666, 307] width 164 height 15
click at [587, 293] on label "UPS Next Day Air Early" at bounding box center [634, 292] width 101 height 11
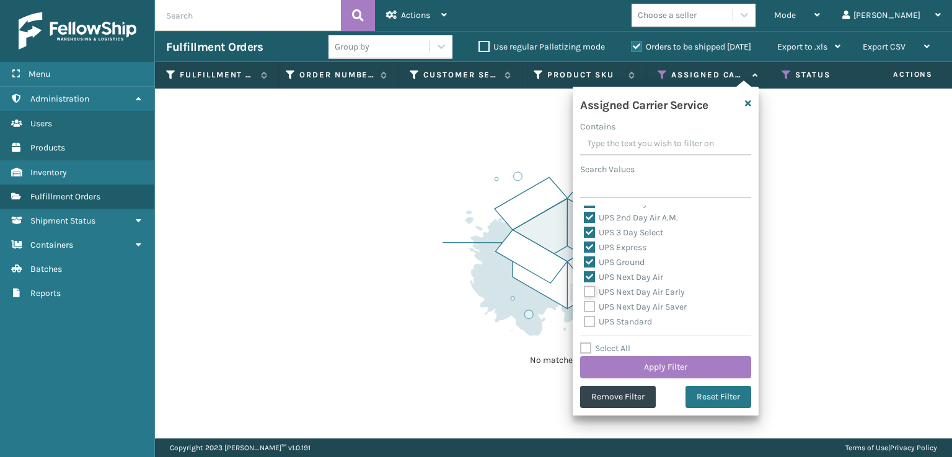
click at [584, 293] on input "UPS Next Day Air Early" at bounding box center [584, 289] width 1 height 8
checkbox input "true"
drag, startPoint x: 589, startPoint y: 311, endPoint x: 595, endPoint y: 319, distance: 10.7
click at [589, 311] on label "UPS Next Day Air Saver" at bounding box center [635, 307] width 103 height 11
click at [584, 308] on input "UPS Next Day Air Saver" at bounding box center [584, 304] width 1 height 8
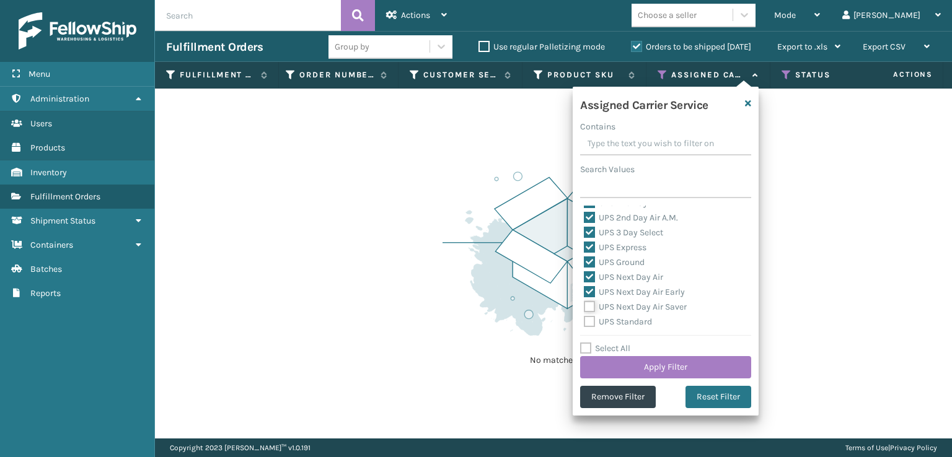
checkbox input "true"
click at [592, 327] on label "UPS Standard" at bounding box center [618, 322] width 68 height 11
click at [584, 323] on input "UPS Standard" at bounding box center [584, 319] width 1 height 8
checkbox input "true"
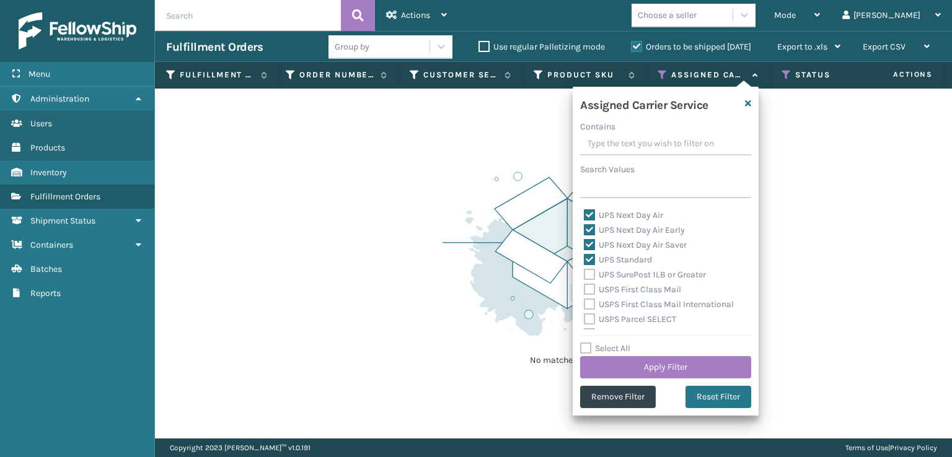
click at [591, 279] on label "UPS SurePost 1LB or Greater" at bounding box center [645, 275] width 122 height 11
click at [584, 276] on input "UPS SurePost 1LB or Greater" at bounding box center [584, 272] width 1 height 8
checkbox input "true"
click at [600, 361] on button "Apply Filter" at bounding box center [665, 367] width 171 height 22
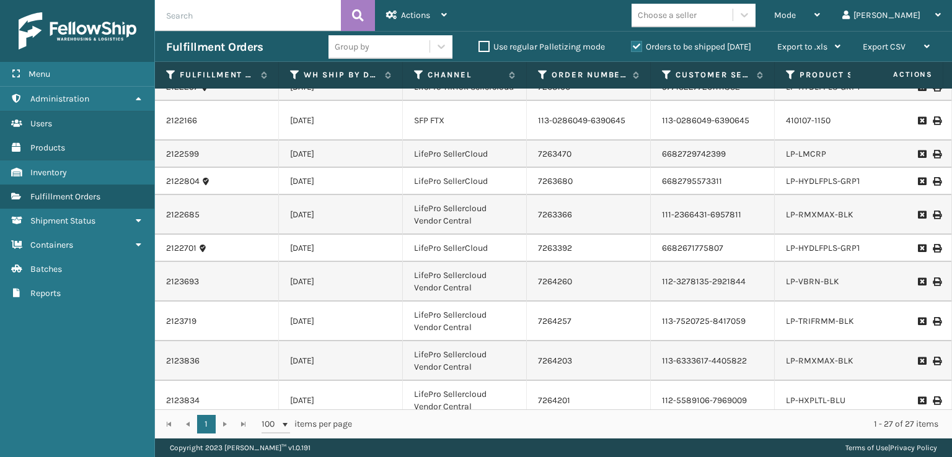
scroll to position [0, 94]
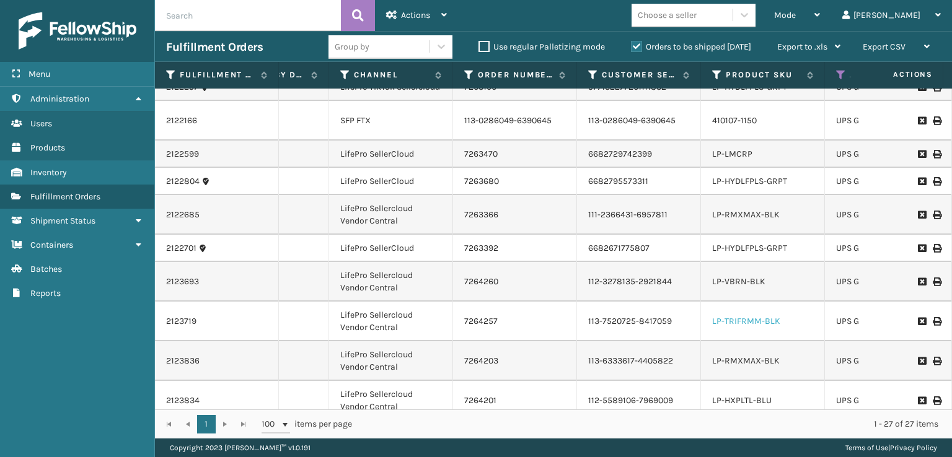
click at [739, 316] on link "LP-TRIFRMM-BLK" at bounding box center [746, 321] width 68 height 11
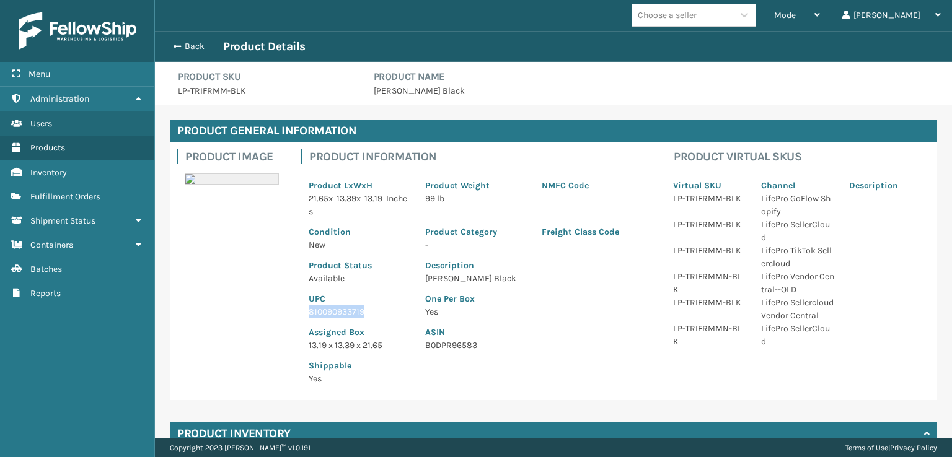
drag, startPoint x: 367, startPoint y: 311, endPoint x: 294, endPoint y: 311, distance: 73.1
click at [294, 311] on div "Product Information Product LxWxH 21.65 x 13.39 x 13.19 Inches Product Weight 9…" at bounding box center [476, 271] width 364 height 258
copy p "810090933719"
click at [173, 41] on button "Back" at bounding box center [194, 46] width 57 height 11
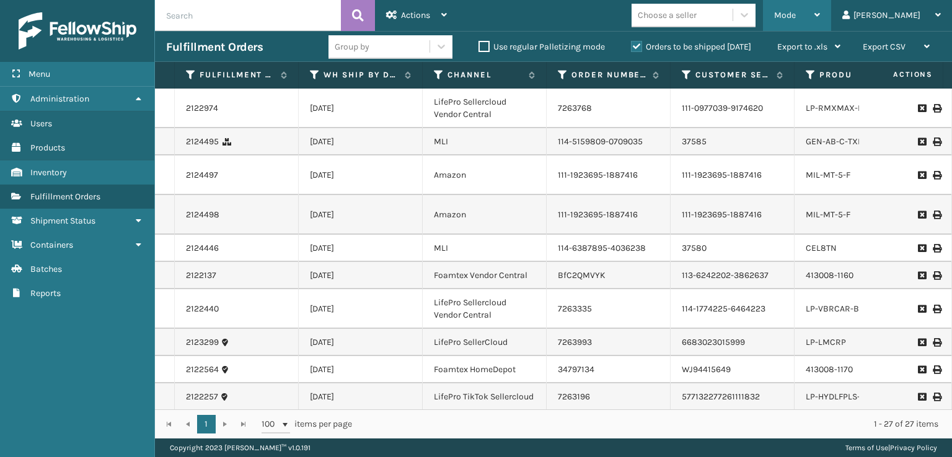
click at [820, 18] on div "Mode" at bounding box center [797, 15] width 46 height 31
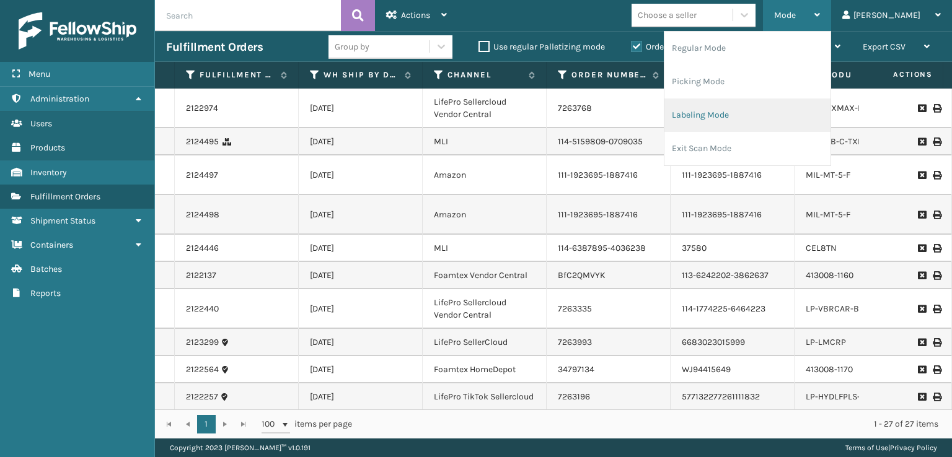
click at [774, 115] on li "Labeling Mode" at bounding box center [747, 115] width 166 height 33
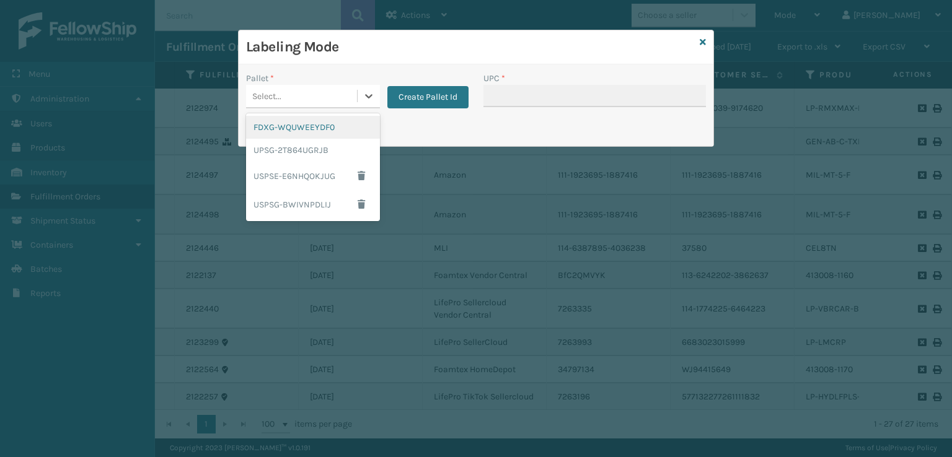
click at [277, 105] on div "Select..." at bounding box center [301, 96] width 111 height 20
click at [275, 149] on div "UPSG-2T864UGRJB" at bounding box center [313, 150] width 134 height 23
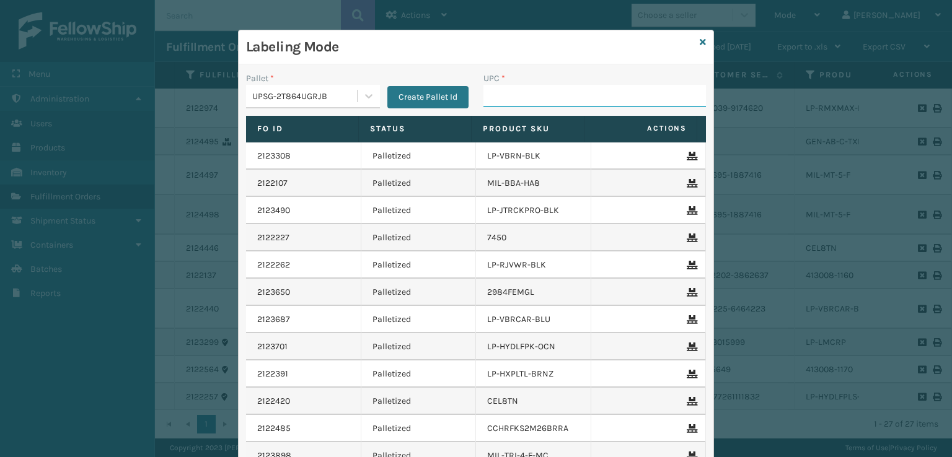
click at [521, 98] on input "UPC *" at bounding box center [594, 96] width 223 height 22
paste input "810090933719"
type input "810090933719"
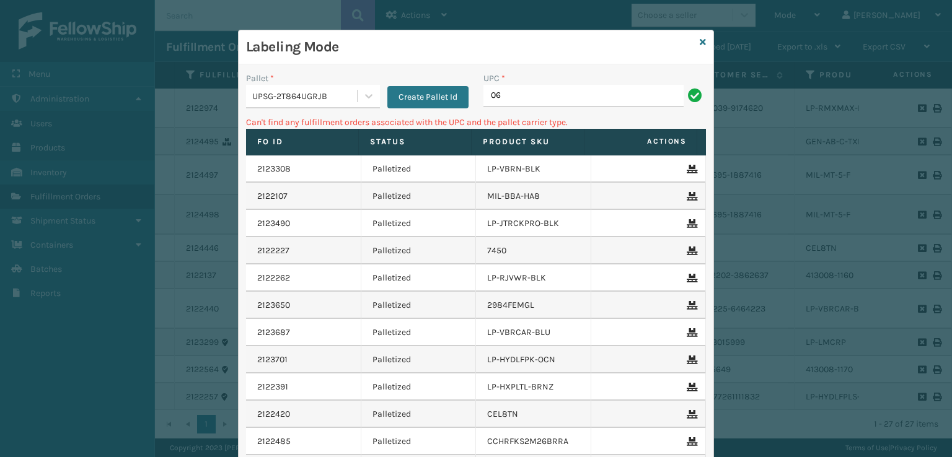
type input "0"
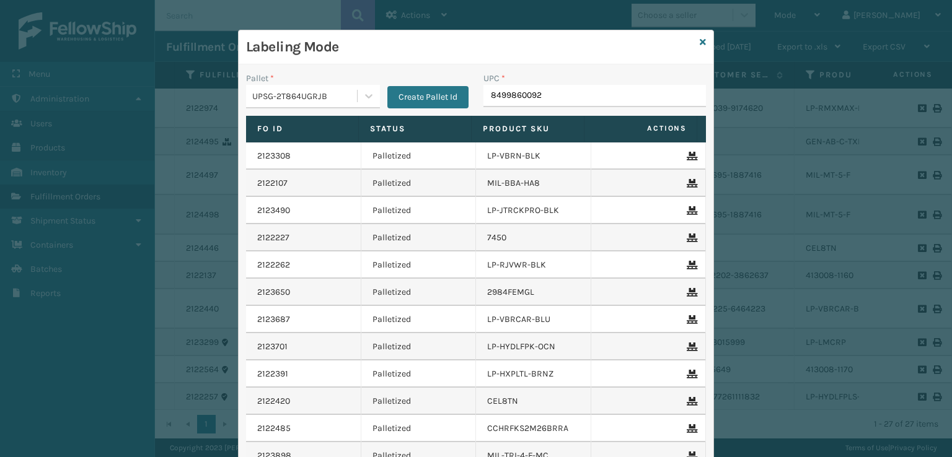
type input "84998600929"
type input "LP-RMX"
click at [700, 40] on icon at bounding box center [703, 42] width 6 height 9
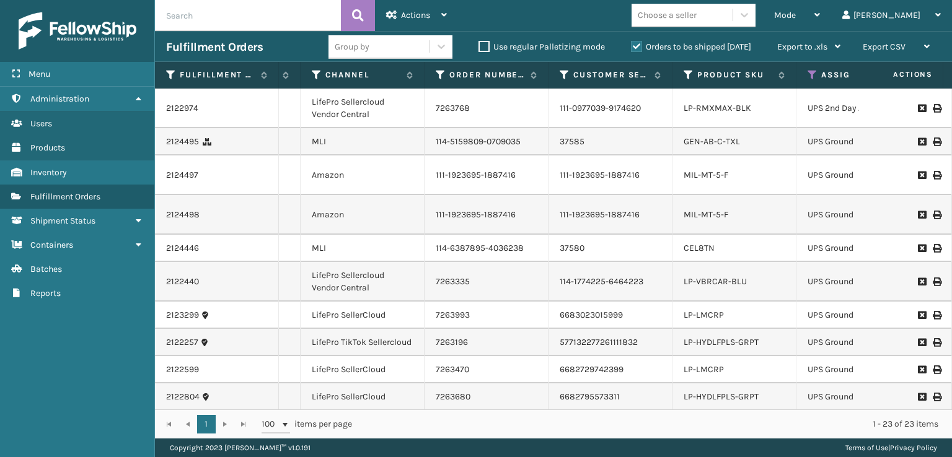
scroll to position [0, 124]
click at [709, 112] on link "LP-RMXMAX-BLK" at bounding box center [716, 108] width 68 height 11
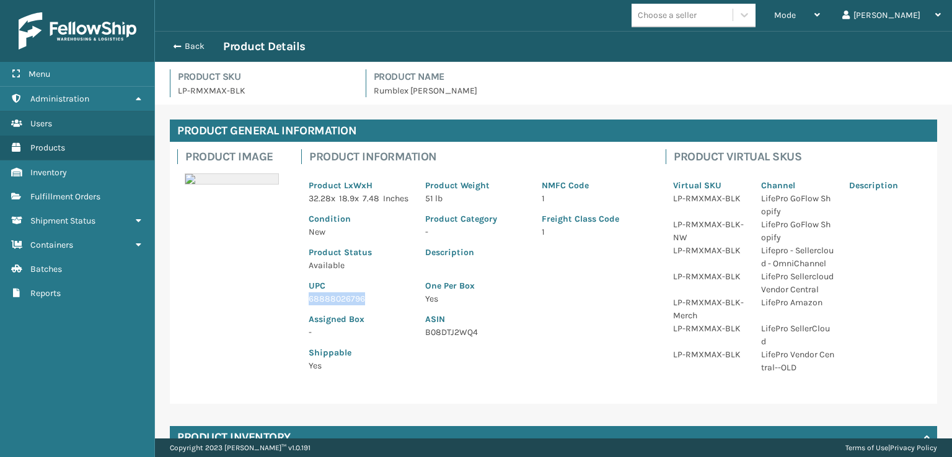
drag, startPoint x: 379, startPoint y: 314, endPoint x: 302, endPoint y: 312, distance: 76.9
click at [302, 306] on div "UPC 68888026796" at bounding box center [359, 288] width 117 height 33
copy p "68888026796"
click at [174, 42] on span "button" at bounding box center [175, 46] width 7 height 9
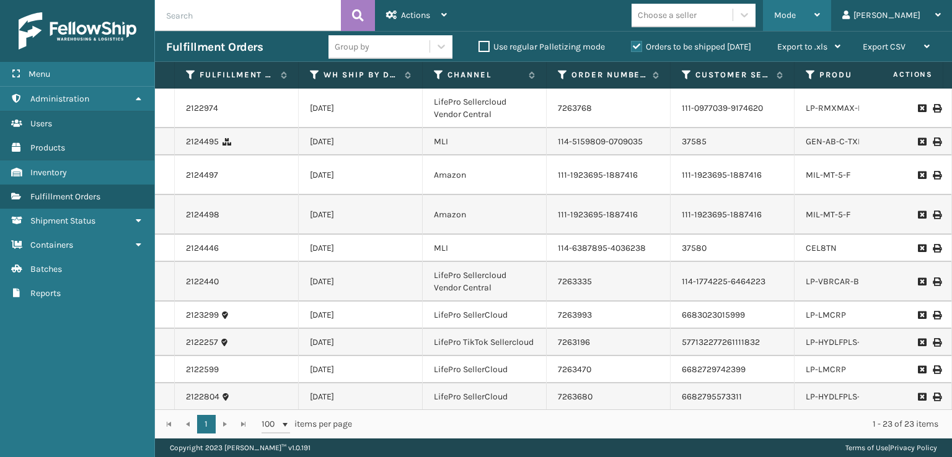
click at [820, 13] on div "Mode" at bounding box center [797, 15] width 46 height 31
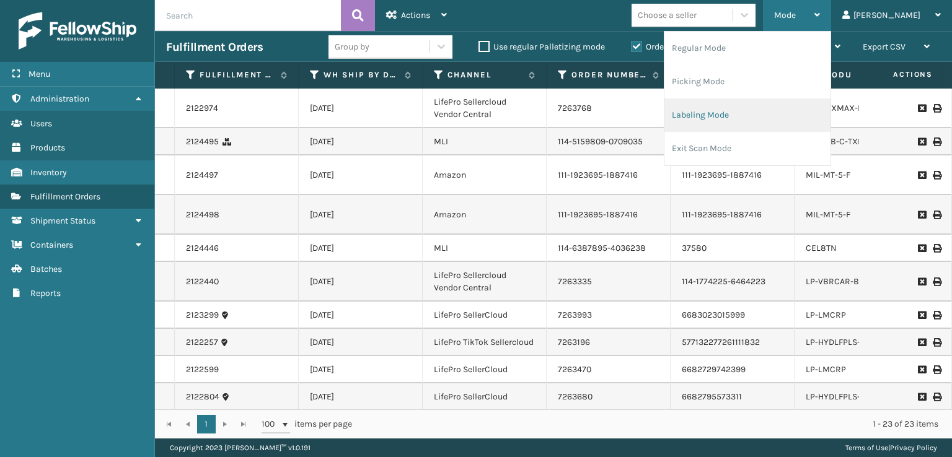
click at [737, 113] on li "Labeling Mode" at bounding box center [747, 115] width 166 height 33
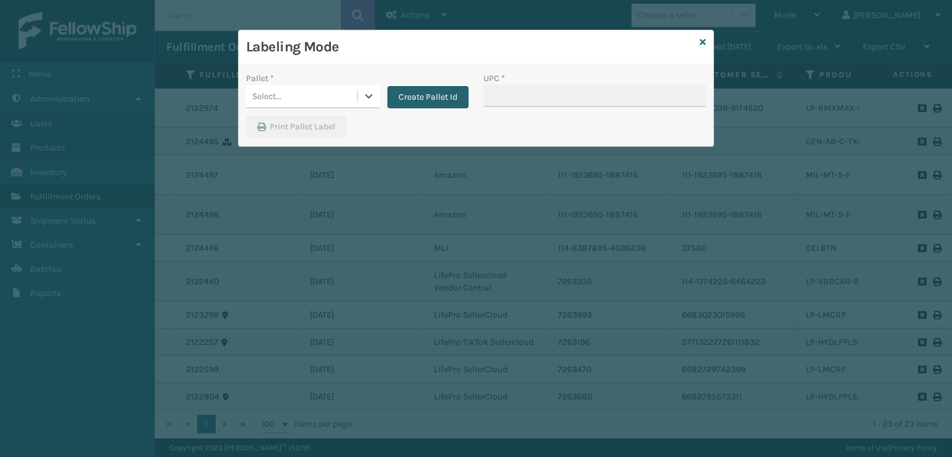
click at [421, 96] on button "Create Pallet Id" at bounding box center [427, 97] width 81 height 22
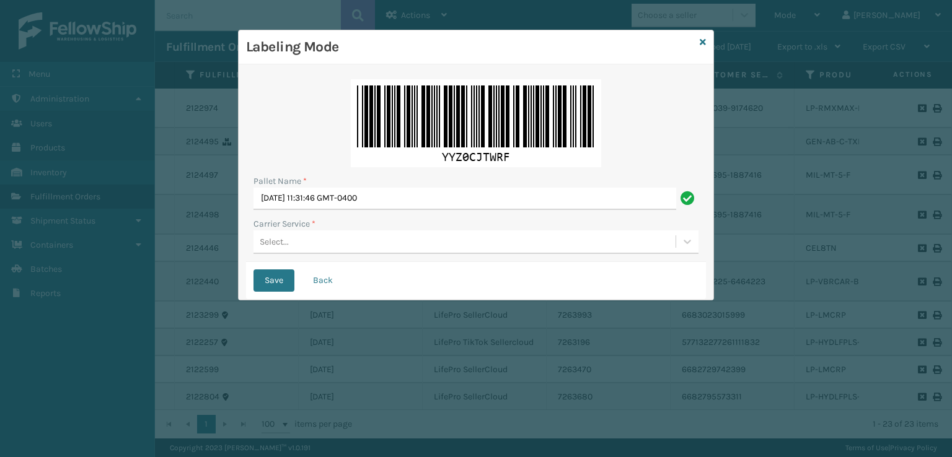
click at [270, 248] on div "Select..." at bounding box center [274, 242] width 29 height 13
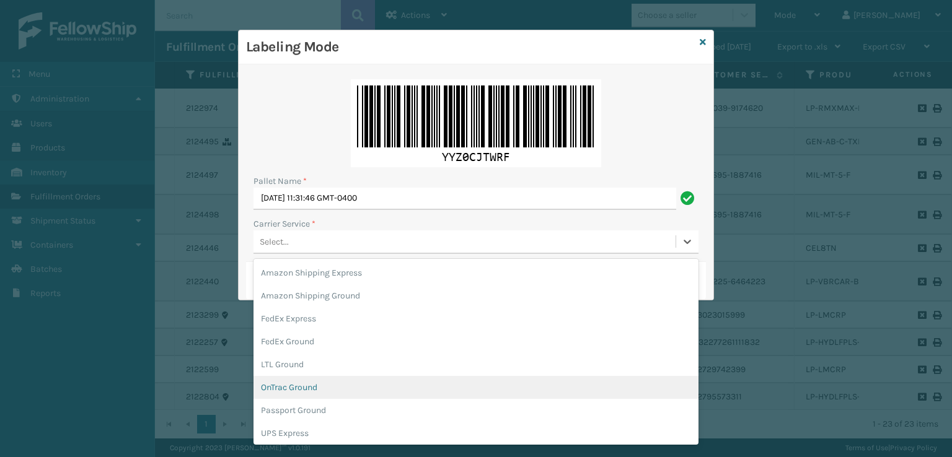
scroll to position [62, 0]
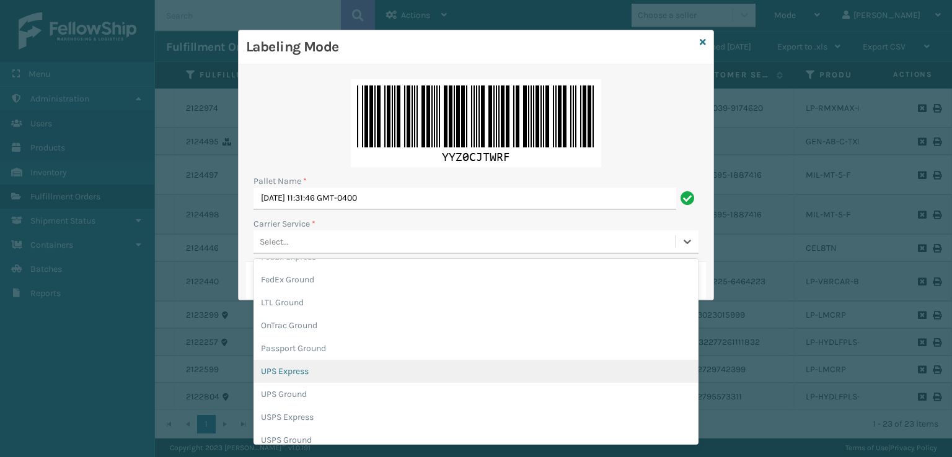
click at [296, 376] on div "UPS Express" at bounding box center [475, 371] width 445 height 23
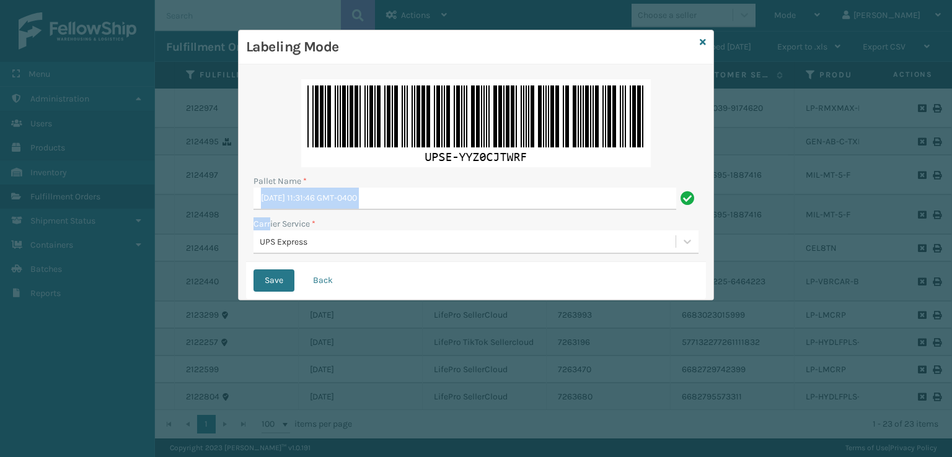
drag, startPoint x: 413, startPoint y: 190, endPoint x: 270, endPoint y: 226, distance: 147.6
click at [270, 226] on div "Pallet Name * [DATE] 11:31:46 GMT-0400 Carrier Service * UPS Express" at bounding box center [476, 167] width 460 height 190
click at [272, 204] on input "[DATE] 11:31:46 GMT-0400" at bounding box center [464, 199] width 423 height 22
drag, startPoint x: 405, startPoint y: 199, endPoint x: 227, endPoint y: 222, distance: 179.4
click at [227, 222] on div "Labeling Mode Pallet Name * [DATE] 11:31:46 GMT-0400 Carrier Service * UPS Expr…" at bounding box center [476, 228] width 952 height 457
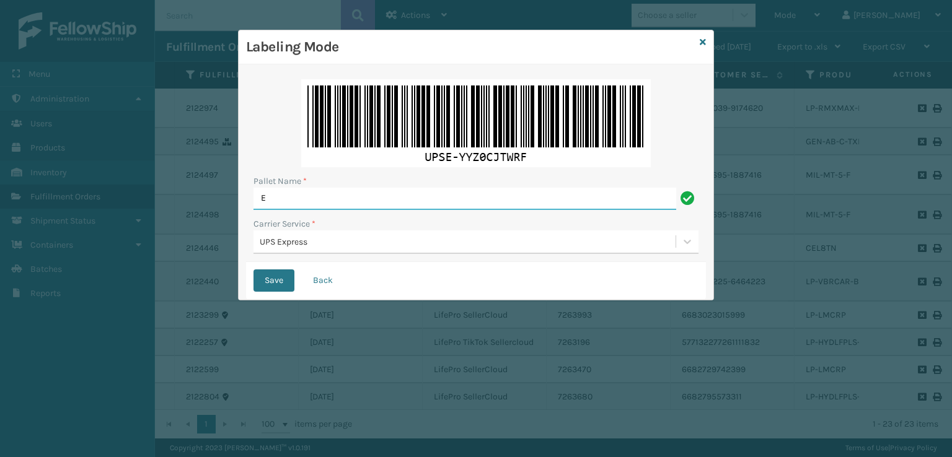
type input "EXPRESS"
click at [268, 273] on button "Save" at bounding box center [273, 281] width 41 height 22
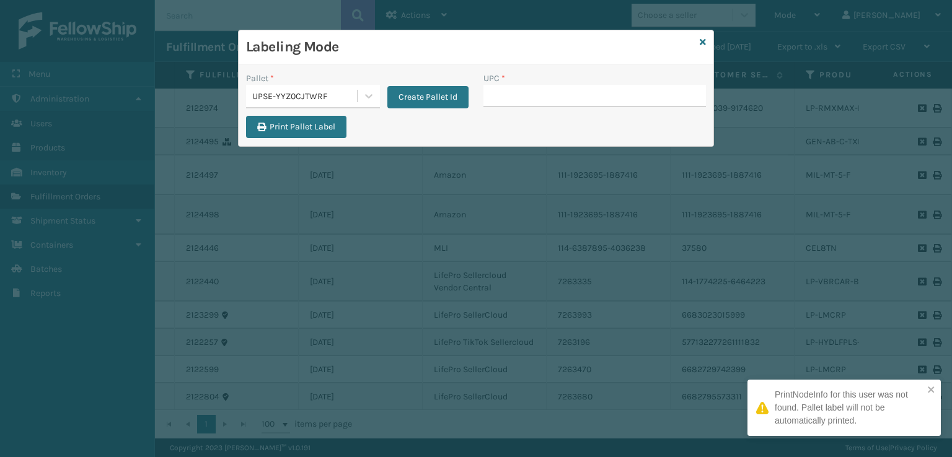
click at [496, 99] on input "UPC *" at bounding box center [594, 96] width 223 height 22
type input "68888026796"
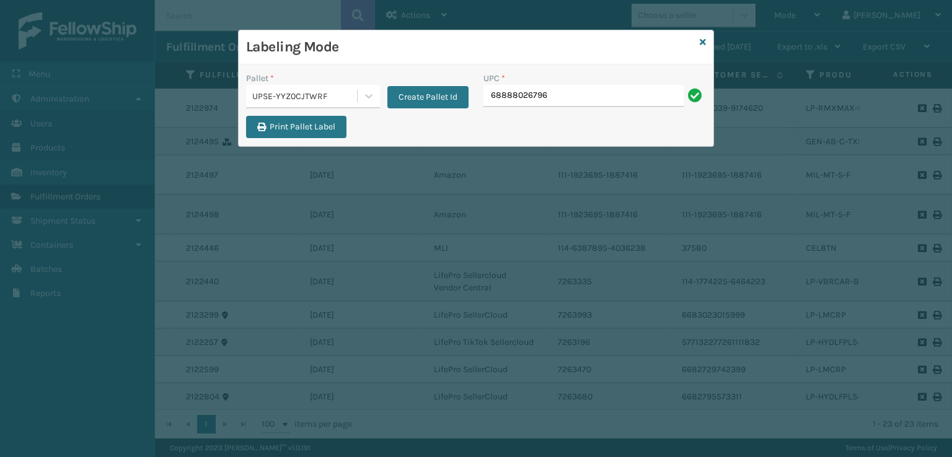
type input "68888026796"
click at [337, 90] on div "UPSE-YYZ0CJTWRF" at bounding box center [305, 96] width 106 height 13
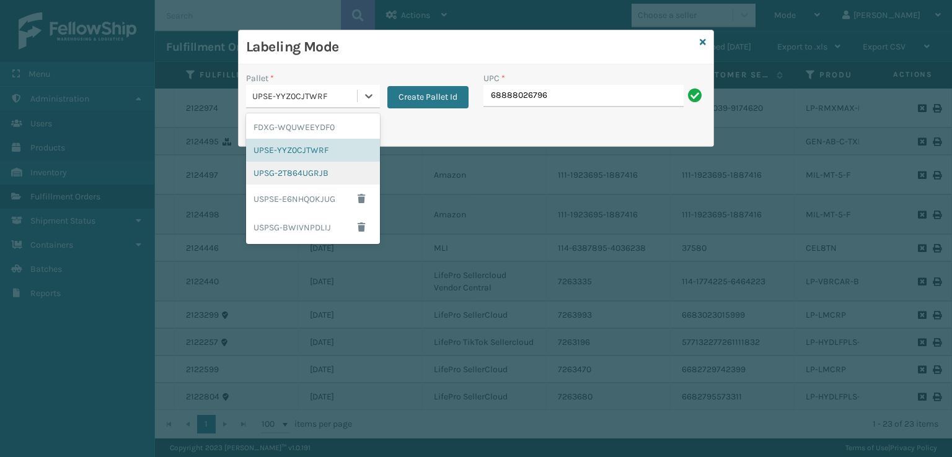
click at [286, 173] on div "UPSG-2T864UGRJB" at bounding box center [313, 173] width 134 height 23
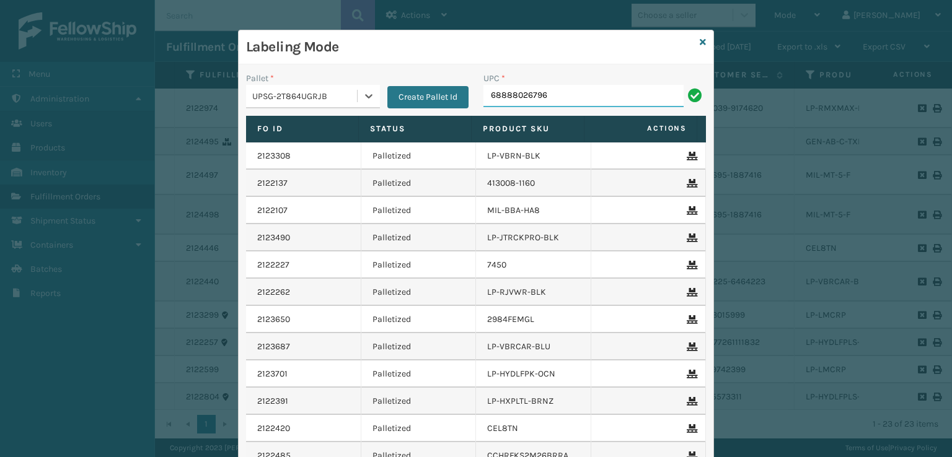
click at [565, 92] on input "68888026796" at bounding box center [583, 96] width 200 height 22
type input "68888026796"
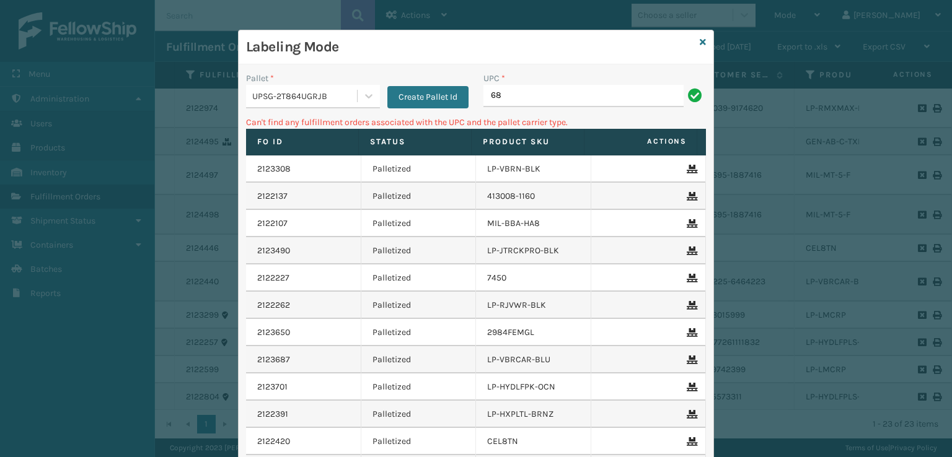
type input "6"
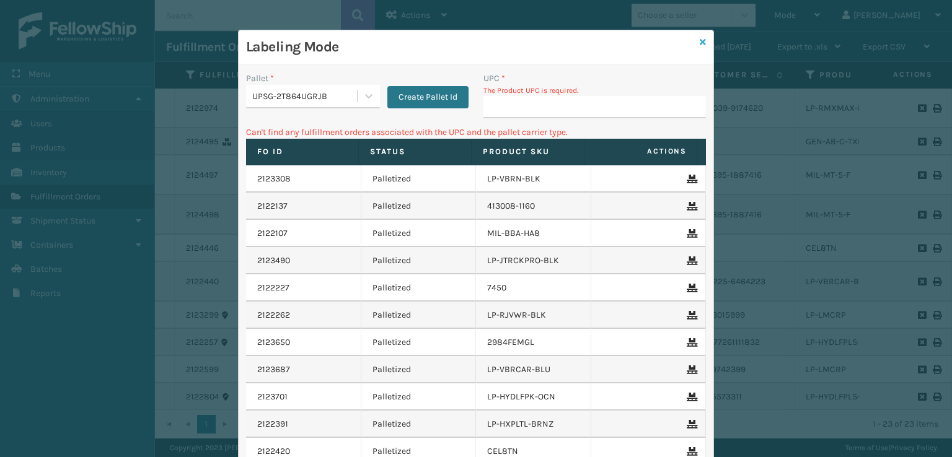
click at [700, 38] on icon at bounding box center [703, 42] width 6 height 9
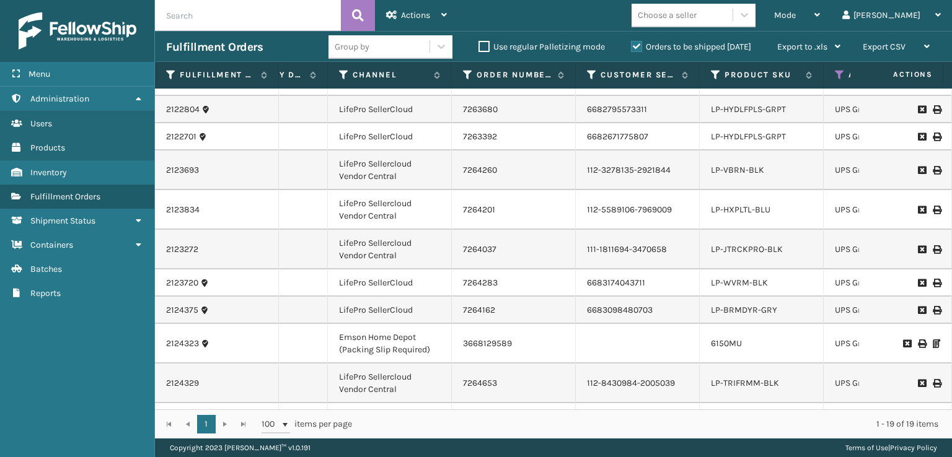
scroll to position [305, 95]
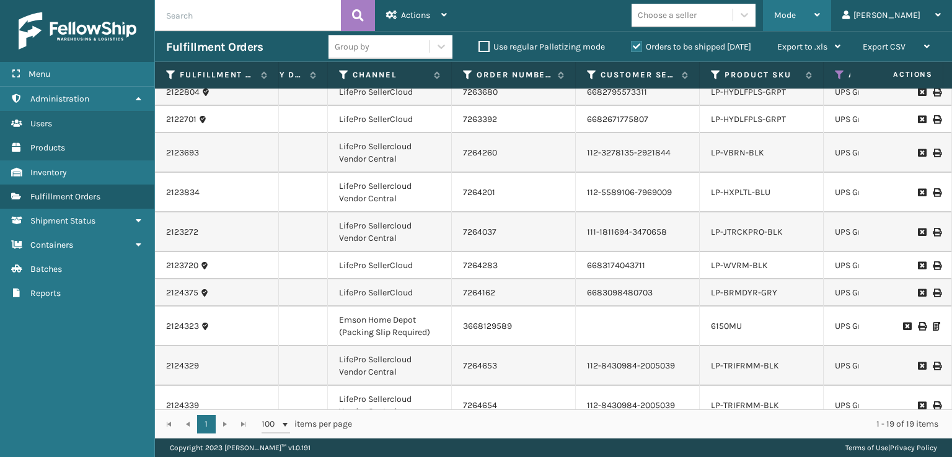
click at [796, 14] on span "Mode" at bounding box center [785, 15] width 22 height 11
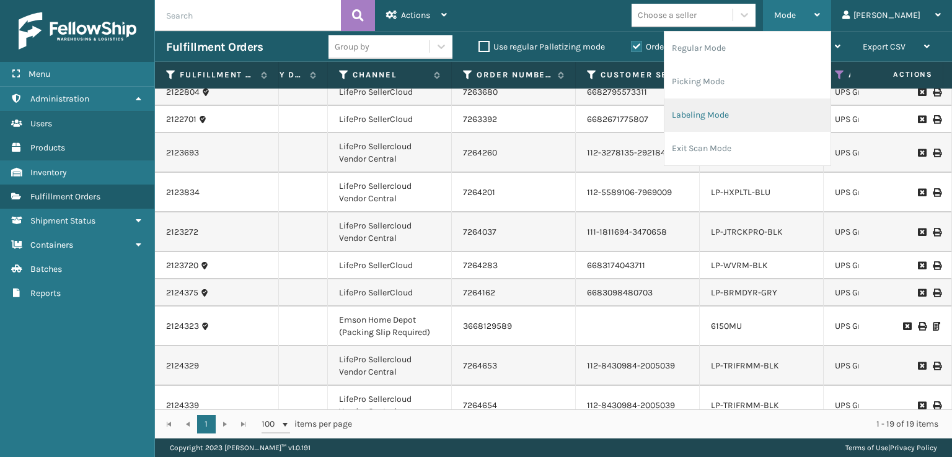
click at [736, 118] on li "Labeling Mode" at bounding box center [747, 115] width 166 height 33
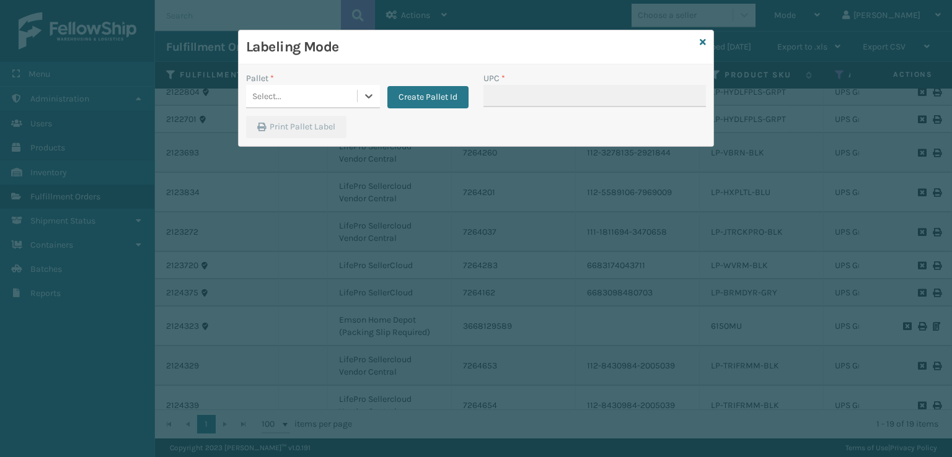
click at [318, 91] on div "Select..." at bounding box center [301, 96] width 111 height 20
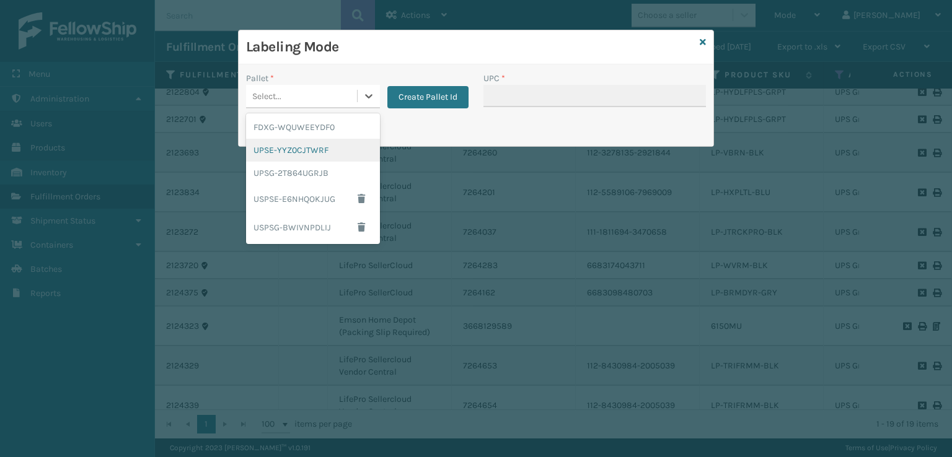
click at [301, 152] on div "UPSE-YYZ0CJTWRF" at bounding box center [313, 150] width 134 height 23
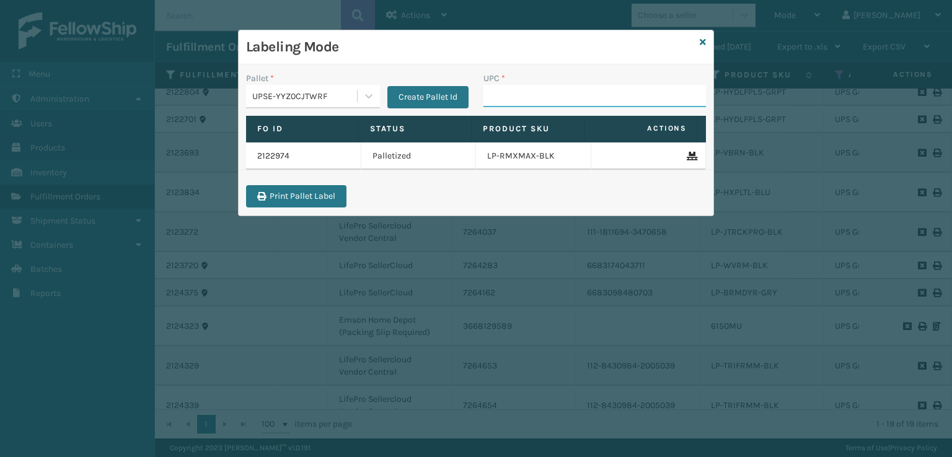
click at [528, 99] on input "UPC *" at bounding box center [594, 96] width 223 height 22
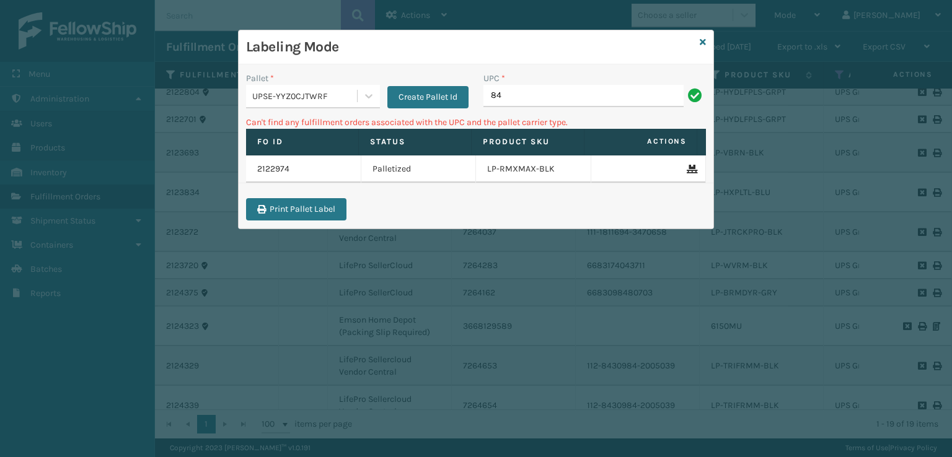
type input "8"
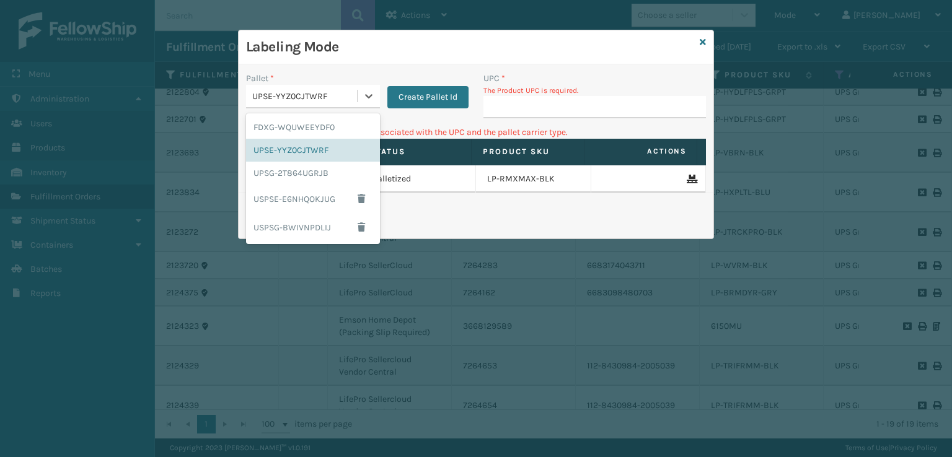
click at [336, 95] on div "UPSE-YYZ0CJTWRF" at bounding box center [305, 96] width 106 height 13
click at [276, 175] on div "UPSG-2T864UGRJB" at bounding box center [313, 173] width 134 height 23
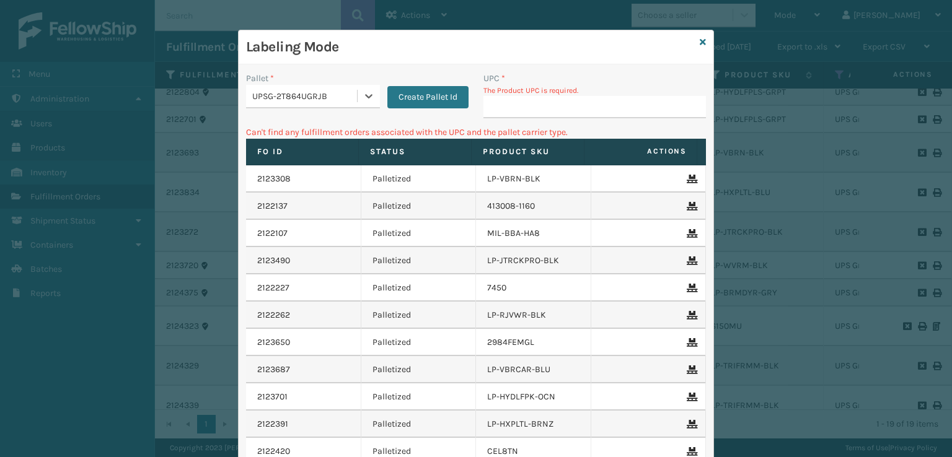
type input "840985125363"
click at [496, 102] on input "UPC *" at bounding box center [594, 107] width 223 height 22
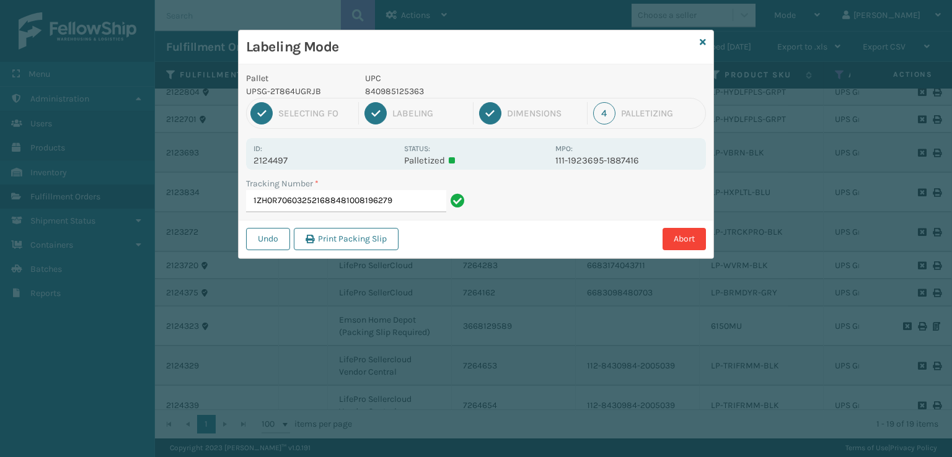
type input "1ZH0R7060325216884810081962797"
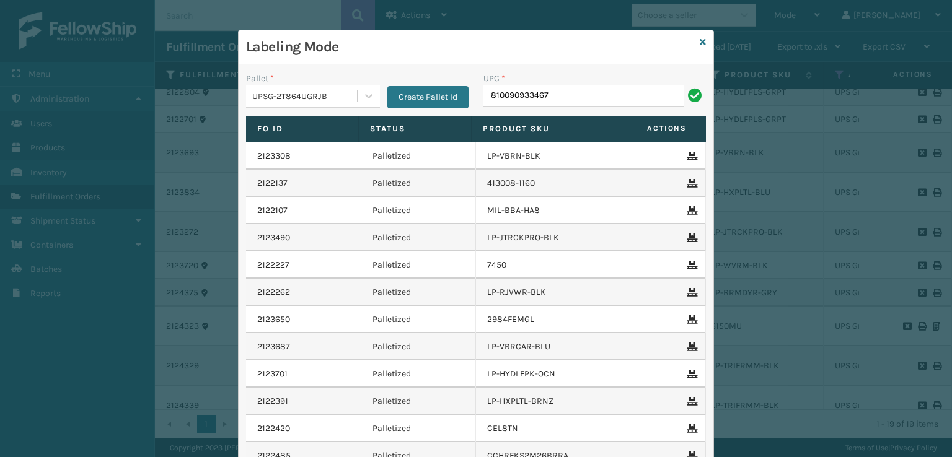
type input "810090933467"
click at [700, 43] on icon at bounding box center [703, 42] width 6 height 9
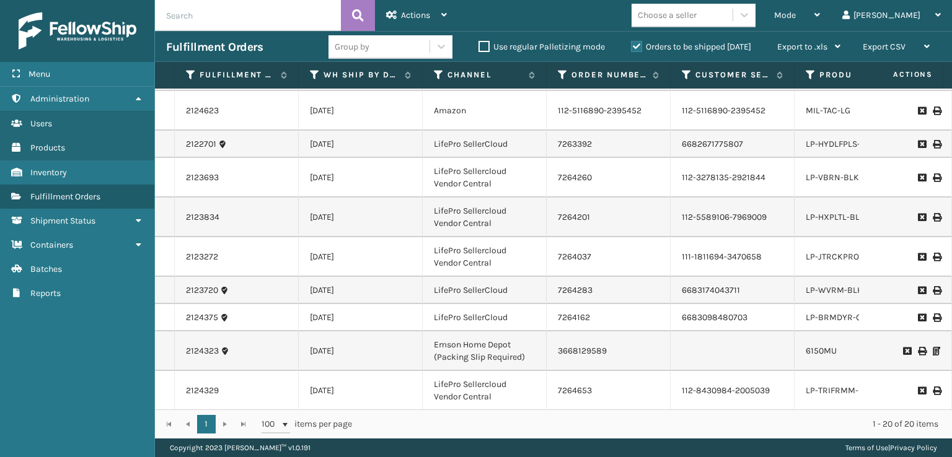
scroll to position [345, 0]
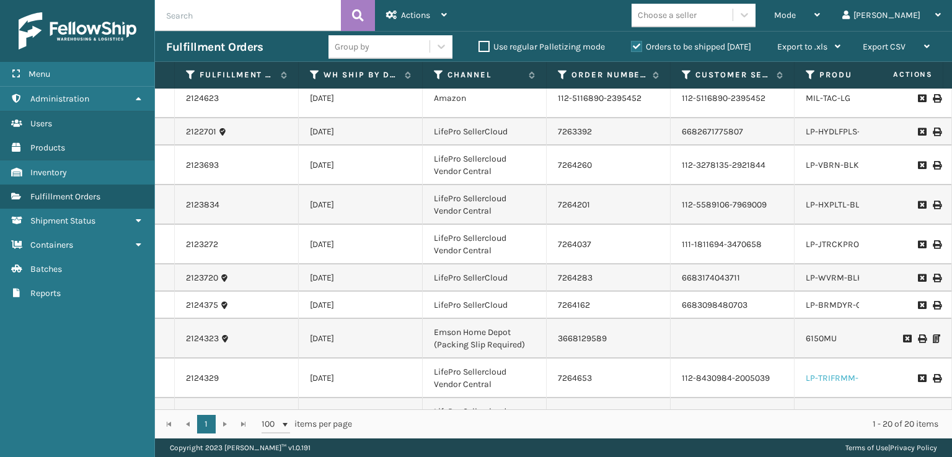
click at [812, 373] on link "LP-TRIFRMM-BLK" at bounding box center [840, 378] width 68 height 11
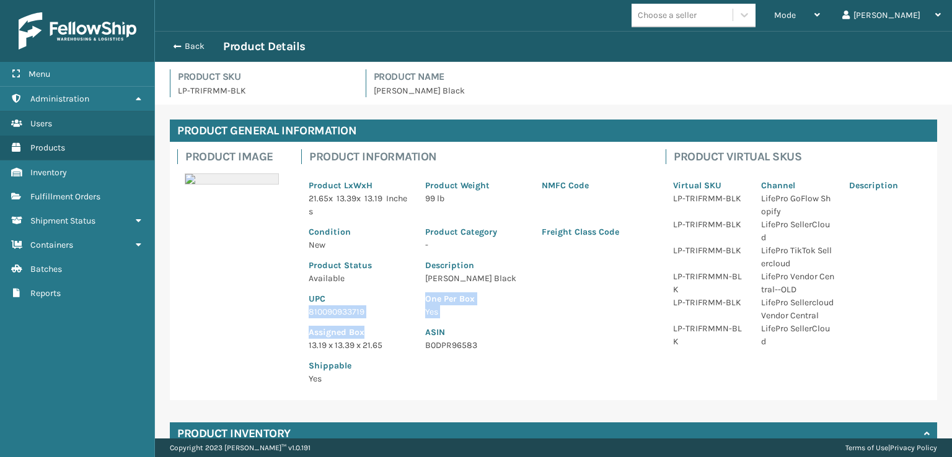
drag, startPoint x: 372, startPoint y: 319, endPoint x: 310, endPoint y: 317, distance: 62.0
click at [310, 317] on div "Product LxWxH 21.65 x 13.39 x 13.19 Inches Product Weight 99 lb NMFC Code Condi…" at bounding box center [476, 278] width 350 height 229
drag, startPoint x: 374, startPoint y: 272, endPoint x: 370, endPoint y: 283, distance: 12.0
click at [374, 273] on p "Available" at bounding box center [360, 278] width 102 height 13
drag, startPoint x: 375, startPoint y: 314, endPoint x: 301, endPoint y: 312, distance: 74.4
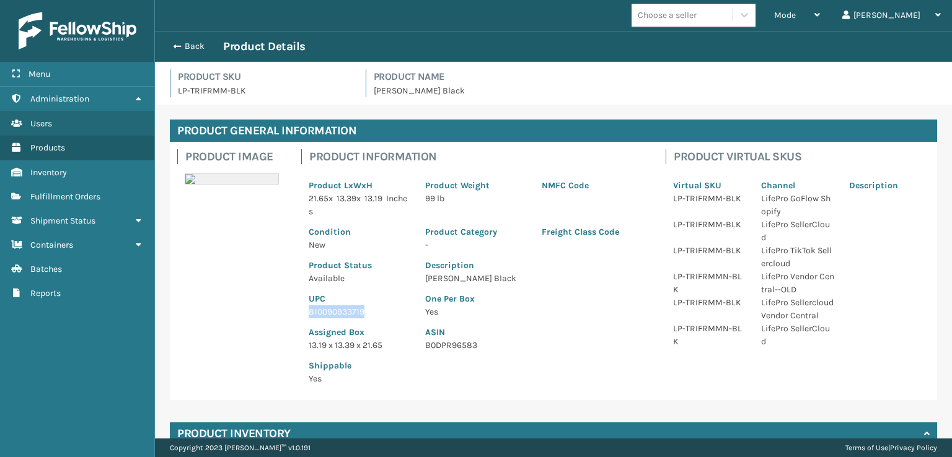
click at [300, 313] on div "Product Information Product LxWxH 21.65 x 13.39 x 13.19 Inches Product Weight 9…" at bounding box center [476, 271] width 364 height 258
click at [184, 42] on button "Back" at bounding box center [194, 46] width 57 height 11
click at [179, 43] on button "Back" at bounding box center [194, 46] width 57 height 11
click at [177, 44] on span "button" at bounding box center [175, 46] width 7 height 9
click at [170, 44] on button "Back" at bounding box center [194, 46] width 57 height 11
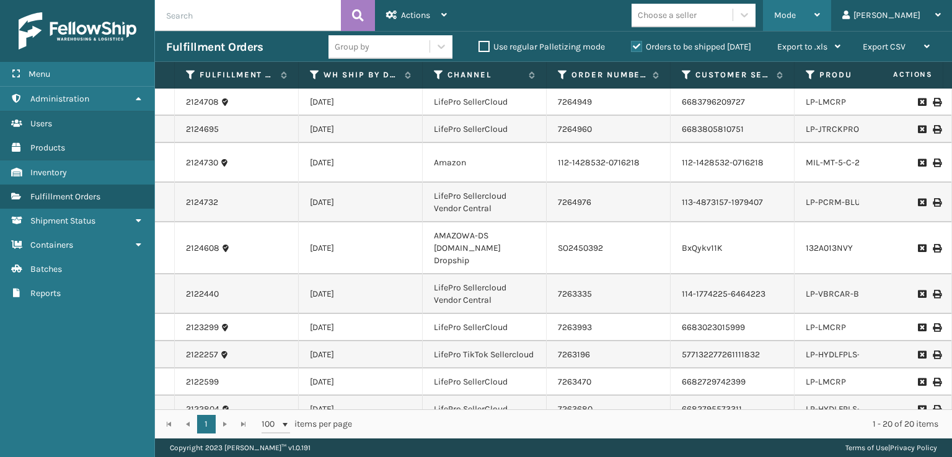
drag, startPoint x: 835, startPoint y: 17, endPoint x: 807, endPoint y: 39, distance: 35.8
click at [796, 17] on span "Mode" at bounding box center [785, 15] width 22 height 11
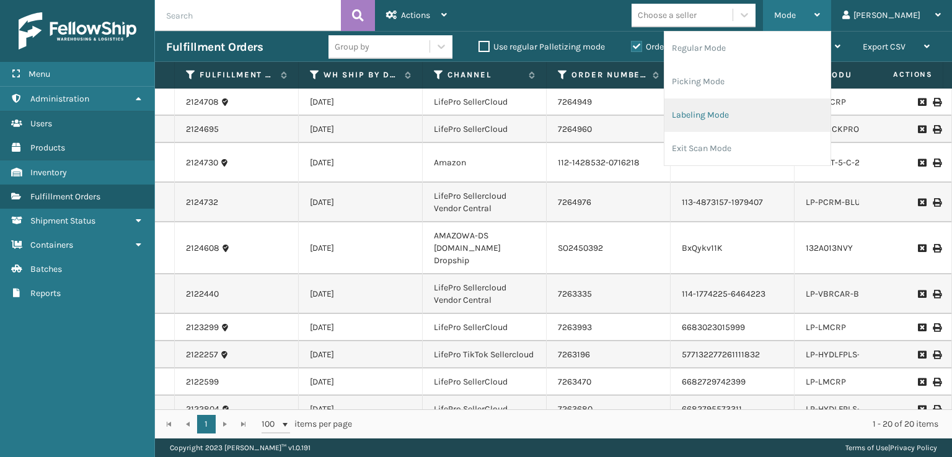
click at [757, 115] on li "Labeling Mode" at bounding box center [747, 115] width 166 height 33
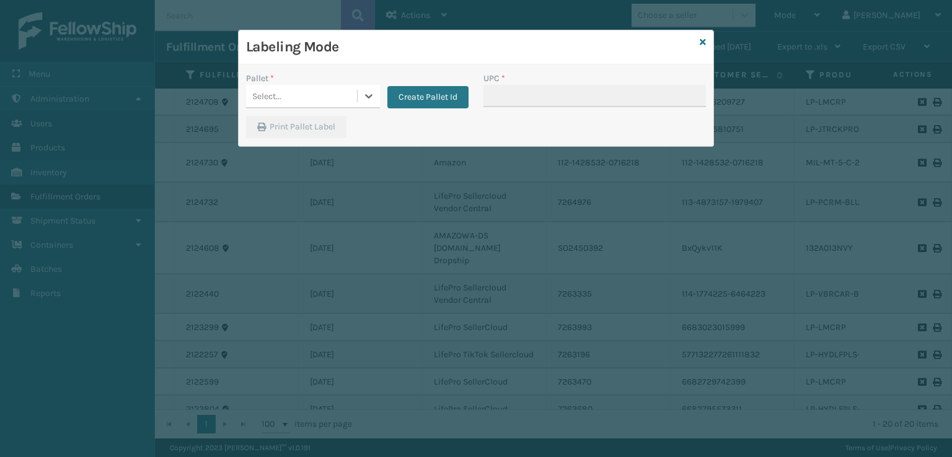
click at [305, 97] on div "Select..." at bounding box center [301, 96] width 111 height 20
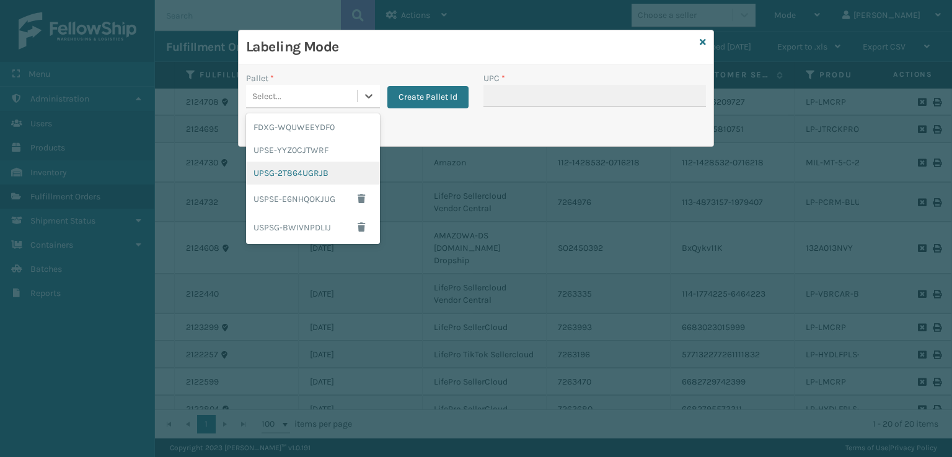
click at [268, 177] on div "UPSG-2T864UGRJB" at bounding box center [313, 173] width 134 height 23
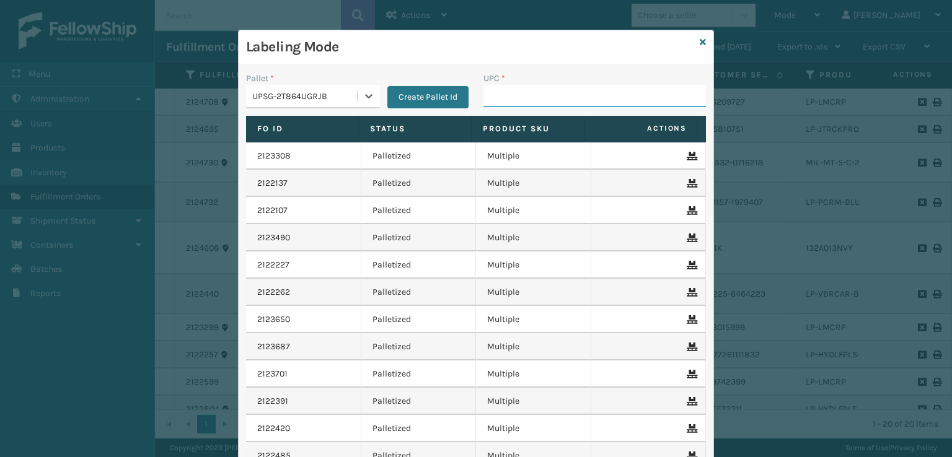
click at [512, 102] on input "UPC *" at bounding box center [594, 96] width 223 height 22
paste input "810090933719"
type input "810090933719"
click at [700, 38] on icon at bounding box center [703, 42] width 6 height 9
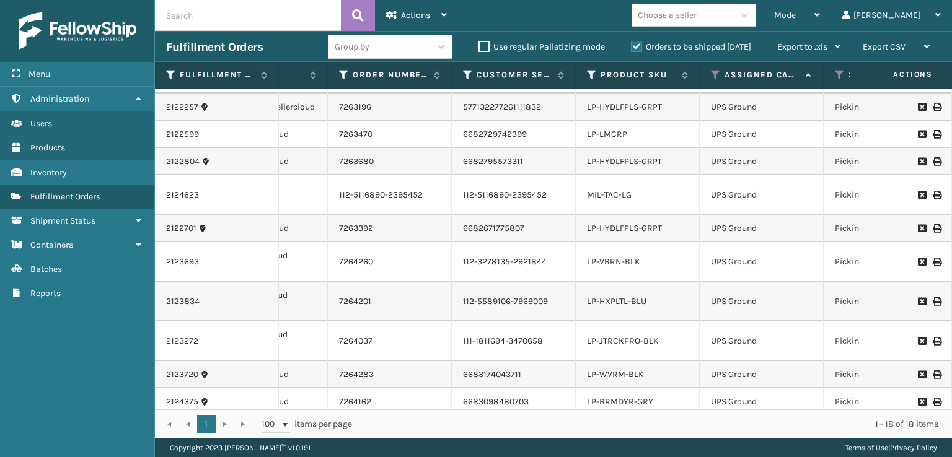
scroll to position [265, 219]
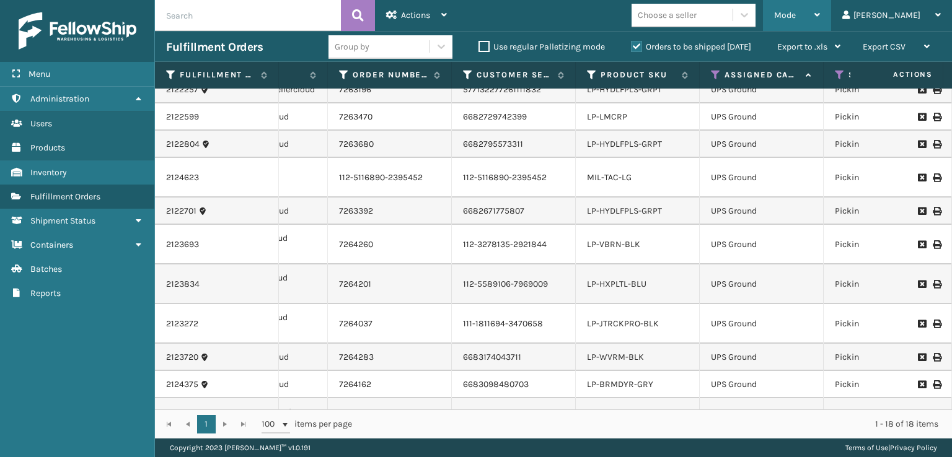
click at [796, 19] on span "Mode" at bounding box center [785, 15] width 22 height 11
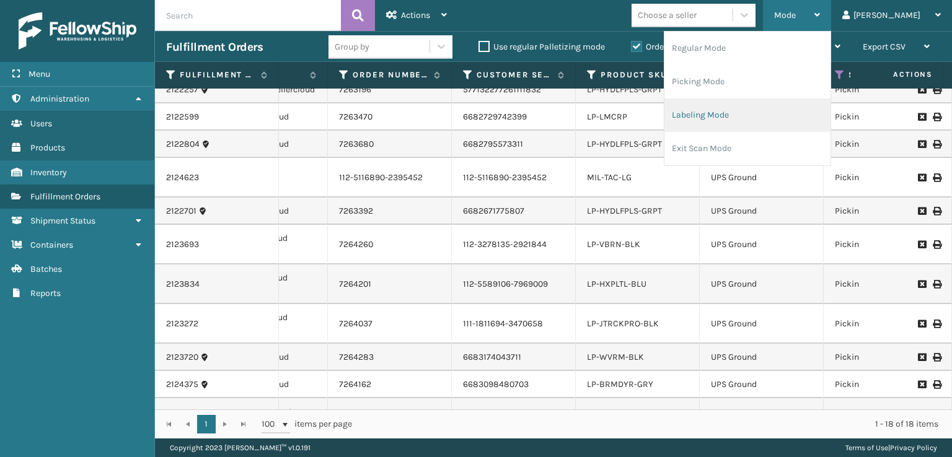
click at [756, 125] on li "Labeling Mode" at bounding box center [747, 115] width 166 height 33
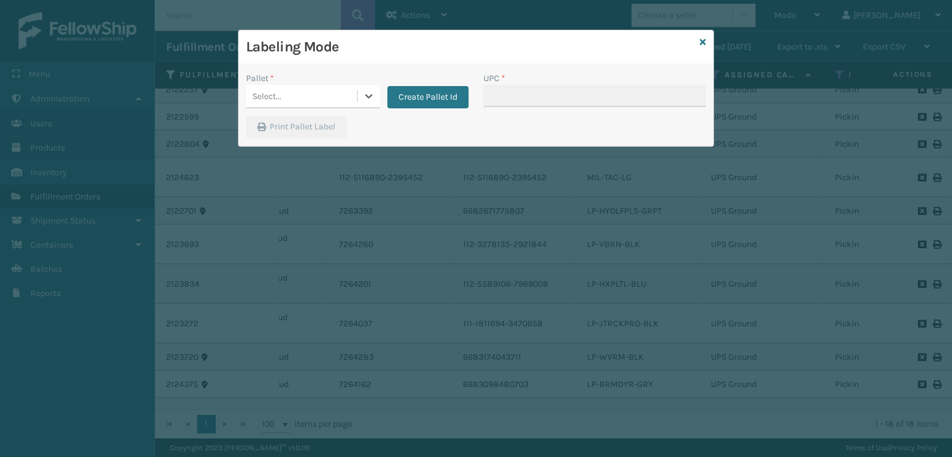
click at [275, 89] on div "Select..." at bounding box center [301, 96] width 111 height 20
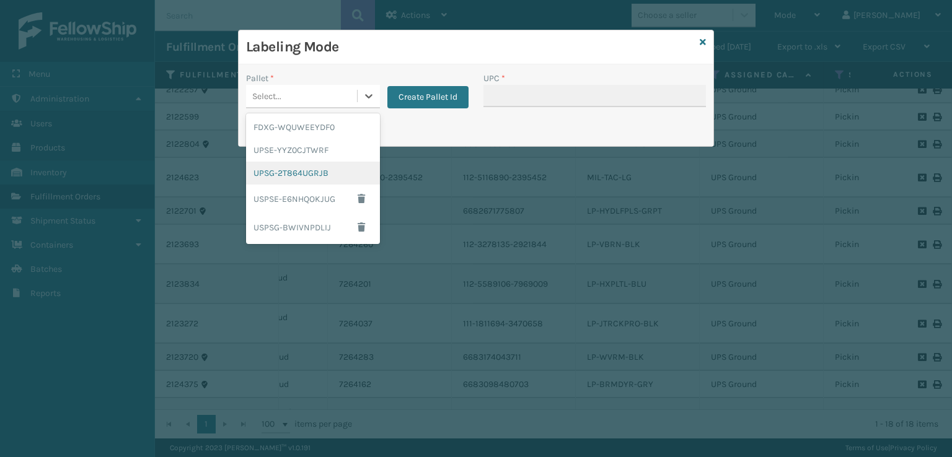
click at [284, 182] on div "UPSG-2T864UGRJB" at bounding box center [313, 173] width 134 height 23
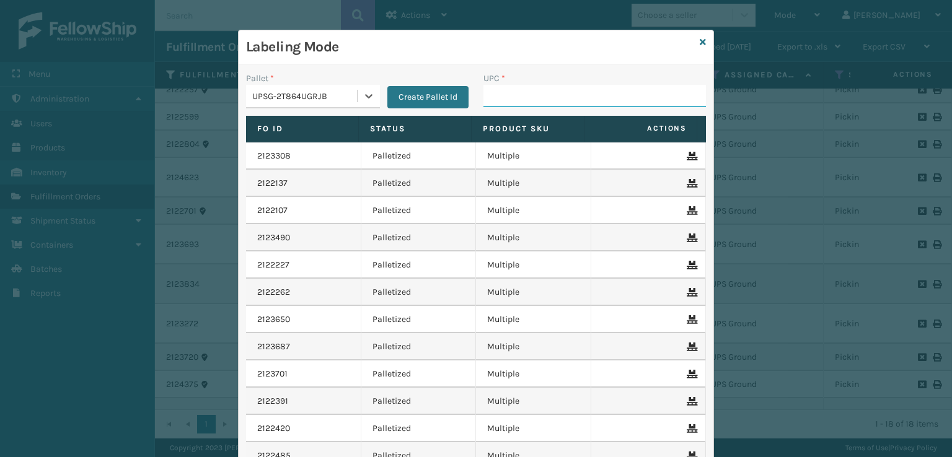
click at [503, 89] on input "UPC *" at bounding box center [594, 96] width 223 height 22
type input "81016133218"
type input "068888027014"
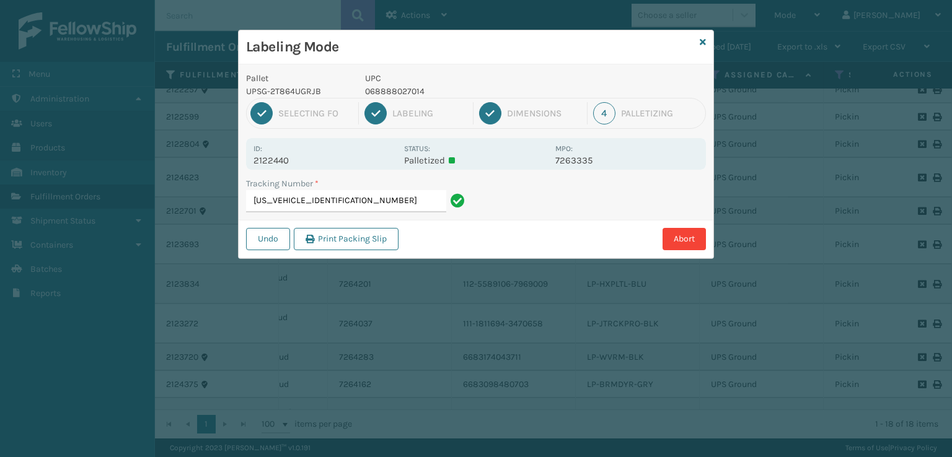
type input "[US_VEHICLE_IDENTIFICATION_NUMBER]"
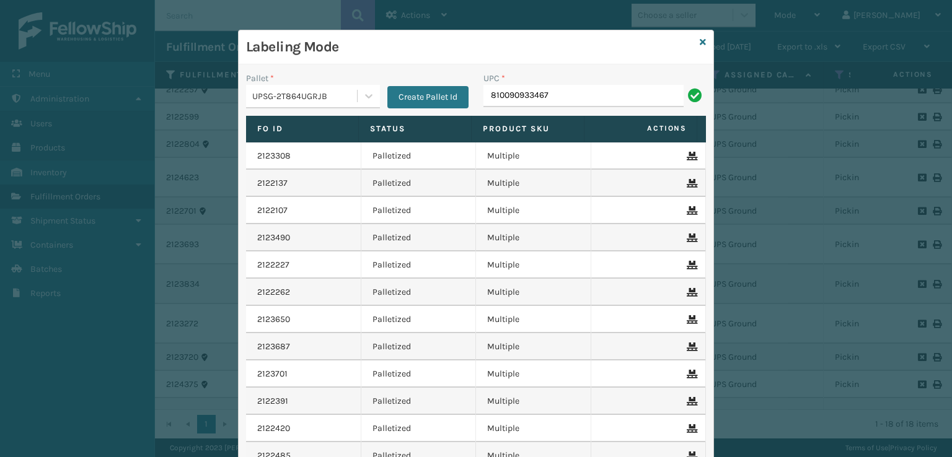
type input "810090933467"
click at [700, 39] on icon at bounding box center [703, 42] width 6 height 9
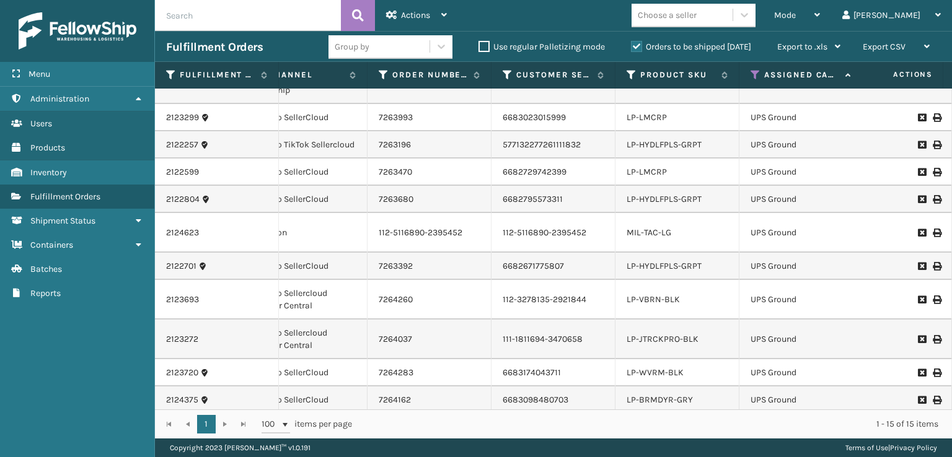
scroll to position [159, 179]
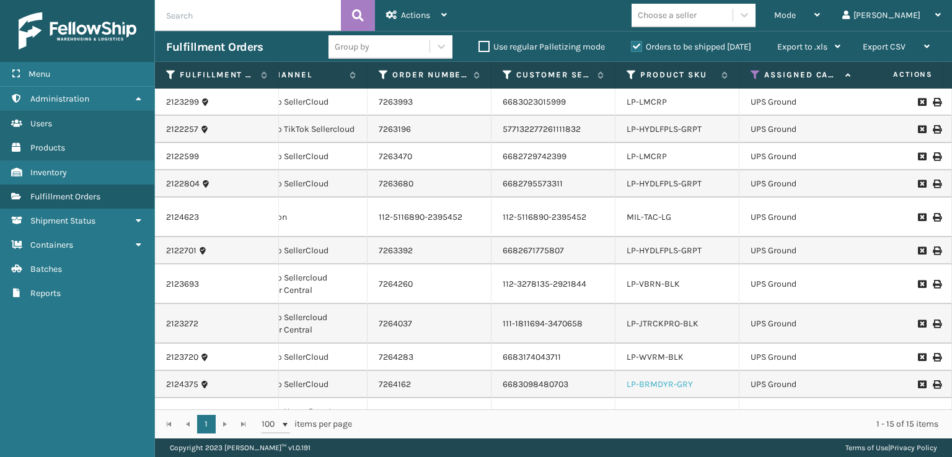
click at [654, 379] on link "LP-BRMDYR-GRY" at bounding box center [660, 384] width 66 height 11
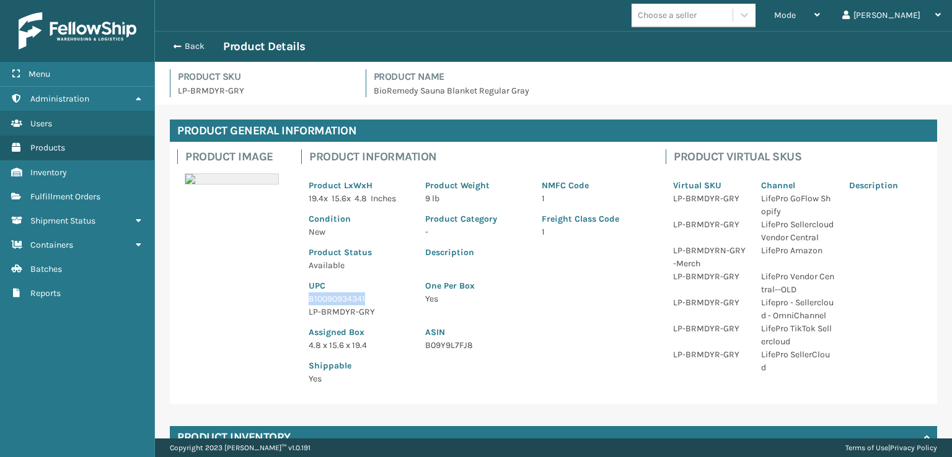
drag, startPoint x: 369, startPoint y: 293, endPoint x: 306, endPoint y: 304, distance: 64.3
click at [306, 304] on div "UPC 810090934341 LP-BRMDYR-GRY" at bounding box center [359, 295] width 117 height 46
click at [177, 48] on span "button" at bounding box center [175, 46] width 7 height 9
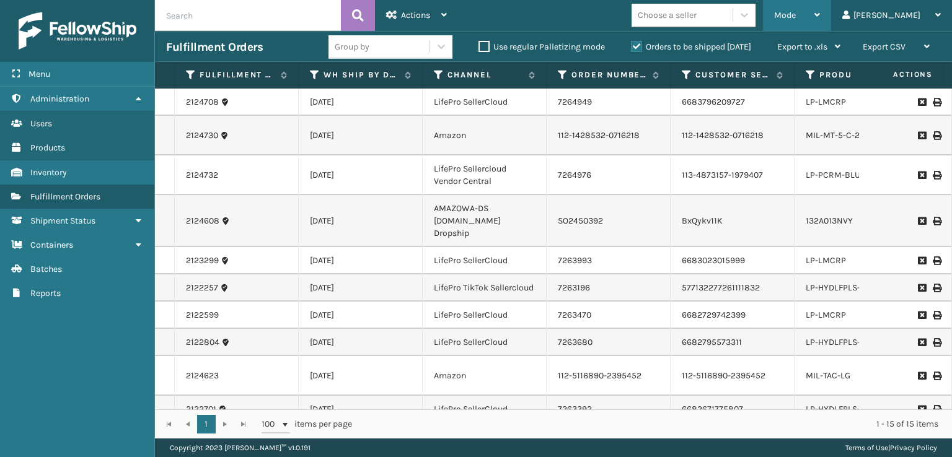
drag, startPoint x: 853, startPoint y: 11, endPoint x: 795, endPoint y: 50, distance: 70.5
click at [820, 12] on div "Mode" at bounding box center [797, 15] width 46 height 31
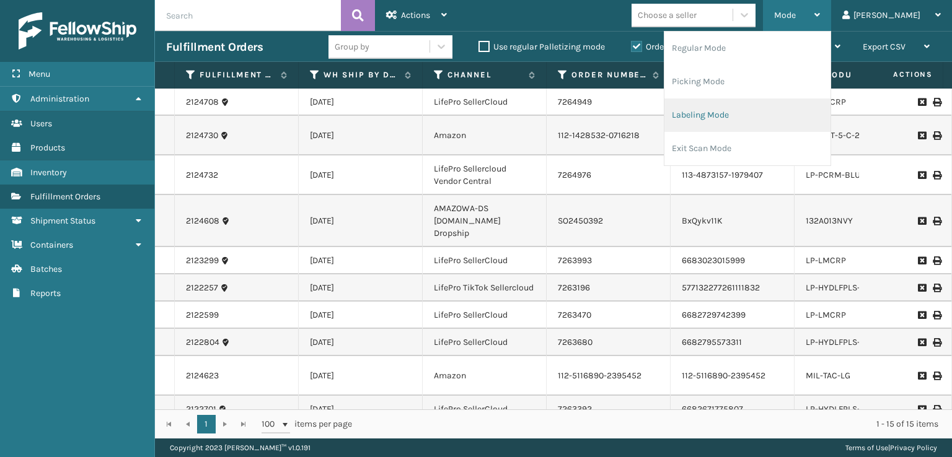
click at [731, 122] on li "Labeling Mode" at bounding box center [747, 115] width 166 height 33
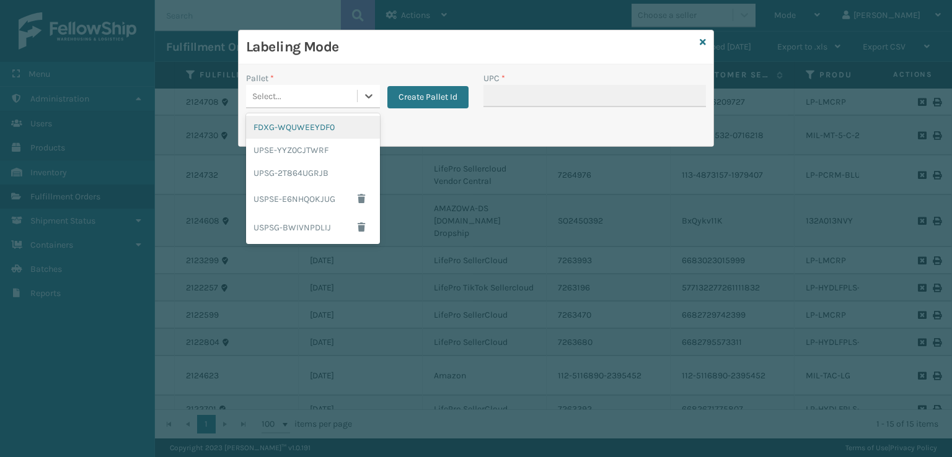
click at [302, 100] on div "Select..." at bounding box center [301, 96] width 111 height 20
click at [294, 175] on div "UPSG-2T864UGRJB" at bounding box center [313, 173] width 134 height 23
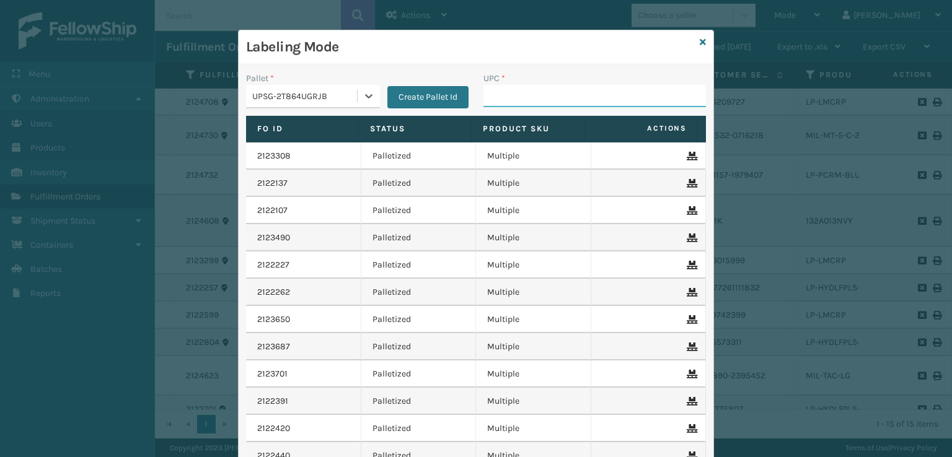
click at [495, 93] on input "UPC *" at bounding box center [594, 96] width 223 height 22
paste input "810090934341"
type input "810090934341"
click at [701, 39] on icon at bounding box center [703, 42] width 6 height 9
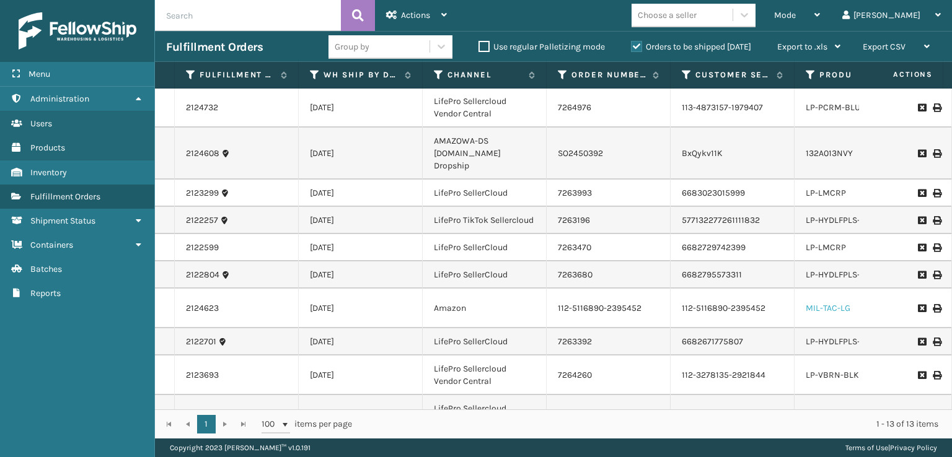
scroll to position [92, 0]
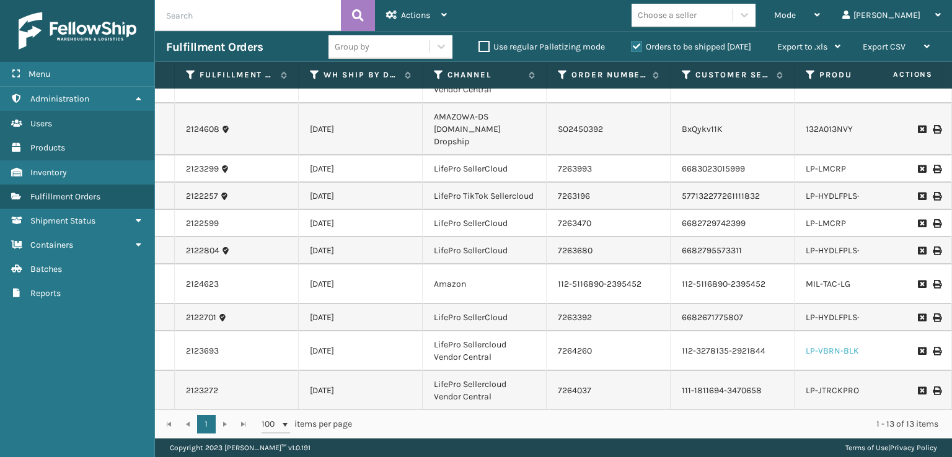
click at [818, 346] on link "LP-VBRN-BLK" at bounding box center [832, 351] width 53 height 11
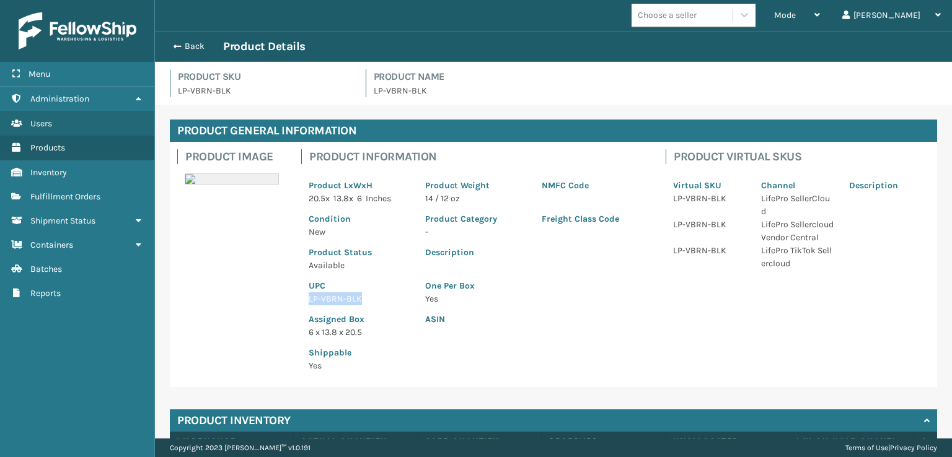
drag, startPoint x: 366, startPoint y: 299, endPoint x: 305, endPoint y: 298, distance: 60.7
click at [305, 298] on div "UPC LP-VBRN-BLK" at bounding box center [359, 288] width 117 height 33
click at [170, 45] on button "Back" at bounding box center [194, 46] width 57 height 11
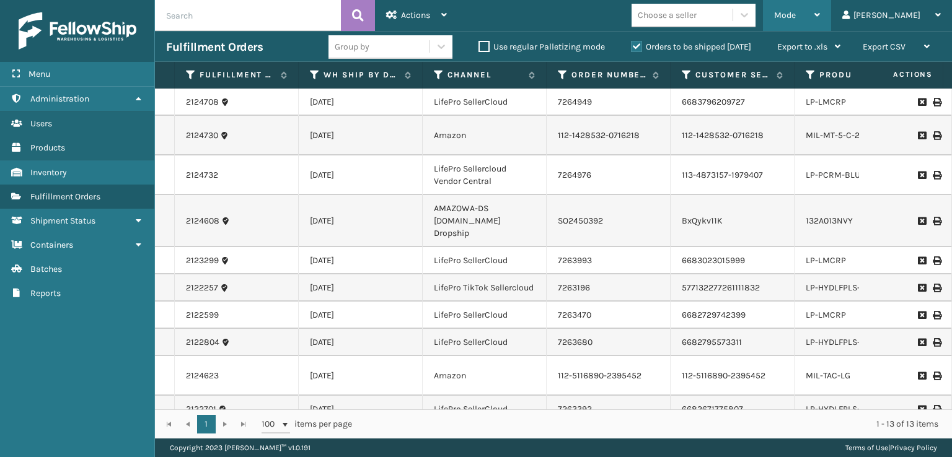
click at [820, 12] on div "Mode" at bounding box center [797, 15] width 46 height 31
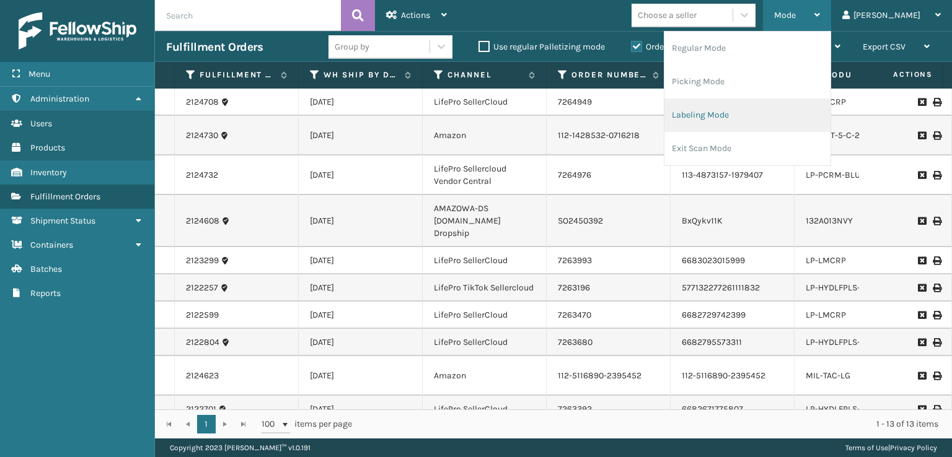
click at [725, 112] on li "Labeling Mode" at bounding box center [747, 115] width 166 height 33
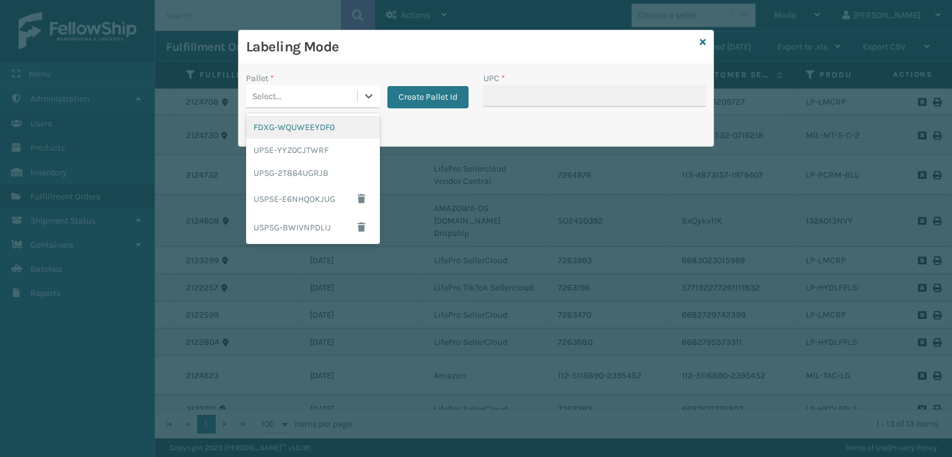
click at [293, 87] on div "Select..." at bounding box center [301, 96] width 111 height 20
click at [278, 175] on div "UPSG-2T864UGRJB" at bounding box center [313, 173] width 134 height 23
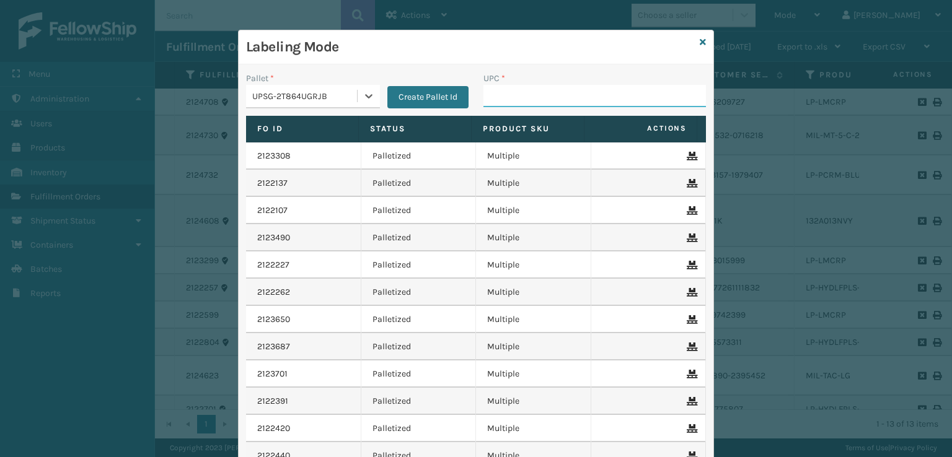
click at [483, 86] on input "UPC *" at bounding box center [594, 96] width 223 height 22
paste input "LP-VBRN-BLK"
type input "LP-VBRN-BLK"
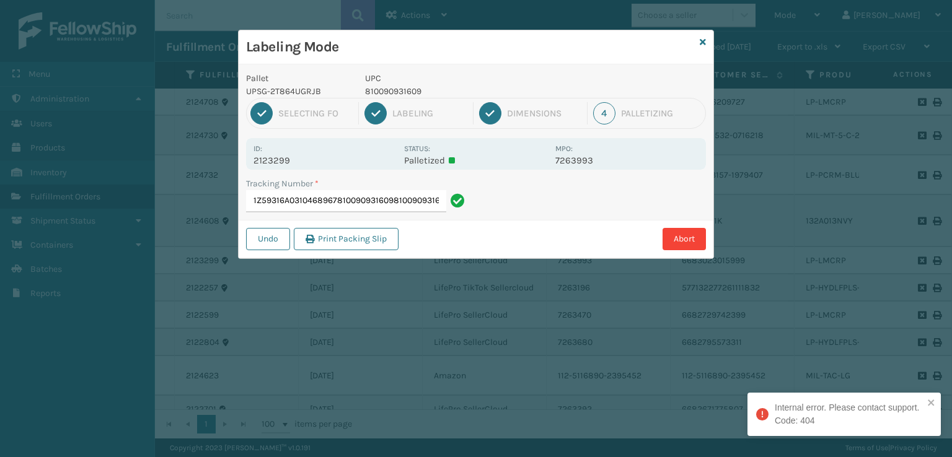
type input "1Z59316A0310468967810090931609810090931609"
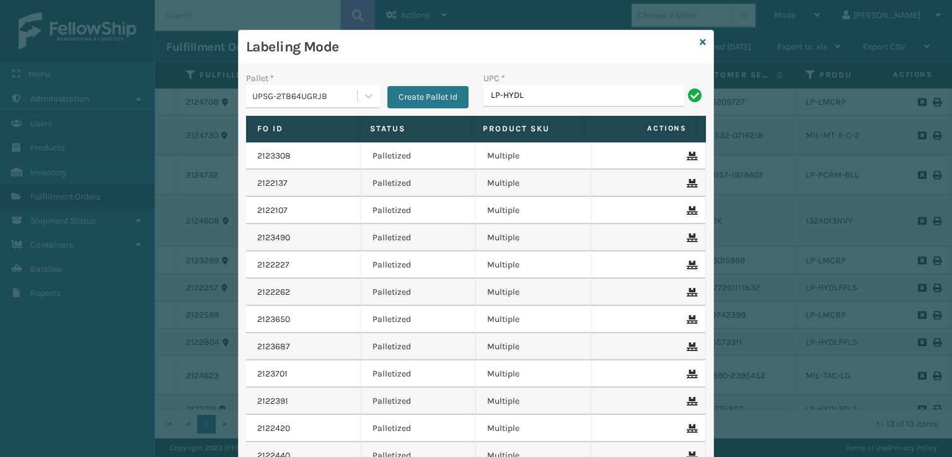
type input "LP-HYDLFPLS-GRPT"
drag, startPoint x: 565, startPoint y: 100, endPoint x: 478, endPoint y: 107, distance: 87.7
click at [478, 107] on div "UPC * LP-HYDLFPLS-GRPT" at bounding box center [594, 94] width 237 height 44
click at [612, 87] on input "LP-HYDLFPLS-GRPT" at bounding box center [583, 96] width 200 height 22
type input "LP-HYDLFPLS-GRPT"
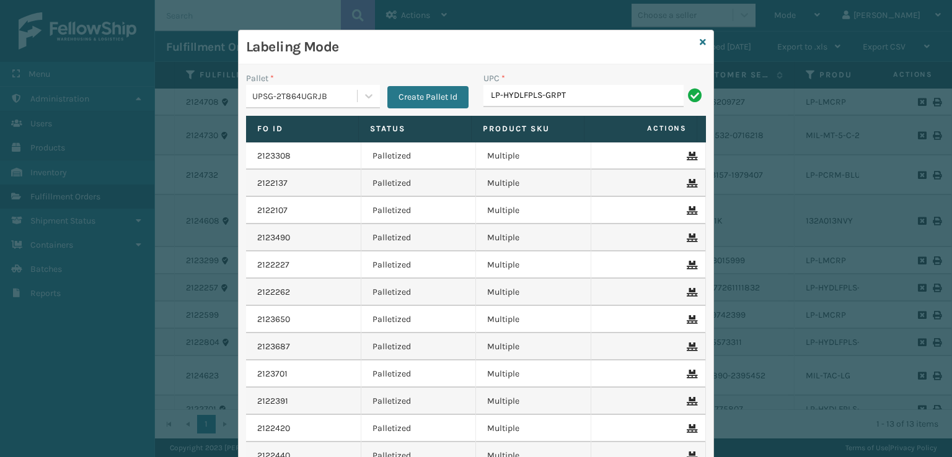
drag, startPoint x: 599, startPoint y: 90, endPoint x: 573, endPoint y: 96, distance: 26.8
click at [573, 96] on input "LP-HYDLFPLS-GRPT" at bounding box center [583, 96] width 200 height 22
type input "L"
type input "LP-HYDLFPLS-GRPT"
click at [703, 42] on div "Labeling Mode" at bounding box center [476, 47] width 475 height 34
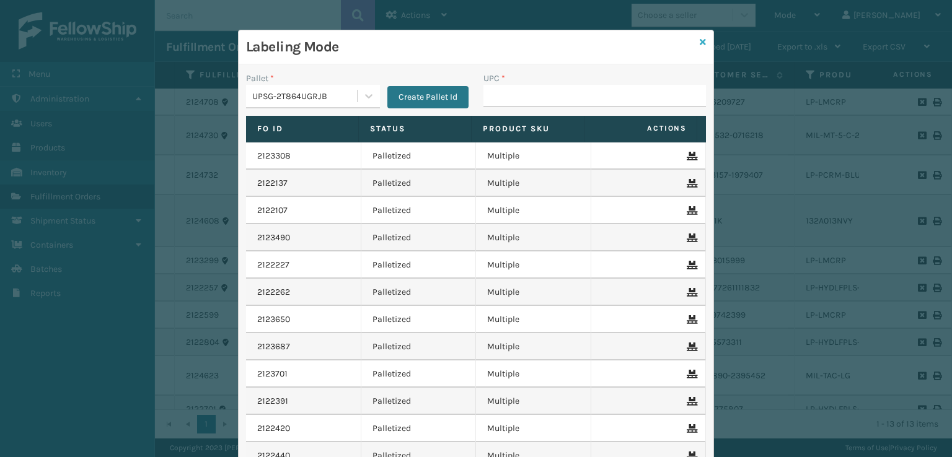
click at [700, 38] on icon at bounding box center [703, 42] width 6 height 9
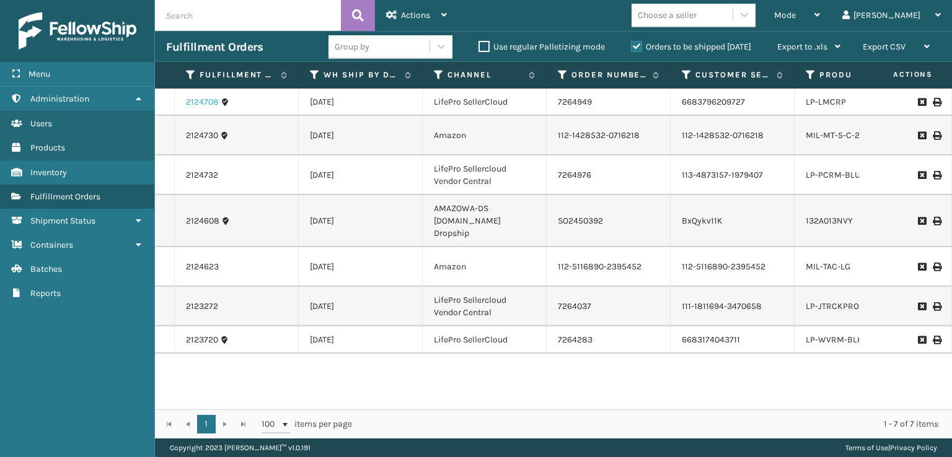
click at [195, 101] on link "2124708" at bounding box center [202, 102] width 33 height 12
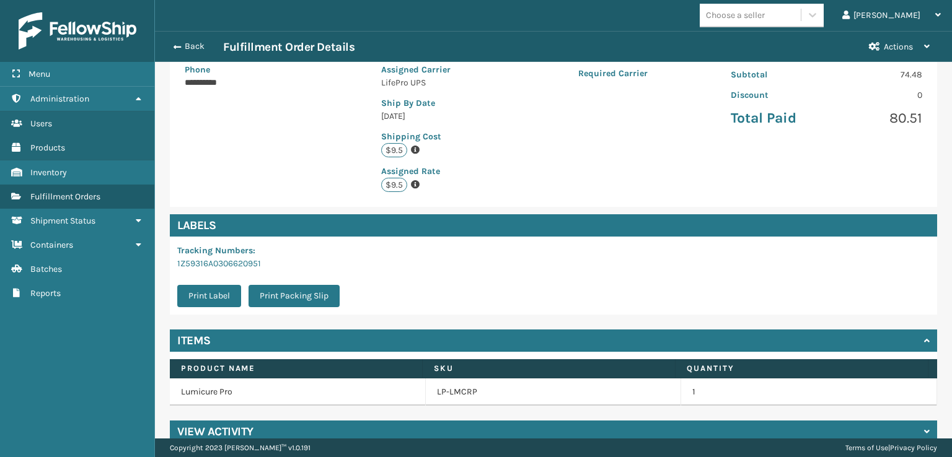
scroll to position [253, 0]
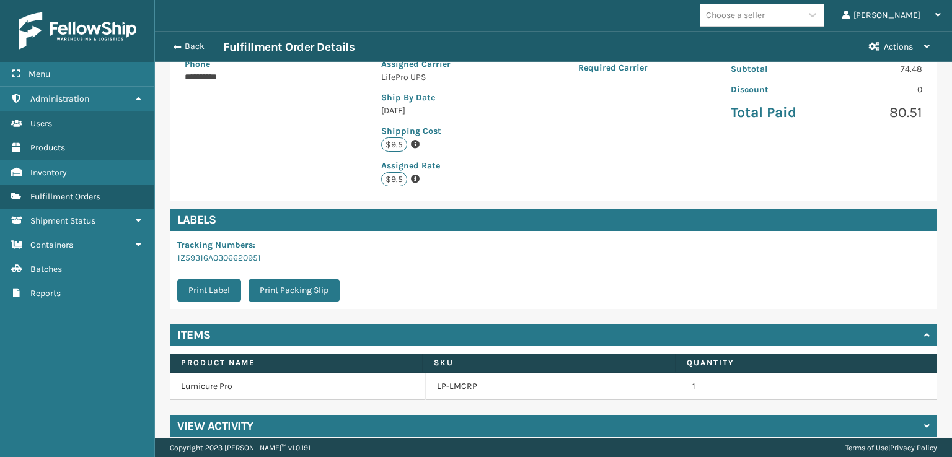
click at [219, 419] on h4 "View Activity" at bounding box center [215, 426] width 76 height 15
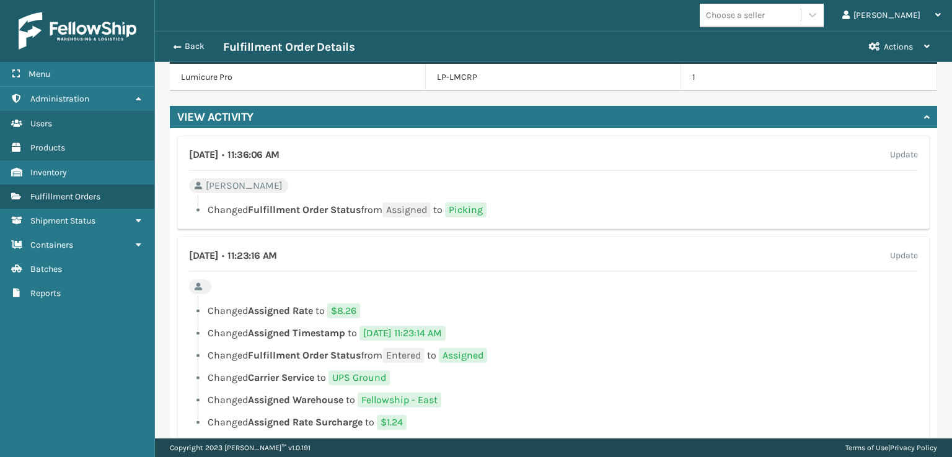
scroll to position [563, 0]
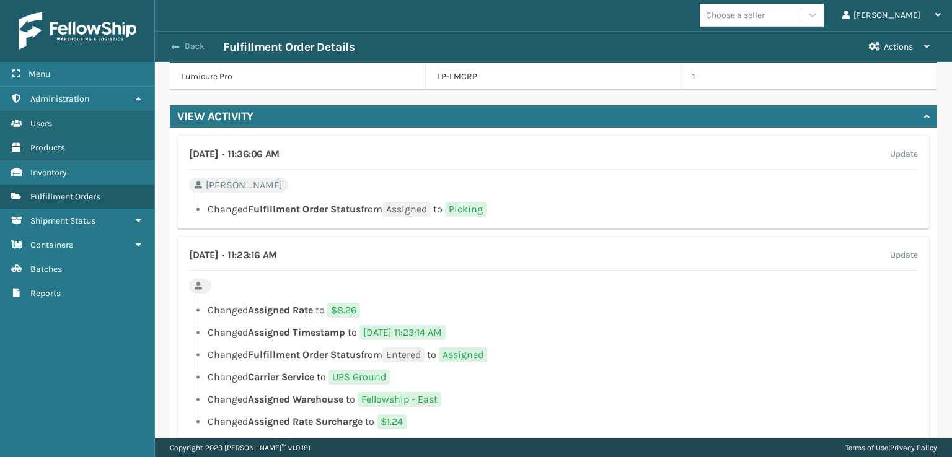
click at [174, 45] on span "button" at bounding box center [175, 47] width 7 height 9
